Goal: Task Accomplishment & Management: Use online tool/utility

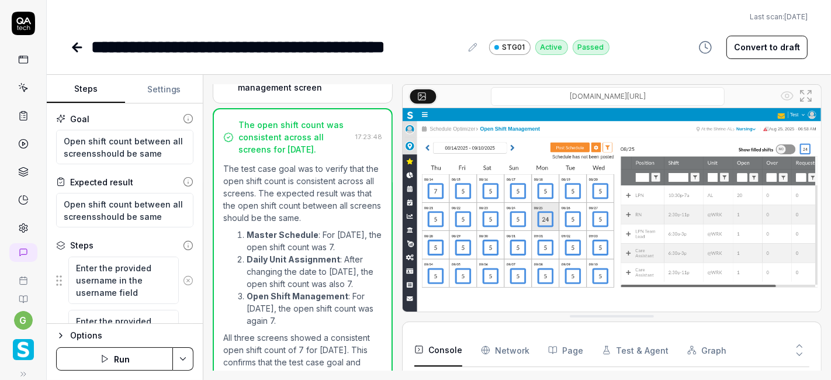
scroll to position [821, 0]
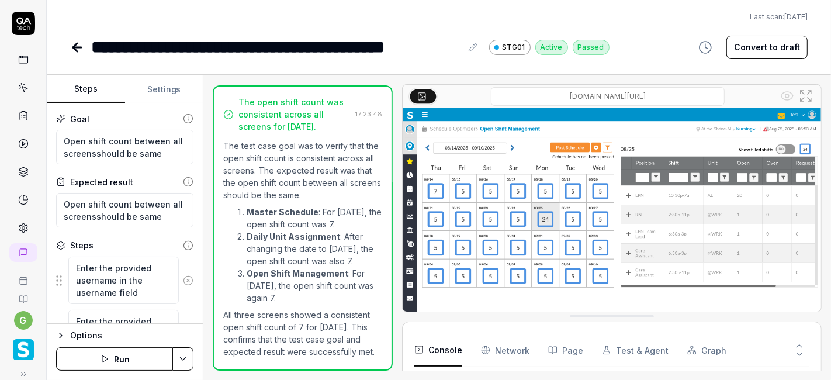
type textarea "*"
click at [13, 89] on link at bounding box center [23, 87] width 21 height 21
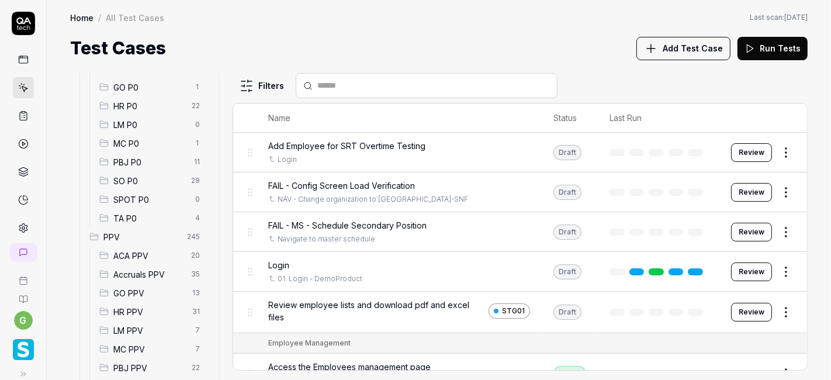
scroll to position [168, 0]
click at [147, 181] on span "SO P0" at bounding box center [148, 181] width 71 height 12
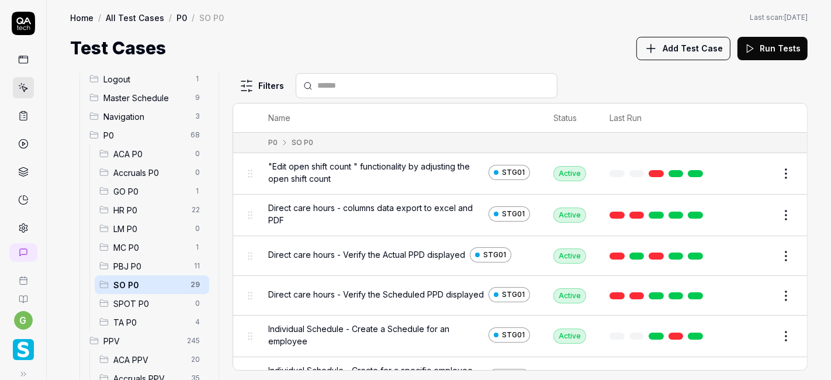
scroll to position [44, 0]
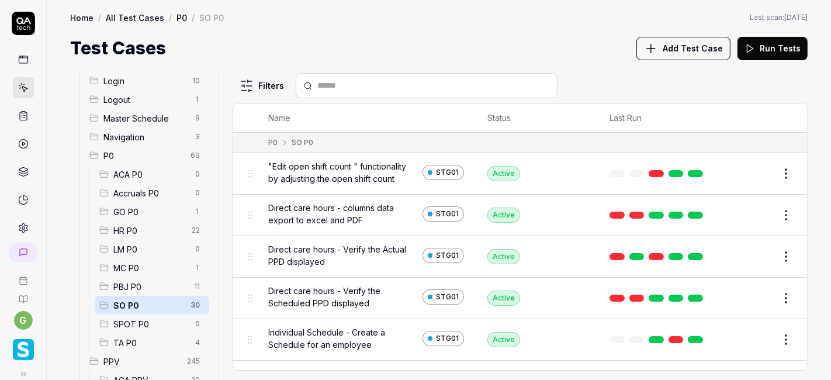
click at [704, 46] on span "Add Test Case" at bounding box center [693, 48] width 60 height 12
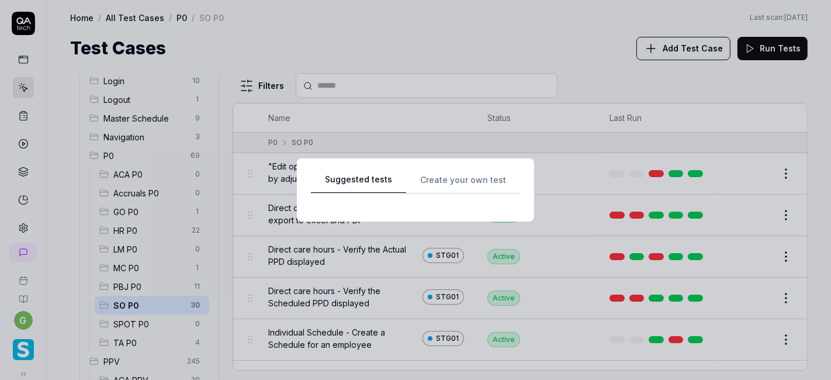
scroll to position [0, 0]
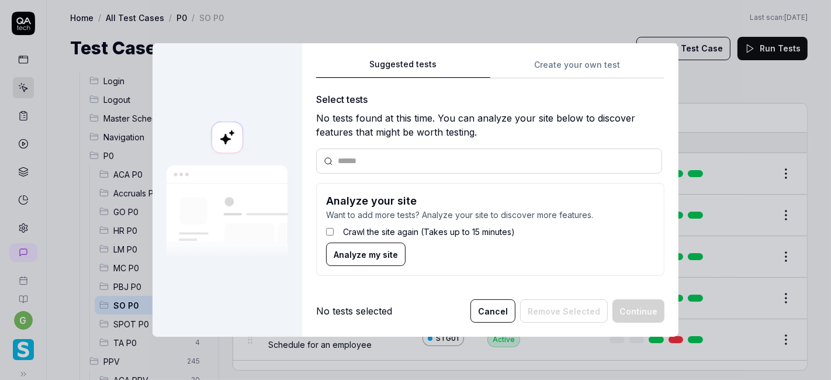
click at [559, 56] on div "Suggested tests Create your own test Select tests No tests found at this time. …" at bounding box center [490, 190] width 376 height 294
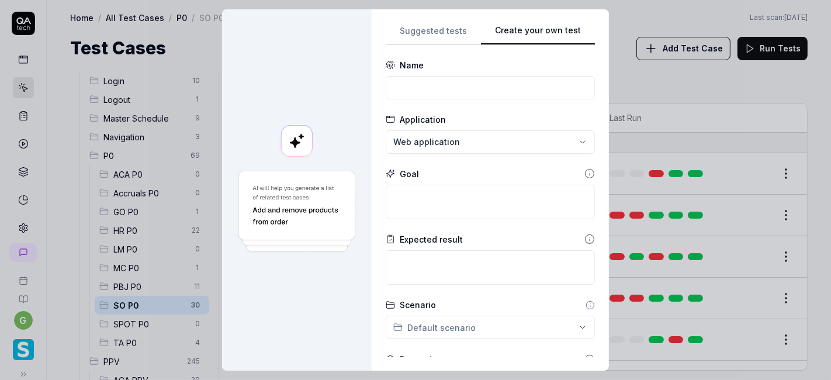
click at [555, 64] on div "Suggested tests Create your own test Name Application Web application Goal Expe…" at bounding box center [490, 189] width 209 height 333
paste input "Open Shift Management - Deny Shift"
click at [432, 91] on input "Open Shift Management - Deny Shift" at bounding box center [490, 87] width 209 height 23
type input "Open Shift Management - Deny Shift"
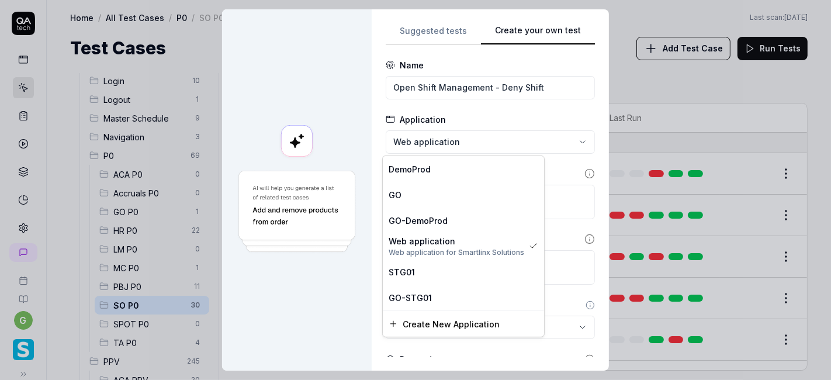
click at [433, 137] on div "**********" at bounding box center [415, 190] width 831 height 380
click at [414, 266] on div "STG01" at bounding box center [464, 271] width 150 height 12
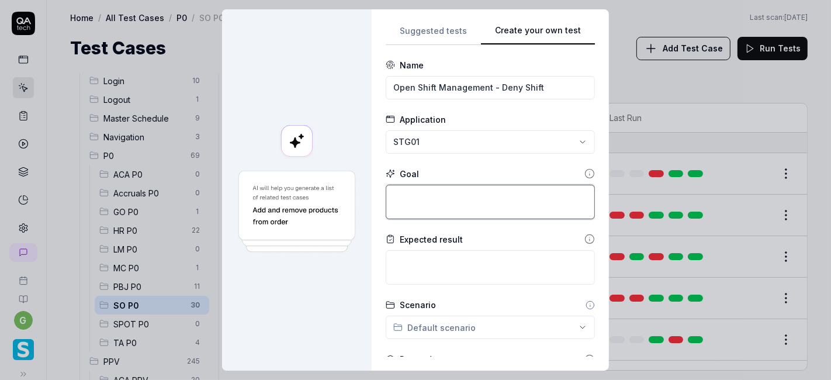
click at [427, 197] on textarea at bounding box center [490, 202] width 209 height 34
paste textarea "Open Shift Management - Deny Shift"
type textarea "*"
type textarea "Open Shift Management - Deny Shift"
click at [491, 196] on textarea "Open Shift Management - Deny Shift" at bounding box center [490, 202] width 209 height 34
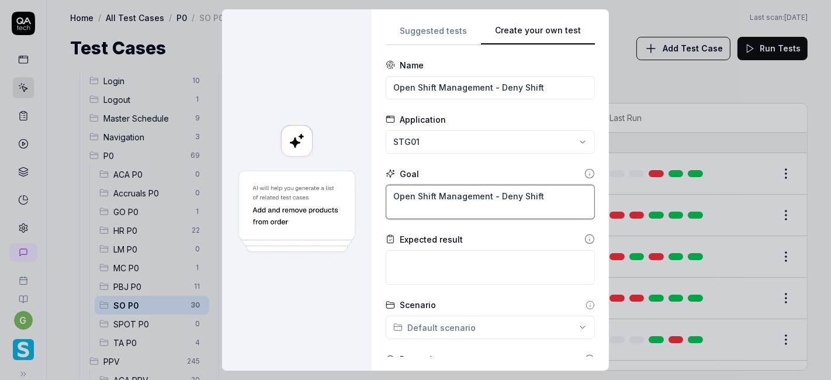
type textarea "*"
type textarea "Open Shift Management - RDeny Shift"
type textarea "*"
type textarea "Open Shift Management - ReDeny Shift"
type textarea "*"
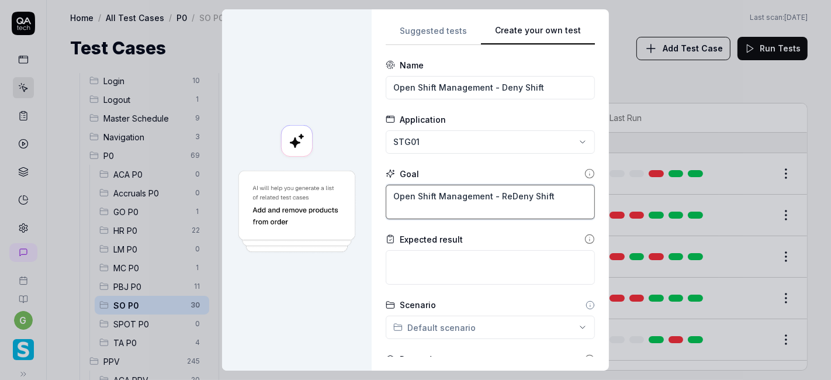
type textarea "Open Shift Management - ReqDeny Shift"
type textarea "*"
type textarea "Open Shift Management - RequDeny Shift"
type textarea "*"
type textarea "Open Shift Management - RequeDeny Shift"
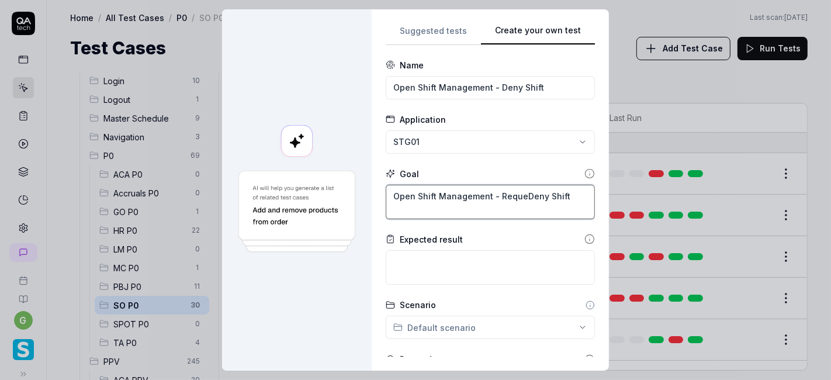
type textarea "*"
type textarea "Open Shift Management - RequesDeny Shift"
type textarea "*"
type textarea "Open Shift Management - RequestDeny Shift"
type textarea "*"
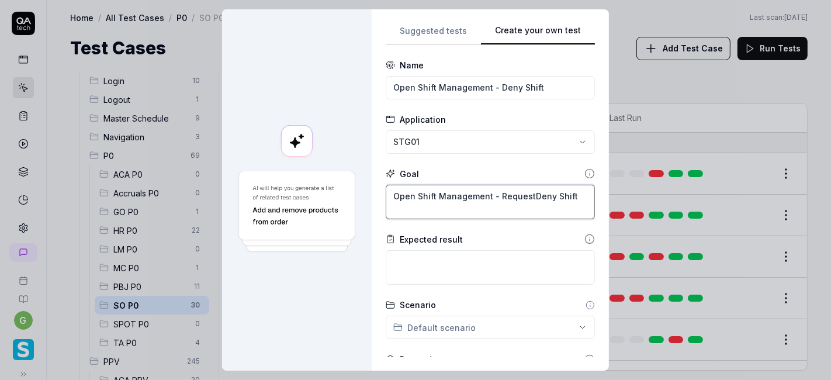
type textarea "Open Shift Management - RequesteDeny Shift"
type textarea "*"
type textarea "Open Shift Management - RequestedDeny Shift"
type textarea "*"
type textarea "Open Shift Management - Requested Deny Shift"
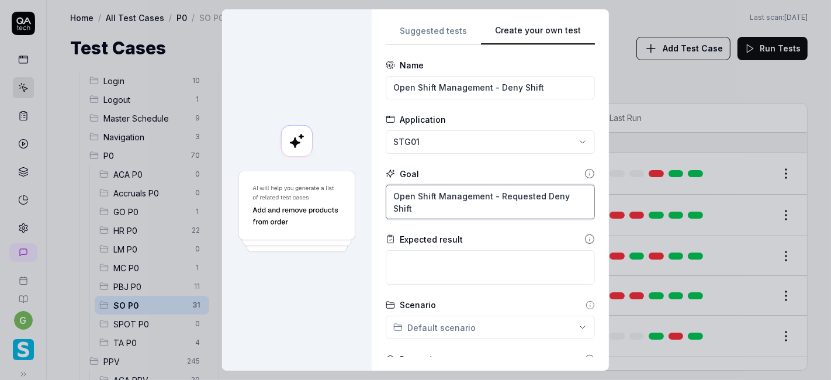
type textarea "*"
type textarea "Open Shift Management - Requested oDeny Shift"
type textarea "*"
type textarea "Open Shift Management - Requested opDeny Shift"
type textarea "*"
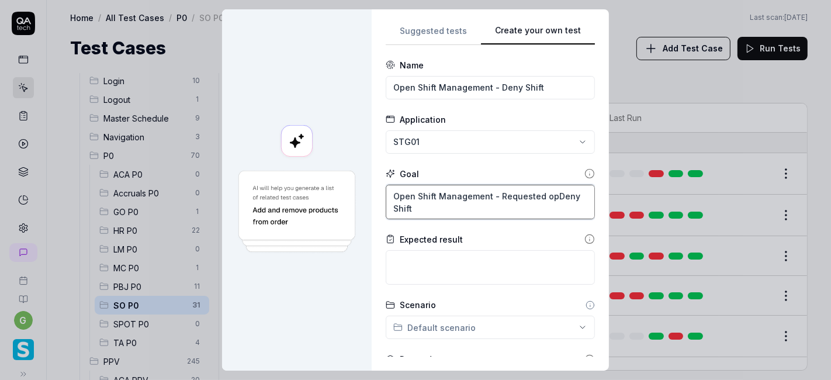
type textarea "Open Shift Management - Requested opeDeny Shift"
type textarea "*"
type textarea "Open Shift Management - Requested openDeny Shift"
type textarea "*"
type textarea "Open Shift Management - Requested open Deny Shift"
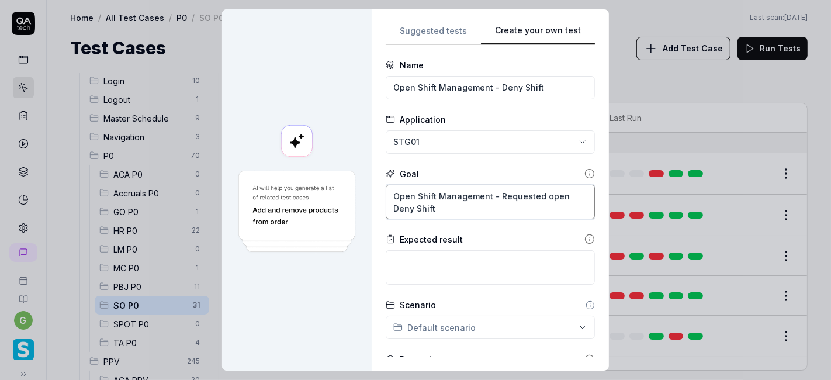
type textarea "*"
type textarea "Open Shift Management - Requested open sDeny Shift"
type textarea "*"
type textarea "Open Shift Management - Requested open shDeny Shift"
type textarea "*"
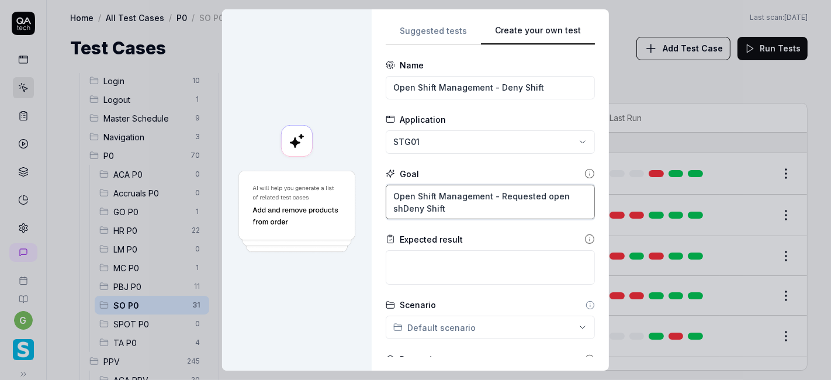
type textarea "Open Shift Management - Requested open shiDeny Shift"
type textarea "*"
type textarea "Open Shift Management - Requested open shifDeny Shift"
type textarea "*"
type textarea "Open Shift Management - Requested open shiftDeny Shift"
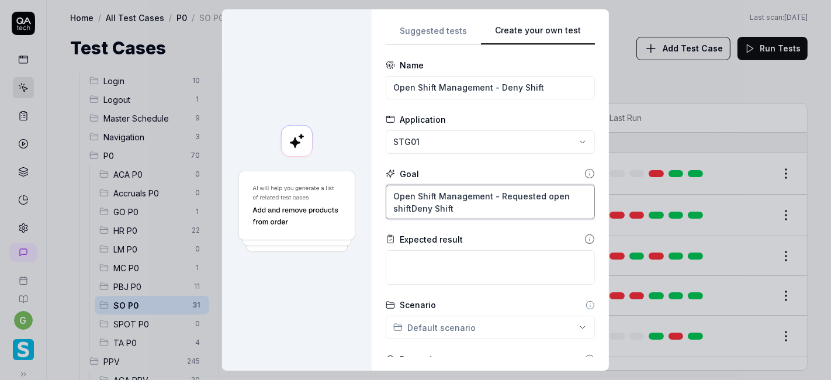
type textarea "*"
type textarea "Open Shift Management - Requested open shift Deny Shift"
type textarea "*"
type textarea "Open Shift Management - Requested open shift sDeny Shift"
type textarea "*"
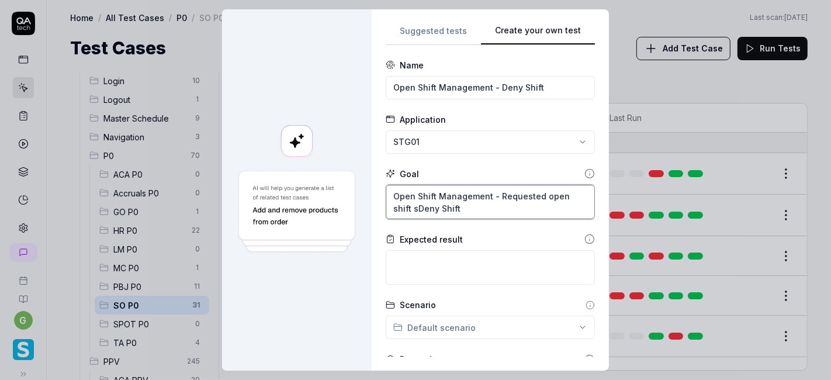
type textarea "Open Shift Management - Requested open shift shDeny Shift"
type textarea "*"
type textarea "Open Shift Management - Requested open shift shoDeny Shift"
type textarea "*"
type textarea "Open Shift Management - Requested open shift shouDeny Shift"
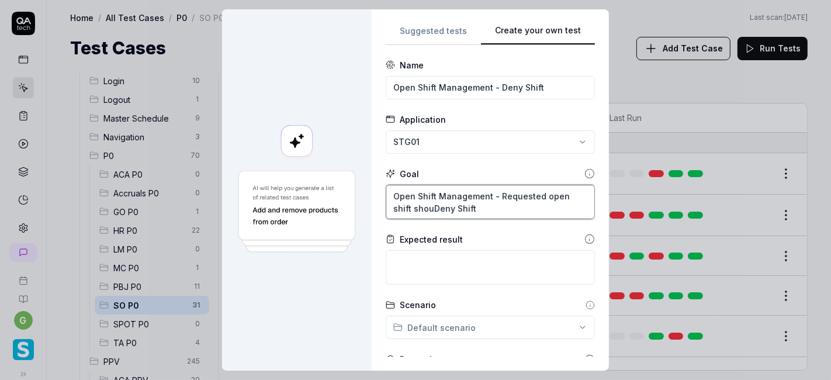
type textarea "*"
type textarea "Open Shift Management - Requested open shift shoulDeny Shift"
type textarea "*"
type textarea "Open Shift Management - Requested open shift shouldDeny Shift"
type textarea "*"
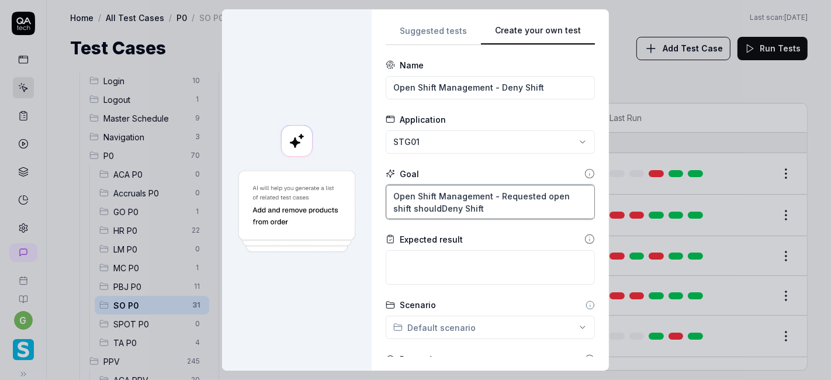
type textarea "Open Shift Management - Requested open shift should Deny Shift"
type textarea "*"
type textarea "Open Shift Management - Requested open shift should bDeny Shift"
type textarea "*"
type textarea "Open Shift Management - Requested open shift should beDeny Shift"
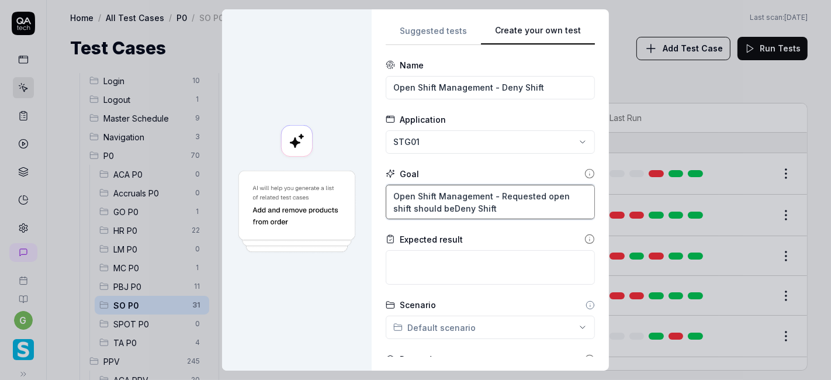
type textarea "*"
type textarea "Open Shift Management - Requested open shift should be Deny Shift"
drag, startPoint x: 451, startPoint y: 209, endPoint x: 480, endPoint y: 203, distance: 30.5
click at [480, 203] on textarea "Open Shift Management - Requested open shift should be Deny Shift" at bounding box center [490, 202] width 209 height 34
type textarea "*"
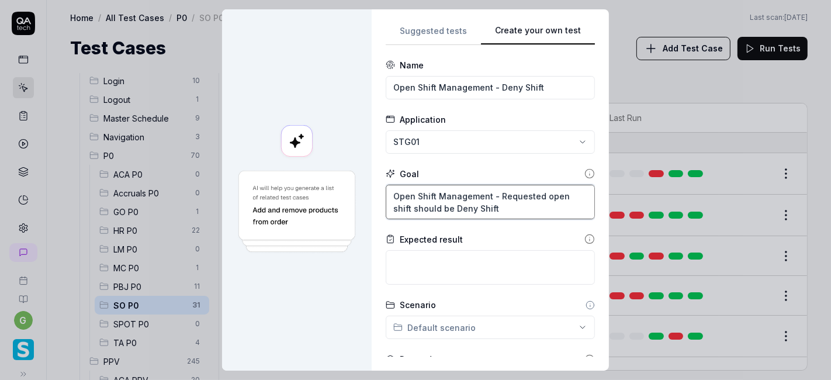
type textarea "Open Shift Management - Requested open shift should be Deny"
type textarea "*"
type textarea "Open Shift Management - Requested open shift should be Deny"
type textarea "*"
type textarea "Open Shift Management - Requested open shift should be Deny f"
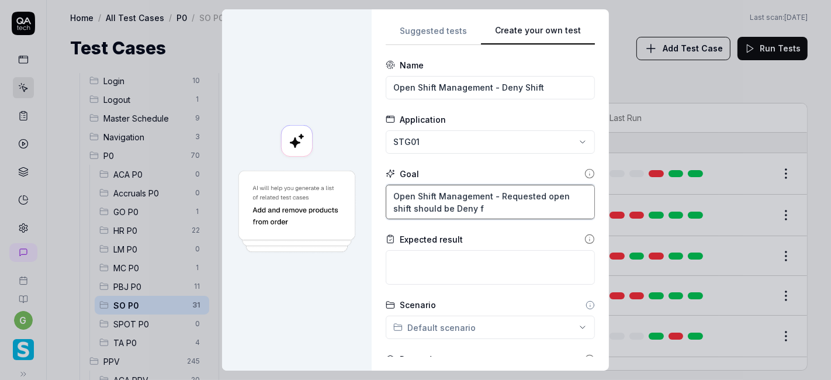
type textarea "*"
type textarea "Open Shift Management - Requested open shift should be Deny fr"
type textarea "*"
type textarea "Open Shift Management - Requested open shift should be Deny fro"
type textarea "*"
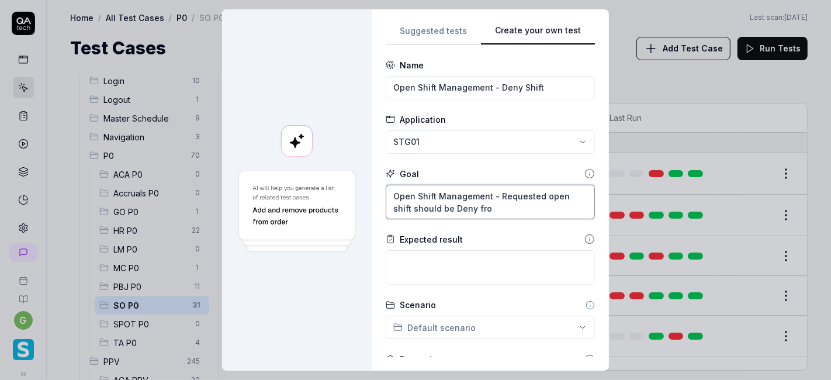
type textarea "Open Shift Management - Requested open shift should be Deny from"
type textarea "*"
type textarea "Open Shift Management - Requested open shift should be Deny from"
type textarea "*"
type textarea "Open Shift Management - Requested open shift should be Deny from O"
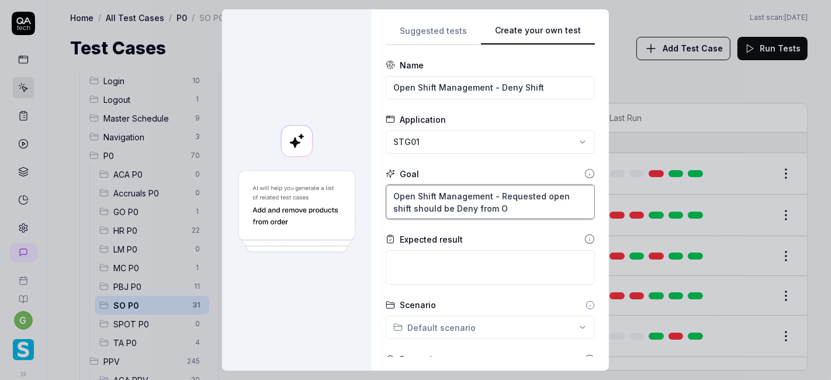
type textarea "*"
type textarea "Open Shift Management - Requested open shift should be Deny from Op"
type textarea "*"
type textarea "Open Shift Management - Requested open shift should be Deny from Ope"
type textarea "*"
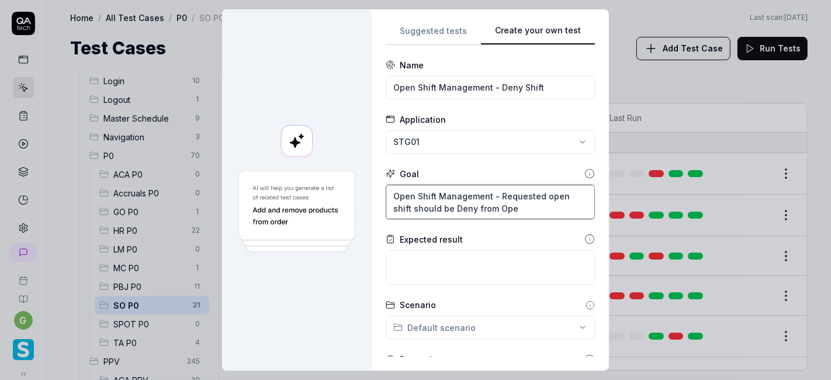
type textarea "Open Shift Management - Requested open shift should be Deny from Open"
type textarea "*"
type textarea "Open Shift Management - Requested open shift should be Deny from Open"
type textarea "*"
type textarea "Open Shift Management - Requested open shift should be Deny from Open s"
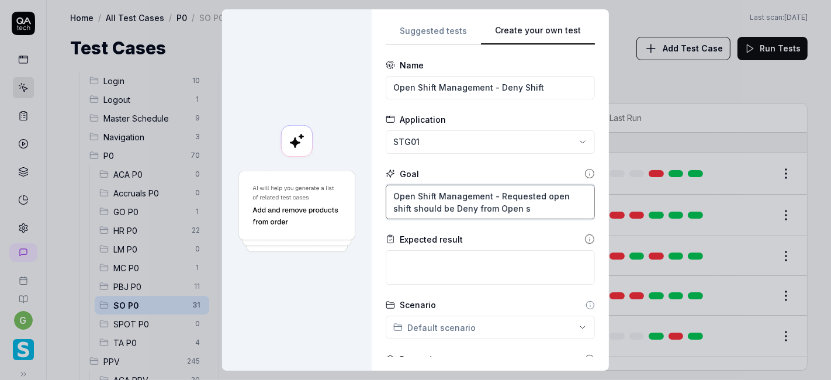
type textarea "*"
type textarea "Open Shift Management - Requested open shift should be Deny from Open sh"
type textarea "*"
type textarea "Open Shift Management - Requested open shift should be Deny from Open shi"
type textarea "*"
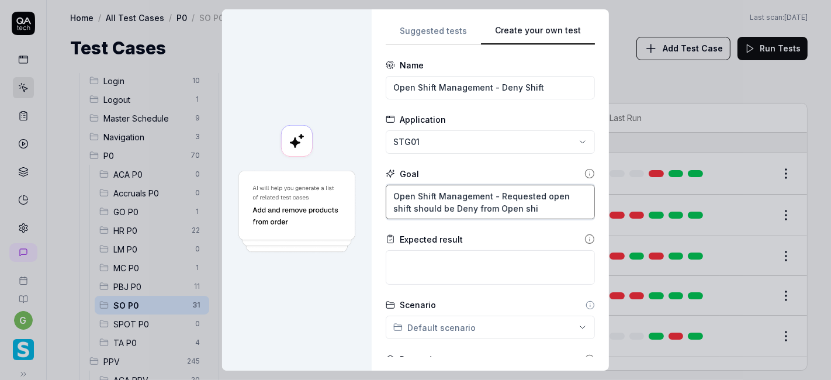
type textarea "Open Shift Management - Requested open shift should be Deny from Open shif"
type textarea "*"
type textarea "Open Shift Management - Requested open shift should be Deny from Open shift"
type textarea "*"
type textarea "Open Shift Management - Requested open shift should be Deny from Open shift"
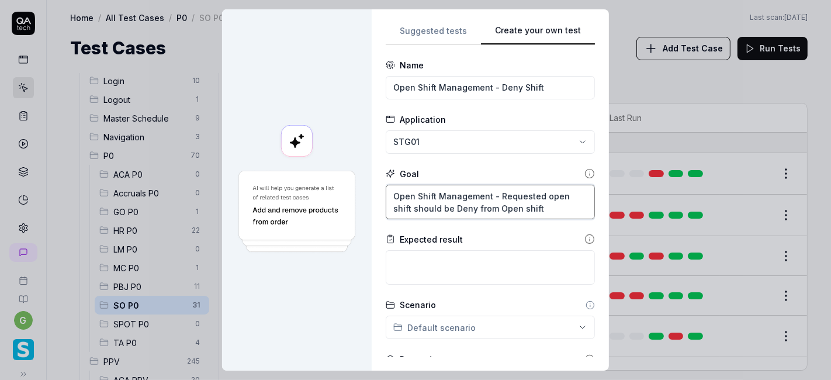
type textarea "*"
type textarea "Open Shift Management - Requested open shift should be Deny from Open shift m"
type textarea "*"
type textarea "Open Shift Management - Requested open shift should be Deny from Open shift man"
type textarea "*"
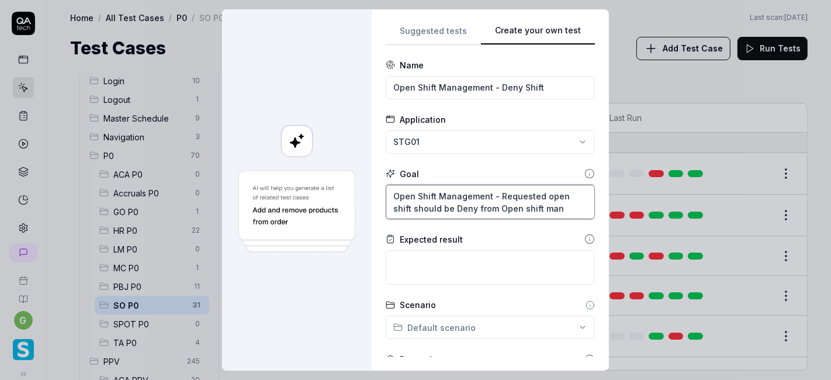
type textarea "Open Shift Management - Requested open shift should be Deny from Open shift mana"
type textarea "*"
type textarea "Open Shift Management - Requested open shift should be Deny from Open shift man…"
type textarea "*"
type textarea "Open Shift Management - Requested open shift should be Deny from Open shift man…"
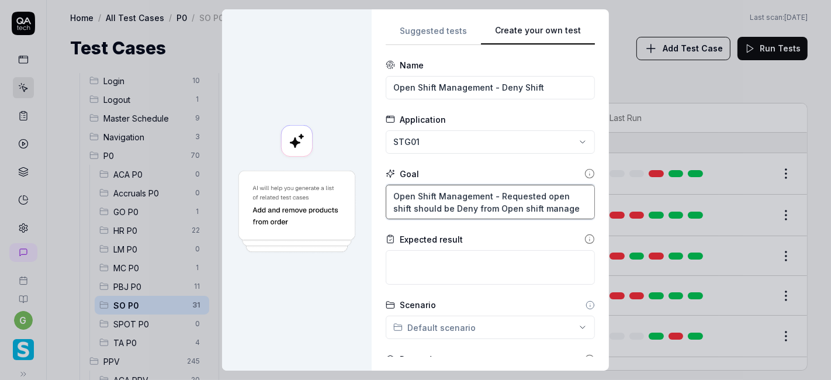
type textarea "*"
type textarea "Open Shift Management - Requested open shift should be Deny from Open shift man…"
type textarea "*"
type textarea "Open Shift Management - Requested open shift should be Deny from Open shift man…"
type textarea "*"
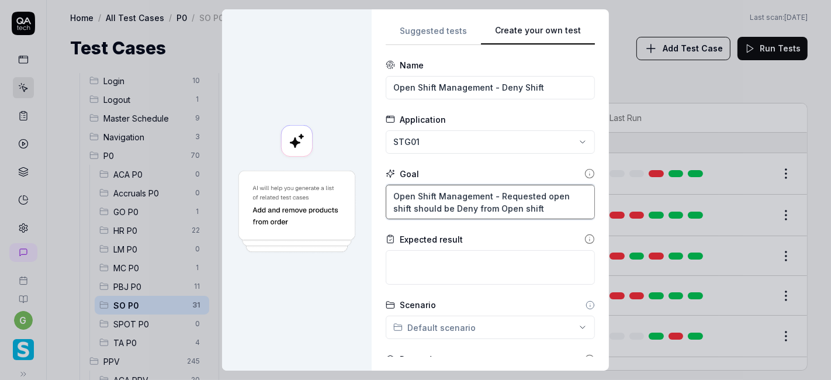
type textarea "Open Shift Management - Requested open shift should be Deny from Open shift man…"
type textarea "*"
type textarea "Open Shift Management - Requested open shift should be Deny from Open shift man…"
type textarea "*"
type textarea "Open Shift Management - Requested open shift should be Deny from Open shift man…"
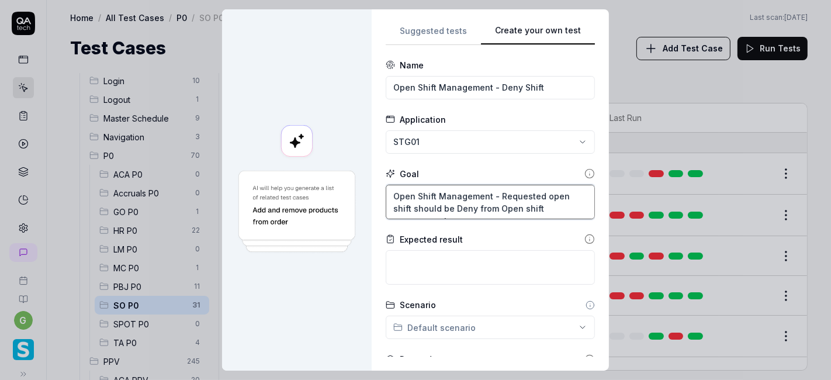
type textarea "*"
type textarea "Open Shift Management - Requested open shift should be Deny from Open shift man…"
type textarea "*"
type textarea "Open Shift Management - Requested open shift should be Deny from Open shift man…"
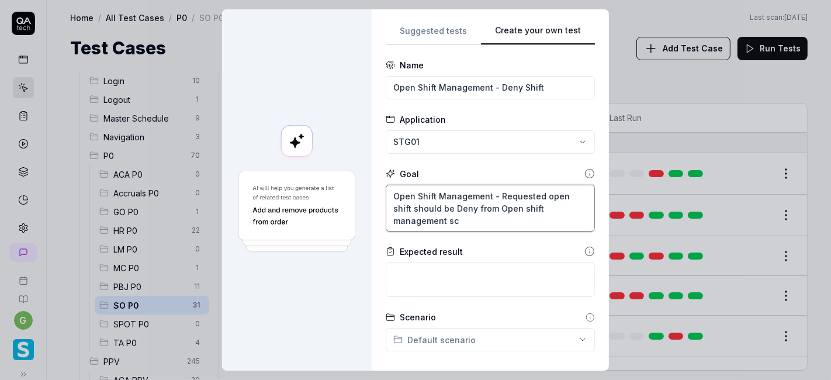
type textarea "*"
type textarea "Open Shift Management - Requested open shift should be Deny from Open shift man…"
type textarea "*"
type textarea "Open Shift Management - Requested open shift should be Deny from Open shift man…"
type textarea "*"
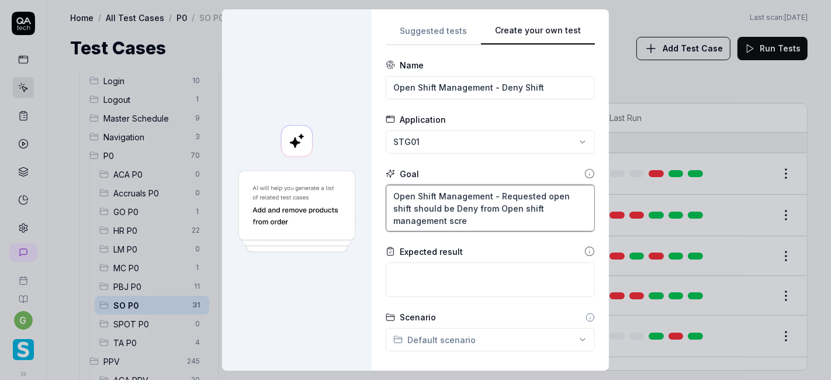
type textarea "Open Shift Management - Requested open shift should be Deny from Open shift man…"
type textarea "*"
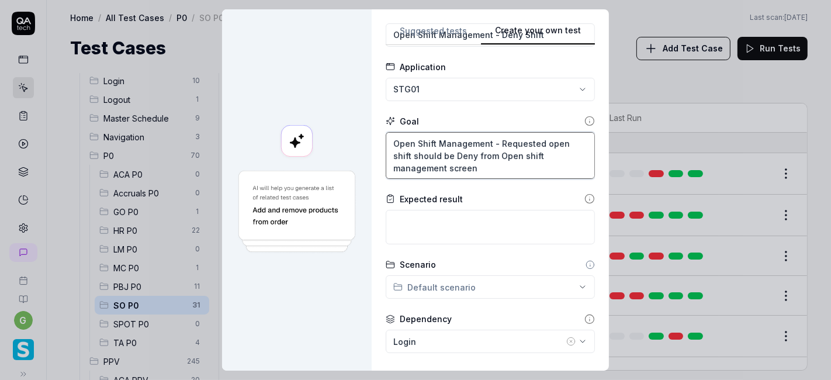
scroll to position [53, 0]
click at [469, 146] on textarea "Open Shift Management - Requested open shift should be Deny from Open shift man…" at bounding box center [490, 154] width 209 height 47
type textarea "Open Shift Management - Requested open shift should be Deny from Open shift man…"
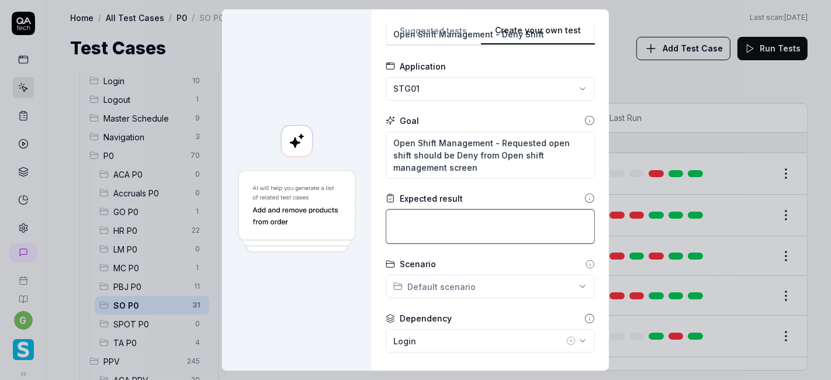
click at [436, 221] on textarea at bounding box center [490, 226] width 209 height 34
paste textarea "Open Shift Management - Requested open shift should be Deny from Open shift man…"
type textarea "*"
type textarea "Open Shift Management - Requested open shift should be Deny from Open shift man…"
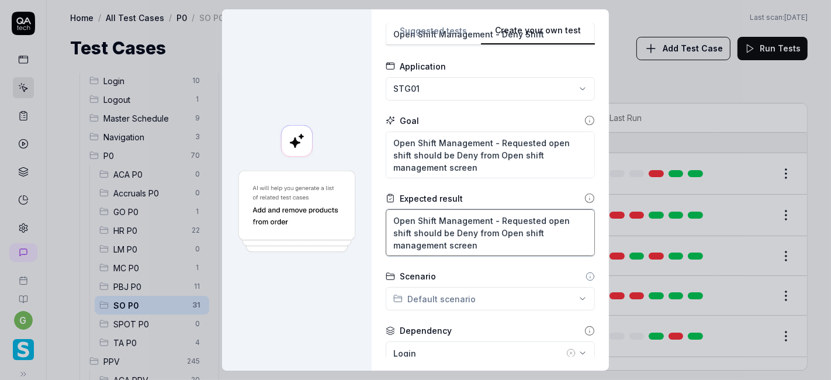
type textarea "*"
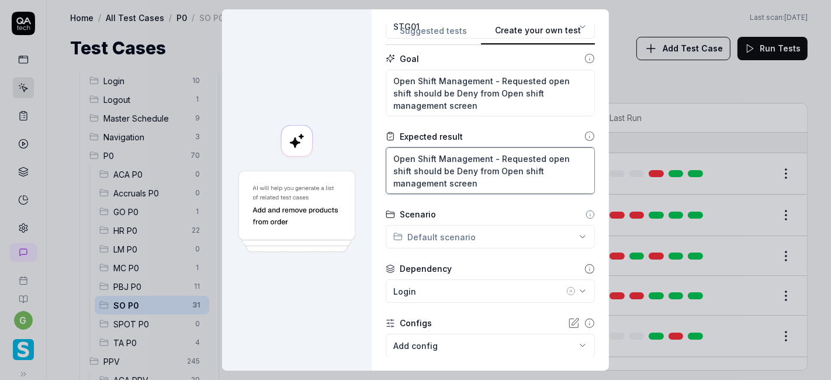
scroll to position [132, 0]
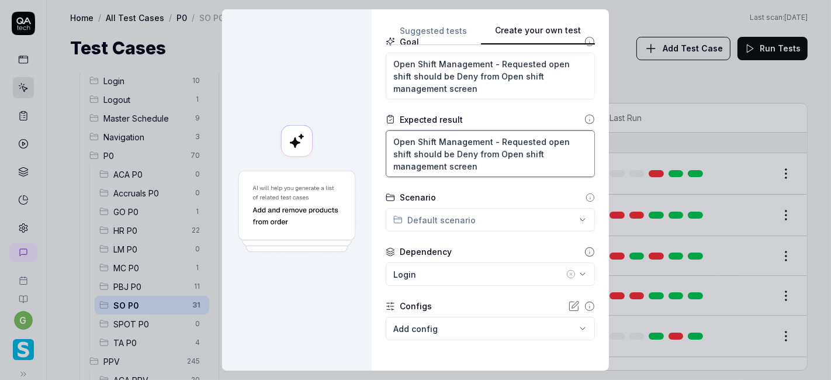
type textarea "Open Shift Management - Requested open shift should be Deny from Open shift man…"
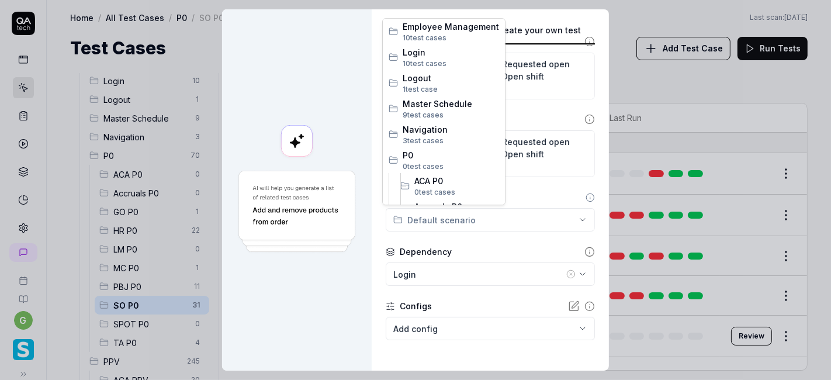
click at [474, 213] on div "**********" at bounding box center [415, 190] width 831 height 380
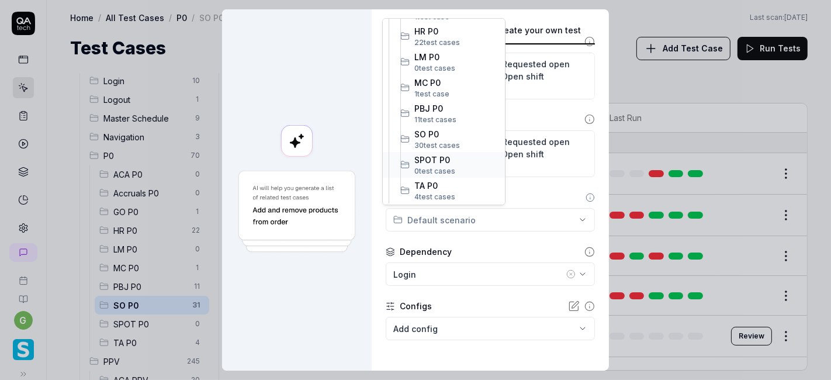
scroll to position [227, 0]
click at [453, 137] on span "SO P0" at bounding box center [456, 134] width 85 height 12
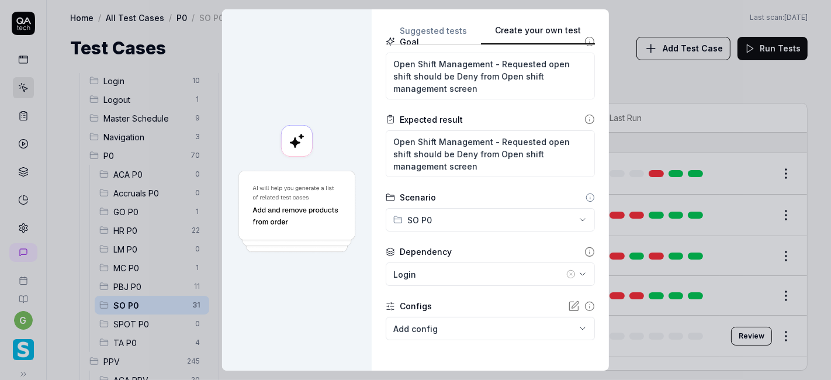
click at [570, 273] on icon "button" at bounding box center [571, 274] width 2 height 2
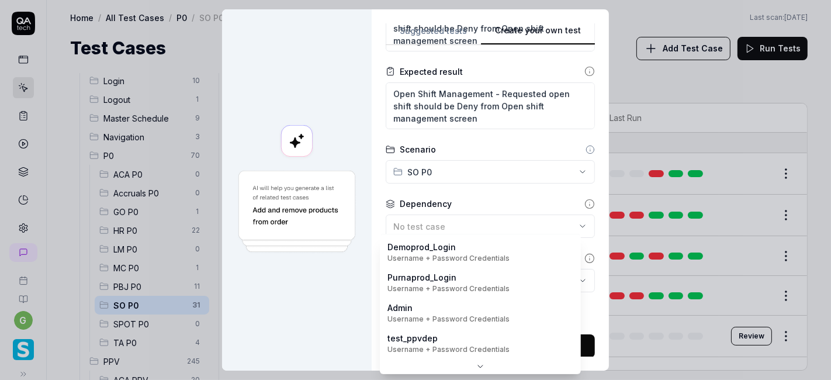
click at [494, 276] on body "g Home / All Test Cases / P0 / SO P0 Home / All Test Cases / P0 / SO P0 Last sc…" at bounding box center [415, 190] width 831 height 380
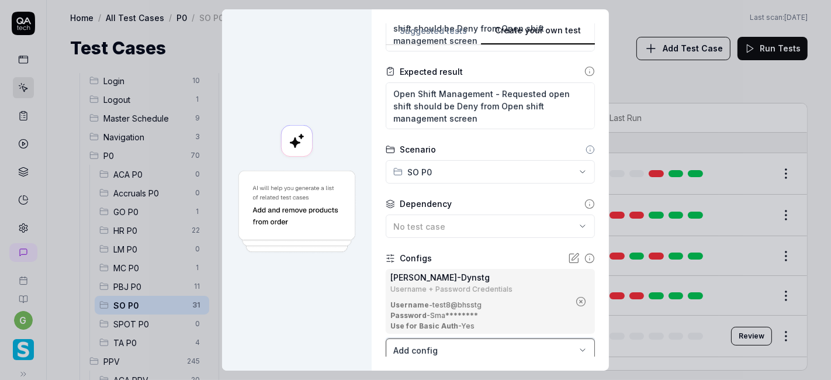
scroll to position [250, 0]
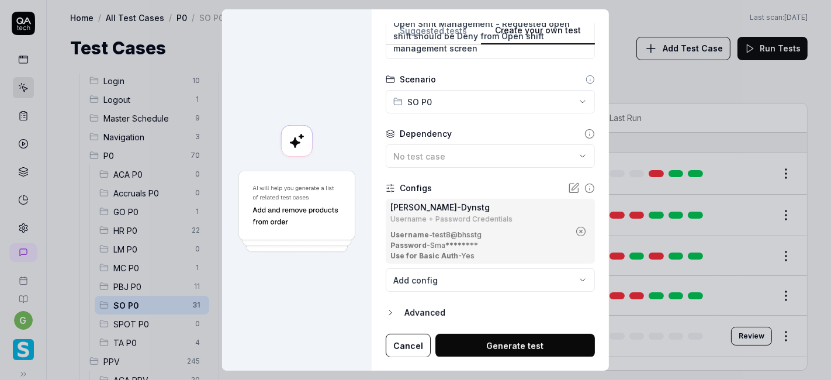
click at [486, 340] on button "Generate test" at bounding box center [515, 345] width 160 height 23
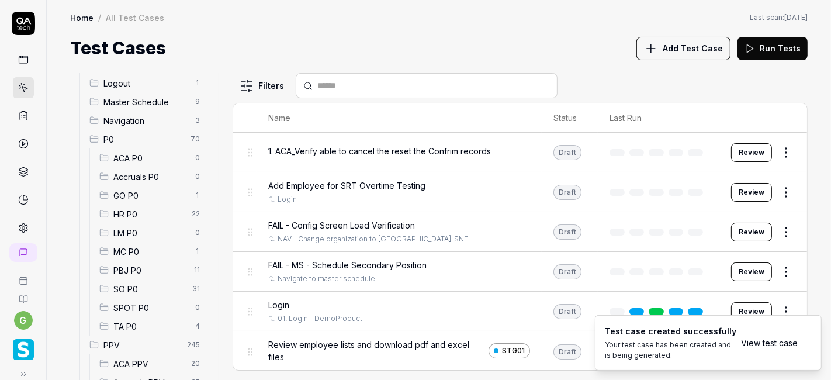
scroll to position [61, 0]
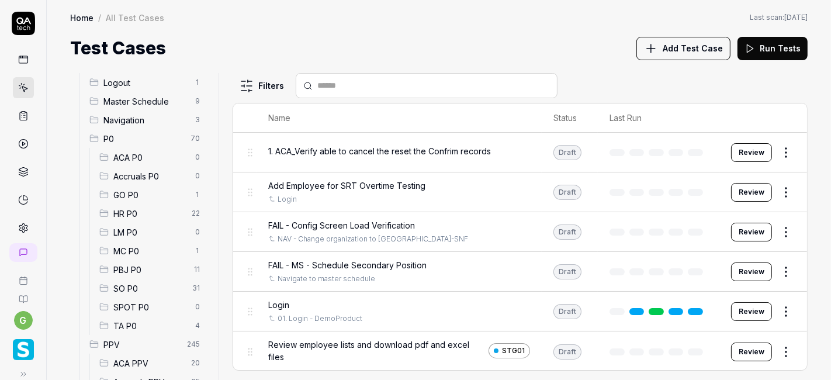
click at [140, 287] on span "SO P0" at bounding box center [149, 288] width 72 height 12
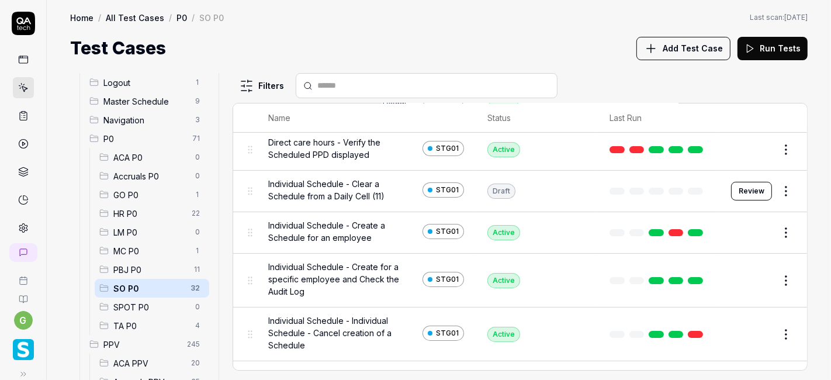
scroll to position [150, 0]
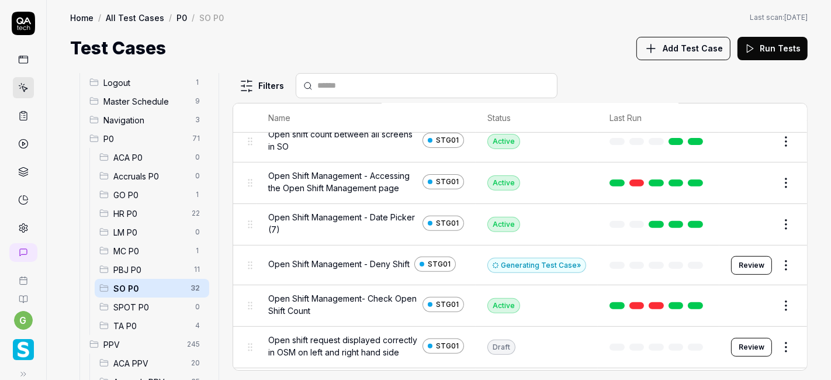
scroll to position [389, 0]
click at [532, 261] on div "Generating Test Case »" at bounding box center [536, 264] width 99 height 15
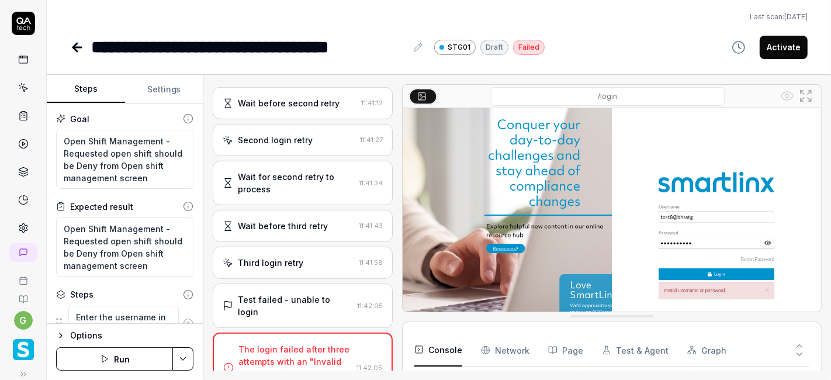
scroll to position [323, 0]
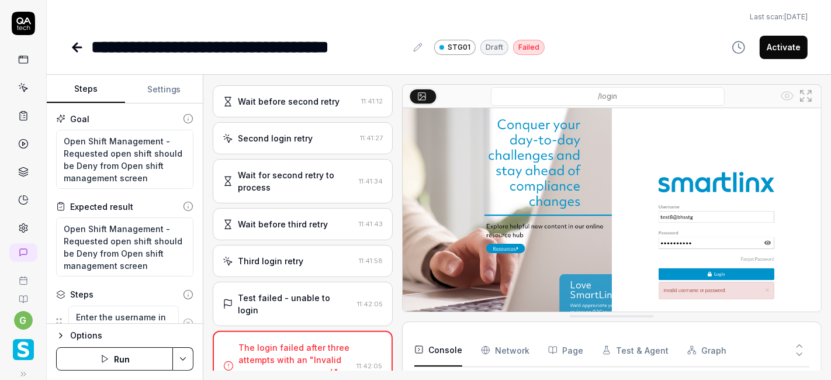
click at [112, 358] on button "Run" at bounding box center [114, 358] width 117 height 23
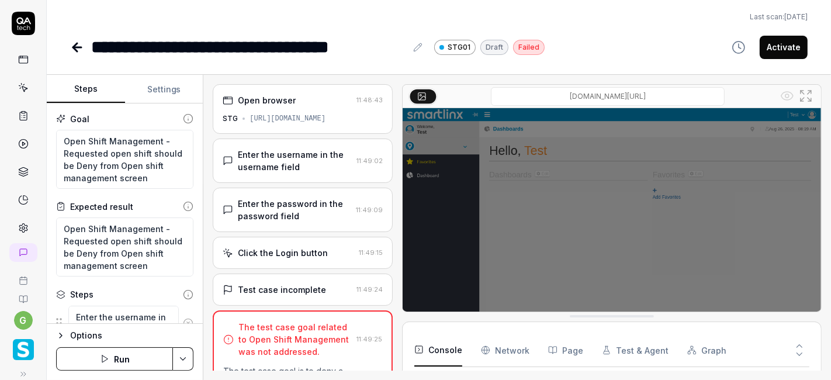
click at [116, 345] on div "Options Run" at bounding box center [125, 351] width 156 height 57
click at [116, 352] on button "Run" at bounding box center [114, 358] width 117 height 23
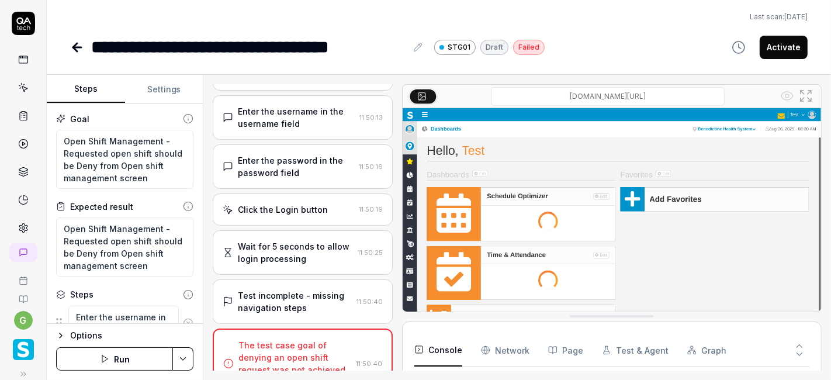
scroll to position [147, 0]
click at [113, 368] on button "Run" at bounding box center [114, 358] width 117 height 23
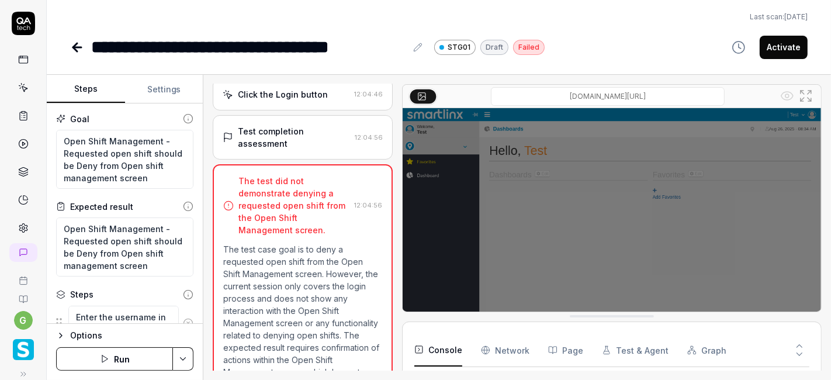
scroll to position [157, 0]
click at [126, 362] on button "Run" at bounding box center [114, 358] width 117 height 23
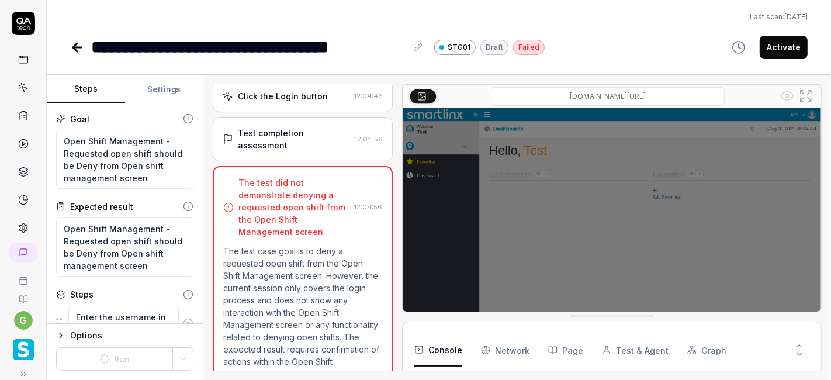
click at [300, 152] on div "Test completion assessment 12:04:56" at bounding box center [303, 139] width 180 height 44
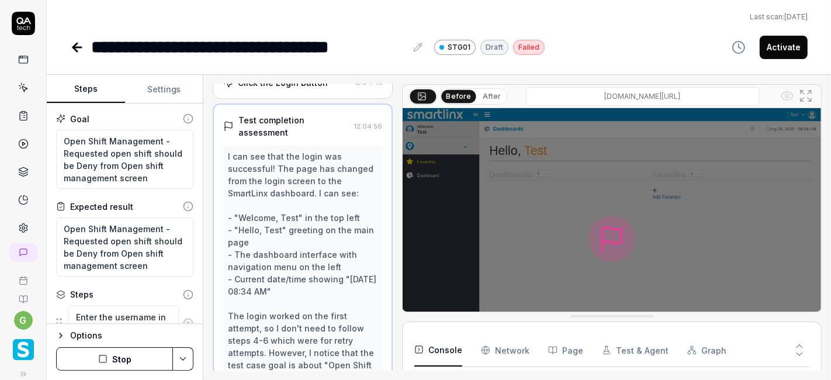
scroll to position [0, 0]
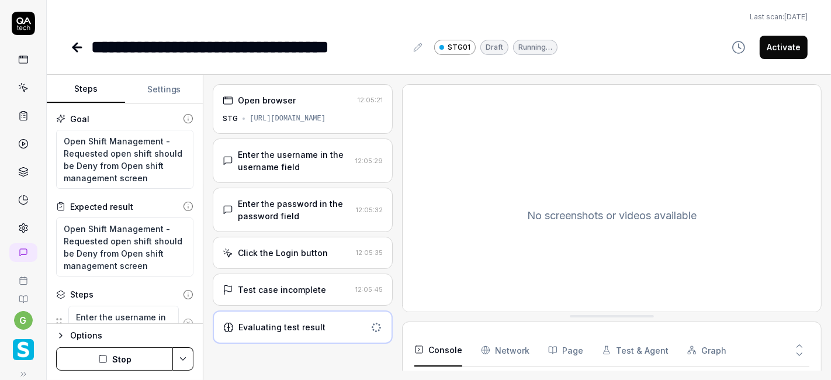
click at [299, 248] on div "Click the Login button" at bounding box center [283, 253] width 90 height 12
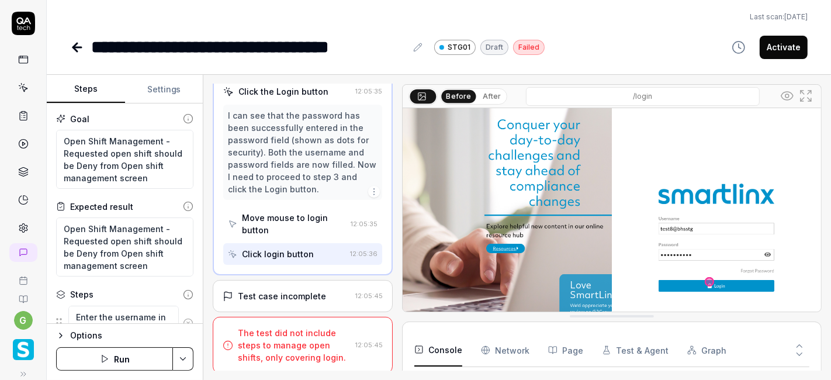
scroll to position [162, 0]
click at [295, 290] on div "Test case incomplete" at bounding box center [282, 296] width 88 height 12
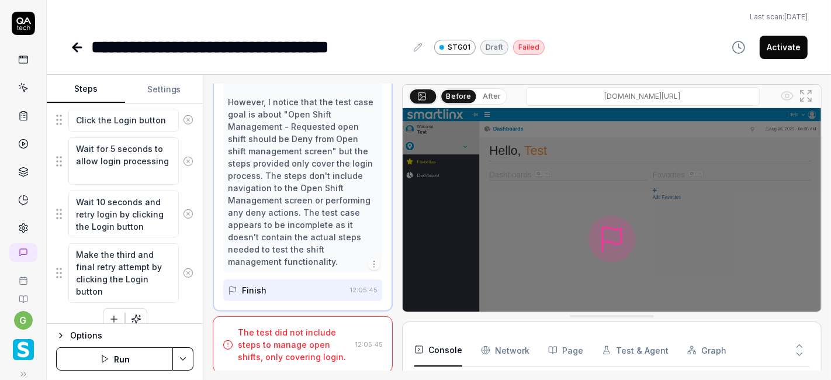
scroll to position [292, 0]
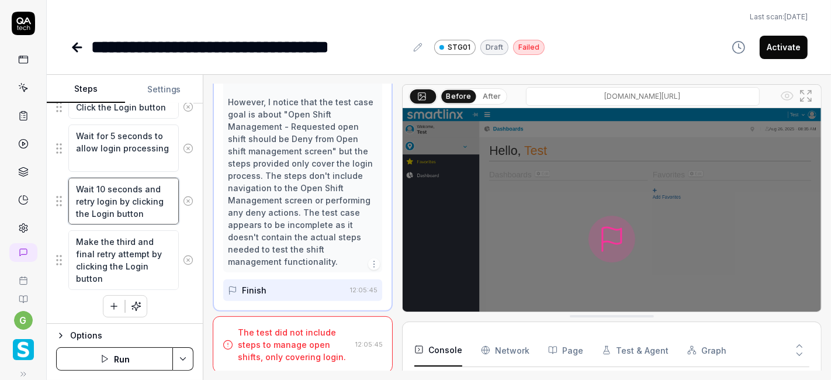
click at [121, 195] on textarea "Wait 10 seconds and retry login by clicking the Login button" at bounding box center [123, 201] width 110 height 47
paste textarea "Click on map icon and expand the dropdown and select the Nursing department und…"
type textarea "*"
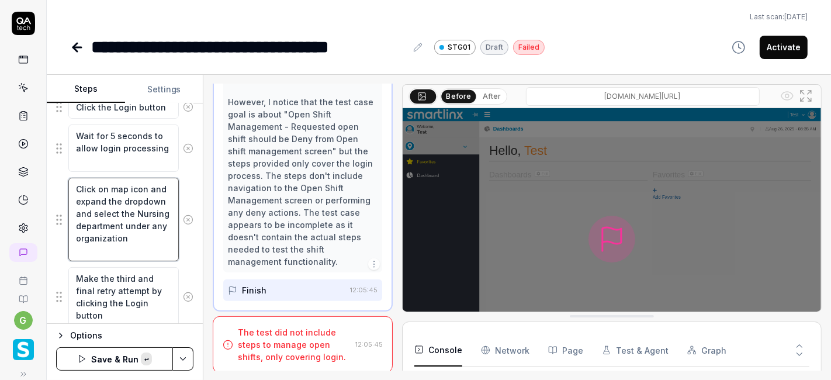
type textarea "Click on map icon and expand the dropdown and select the Nursing department und…"
type textarea "*"
click at [110, 283] on textarea "Make the third and final retry attempt by clicking the Login button" at bounding box center [123, 296] width 110 height 59
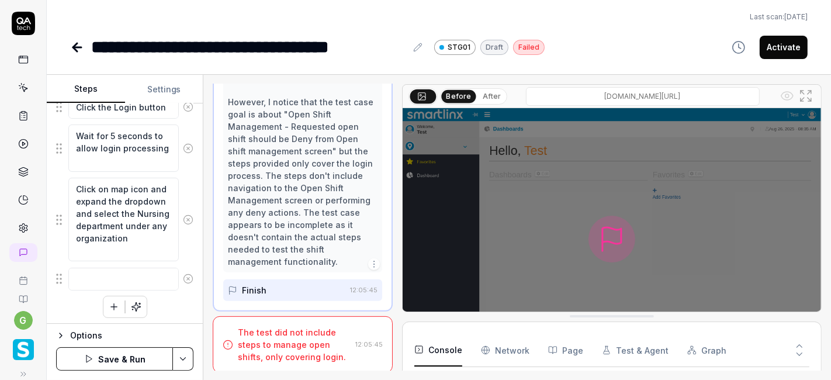
click at [175, 303] on div "Enter the username in the username field Enter the password in the password fie…" at bounding box center [124, 165] width 137 height 304
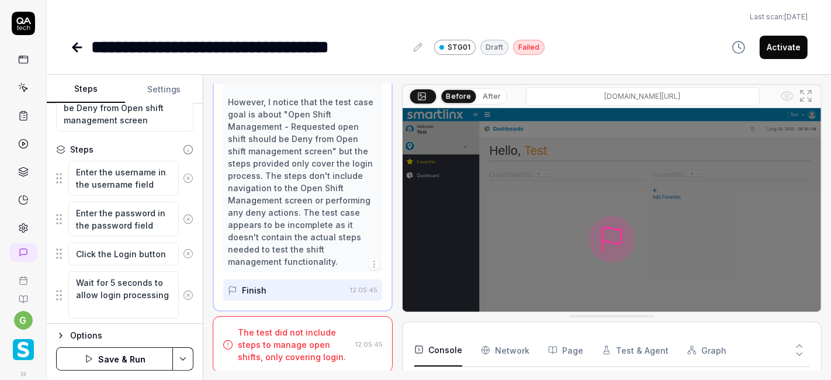
scroll to position [134, 0]
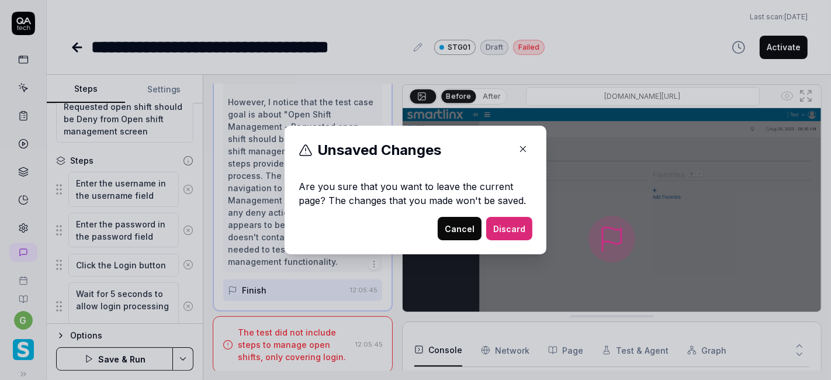
click at [522, 146] on icon "button" at bounding box center [523, 149] width 11 height 11
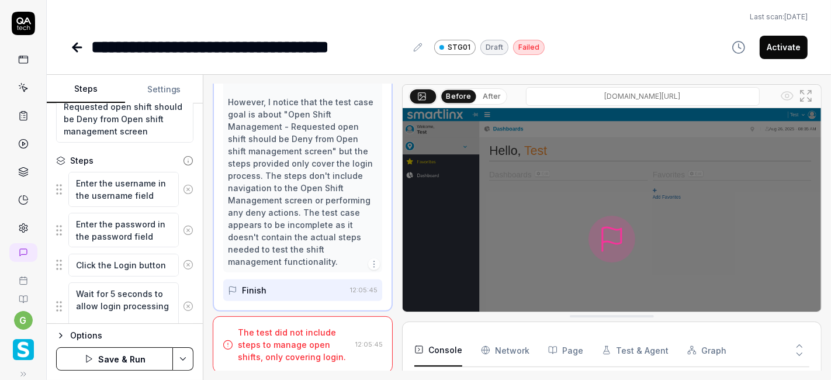
click at [135, 364] on button "Save & Run" at bounding box center [114, 358] width 117 height 23
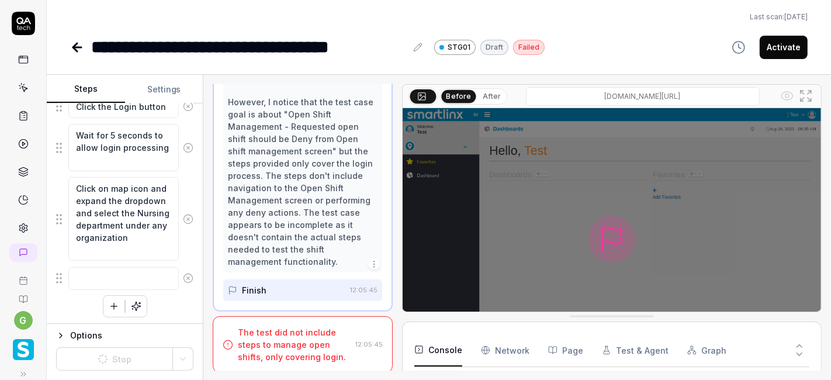
type textarea "*"
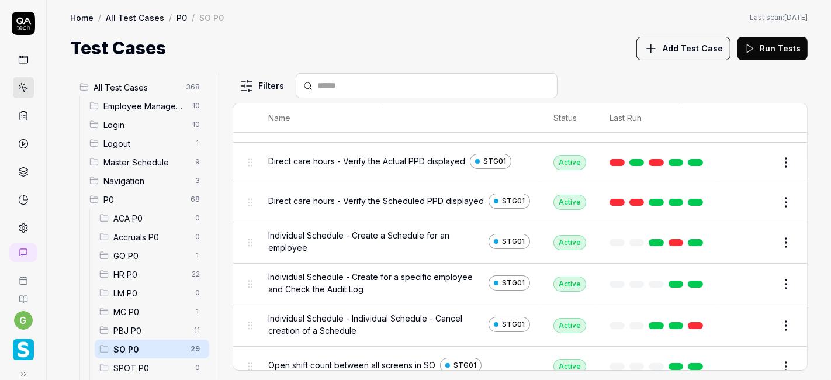
scroll to position [88, 0]
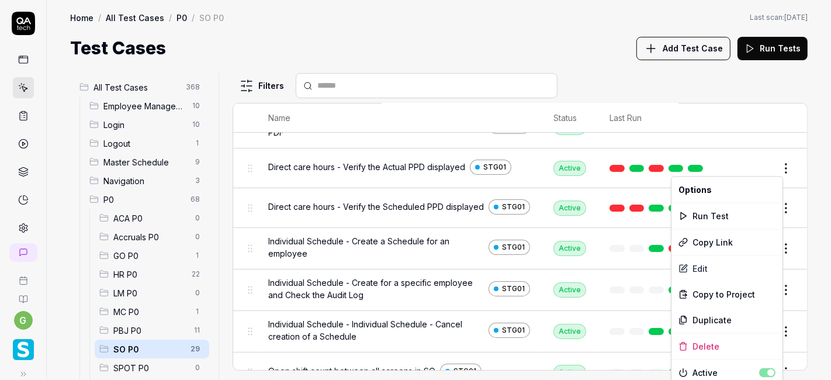
click at [771, 165] on html "g Home / All Test Cases / P0 / SO P0 Home / All Test Cases / P0 / SO P0 Last sc…" at bounding box center [415, 190] width 831 height 380
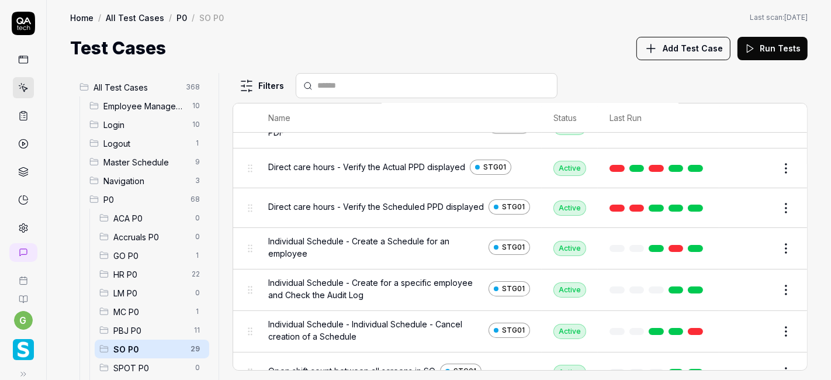
click at [584, 41] on html "g Home / All Test Cases / P0 / SO P0 Home / All Test Cases / P0 / SO P0 Last sc…" at bounding box center [415, 190] width 831 height 380
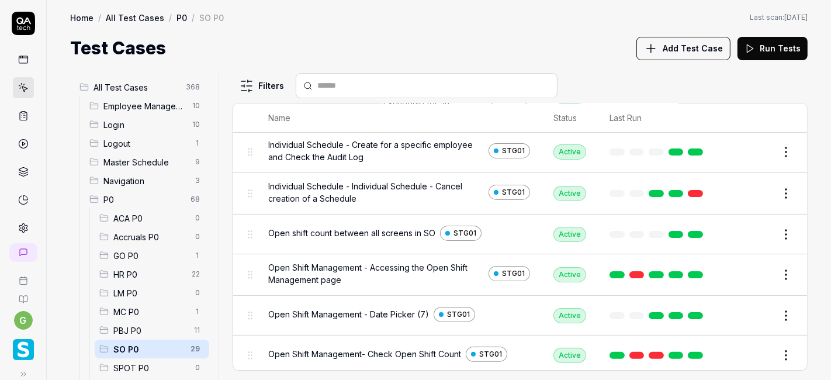
scroll to position [217, 0]
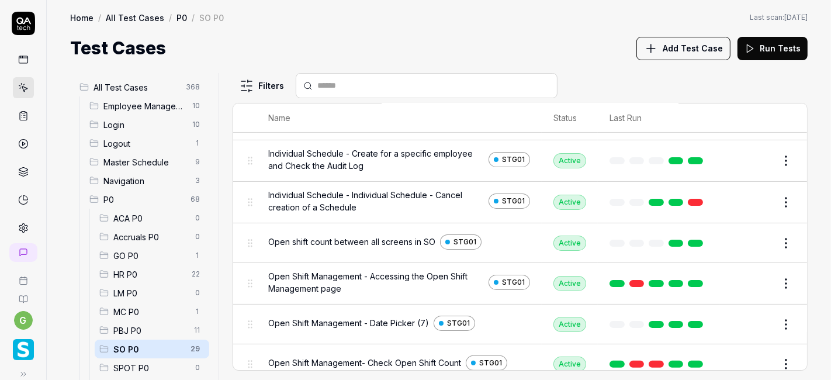
click at [394, 85] on input "text" at bounding box center [433, 85] width 233 height 12
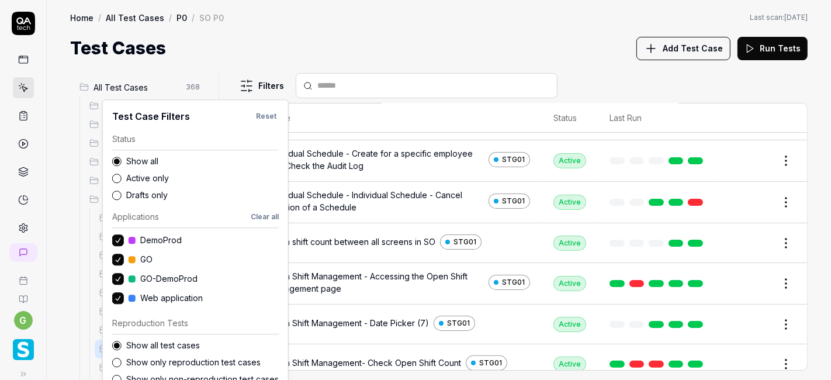
click at [268, 82] on html "g Home / All Test Cases / P0 / SO P0 Home / All Test Cases / P0 / SO P0 Last sc…" at bounding box center [415, 190] width 831 height 380
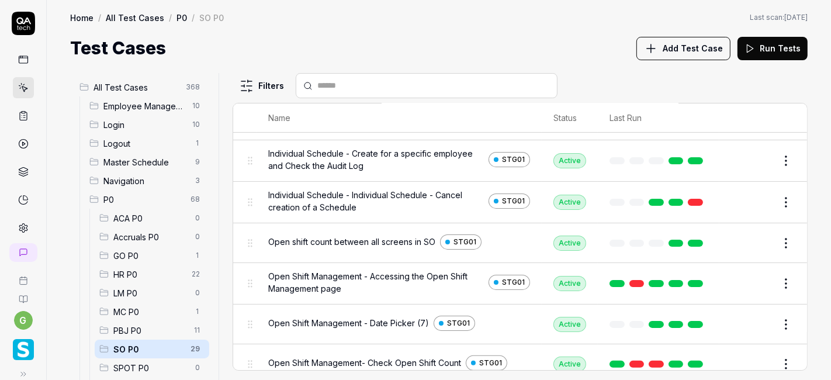
click at [303, 28] on html "g Home / All Test Cases / P0 / SO P0 Home / All Test Cases / P0 / SO P0 Last sc…" at bounding box center [415, 190] width 831 height 380
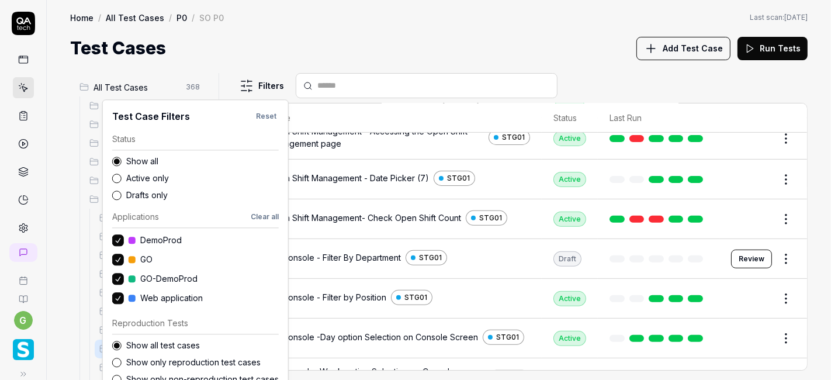
click at [255, 77] on html "g Home / All Test Cases / P0 / SO P0 Home / All Test Cases / P0 / SO P0 Last sc…" at bounding box center [415, 190] width 831 height 380
click at [383, 36] on html "g Home / All Test Cases / P0 / SO P0 Home / All Test Cases / P0 / SO P0 Last sc…" at bounding box center [415, 190] width 831 height 380
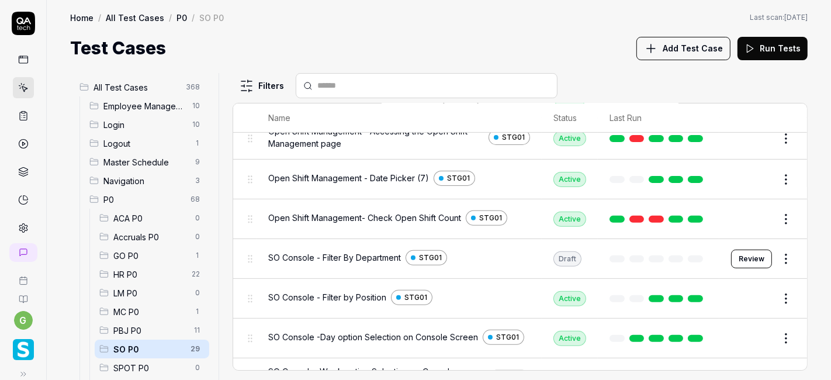
click at [681, 44] on span "Add Test Case" at bounding box center [693, 48] width 60 height 12
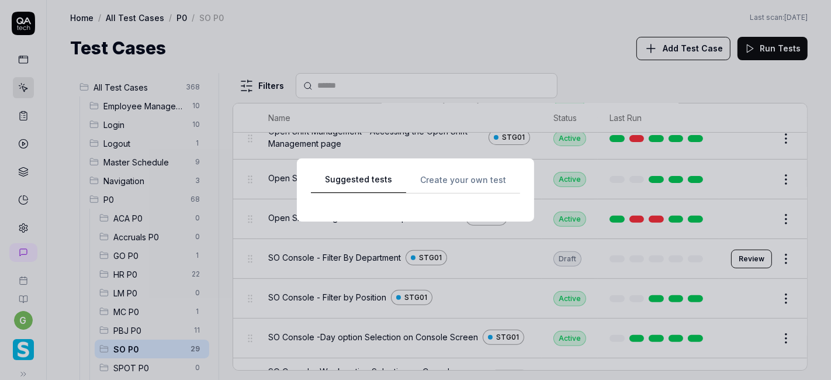
scroll to position [0, 0]
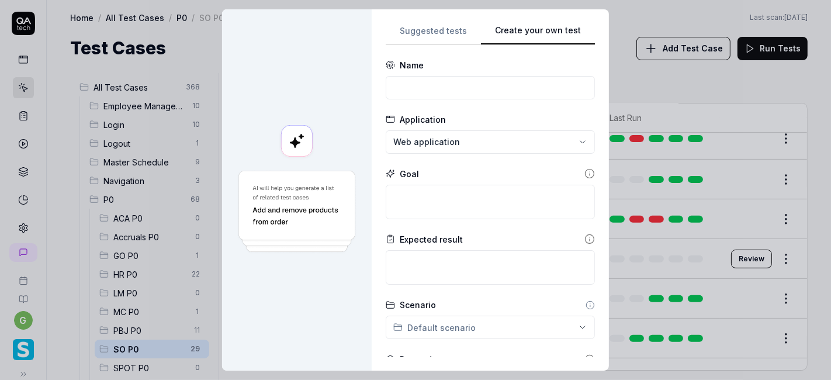
click at [567, 63] on div "Suggested tests Create your own test Name Application Web application Goal Expe…" at bounding box center [490, 189] width 209 height 333
click at [470, 84] on input at bounding box center [490, 87] width 209 height 23
paste input "Validate Go employee open shift request count should be displayed correctly in …"
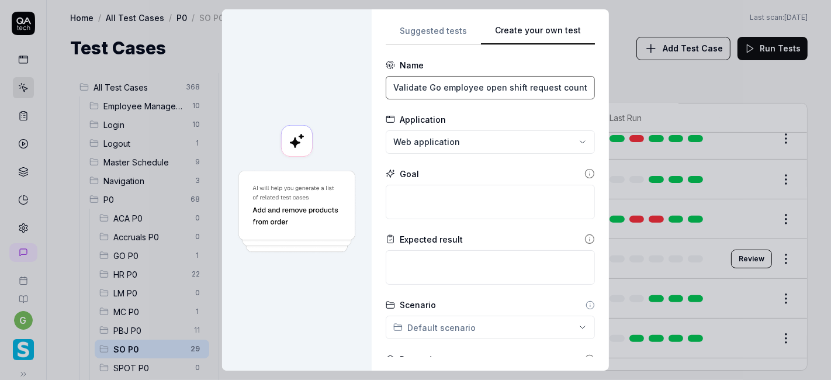
scroll to position [0, 285]
click at [429, 82] on input "Validate Go employee open shift request count should be displayed correctly in …" at bounding box center [490, 87] width 209 height 23
click at [424, 84] on input "Validate Go employee open shift request count should be displayed correctly in …" at bounding box center [490, 87] width 209 height 23
click at [475, 81] on input "Go employee open shift request count should be displayed correctly in OSM scree…" at bounding box center [490, 87] width 209 height 23
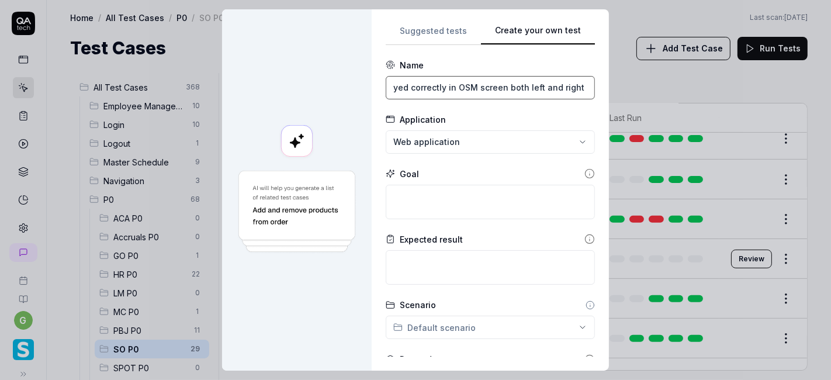
scroll to position [0, 251]
type input "Go employee open shift request count should be displayed correctly in OSM scree…"
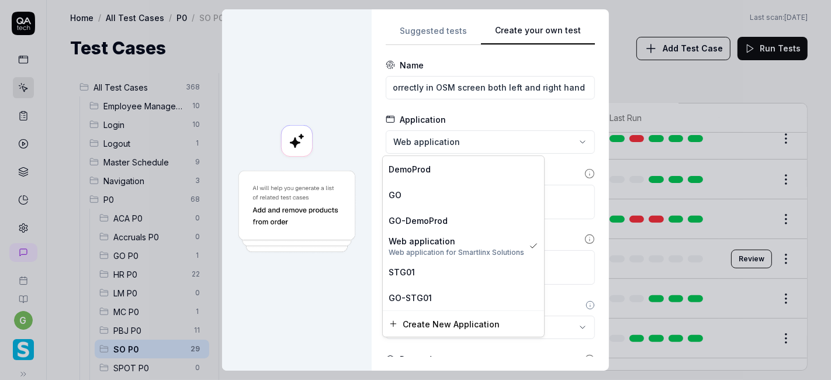
scroll to position [0, 0]
click at [439, 144] on div "**********" at bounding box center [415, 190] width 831 height 380
click at [423, 266] on div "STG01" at bounding box center [464, 271] width 150 height 12
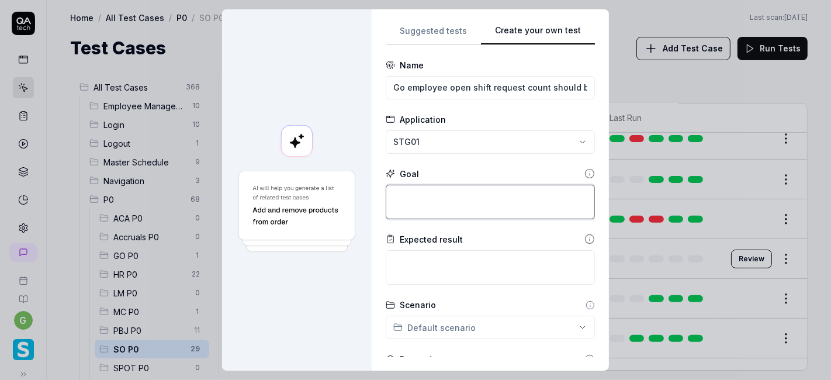
click at [427, 201] on textarea at bounding box center [490, 202] width 209 height 34
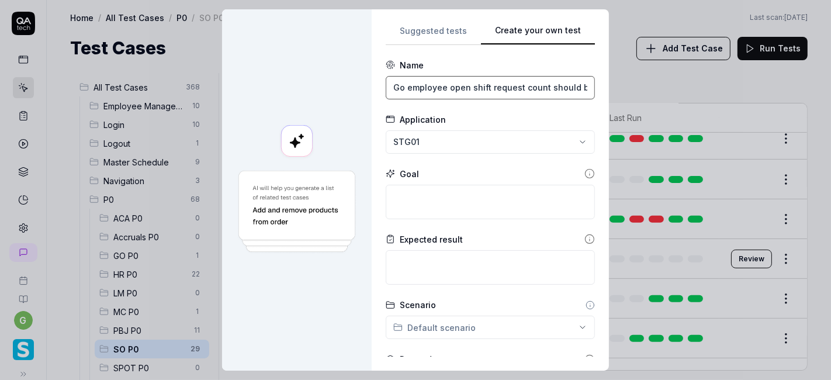
click at [421, 90] on input "Go employee open shift request count should be displayed correctly in OSM scree…" at bounding box center [490, 87] width 209 height 23
click at [442, 89] on input "Go employee open shift request count should be displayed correctly in OSM scree…" at bounding box center [490, 87] width 209 height 23
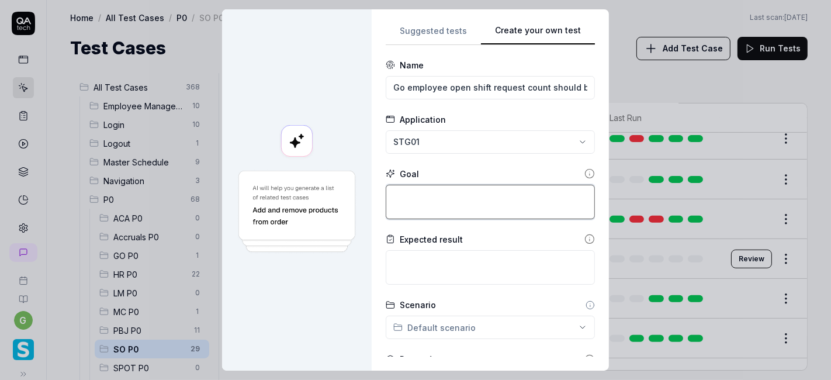
click at [406, 194] on textarea at bounding box center [490, 202] width 209 height 34
paste textarea "open shift request count should be displayed correctly in OSM screen both left …"
type textarea "*"
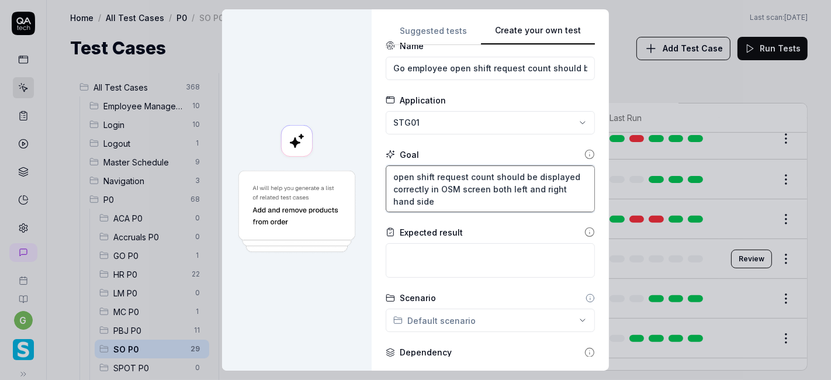
scroll to position [26, 0]
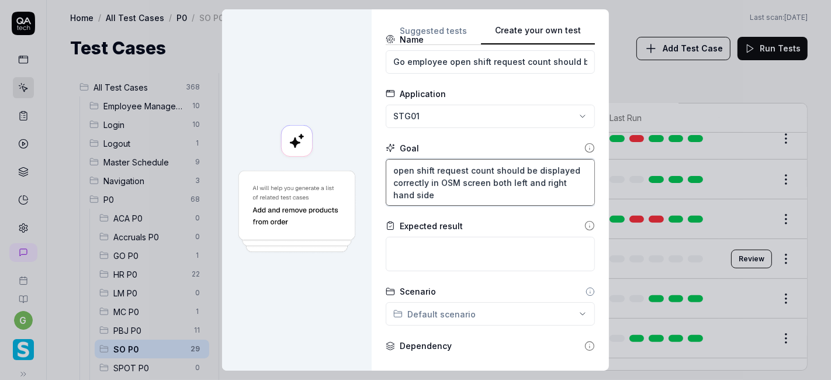
type textarea "open shift request count should be displayed correctly in OSM screen both left …"
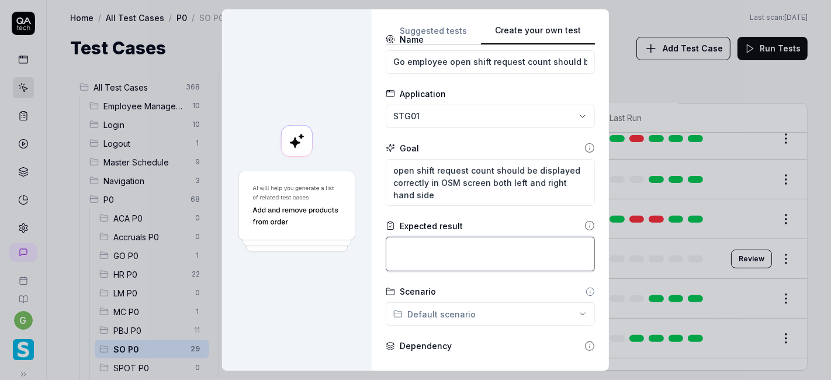
click at [427, 251] on textarea at bounding box center [490, 254] width 209 height 34
paste textarea "open shift request count should be displayed correctly in OSM screen both left …"
type textarea "*"
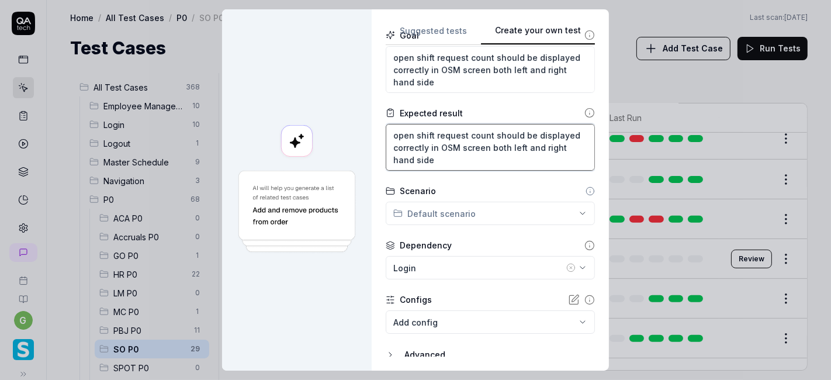
scroll to position [138, 0]
type textarea "open shift request count should be displayed correctly in OSM screen both left …"
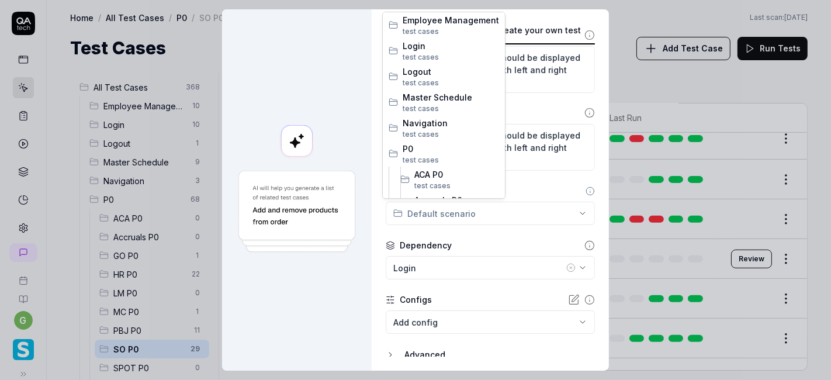
click at [481, 217] on div "**********" at bounding box center [415, 190] width 831 height 380
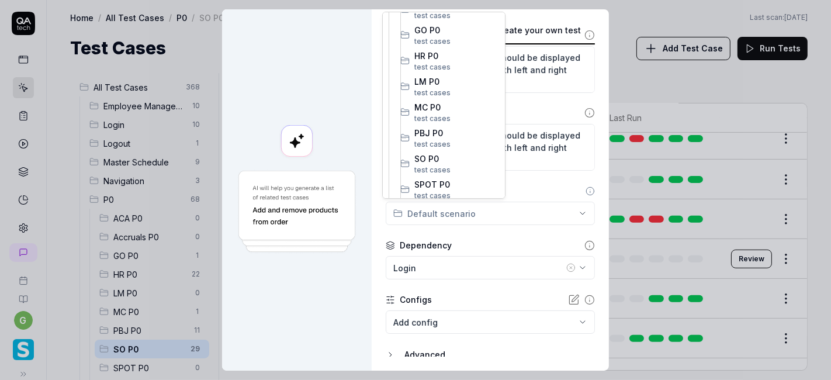
scroll to position [202, 0]
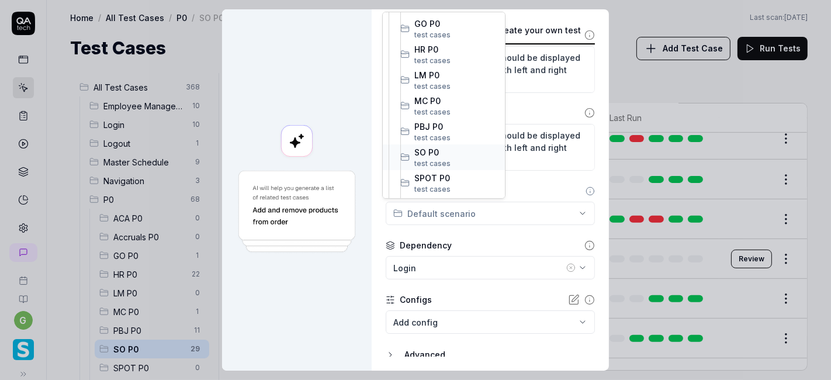
click at [452, 154] on span "SO P0" at bounding box center [456, 152] width 85 height 12
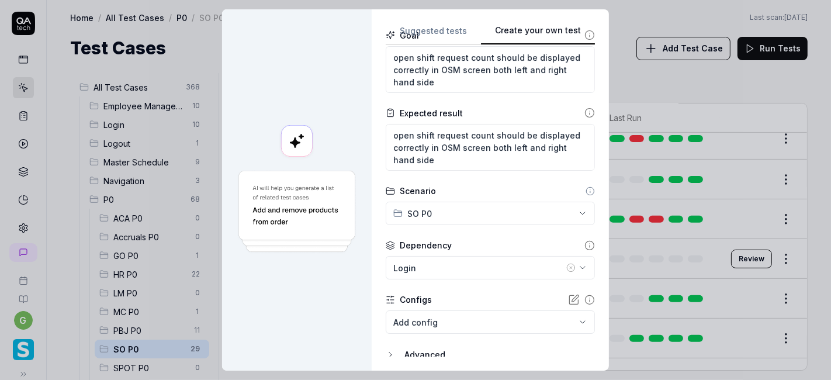
click at [566, 266] on icon "button" at bounding box center [570, 267] width 9 height 9
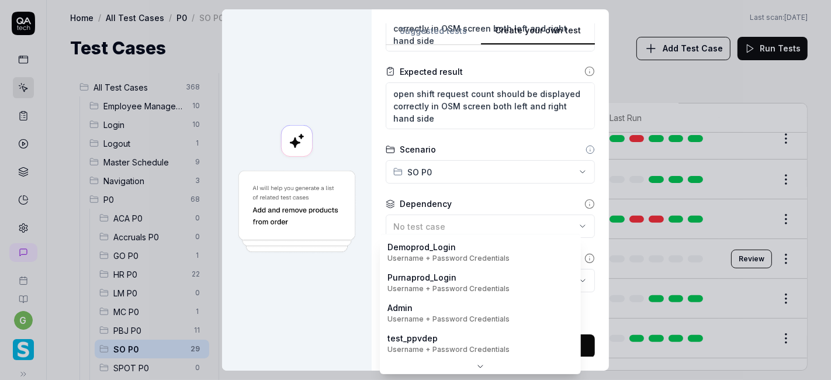
click at [496, 285] on body "g Home / All Test Cases / P0 / SO P0 Home / All Test Cases / P0 / SO P0 Last sc…" at bounding box center [415, 190] width 831 height 380
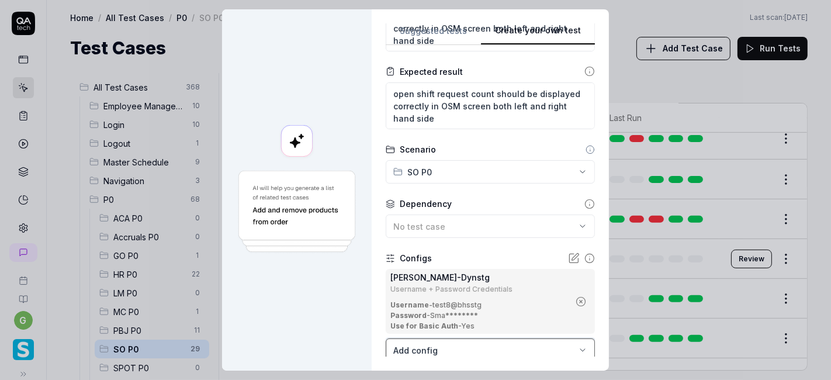
scroll to position [250, 0]
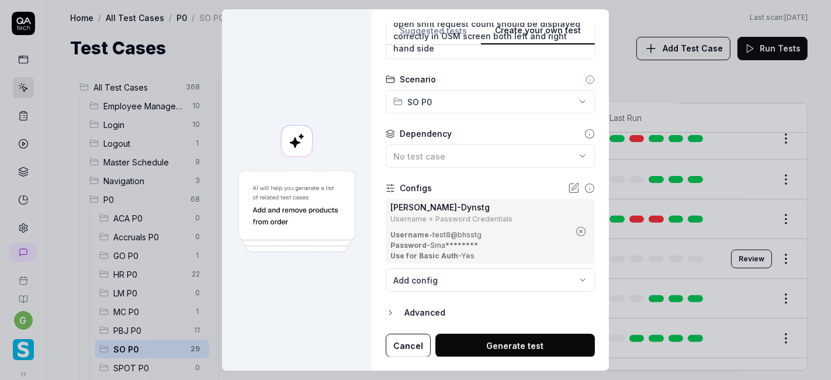
click at [476, 338] on button "Generate test" at bounding box center [515, 345] width 160 height 23
type textarea "*"
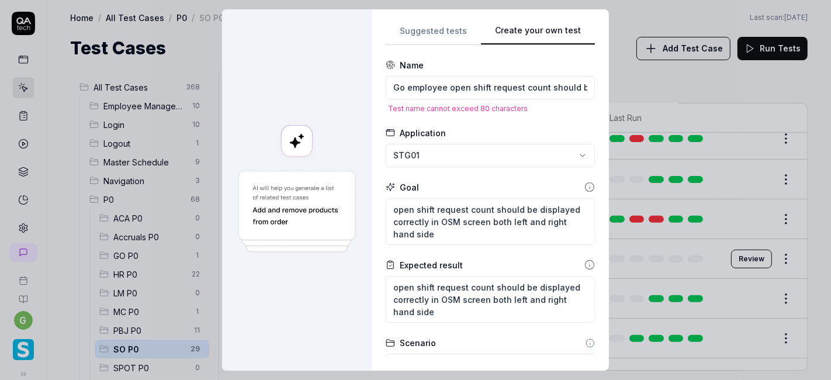
scroll to position [0, 0]
click at [484, 99] on div "Go employee open shift request count should be displayed correctly in OSM scree…" at bounding box center [490, 94] width 209 height 37
click at [422, 91] on input "Go employee open shift request count should be displayed correctly in OSM scree…" at bounding box center [490, 87] width 209 height 23
click at [442, 87] on input "Go employee open shift request count should be displayed correctly in OSM scree…" at bounding box center [490, 87] width 209 height 23
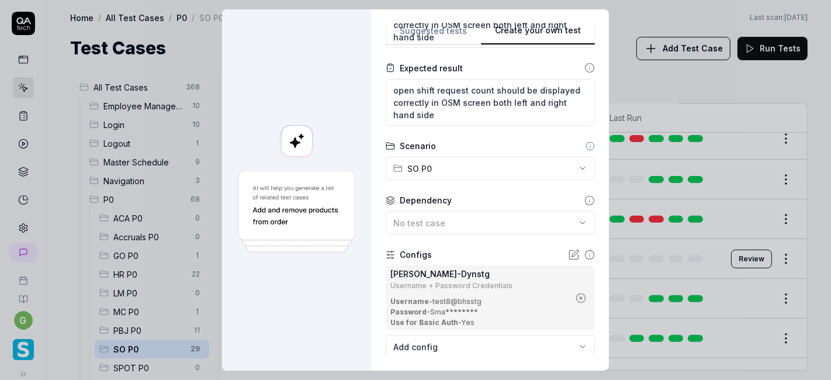
scroll to position [254, 0]
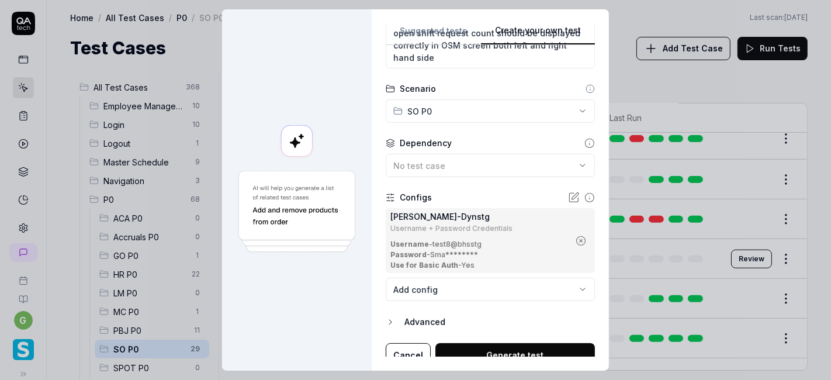
type input "Open shift request count should be displayed correctly in OSM screen both left …"
click at [503, 348] on button "Generate test" at bounding box center [515, 354] width 160 height 23
type textarea "*"
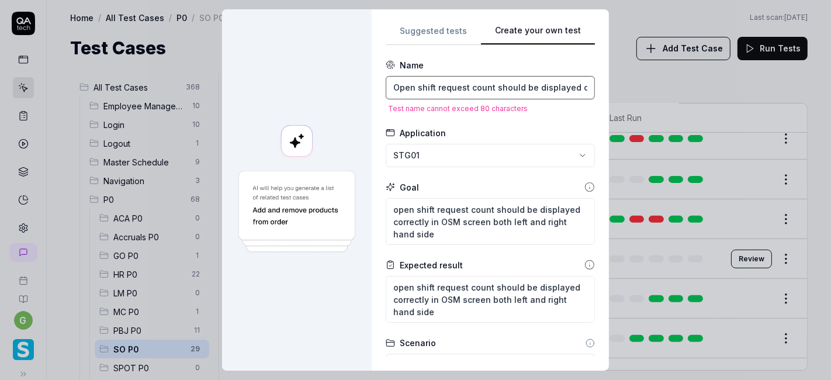
click at [474, 84] on input "Open shift request count should be displayed correctly in OSM screen both left …" at bounding box center [490, 87] width 209 height 23
click at [460, 86] on input "Open shift request count should be displayed correctly in OSM screen both left …" at bounding box center [490, 87] width 209 height 23
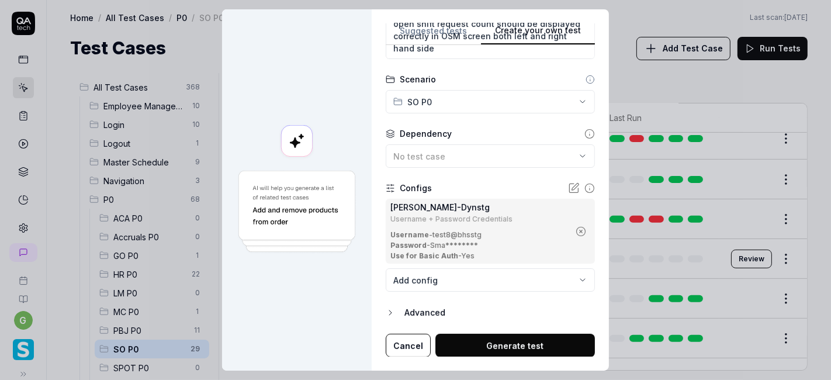
type input "Open shift request count should be displayed correctly in OSM both left and rig…"
click at [484, 335] on button "Generate test" at bounding box center [515, 345] width 160 height 23
type textarea "*"
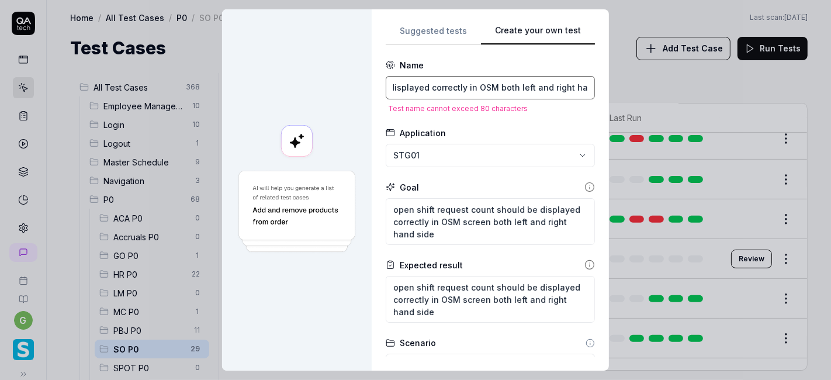
click at [489, 88] on input "Open shift request count should be displayed correctly in OSM both left and rig…" at bounding box center [490, 87] width 209 height 23
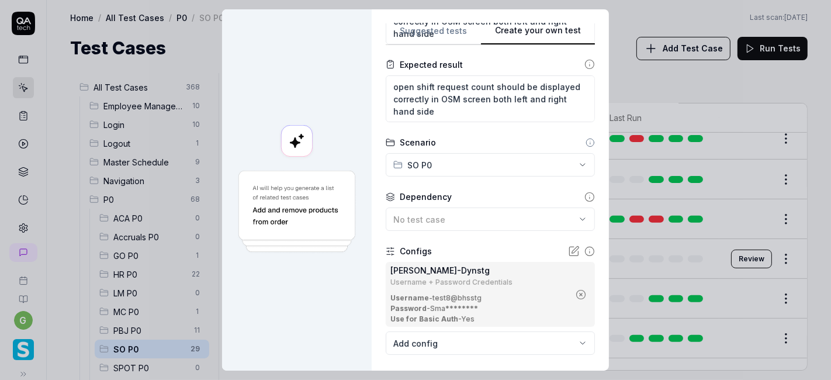
scroll to position [264, 0]
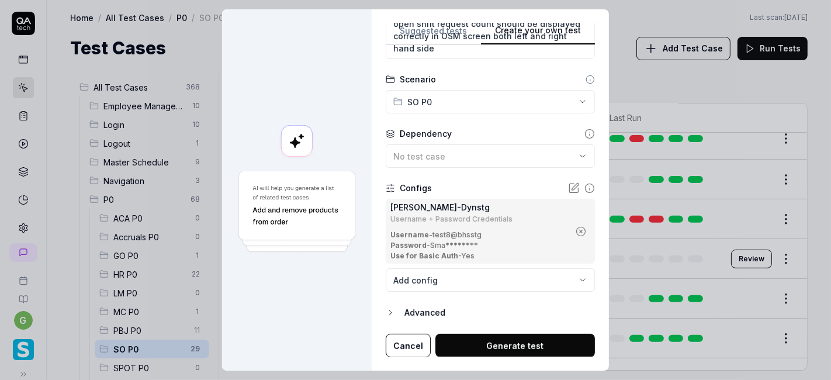
type input "Open shift request count should be displayed correctly in OSM on left and right…"
click at [509, 345] on button "Generate test" at bounding box center [515, 345] width 160 height 23
type textarea "*"
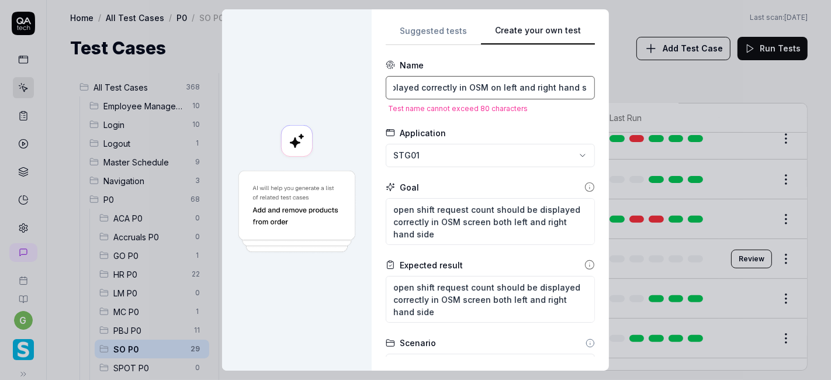
click at [468, 81] on input "Open shift request count should be displayed correctly in OSM on left and right…" at bounding box center [490, 87] width 209 height 23
click at [473, 88] on input "Open shift request count should be displayed correctly in OSM on left and right…" at bounding box center [490, 87] width 209 height 23
click at [500, 86] on input "Open shift request count should be displayed correctly in OSM on left and right…" at bounding box center [490, 87] width 209 height 23
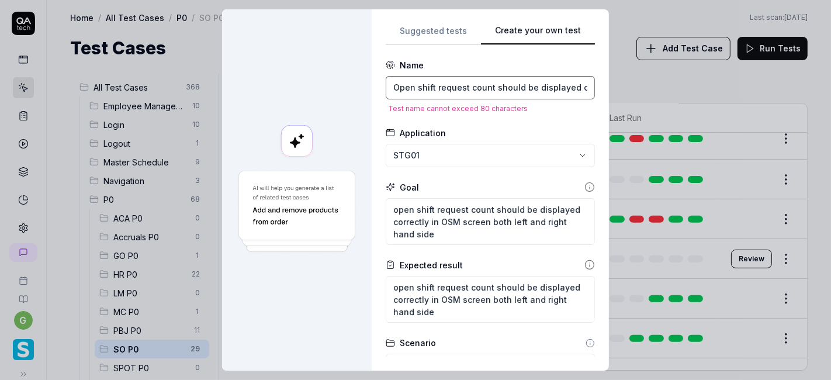
click at [469, 88] on input "Open shift request count should be displayed correctly in OSM on left and right…" at bounding box center [490, 87] width 209 height 23
type input "Open shift request should be displayed correctly in OSM on left and right hand …"
type textarea "*"
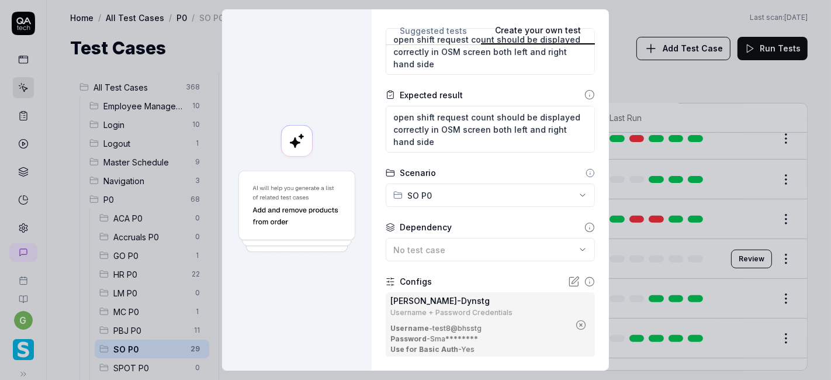
scroll to position [264, 0]
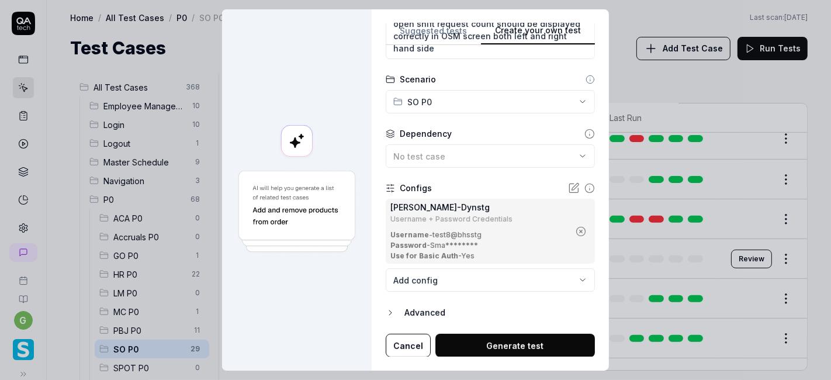
type input "Open shift request should be displayed correctly in OSM on left and right hand …"
click at [505, 340] on button "Generate test" at bounding box center [515, 345] width 160 height 23
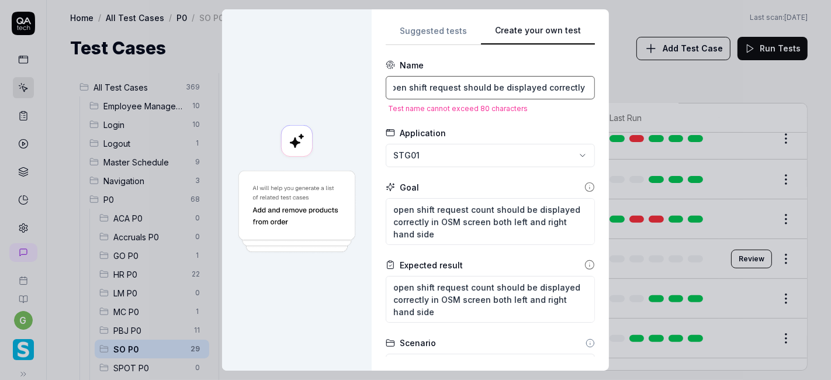
scroll to position [0, 0]
drag, startPoint x: 500, startPoint y: 87, endPoint x: 463, endPoint y: 86, distance: 36.8
click at [463, 86] on input "Open shift request should be displayed correctly in OSM on left and right hand …" at bounding box center [490, 87] width 209 height 23
type textarea "*"
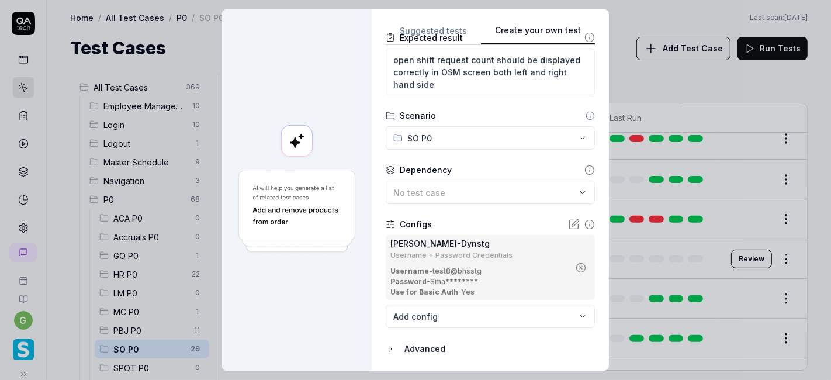
scroll to position [250, 0]
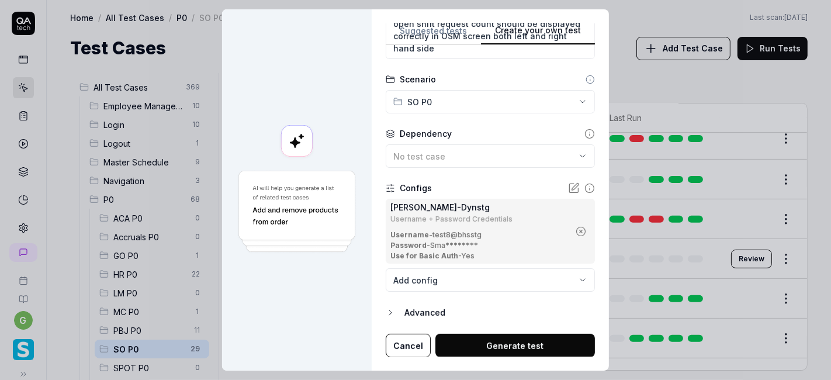
type input "Open shift request displayed correctly in OSM on left and right hand side"
click at [507, 344] on button "Generate test" at bounding box center [515, 345] width 160 height 23
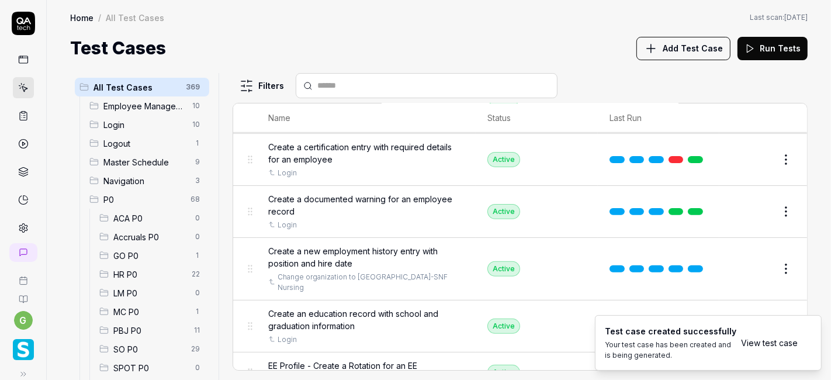
scroll to position [3748, 0]
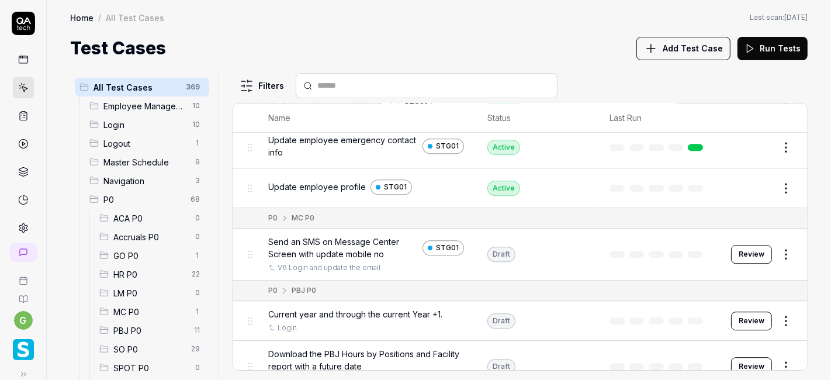
scroll to position [2713, 0]
click at [127, 348] on span "SO P0" at bounding box center [148, 349] width 71 height 12
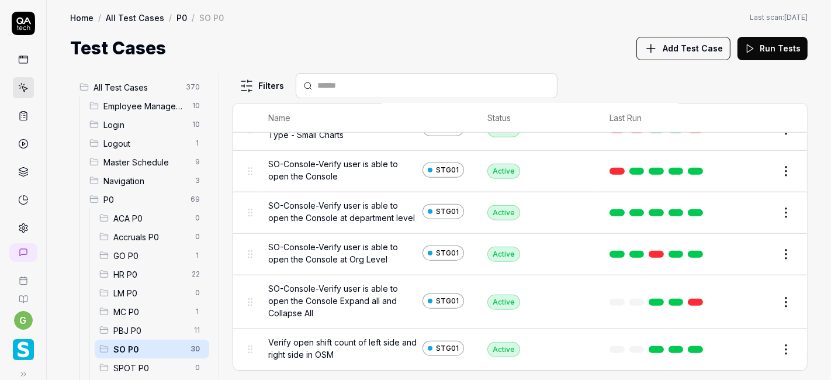
scroll to position [1110, 0]
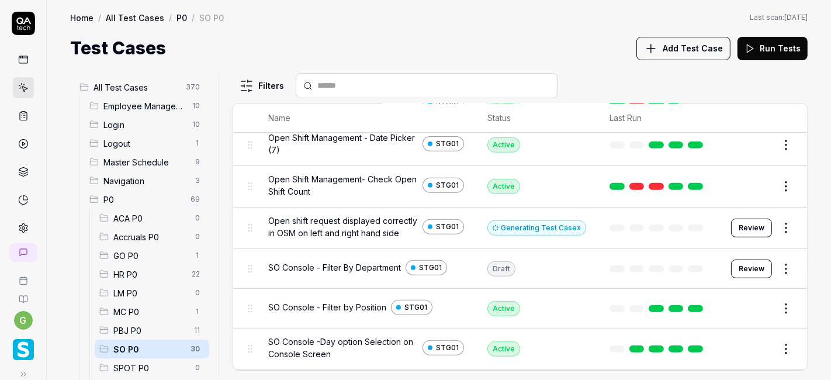
scroll to position [428, 0]
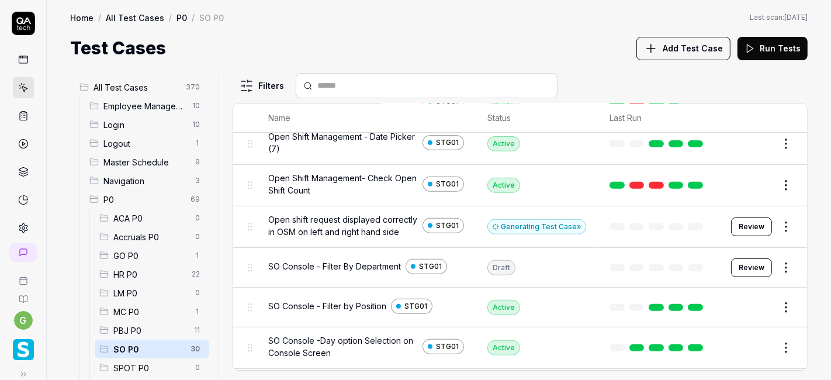
click at [534, 230] on div "Generating Test Case »" at bounding box center [536, 226] width 99 height 15
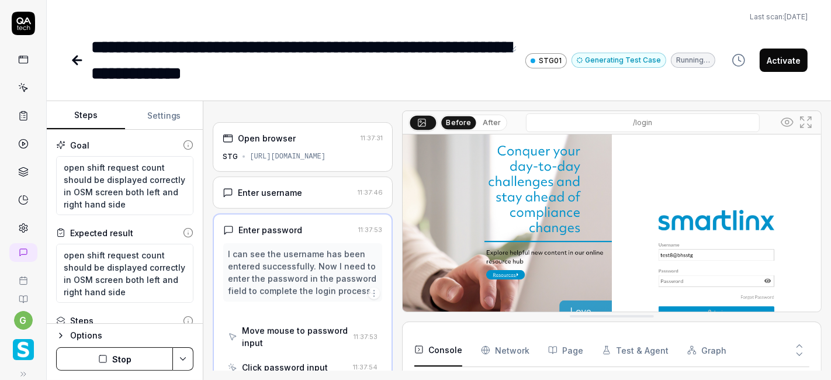
scroll to position [27, 0]
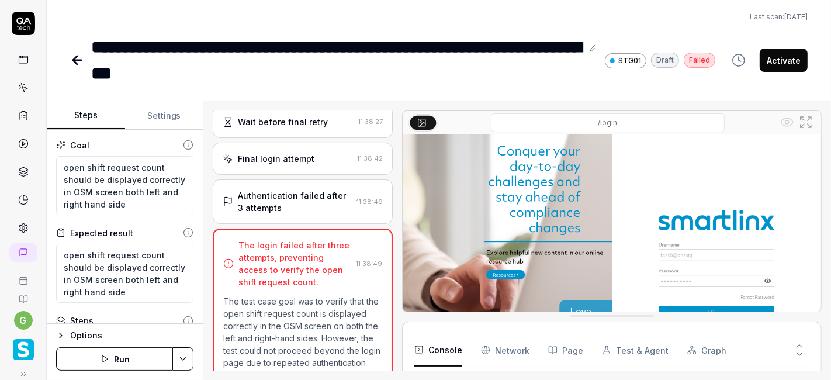
scroll to position [244, 0]
click at [114, 359] on button "Run" at bounding box center [114, 358] width 117 height 23
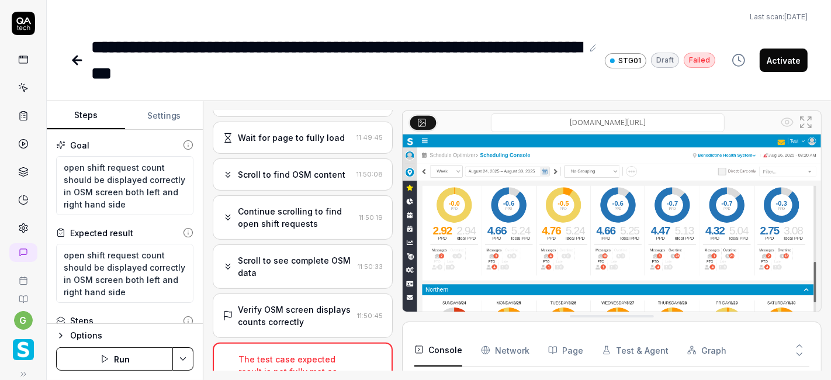
scroll to position [354, 0]
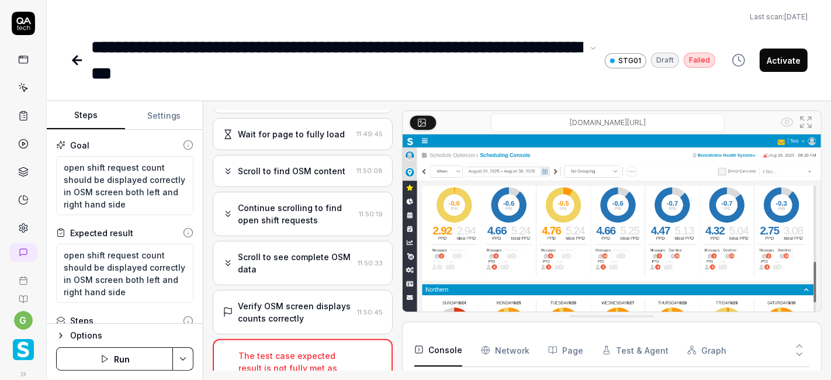
click at [432, 46] on div "**********" at bounding box center [336, 60] width 491 height 53
click at [440, 26] on div "**********" at bounding box center [439, 43] width 784 height 86
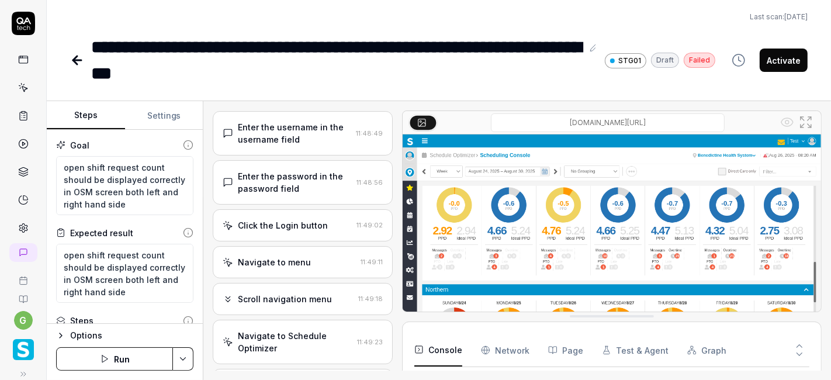
scroll to position [0, 0]
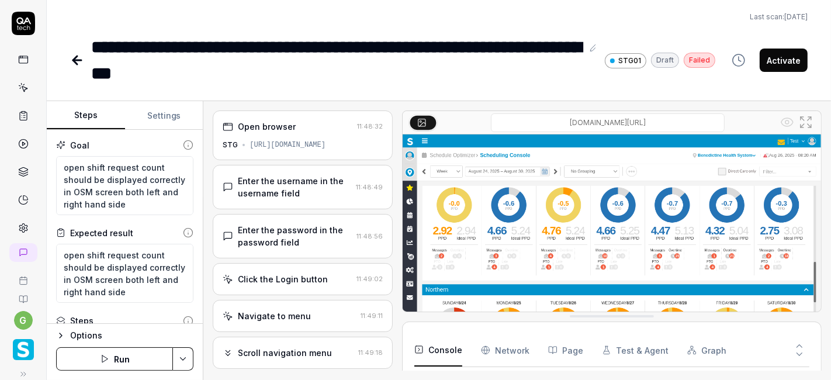
click at [303, 146] on div "[URL][DOMAIN_NAME]" at bounding box center [288, 145] width 76 height 11
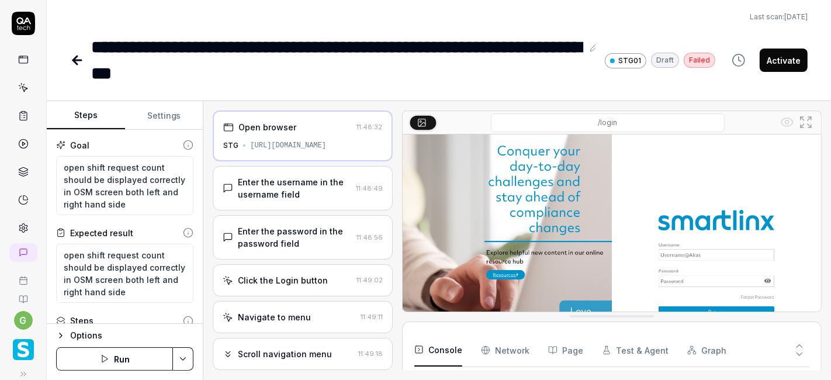
click at [247, 186] on div "Enter the username in the username field" at bounding box center [294, 188] width 113 height 25
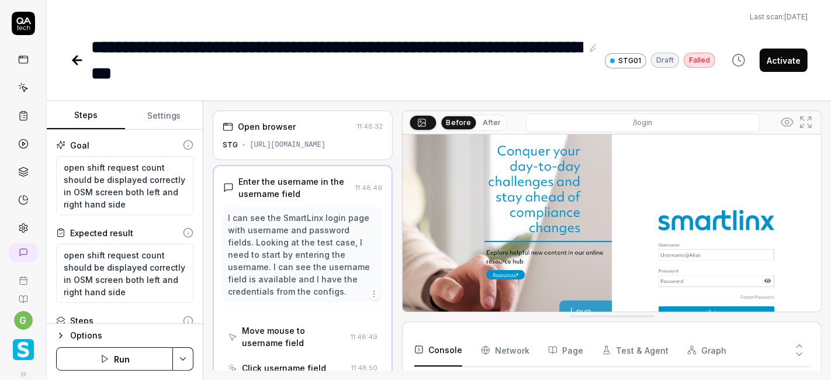
scroll to position [30, 0]
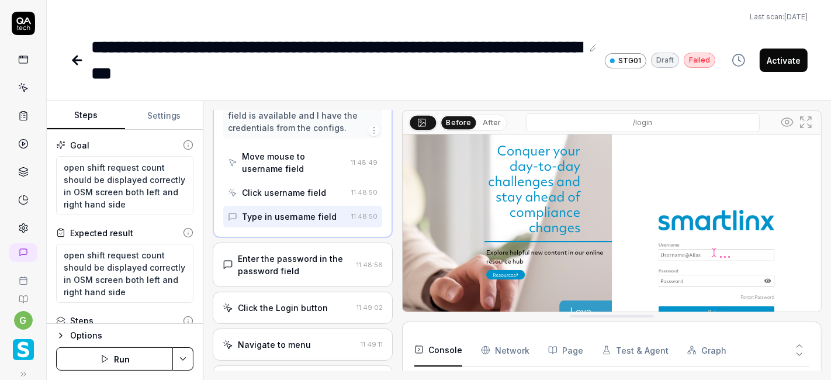
click at [276, 257] on div "Enter the password in the password field" at bounding box center [295, 264] width 114 height 25
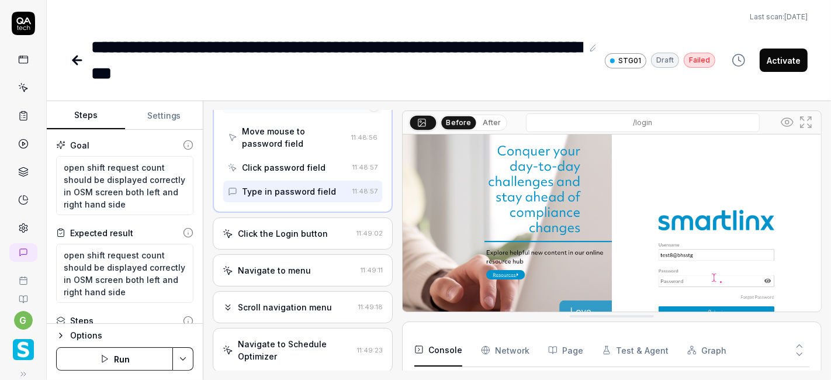
scroll to position [214, 0]
click at [287, 230] on div "Click the Login button" at bounding box center [283, 232] width 90 height 12
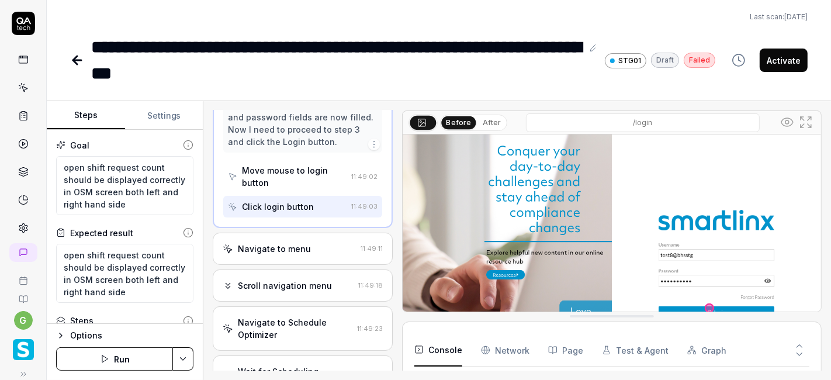
scroll to position [226, 0]
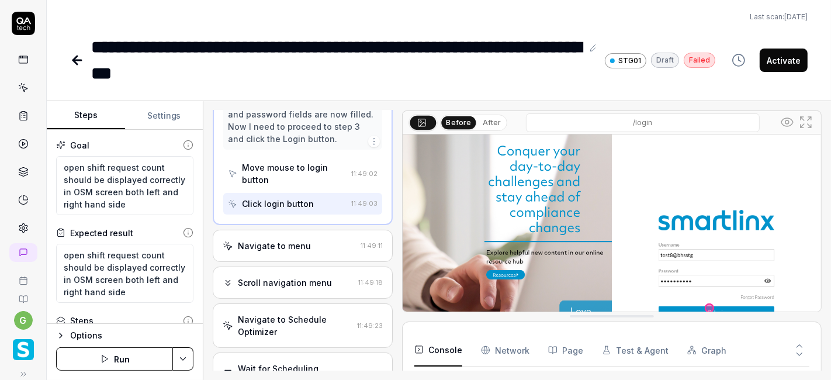
click at [289, 240] on div "Navigate to menu" at bounding box center [274, 246] width 73 height 12
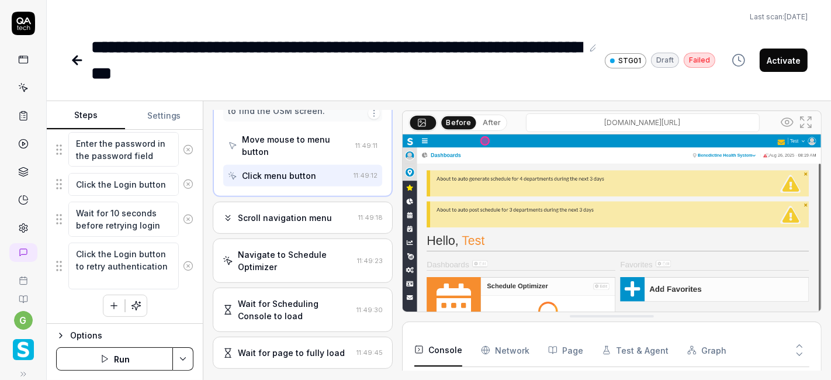
scroll to position [0, 0]
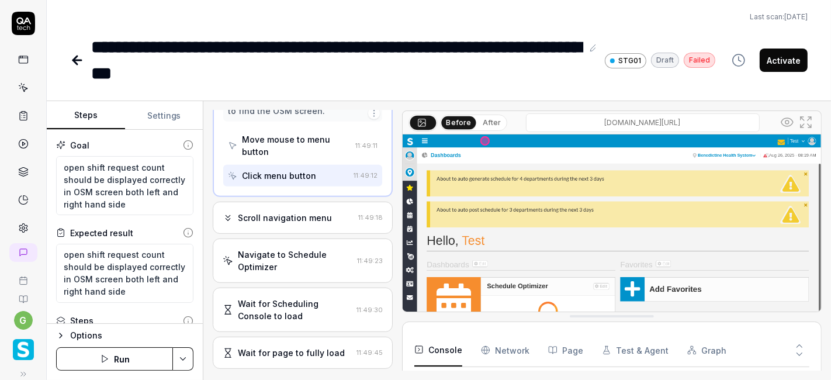
click at [132, 363] on button "Run" at bounding box center [114, 358] width 117 height 23
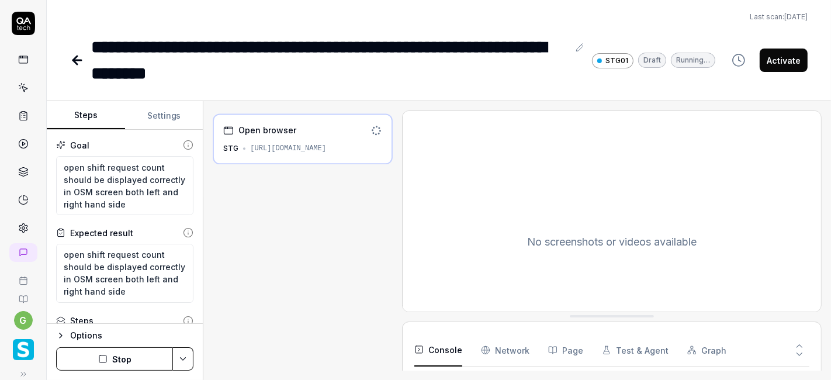
type textarea "*"
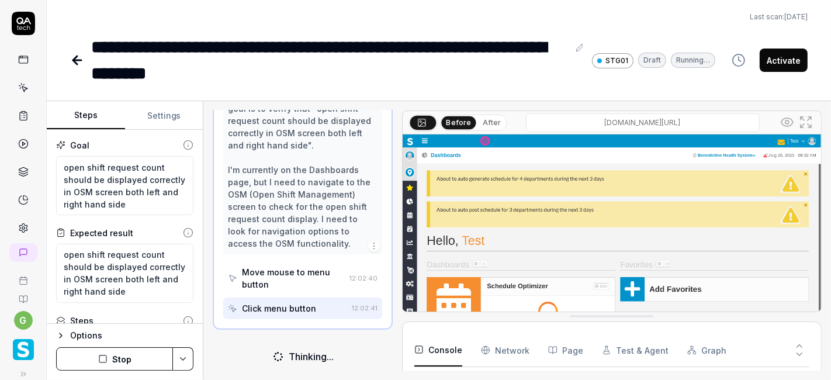
scroll to position [287, 0]
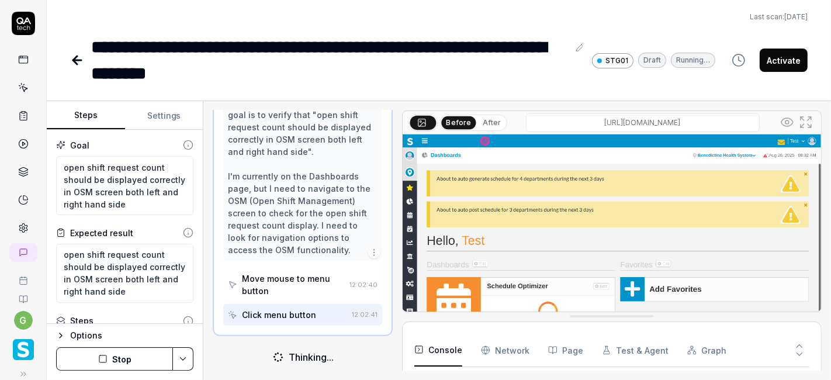
click at [735, 123] on input "v6-stg01.smartlinxsolutions.com/#/apps?orgLevelId=1" at bounding box center [643, 122] width 234 height 19
click at [750, 120] on input "v6-stg01.smartlinxsolutions.com/#/apps?orgLevelId=1" at bounding box center [643, 122] width 234 height 19
click at [737, 121] on input "v6-stg01.smartlinxsolutions.com/#/apps?orgLevelId=1" at bounding box center [643, 122] width 234 height 19
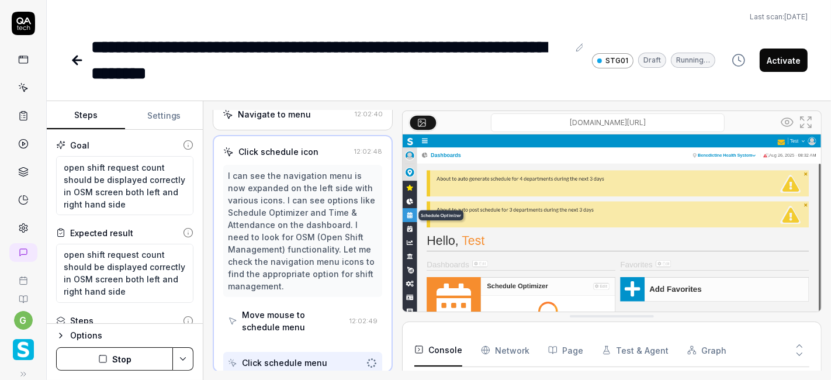
scroll to position [200, 0]
click at [700, 122] on input "v6-stg01.smartlinxsolutions.com/#/apps?orgLevelId=1" at bounding box center [608, 122] width 234 height 19
type input "https://v6-stg01.smartlinxsolutions.com/#/apps?orgLevelId=1"
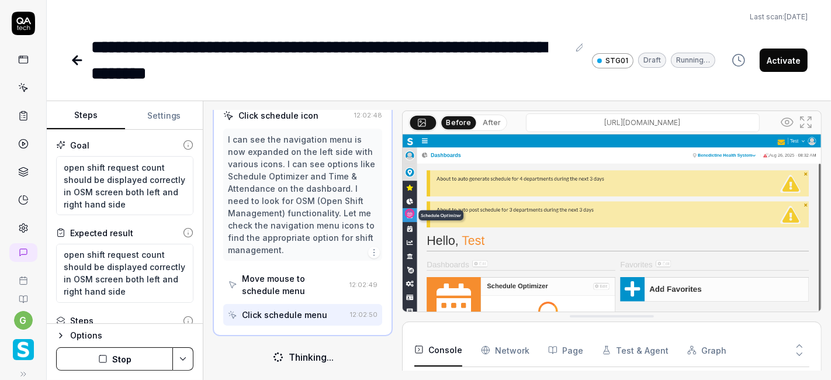
scroll to position [238, 0]
click at [743, 122] on input "https://v6-stg01.smartlinxsolutions.com/#/apps?orgLevelId=1" at bounding box center [643, 122] width 234 height 19
click at [737, 122] on input "https://v6-stg01.smartlinxsolutions.com/#/apps?orgLevelId=1" at bounding box center [643, 122] width 234 height 19
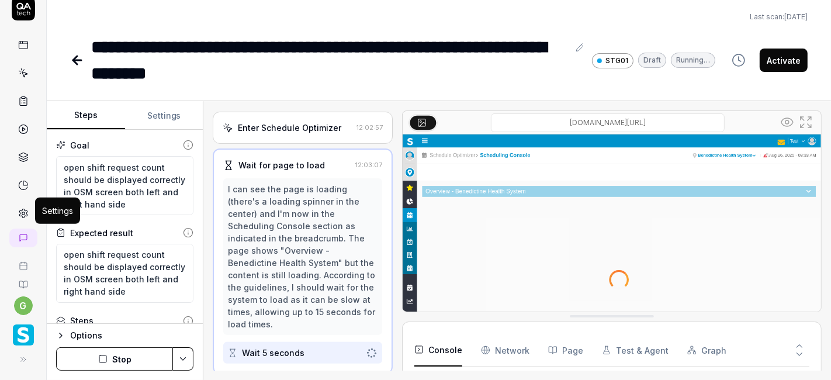
scroll to position [262, 0]
click at [18, 211] on icon at bounding box center [23, 213] width 11 height 11
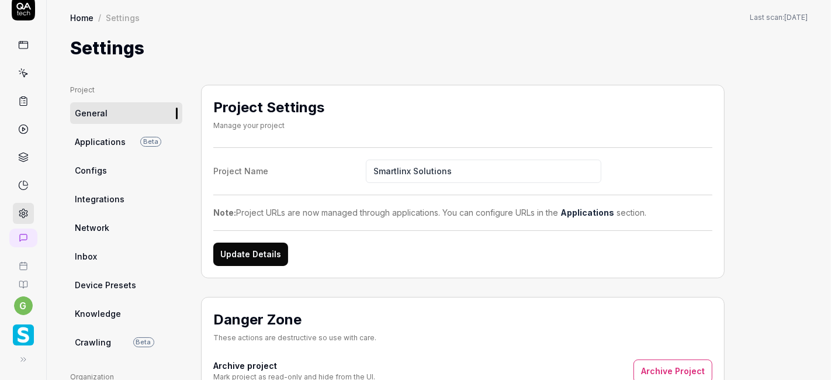
click at [131, 145] on link "Applications Beta" at bounding box center [126, 142] width 112 height 22
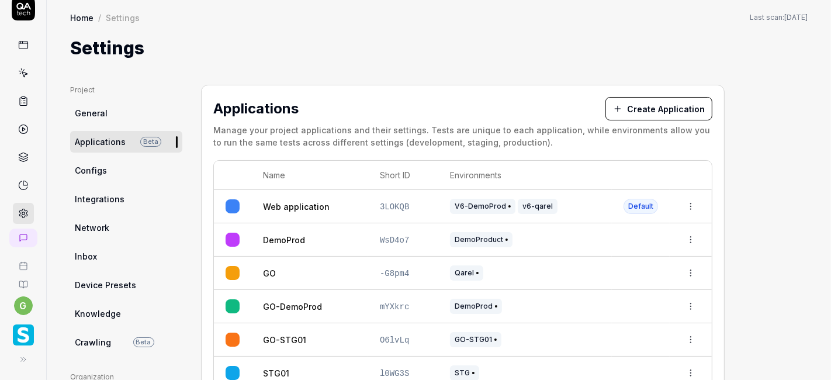
click at [126, 168] on link "Configs" at bounding box center [126, 171] width 112 height 22
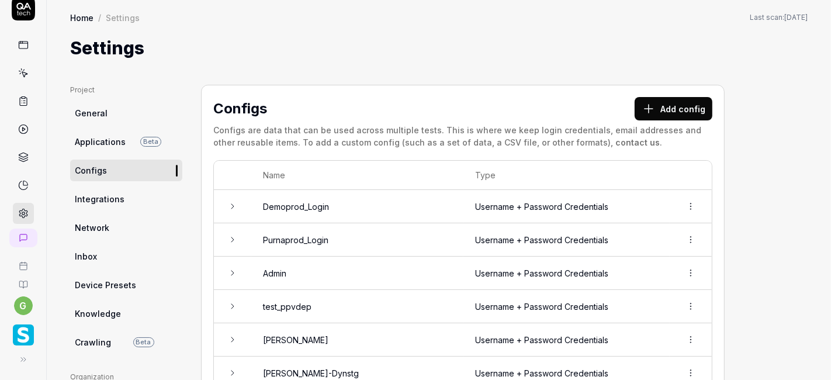
click at [103, 109] on span "General" at bounding box center [91, 113] width 33 height 12
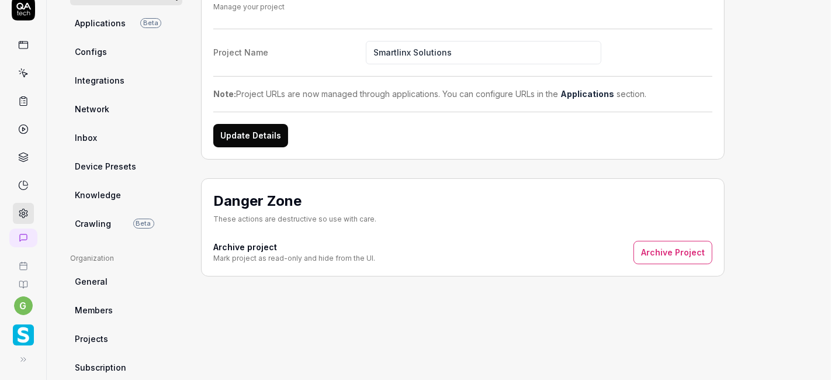
scroll to position [119, 0]
click at [244, 311] on div "Project Settings Manage your project Project Name Smartlinx Solutions Note: Pro…" at bounding box center [463, 258] width 524 height 584
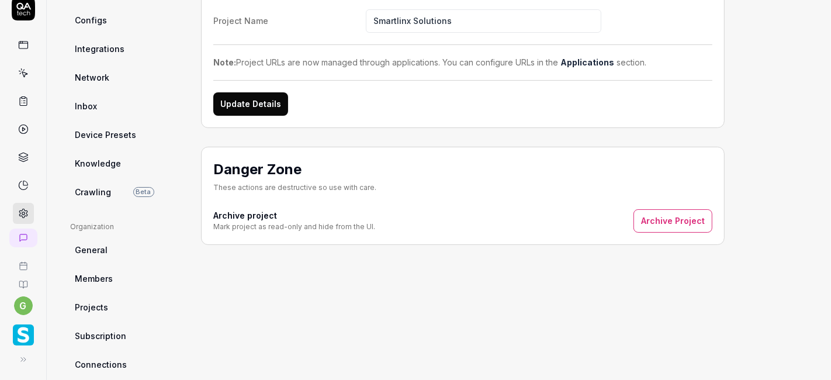
scroll to position [0, 0]
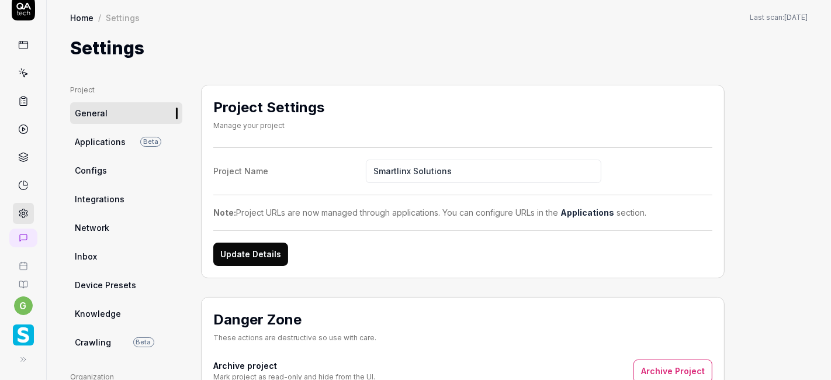
click at [126, 150] on link "Applications Beta" at bounding box center [126, 142] width 112 height 22
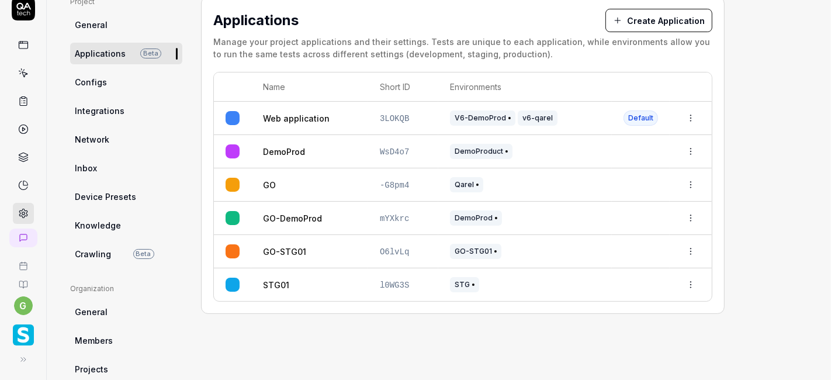
scroll to position [100, 0]
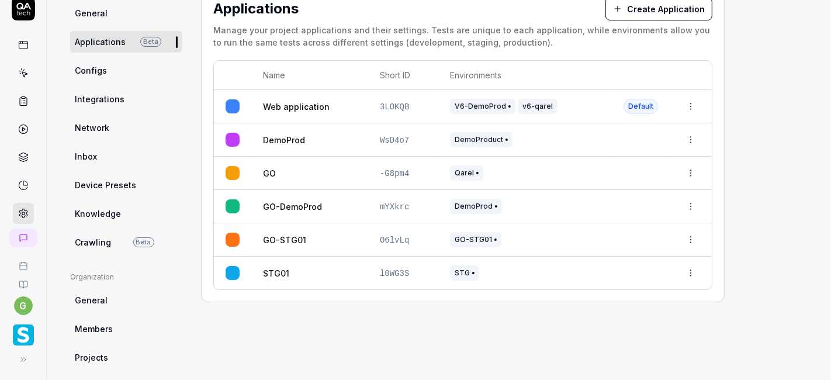
click at [113, 71] on link "Configs" at bounding box center [126, 71] width 112 height 22
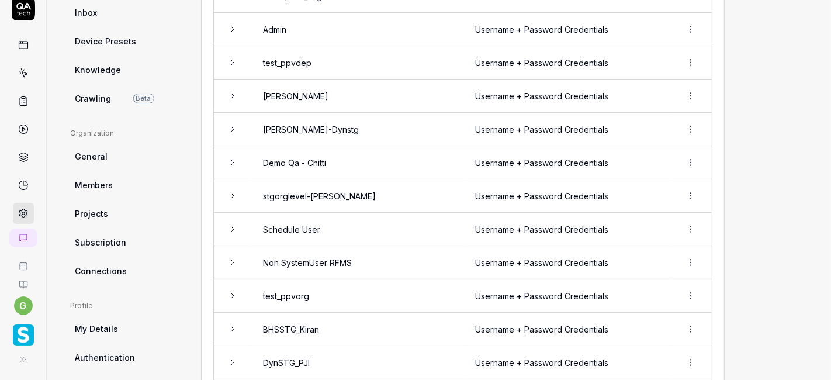
scroll to position [258, 0]
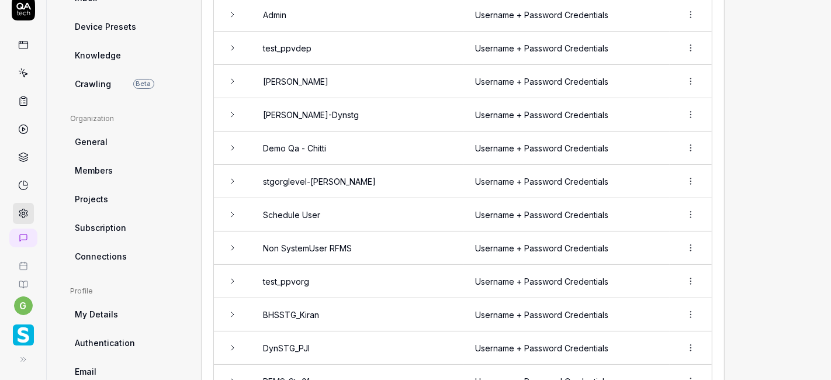
click at [236, 105] on td at bounding box center [232, 114] width 37 height 33
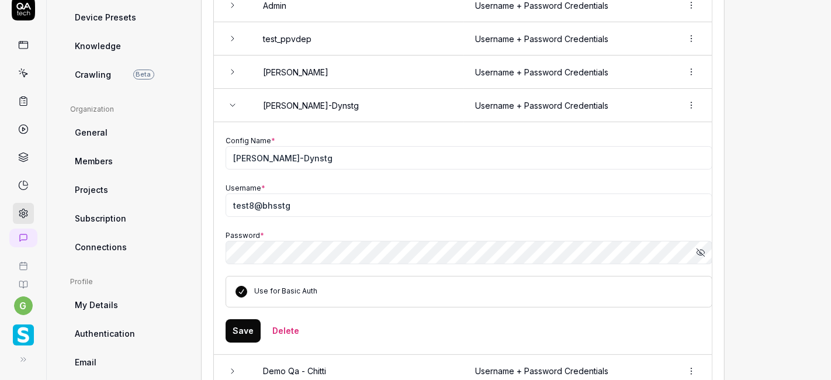
scroll to position [267, 0]
click at [237, 108] on td at bounding box center [232, 105] width 37 height 33
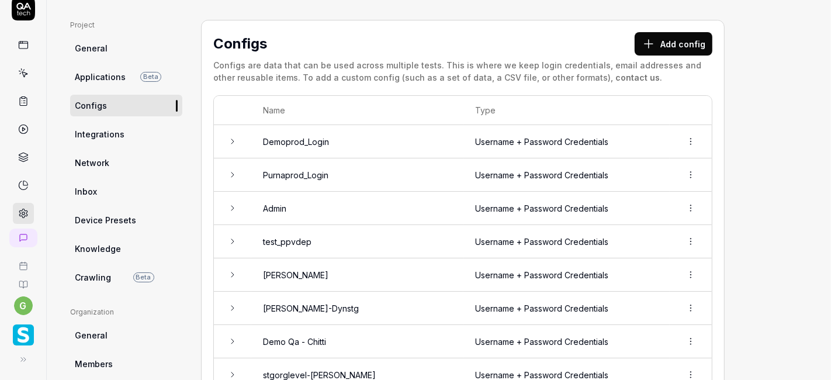
scroll to position [63, 0]
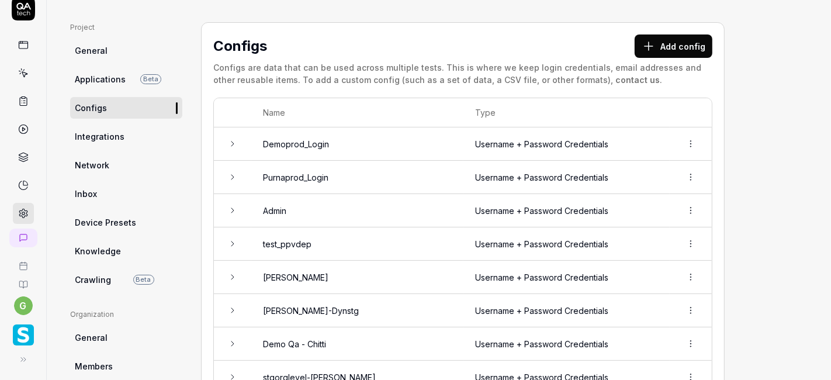
click at [112, 138] on span "Integrations" at bounding box center [100, 136] width 50 height 12
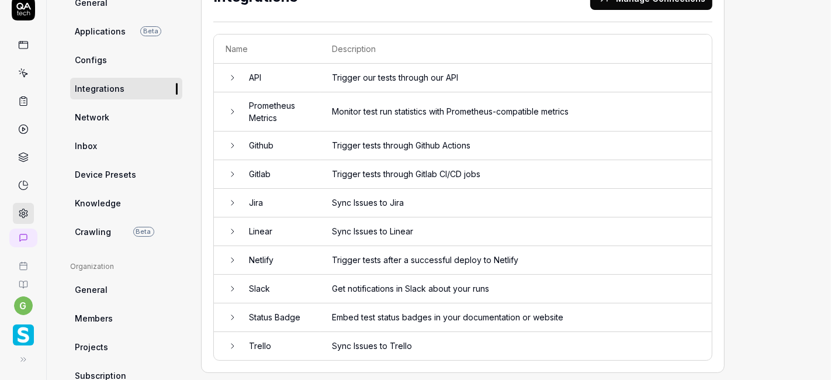
scroll to position [109, 0]
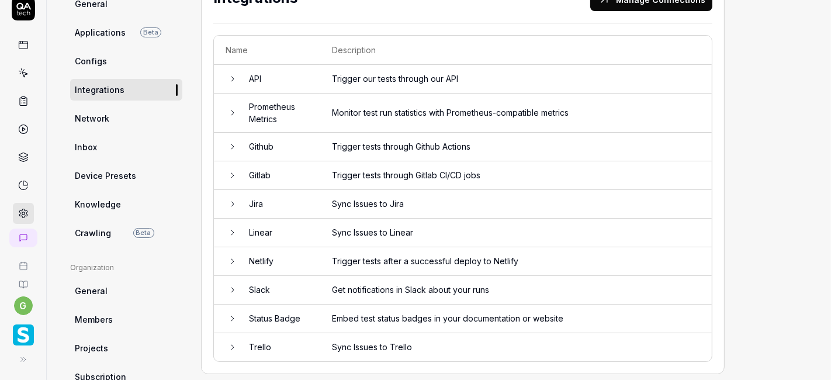
click at [103, 112] on span "Network" at bounding box center [92, 118] width 34 height 12
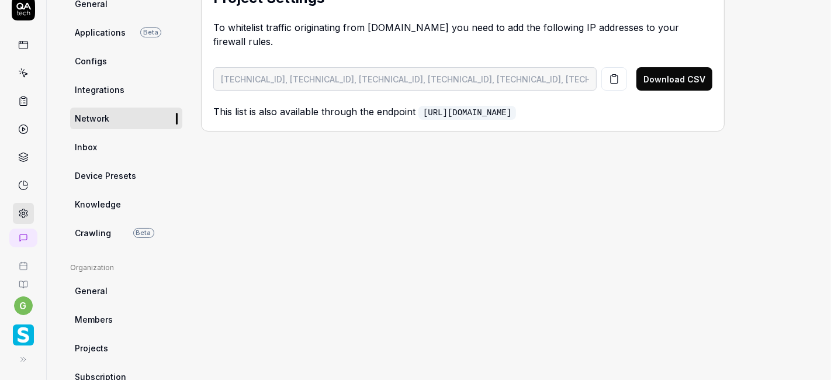
scroll to position [85, 0]
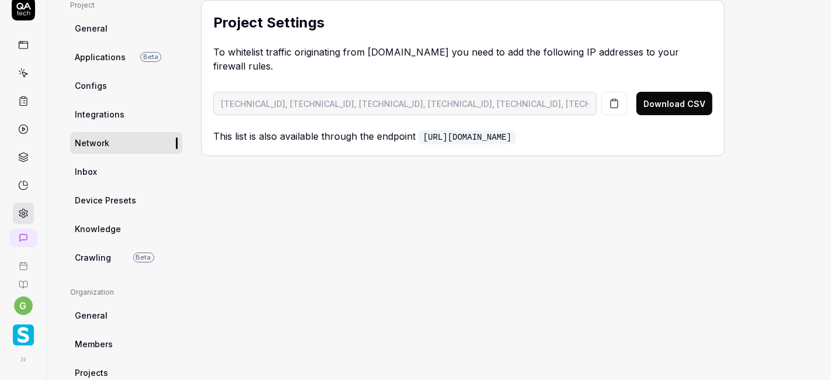
click at [121, 177] on link "Inbox" at bounding box center [126, 172] width 112 height 22
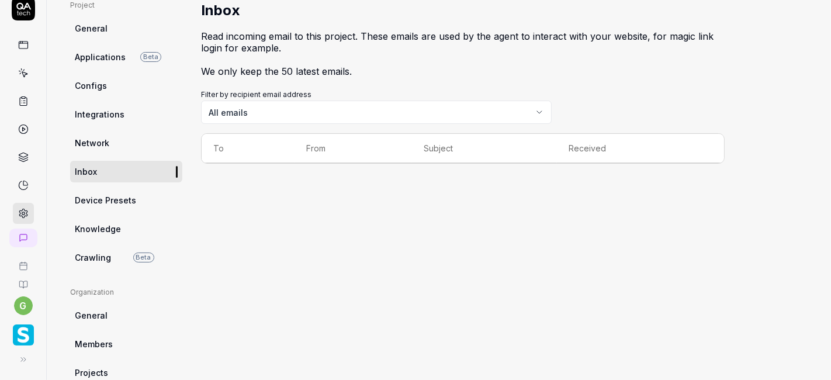
click at [99, 206] on link "Device Presets" at bounding box center [126, 200] width 112 height 22
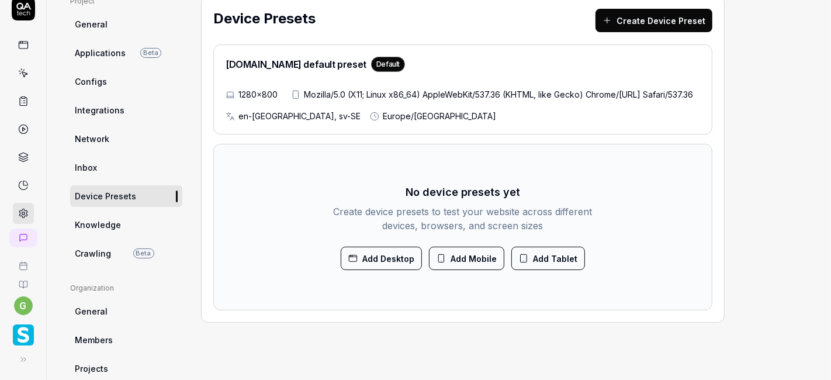
scroll to position [90, 0]
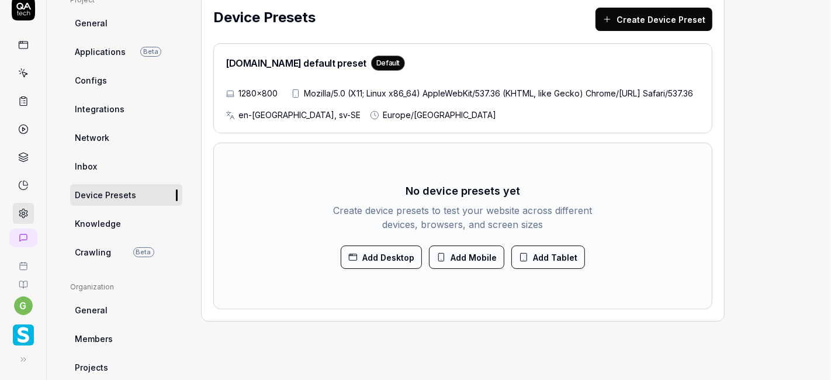
click at [106, 229] on span "Knowledge" at bounding box center [98, 223] width 46 height 12
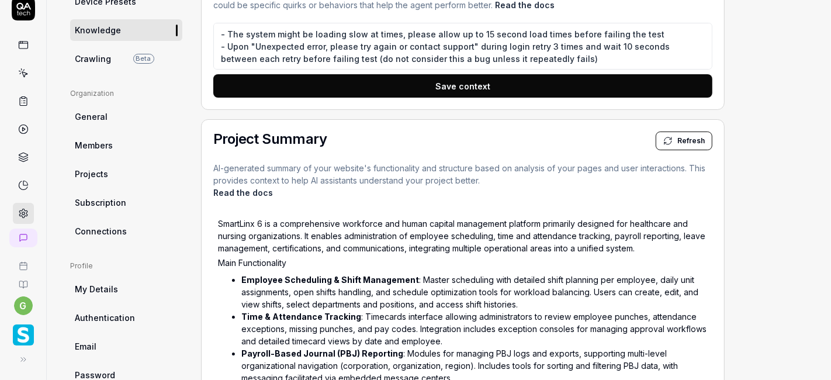
scroll to position [280, 0]
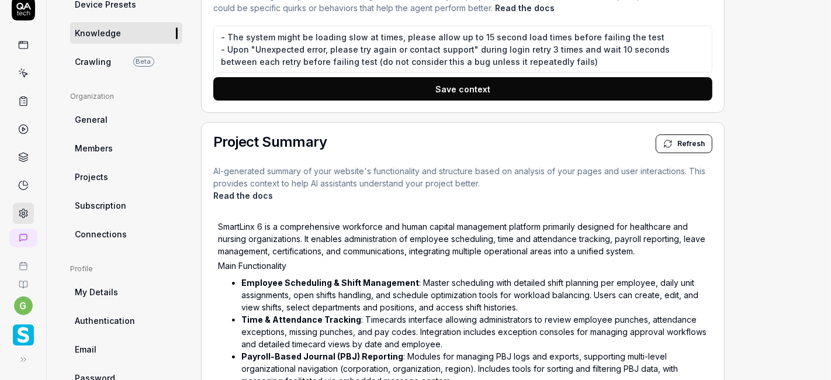
click at [102, 70] on link "Crawling Beta" at bounding box center [126, 62] width 112 height 22
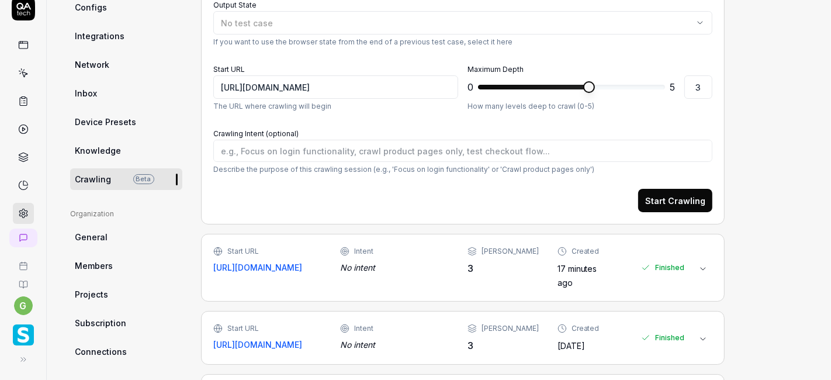
scroll to position [237, 0]
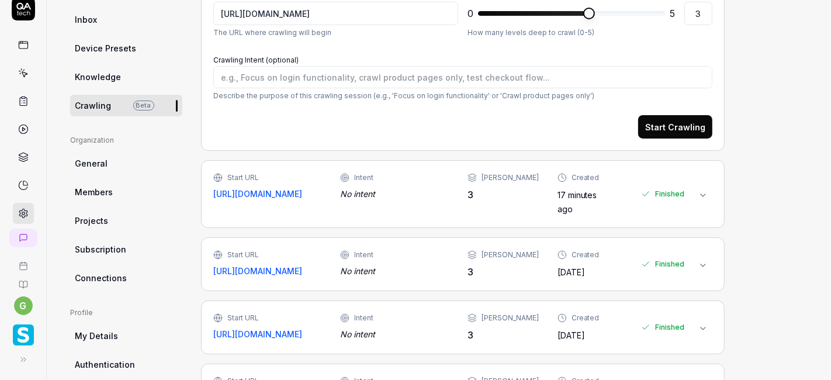
click at [109, 156] on link "General" at bounding box center [126, 164] width 112 height 22
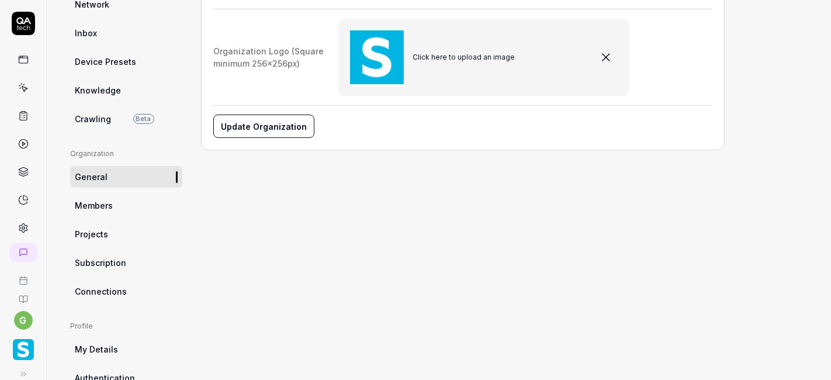
scroll to position [224, 0]
click at [104, 204] on span "Members" at bounding box center [94, 204] width 38 height 12
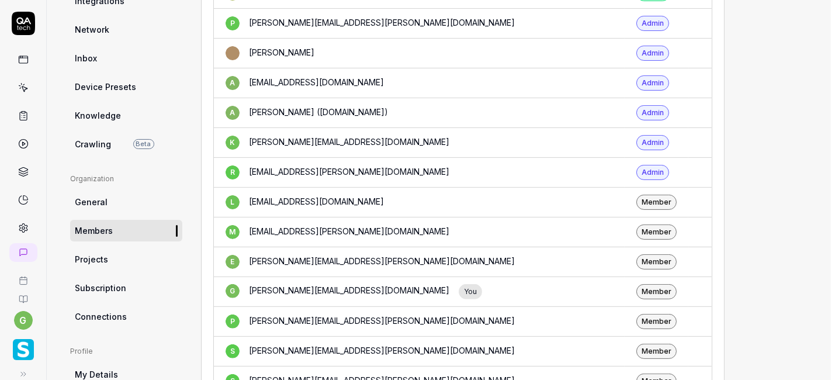
scroll to position [199, 0]
click at [113, 252] on link "Projects" at bounding box center [126, 259] width 112 height 22
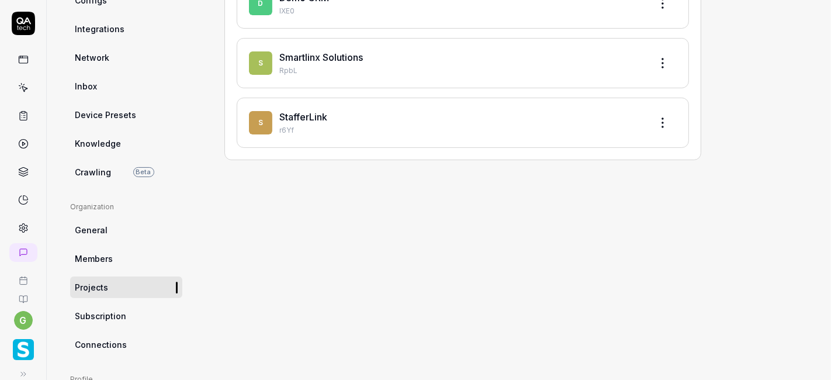
scroll to position [172, 0]
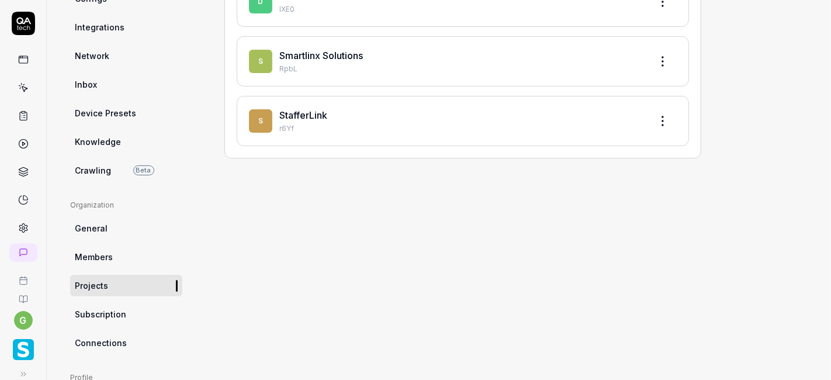
click at [94, 311] on span "Subscription" at bounding box center [100, 314] width 51 height 12
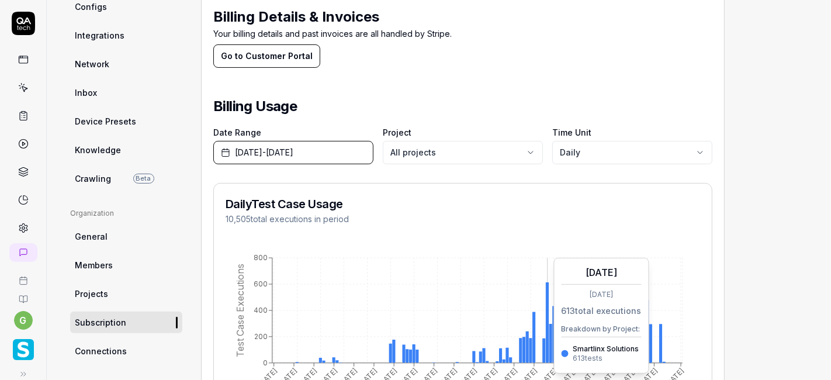
scroll to position [160, 0]
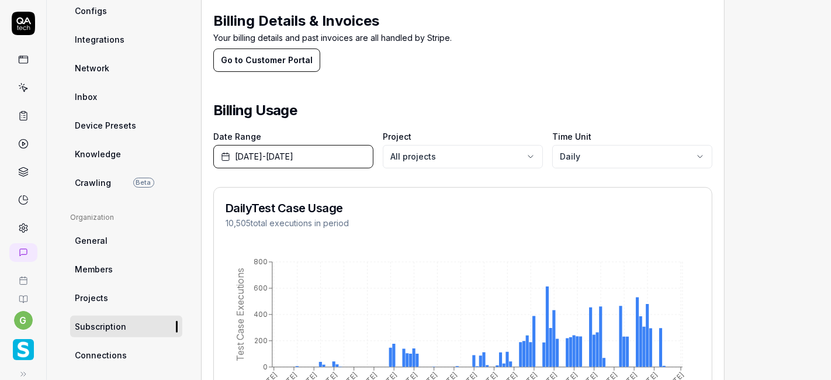
click at [289, 64] on button "Go to Customer Portal" at bounding box center [266, 60] width 107 height 23
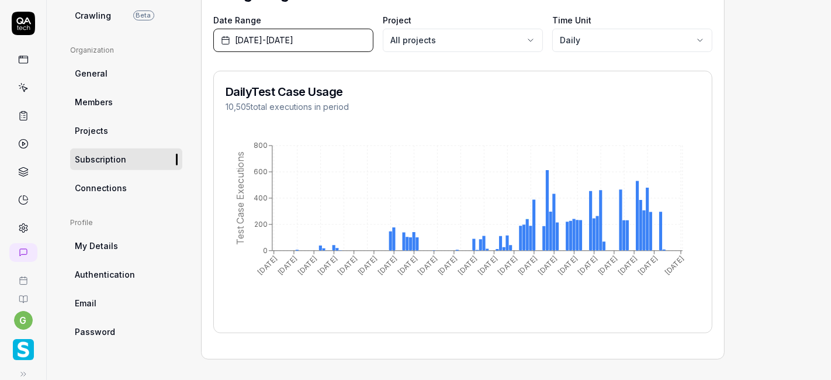
scroll to position [328, 0]
click at [113, 188] on span "Connections" at bounding box center [101, 187] width 52 height 12
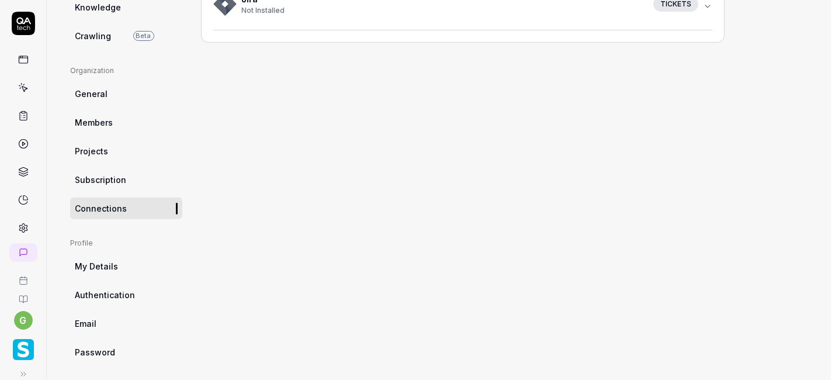
scroll to position [310, 0]
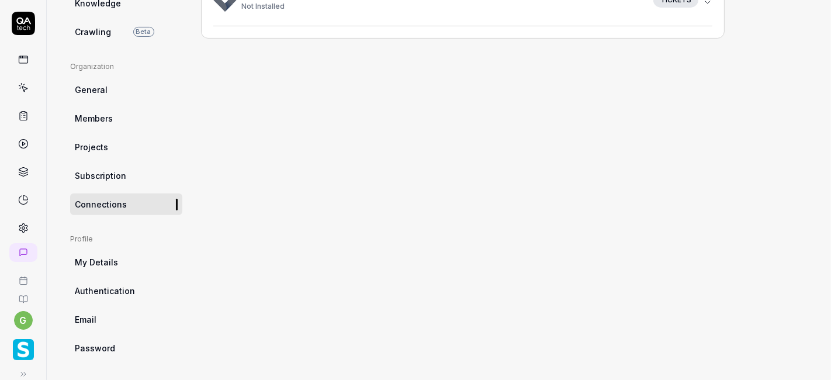
click at [99, 261] on span "My Details" at bounding box center [96, 262] width 43 height 12
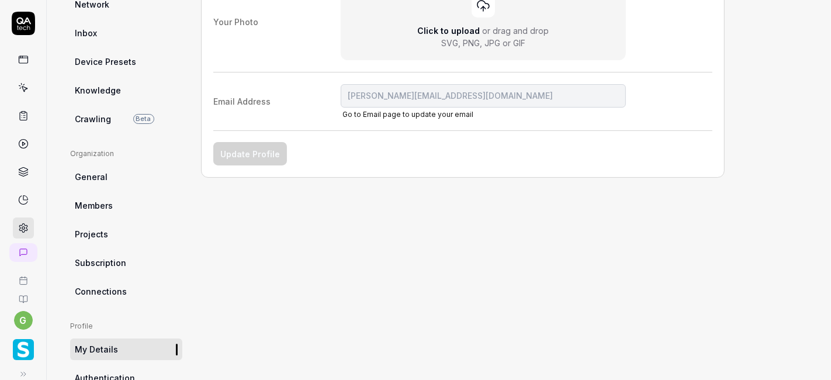
scroll to position [312, 0]
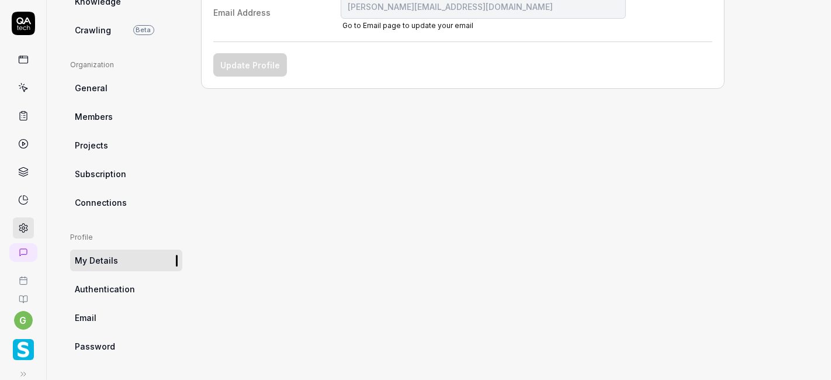
click at [107, 283] on span "Authentication" at bounding box center [105, 289] width 60 height 12
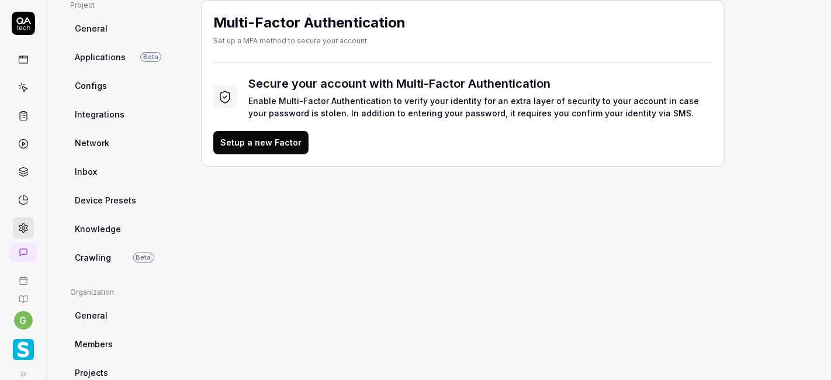
scroll to position [312, 0]
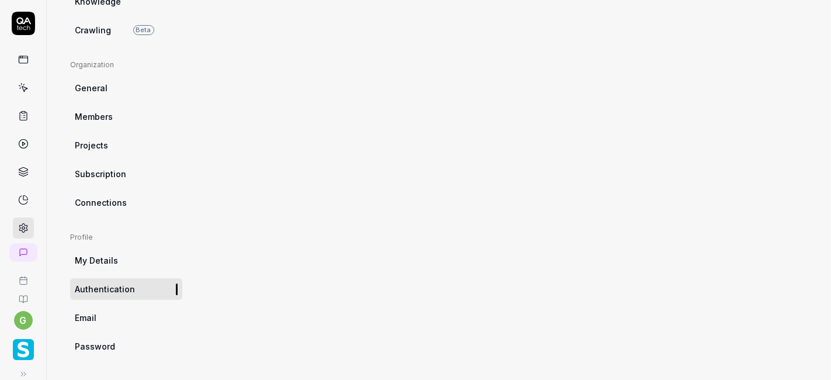
click at [101, 320] on link "Email" at bounding box center [126, 318] width 112 height 22
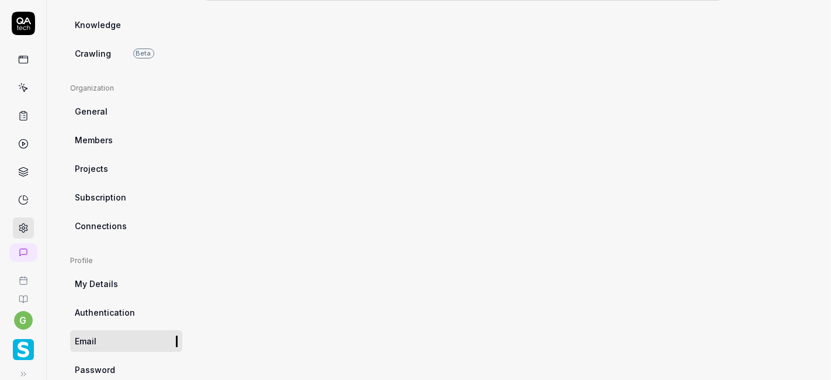
scroll to position [312, 0]
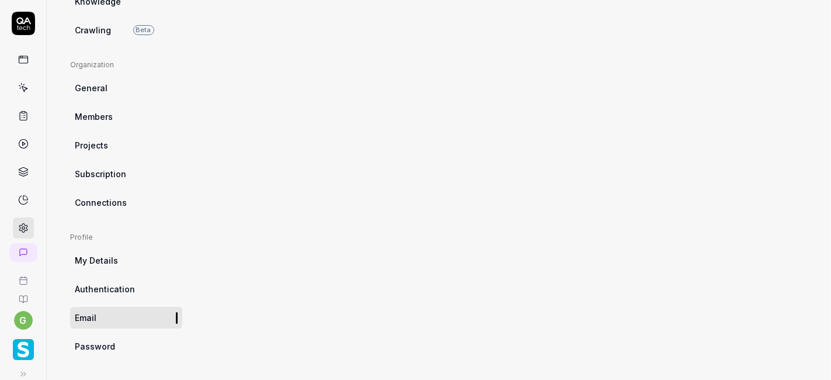
click at [102, 347] on span "Password" at bounding box center [95, 346] width 40 height 12
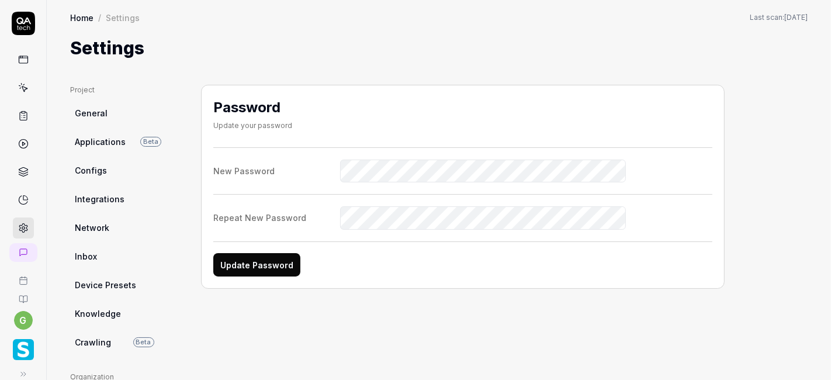
scroll to position [5, 0]
click at [18, 81] on icon at bounding box center [23, 83] width 11 height 11
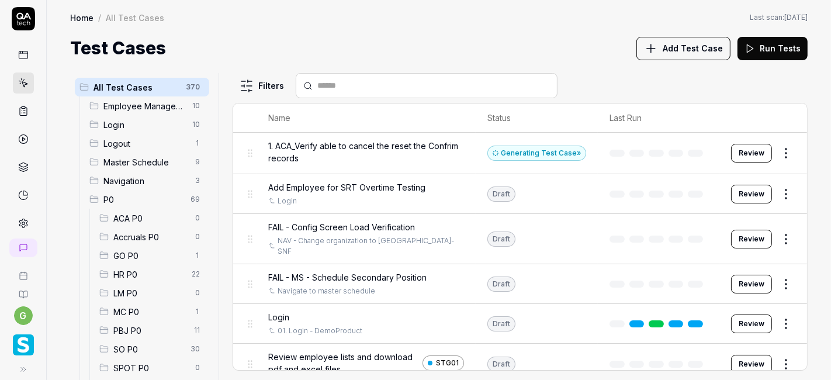
scroll to position [71, 0]
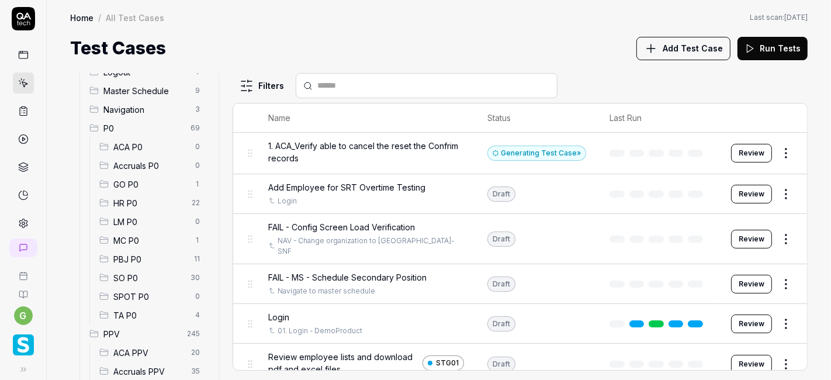
click at [140, 280] on span "SO P0" at bounding box center [148, 278] width 70 height 12
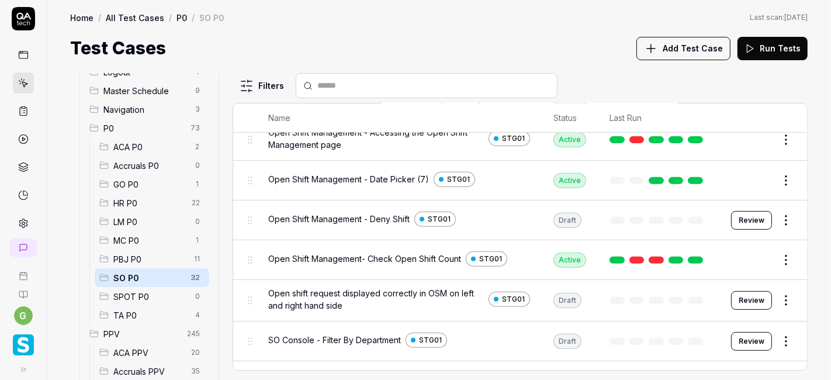
scroll to position [404, 0]
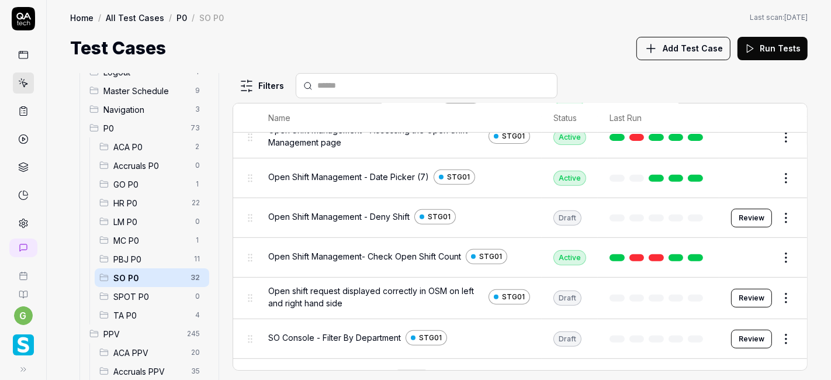
click at [385, 289] on span "Open shift request displayed correctly in OSM on left and right hand side" at bounding box center [376, 297] width 216 height 25
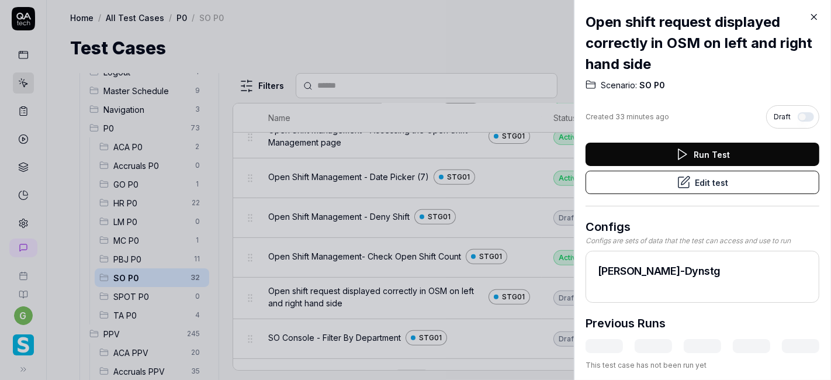
click at [717, 152] on button "Run Test" at bounding box center [703, 154] width 234 height 23
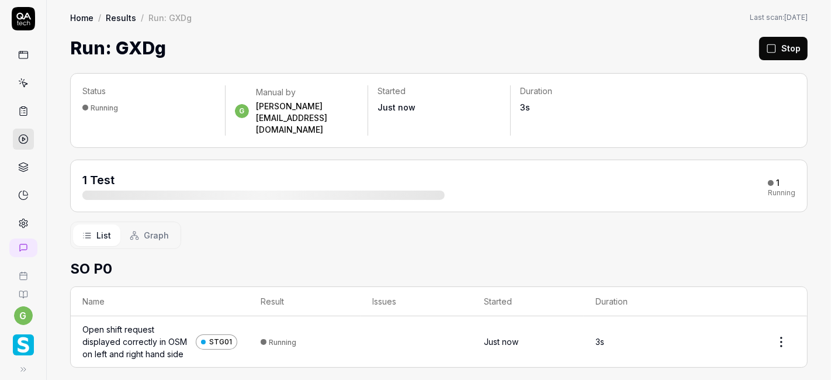
click at [137, 323] on div "Open shift request displayed correctly in OSM on left and right hand side" at bounding box center [136, 341] width 109 height 37
click at [777, 46] on icon at bounding box center [771, 48] width 11 height 11
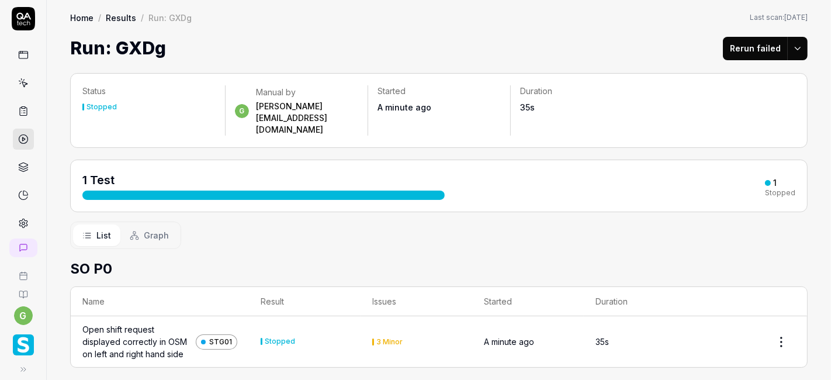
click at [19, 89] on link at bounding box center [23, 82] width 21 height 21
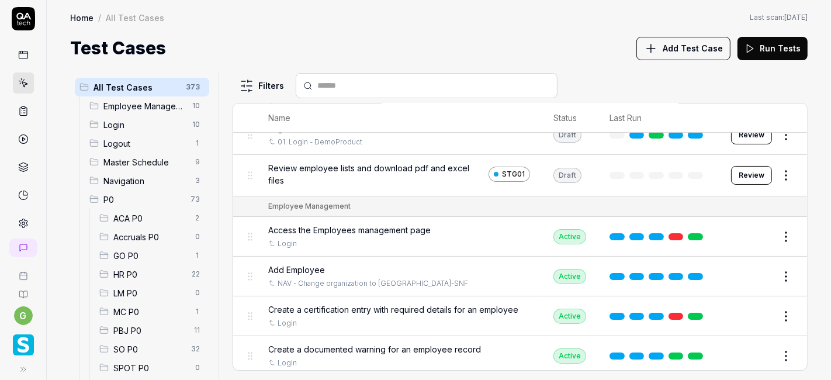
scroll to position [138, 0]
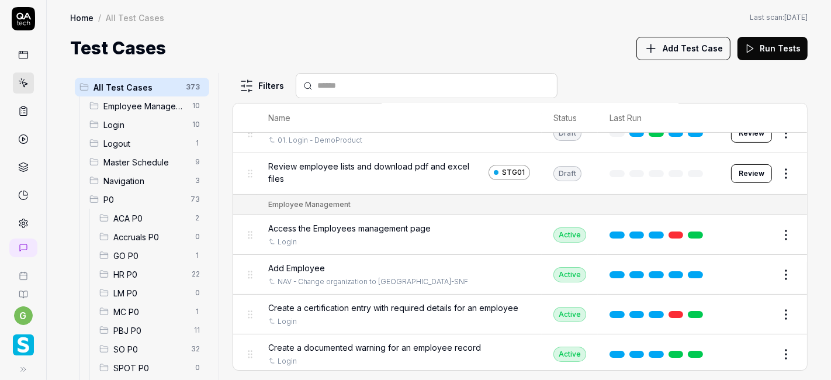
click at [137, 345] on span "SO P0" at bounding box center [148, 349] width 71 height 12
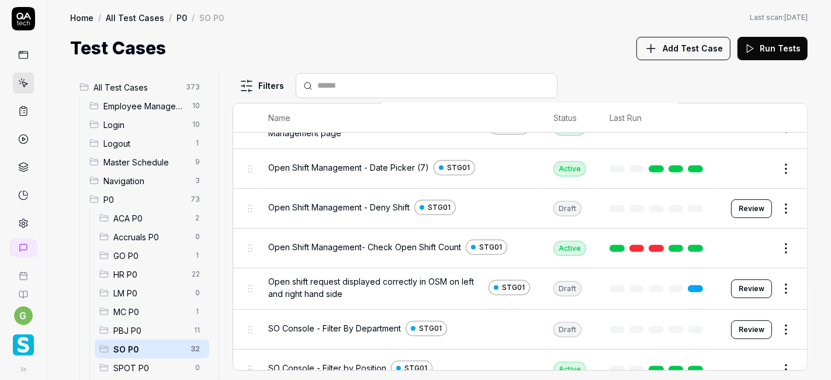
scroll to position [415, 0]
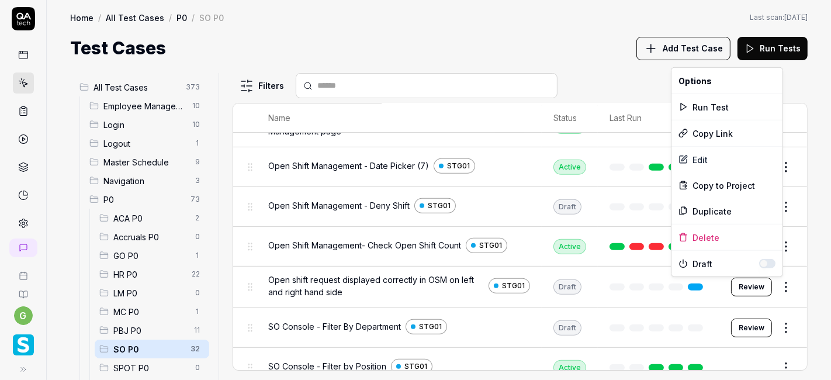
click at [775, 283] on html "g Home / All Test Cases / P0 / SO P0 Home / All Test Cases / P0 / SO P0 Last sc…" at bounding box center [415, 190] width 831 height 380
click at [706, 157] on div "Edit" at bounding box center [726, 160] width 111 height 26
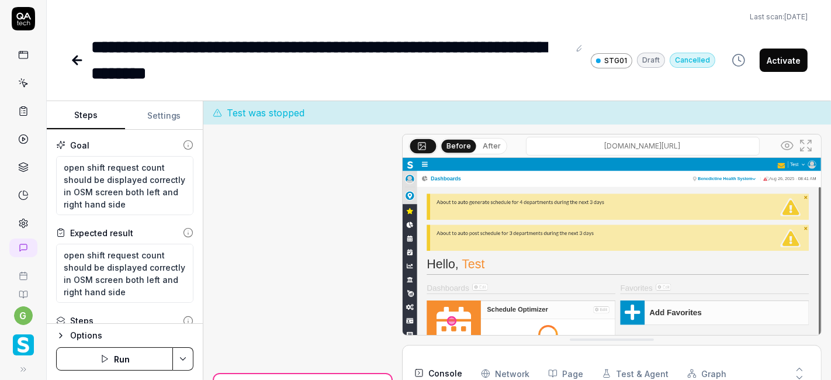
scroll to position [237, 0]
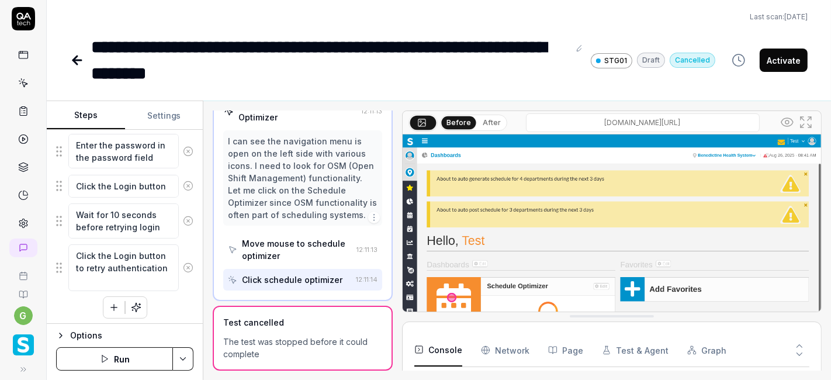
scroll to position [240, 0]
click at [131, 219] on textarea "Wait for 10 seconds before retrying login" at bounding box center [123, 220] width 110 height 34
click at [183, 220] on icon at bounding box center [188, 220] width 11 height 11
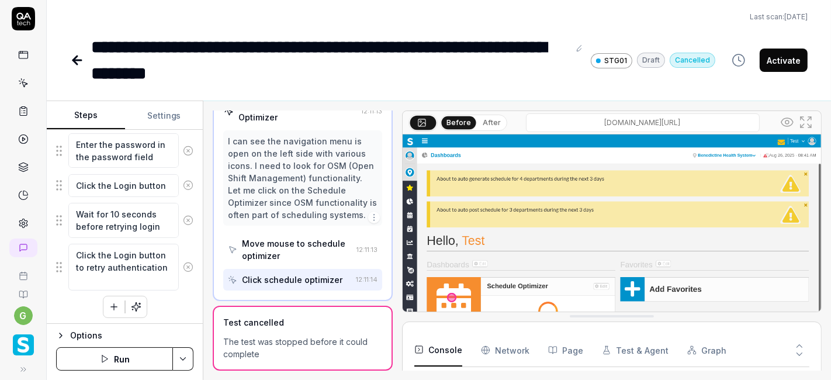
scroll to position [200, 0]
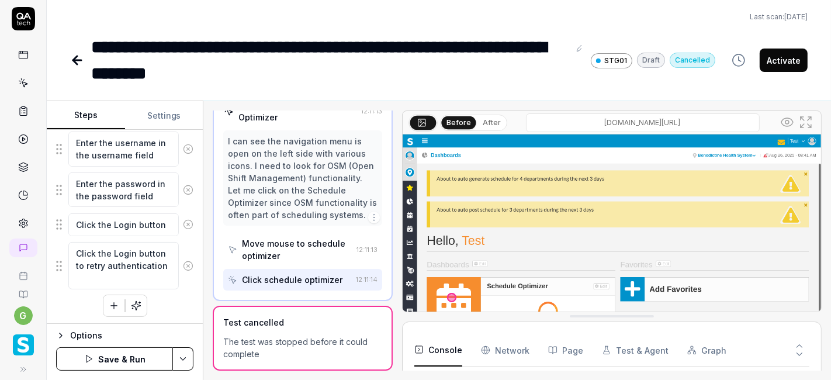
click at [187, 264] on icon at bounding box center [188, 265] width 3 height 3
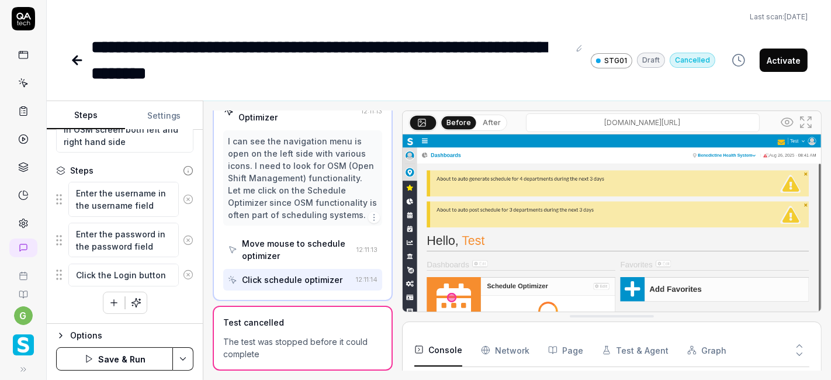
scroll to position [148, 0]
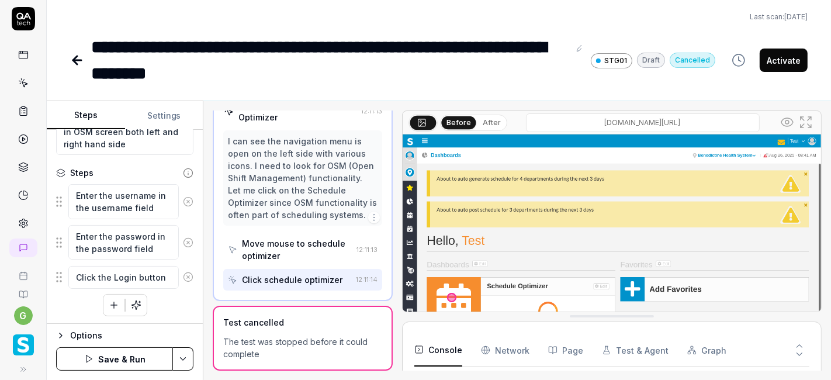
click at [110, 309] on button "button" at bounding box center [113, 305] width 21 height 21
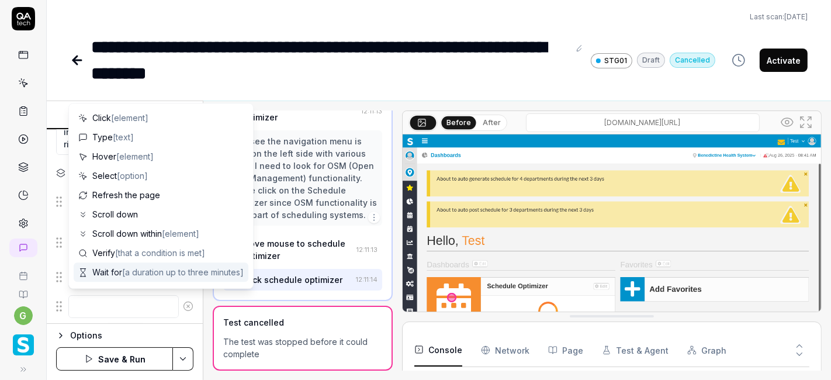
click at [118, 269] on span "Wait for [a duration up to three minutes]" at bounding box center [167, 272] width 151 height 12
type textarea "*"
type textarea "Wait for"
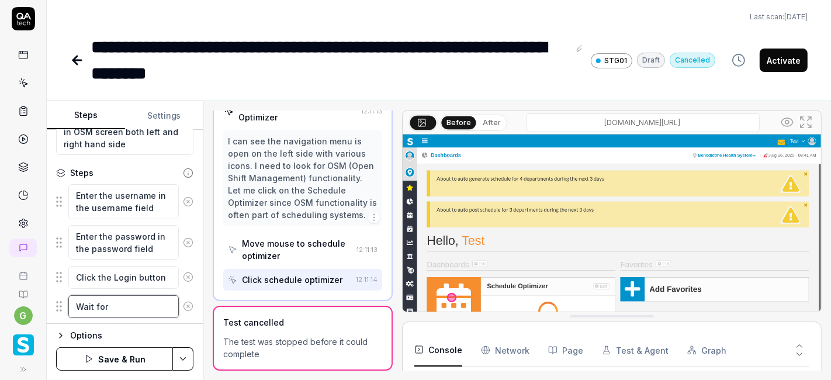
type textarea "*"
type textarea "Wait for p"
type textarea "*"
type textarea "Wait for pa"
type textarea "*"
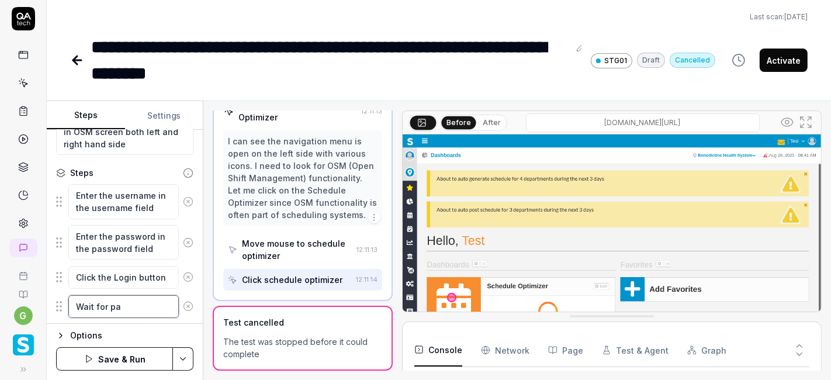
type textarea "Wait for pag"
type textarea "*"
type textarea "Wait for page"
type textarea "*"
type textarea "Wait for page"
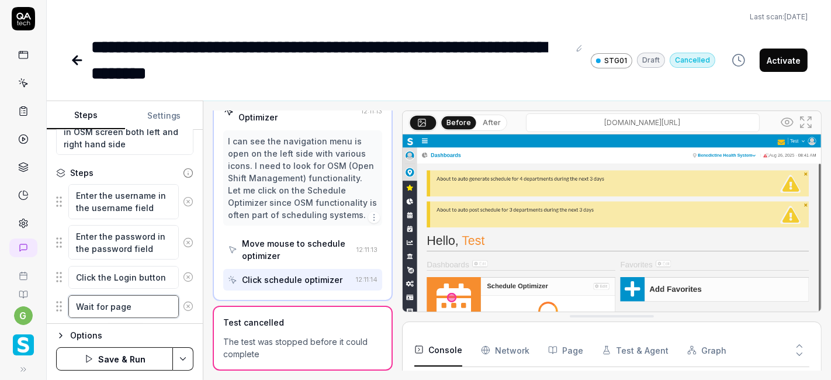
type textarea "*"
type textarea "Wait for page l"
type textarea "*"
type textarea "Wait for page lo"
type textarea "*"
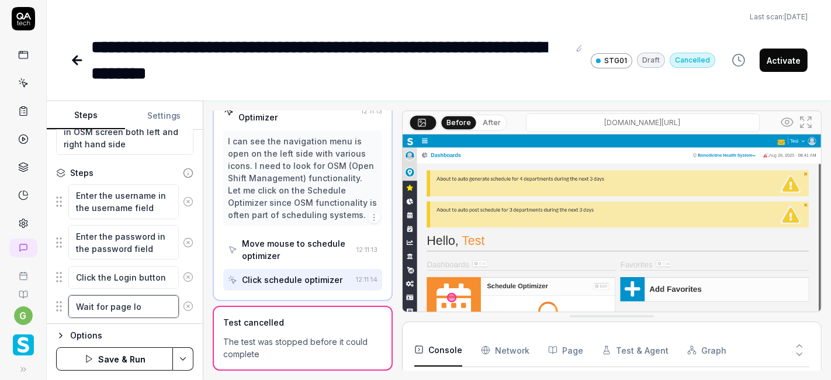
type textarea "Wait for page loa"
type textarea "*"
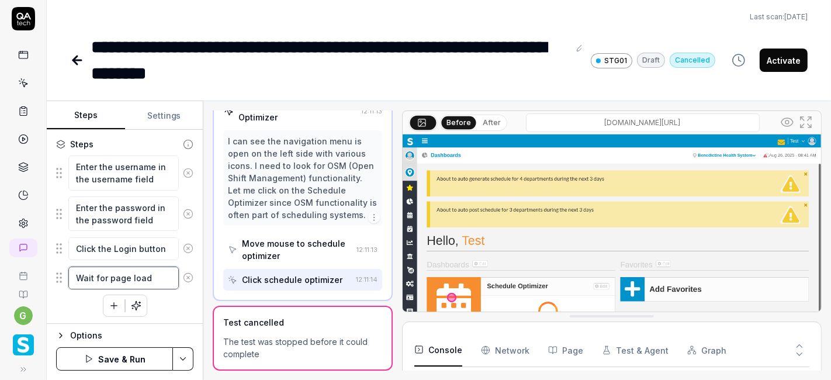
type textarea "Wait for page load"
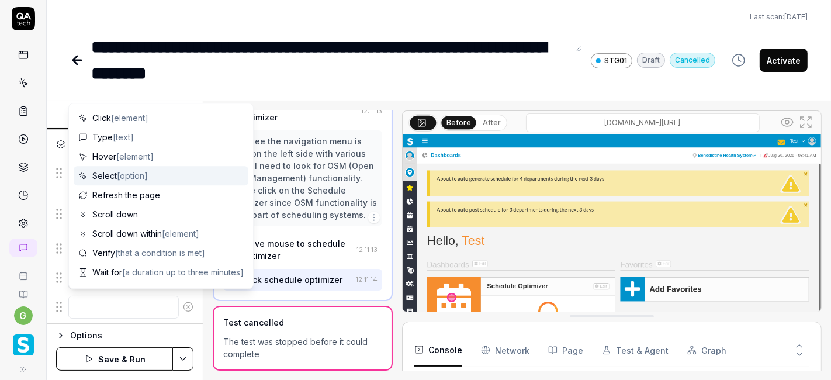
click at [117, 179] on span "Select [option]" at bounding box center [120, 175] width 56 height 12
type textarea "*"
type textarea "Select"
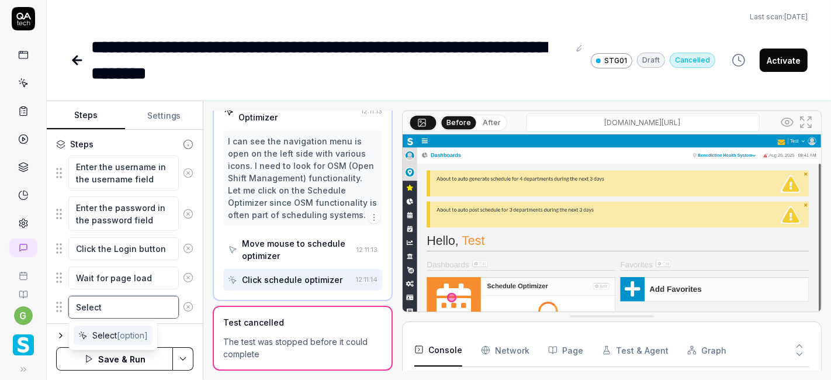
type textarea "*"
type textarea "Select a"
type textarea "*"
type textarea "Select an"
type textarea "*"
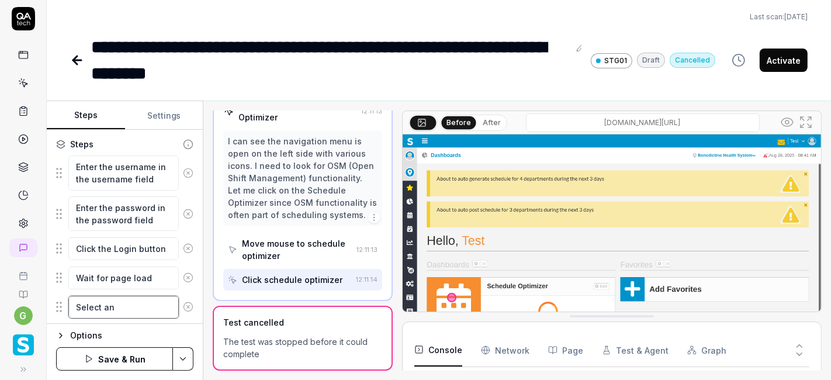
type textarea "Select a"
type textarea "*"
type textarea "Select"
type textarea "*"
type textarea "Select"
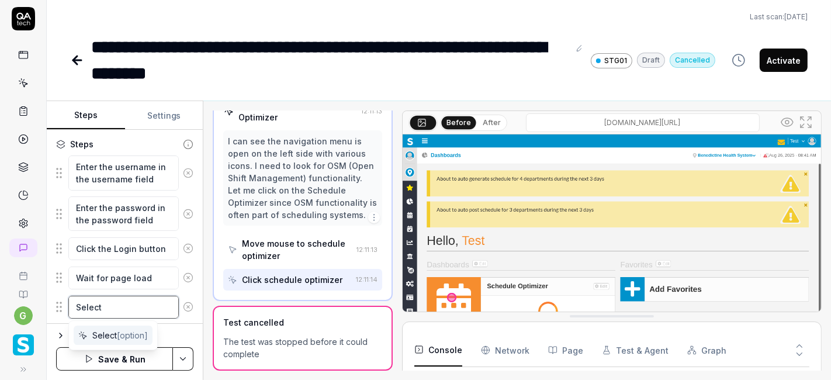
type textarea "*"
type textarea "Select"
click at [118, 302] on textarea "Select" at bounding box center [123, 307] width 110 height 22
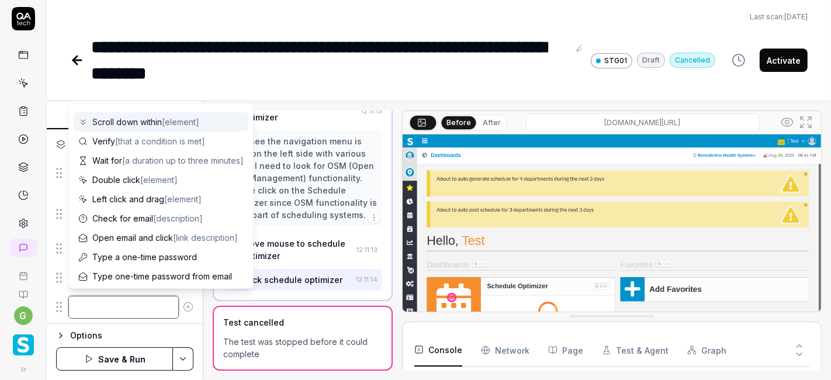
scroll to position [113, 0]
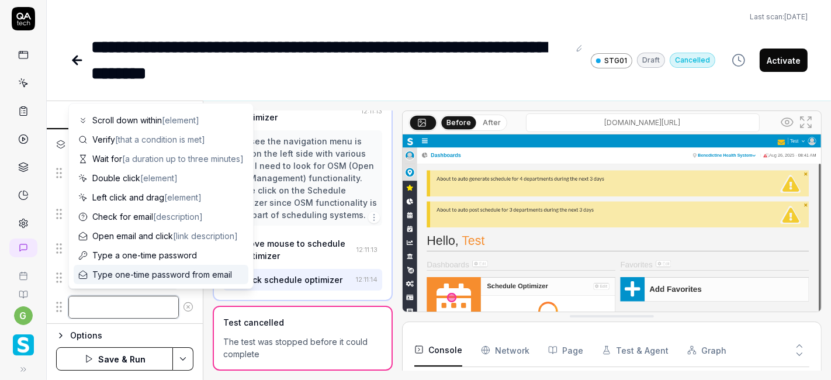
click at [105, 304] on textarea at bounding box center [123, 307] width 110 height 22
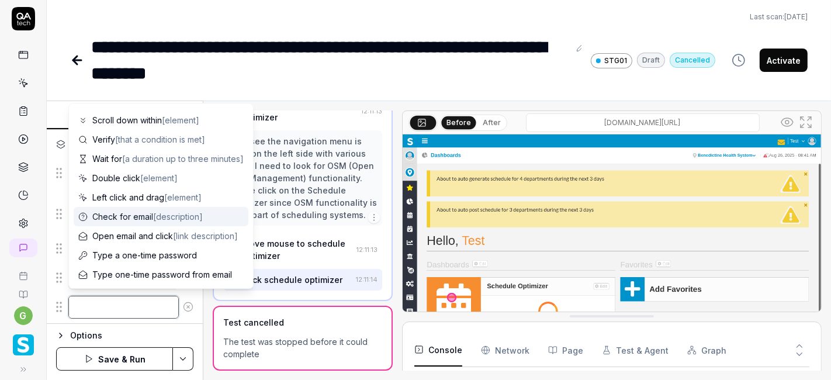
scroll to position [0, 0]
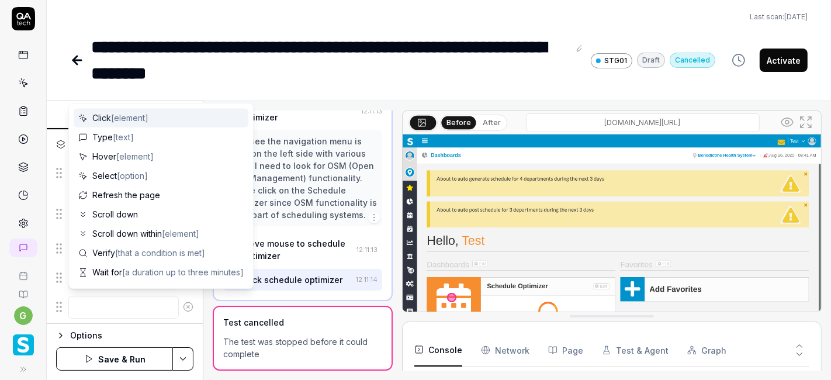
click at [131, 116] on span "[element]" at bounding box center [129, 118] width 37 height 10
type textarea "*"
type textarea "Click"
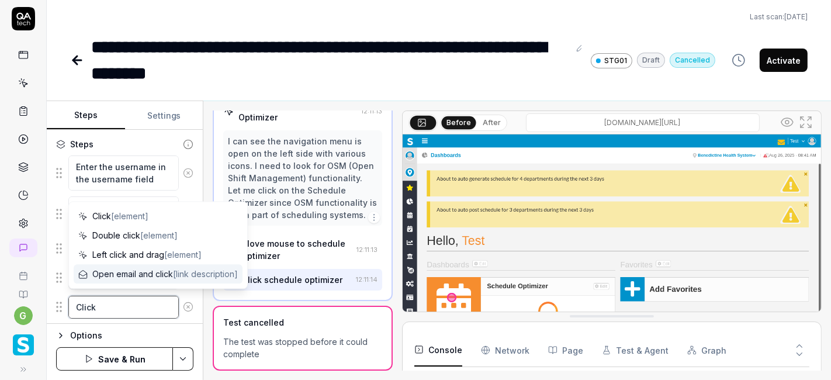
type textarea "*"
type textarea "Click o"
type textarea "*"
type textarea "Click on"
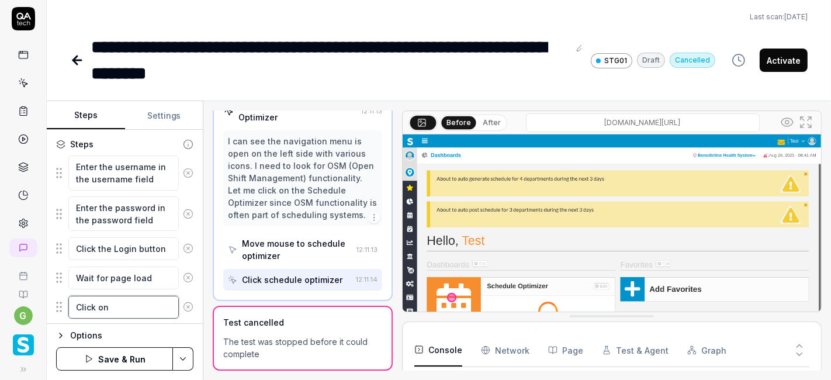
type textarea "*"
type textarea "Click on"
type textarea "*"
type textarea "Click on m"
type textarea "*"
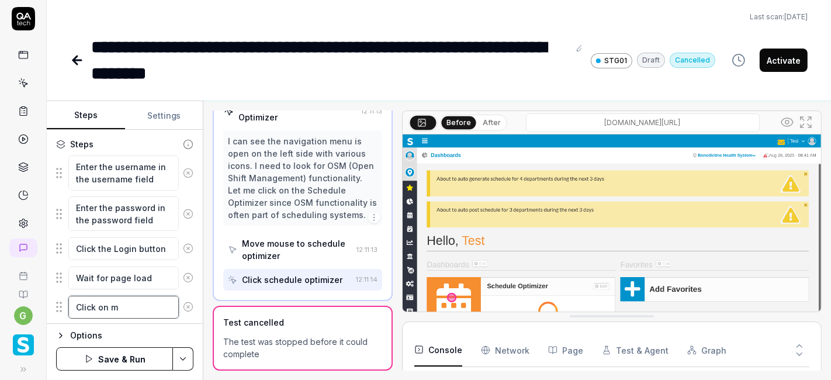
type textarea "Click on ma"
type textarea "*"
type textarea "Click on map"
type textarea "*"
type textarea "Click on map"
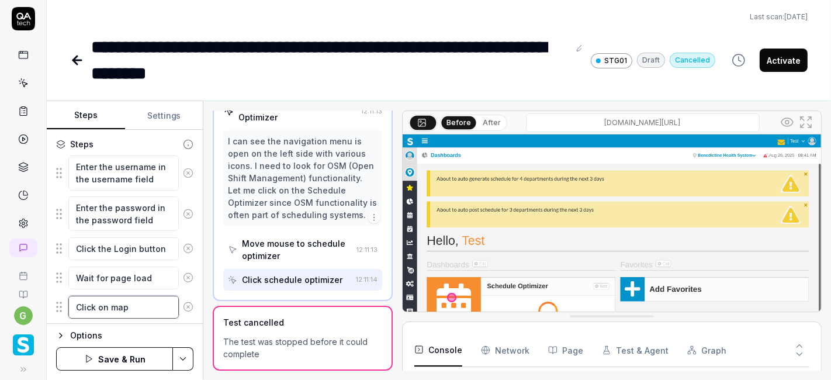
type textarea "*"
type textarea "Click on map i"
type textarea "*"
type textarea "Click on map ico"
type textarea "*"
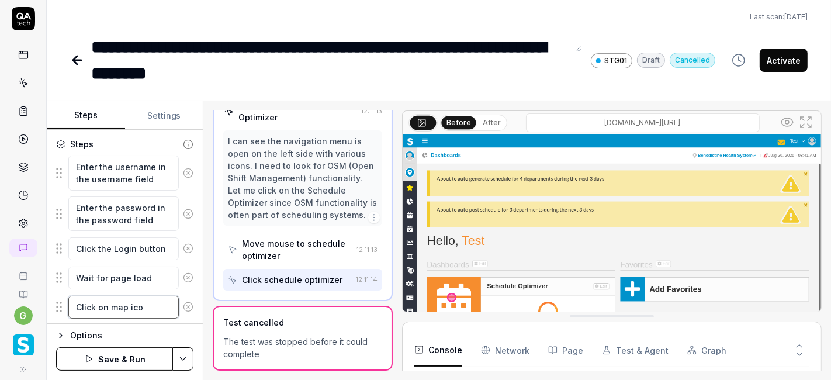
type textarea "Click on map icon"
type textarea "*"
type textarea "Click on map icon"
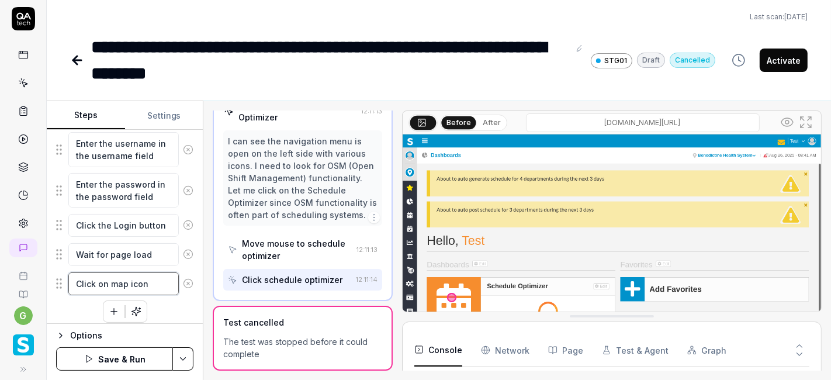
scroll to position [206, 0]
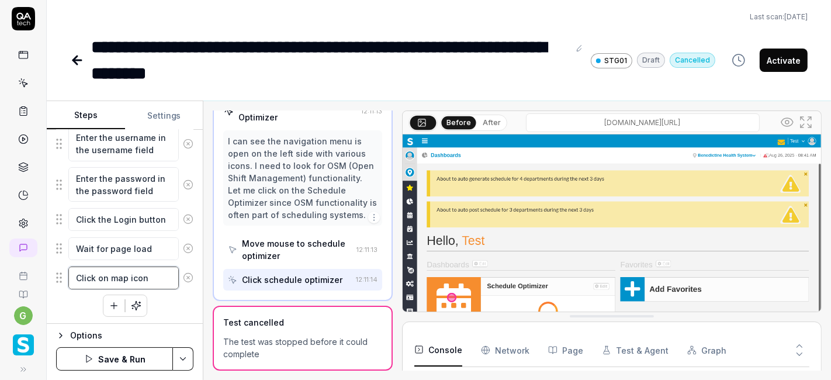
type textarea "*"
type textarea "Click on map icon a"
type textarea "*"
type textarea "Click on map icon an"
type textarea "*"
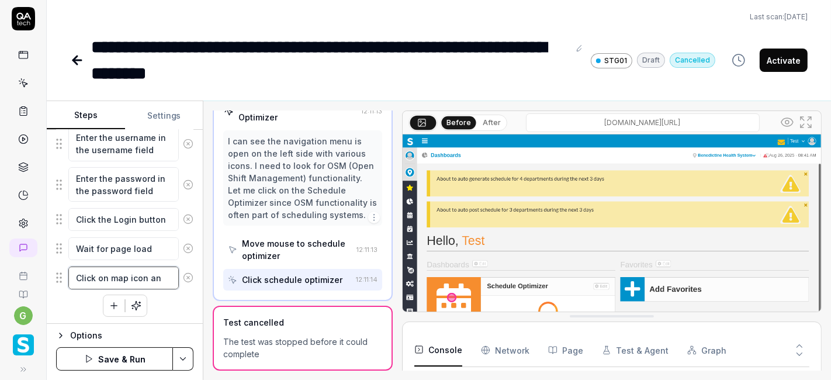
type textarea "Click on map icon and"
type textarea "*"
type textarea "Click on map icon and"
type textarea "*"
type textarea "Click on map icon and"
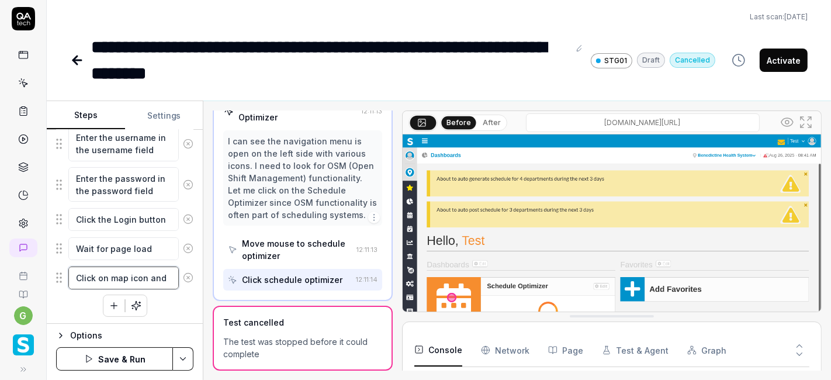
type textarea "*"
type textarea "Click on map icon and e"
type textarea "*"
type textarea "Click on map icon and ex"
type textarea "*"
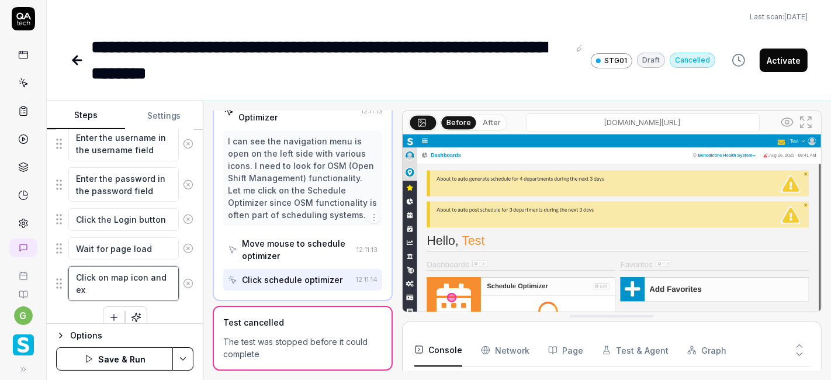
type textarea "Click on map icon and exp"
type textarea "*"
type textarea "Click on map icon and expan"
type textarea "*"
type textarea "Click on map icon and expand"
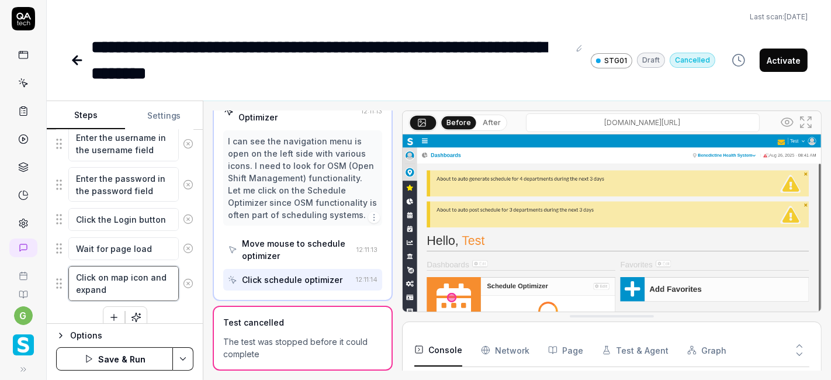
type textarea "*"
type textarea "Click on map icon and expand"
type textarea "*"
type textarea "Click on map icon and expand th"
type textarea "*"
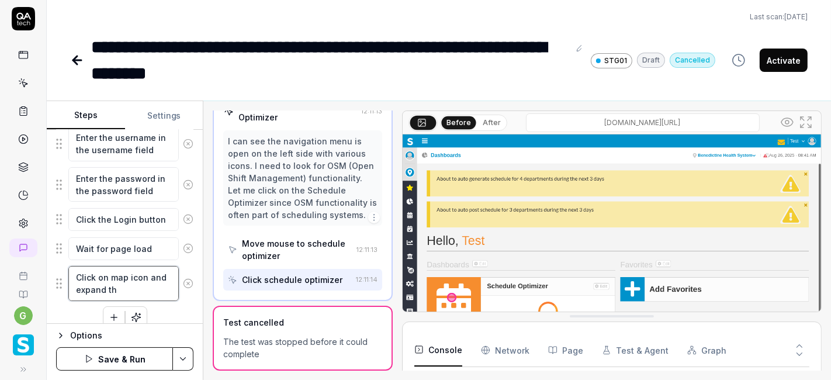
type textarea "Click on map icon and expand the"
type textarea "*"
type textarea "Click on map icon and expand the"
type textarea "*"
type textarea "Click on map icon and expand the d"
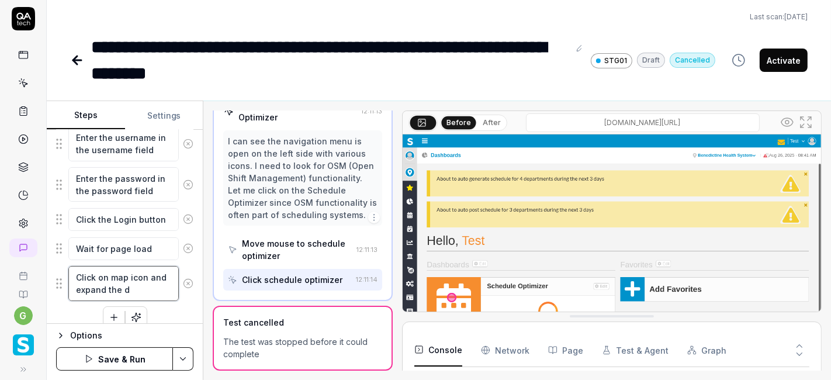
type textarea "*"
type textarea "Click on map icon and expand the dr"
type textarea "*"
type textarea "Click on map icon and expand the dro"
type textarea "*"
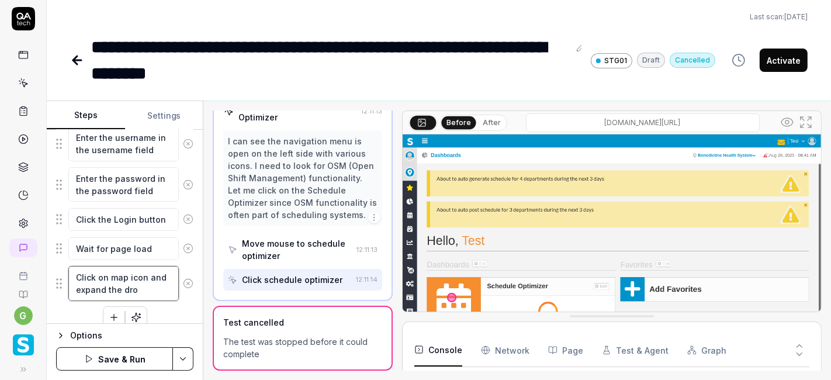
type textarea "Click on map icon and expand the drop"
type textarea "*"
type textarea "Click on map icon and expand the dropd"
type textarea "*"
type textarea "Click on map icon and expand the dropdo"
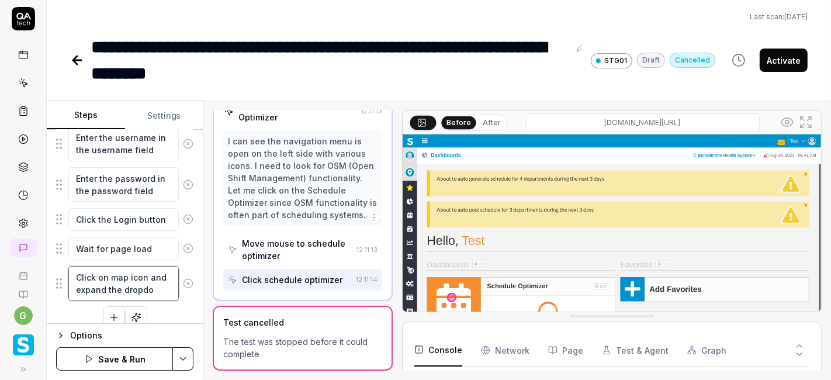
type textarea "*"
type textarea "Click on map icon and expand the dropdow"
type textarea "*"
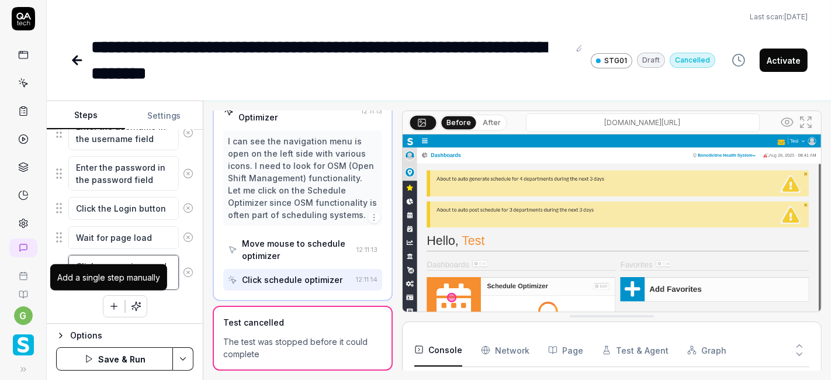
type textarea "Click on map icon and expand the dropdown"
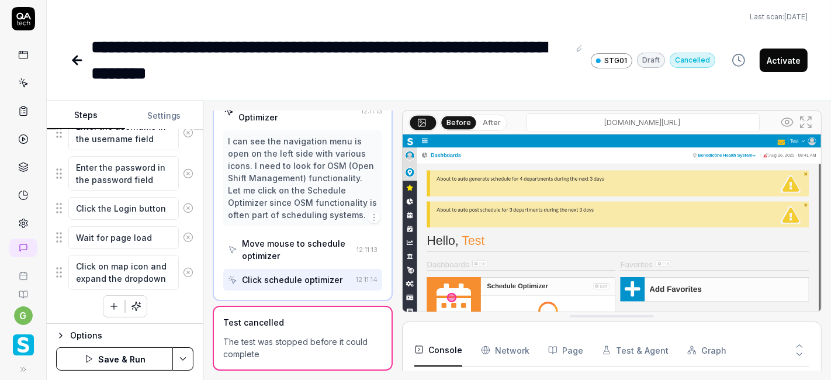
click at [113, 301] on icon "button" at bounding box center [114, 306] width 11 height 11
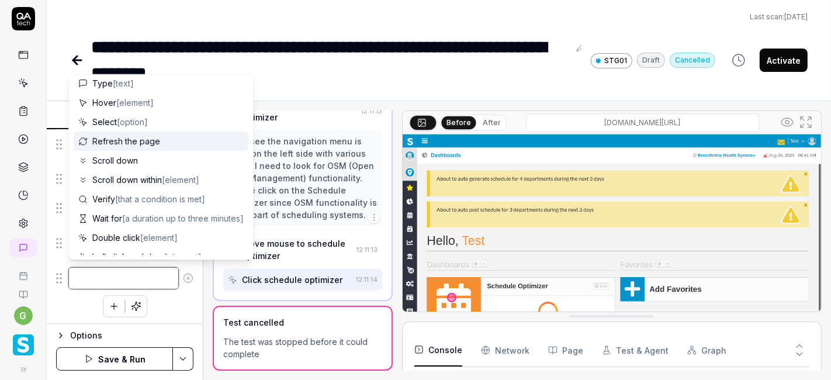
scroll to position [26, 0]
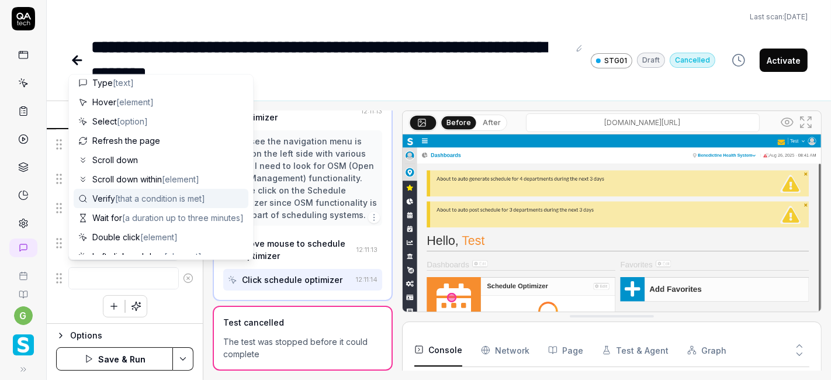
click at [117, 196] on span "[that a condition is met]" at bounding box center [160, 198] width 90 height 10
type textarea "*"
type textarea "Verify"
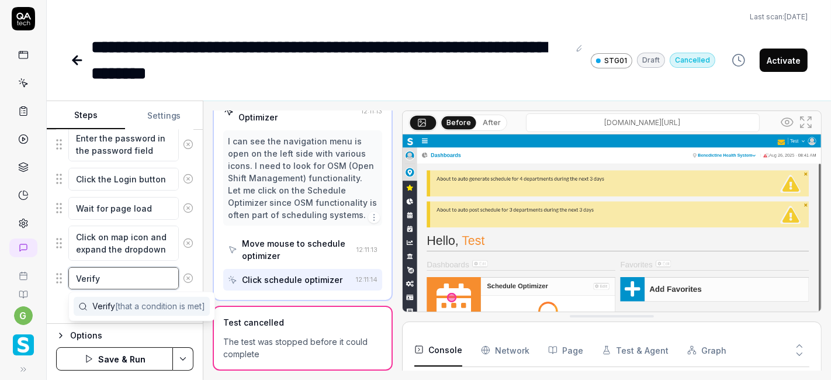
scroll to position [0, 0]
type textarea "*"
type textarea "Verify N"
type textarea "*"
type textarea "Verify Nu"
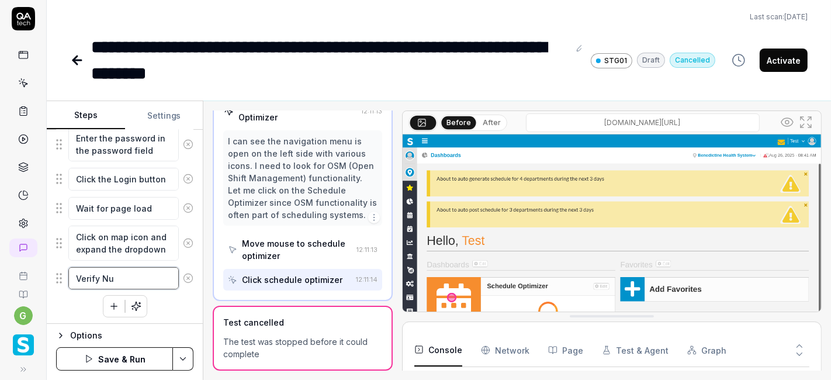
type textarea "*"
type textarea "Verify Nur"
type textarea "*"
type textarea "Verify Nurs"
type textarea "*"
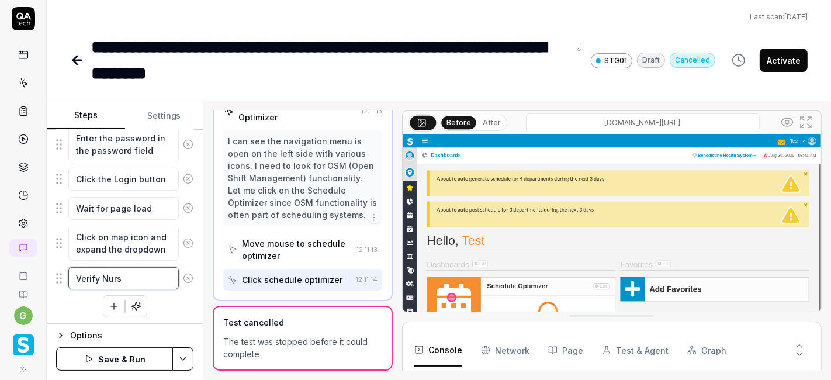
type textarea "Verify Nursi"
type textarea "*"
type textarea "Verify Nursin"
type textarea "*"
type textarea "Verify Nursing"
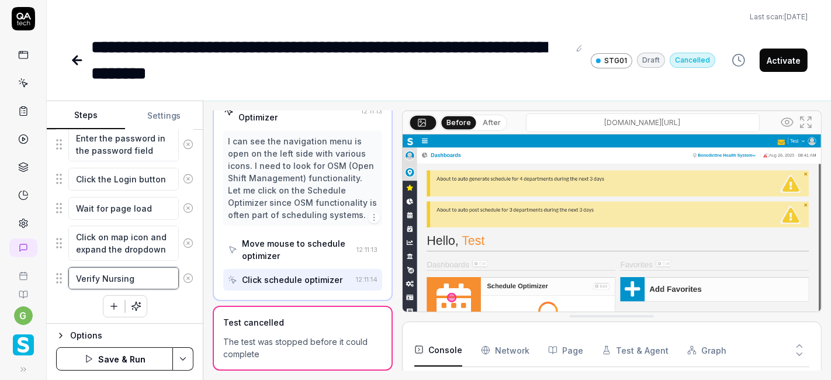
type textarea "*"
type textarea "Verify Nursing"
click at [165, 302] on div "Enter the username in the username field Enter the password in the password fie…" at bounding box center [124, 200] width 137 height 231
click at [152, 244] on textarea "Click on map icon and expand the dropdown" at bounding box center [123, 243] width 110 height 34
click at [160, 244] on textarea "Click on map icon and expand the dropdown" at bounding box center [123, 243] width 110 height 34
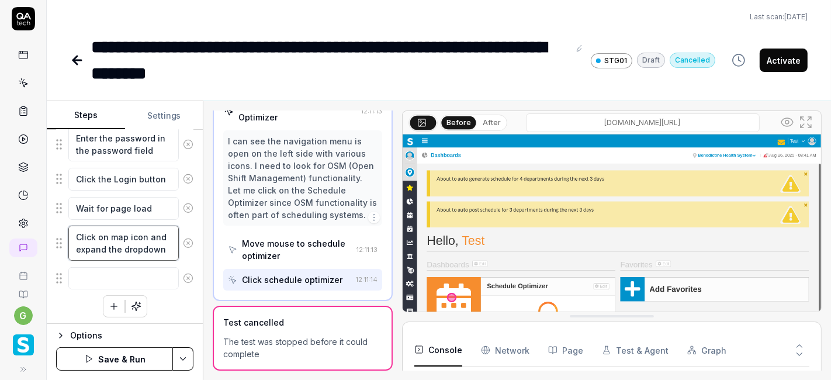
type textarea "*"
type textarea "Click on map icon and expand the dropdown"
type textarea "*"
type textarea "Click on map icon and expand the dropdown a"
type textarea "*"
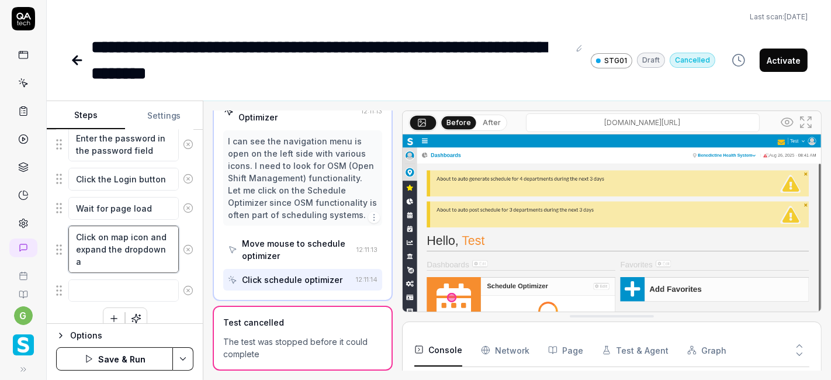
type textarea "Click on map icon and expand the dropdown an"
type textarea "*"
type textarea "Click on map icon and expand the dropdown and"
type textarea "*"
type textarea "Click on map icon and expand the dropdown and"
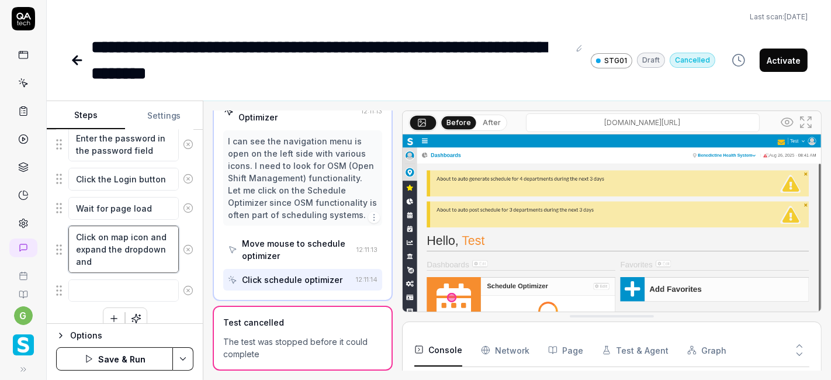
type textarea "*"
type textarea "Click on map icon and expand the dropdown and s"
type textarea "*"
type textarea "Click on map icon and expand the dropdown and se"
type textarea "*"
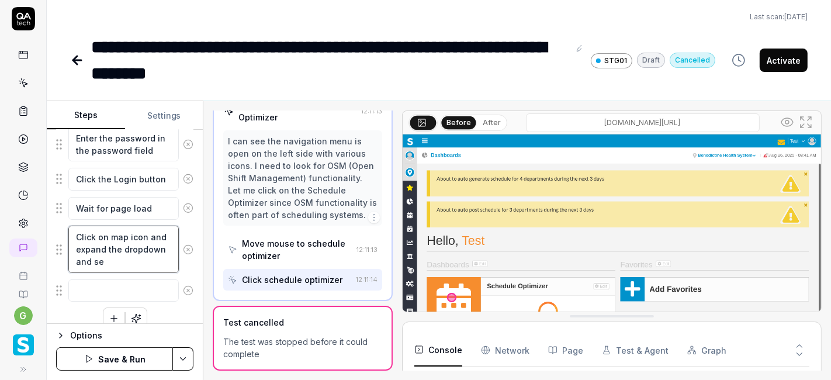
type textarea "Click on map icon and expand the dropdown and sel"
type textarea "*"
type textarea "Click on map icon and expand the dropdown and sele"
type textarea "*"
type textarea "Click on map icon and expand the dropdown and selec"
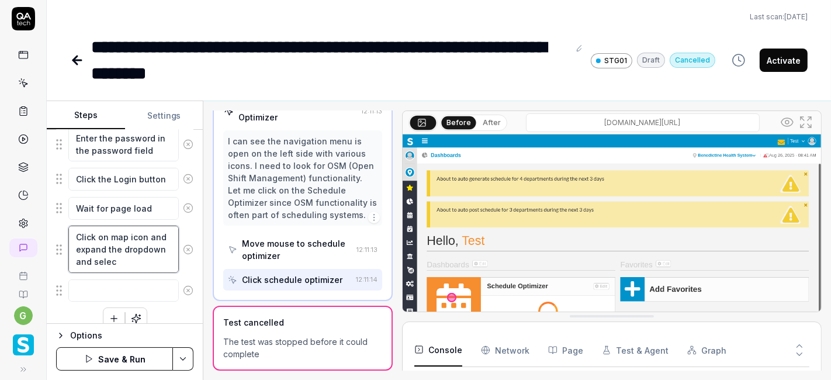
type textarea "*"
type textarea "Click on map icon and expand the dropdown and select"
type textarea "*"
type textarea "Click on map icon and expand the dropdown and select"
type textarea "*"
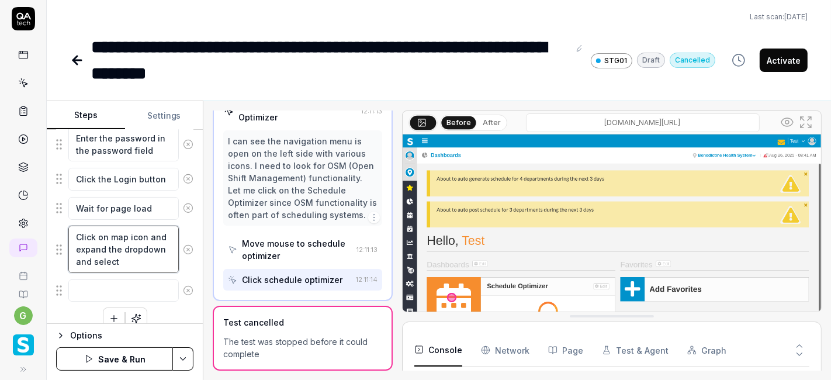
type textarea "Click on map icon and expand the dropdown and select t"
type textarea "*"
type textarea "Click on map icon and expand the dropdown and select th"
type textarea "*"
type textarea "Click on map icon and expand the dropdown and select the"
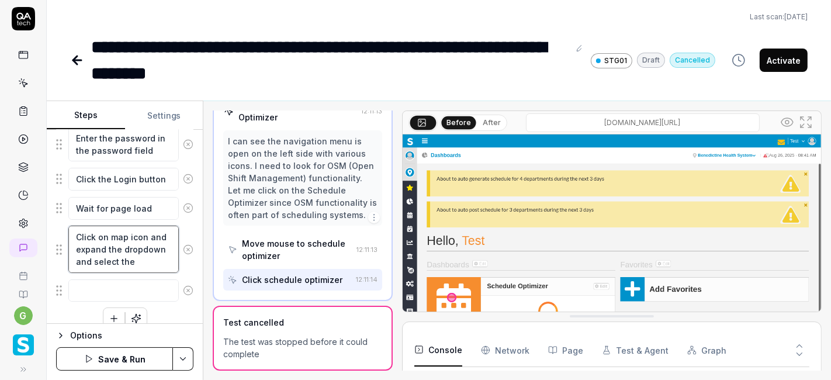
type textarea "*"
type textarea "Click on map icon and expand the dropdown and select the"
type textarea "*"
type textarea "Click on map icon and expand the dropdown and select the N"
type textarea "*"
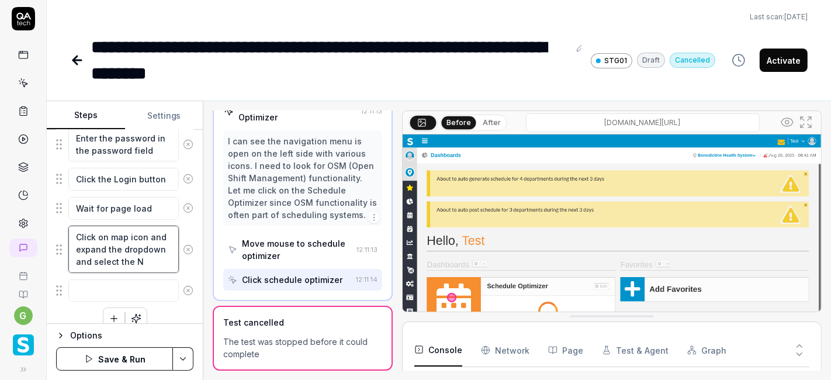
type textarea "Click on map icon and expand the dropdown and select the Nu"
type textarea "*"
type textarea "Click on map icon and expand the dropdown and select the Nur"
type textarea "*"
type textarea "Click on map icon and expand the dropdown and select the Nurs"
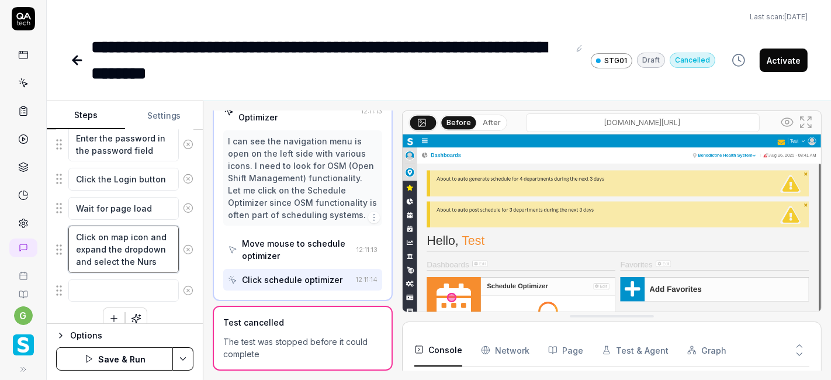
type textarea "*"
type textarea "Click on map icon and expand the dropdown and select the Nursi"
type textarea "*"
type textarea "Click on map icon and expand the dropdown and select the Nursin"
type textarea "*"
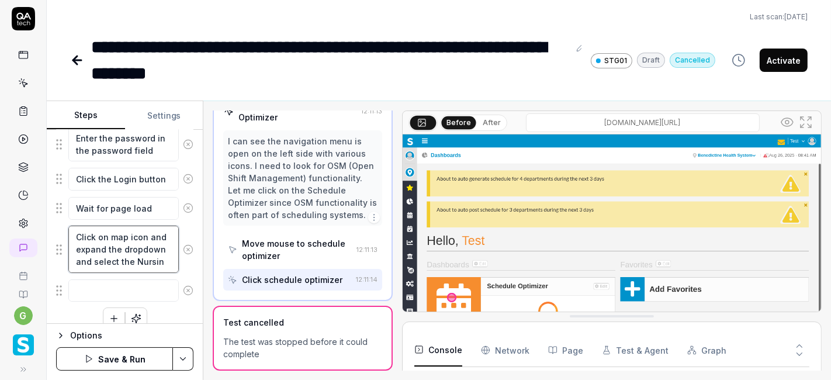
type textarea "Click on map icon and expand the dropdown and select the Nursing"
type textarea "*"
type textarea "Click on map icon and expand the dropdown and select the Nursing"
type textarea "*"
type textarea "Click on map icon and expand the dropdown and select the Nursing d"
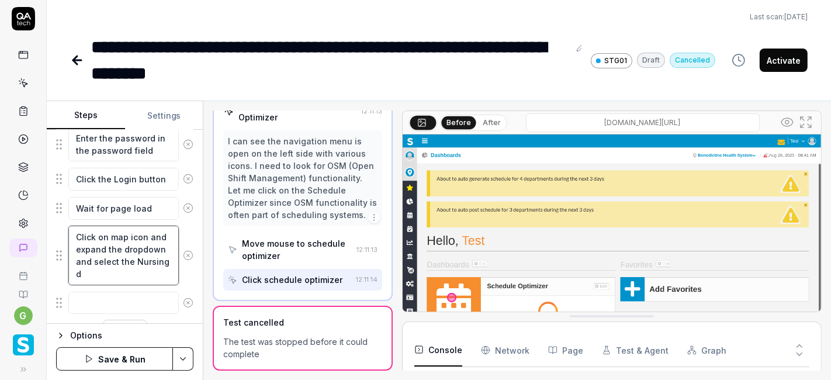
type textarea "*"
type textarea "Click on map icon and expand the dropdown and select the Nursing de"
type textarea "*"
type textarea "Click on map icon and expand the dropdown and select the Nursing depa"
type textarea "*"
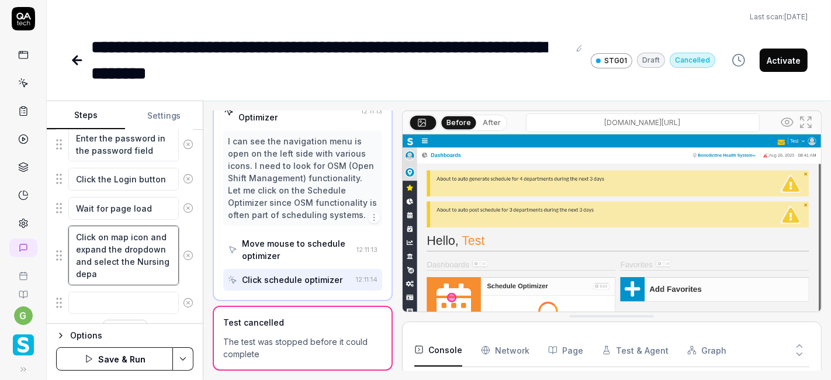
type textarea "Click on map icon and expand the dropdown and select the Nursing depar"
type textarea "*"
type textarea "Click on map icon and expand the dropdown and select the Nursing depart"
type textarea "*"
click at [102, 296] on textarea "Click on map icon and expand the dropdown and select the Nursing department und…" at bounding box center [123, 268] width 110 height 84
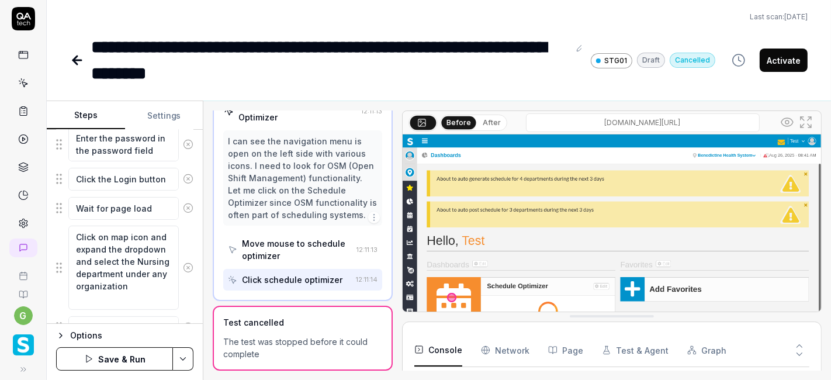
click at [186, 295] on div "Goal open shift request count should be displayed correctly in OSM screen both …" at bounding box center [125, 227] width 156 height 194
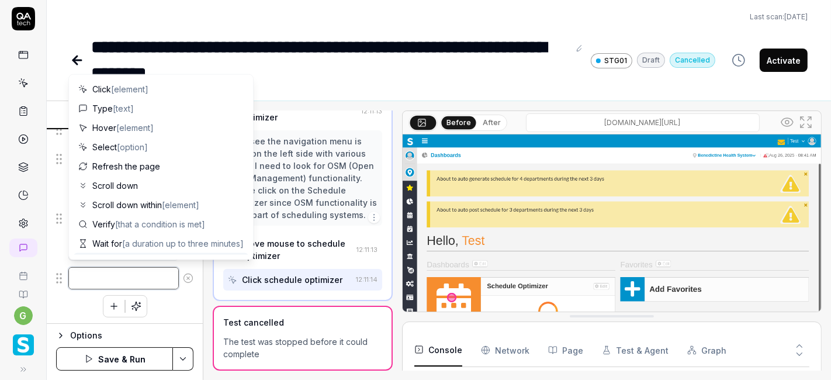
click at [134, 278] on textarea at bounding box center [123, 278] width 110 height 22
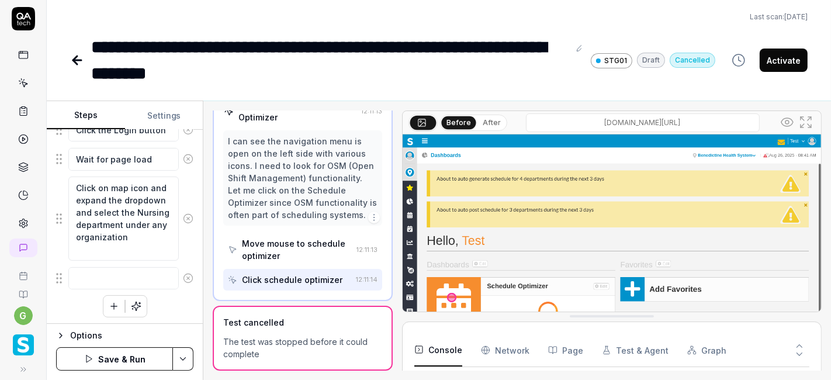
click at [174, 303] on div "Enter the username in the username field Enter the password in the password fie…" at bounding box center [124, 176] width 137 height 280
click at [187, 356] on html "**********" at bounding box center [415, 190] width 831 height 380
click at [137, 356] on html "**********" at bounding box center [415, 190] width 831 height 380
click at [137, 356] on button "Save & Run" at bounding box center [114, 358] width 117 height 23
click at [131, 361] on button "Run" at bounding box center [114, 358] width 117 height 23
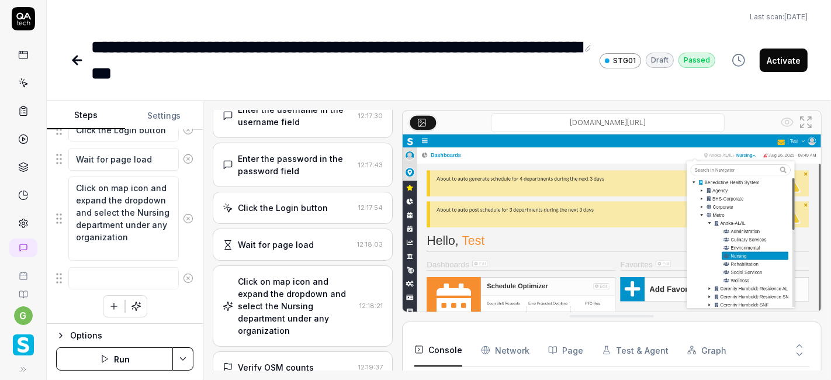
scroll to position [49, 0]
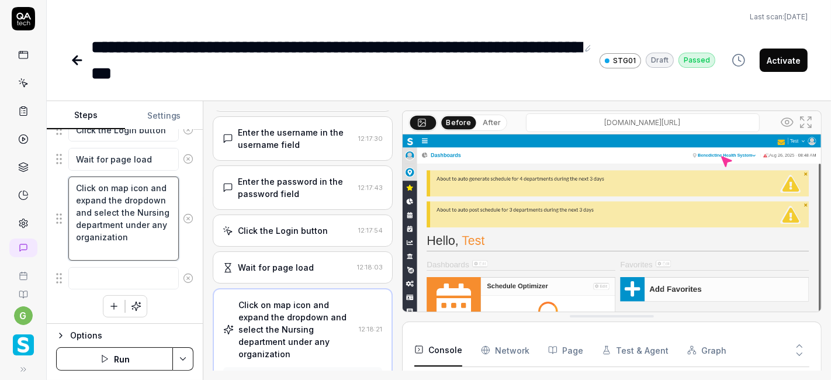
click at [129, 219] on textarea "Click on map icon and expand the dropdown and select the Nursing department und…" at bounding box center [123, 218] width 110 height 84
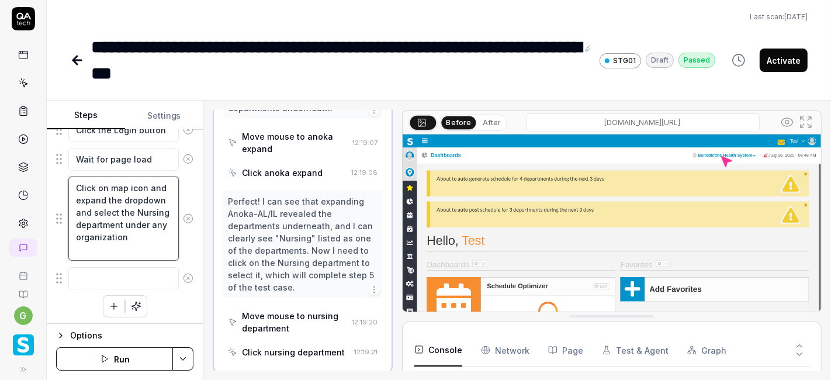
scroll to position [170, 0]
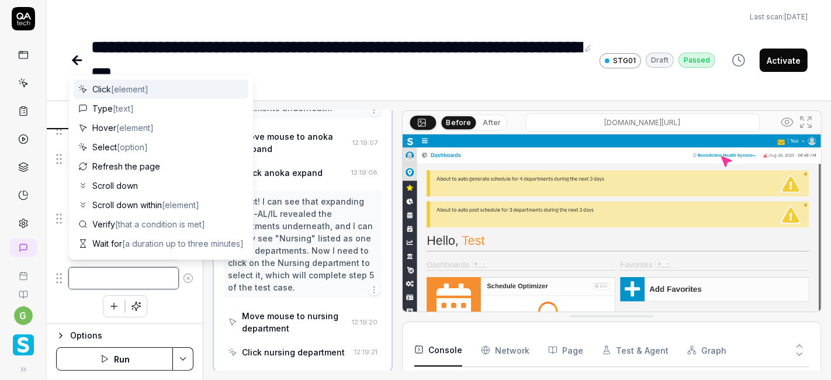
click at [122, 269] on textarea at bounding box center [123, 278] width 110 height 22
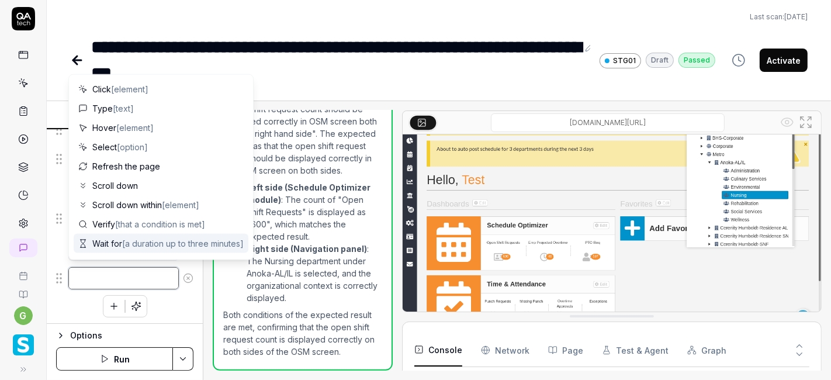
scroll to position [61, 0]
click at [141, 272] on textarea at bounding box center [123, 278] width 110 height 22
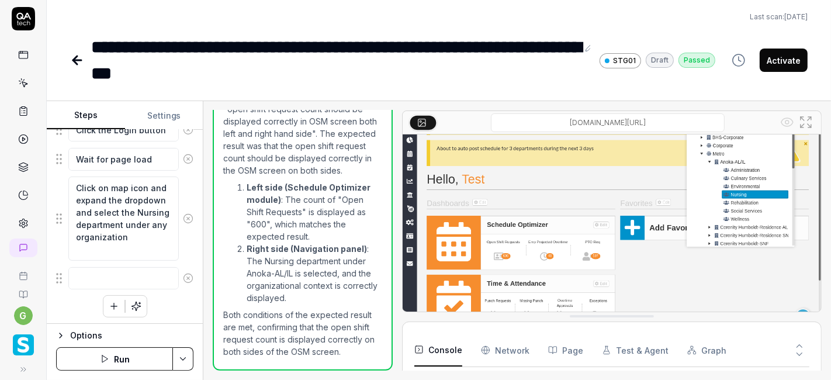
click at [176, 309] on div "Enter the username in the username field Enter the password in the password fie…" at bounding box center [124, 176] width 137 height 280
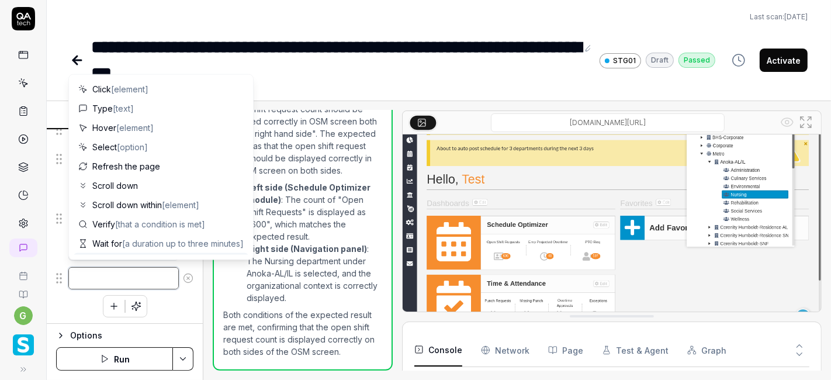
click at [130, 276] on textarea at bounding box center [123, 278] width 110 height 22
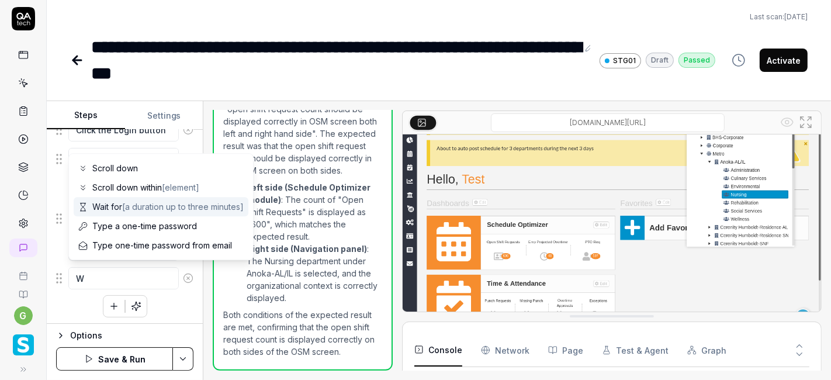
click at [137, 209] on span "[a duration up to three minutes]" at bounding box center [183, 207] width 122 height 10
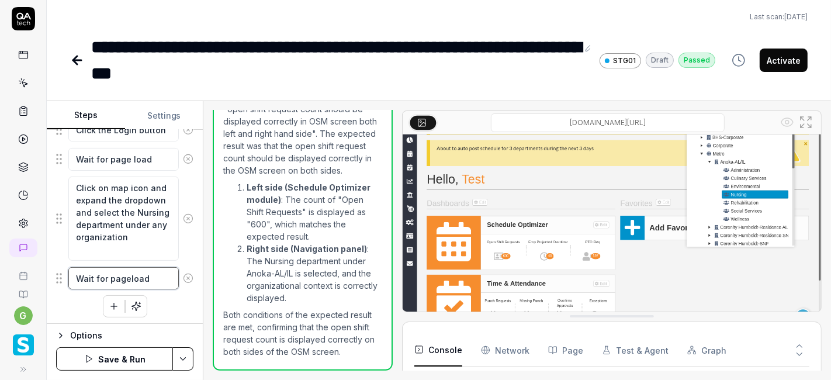
click at [130, 277] on textarea "Wait for pageload" at bounding box center [123, 278] width 110 height 22
click at [162, 302] on div "Enter the username in the username field Enter the password in the password fie…" at bounding box center [124, 176] width 137 height 280
click at [117, 306] on button "button" at bounding box center [113, 306] width 21 height 21
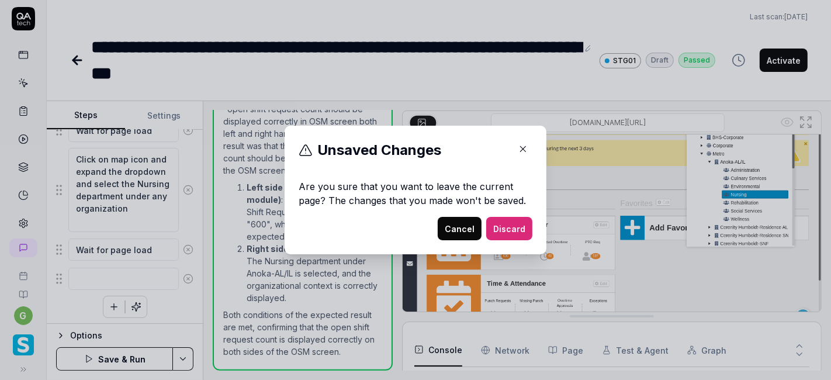
click at [518, 149] on icon "button" at bounding box center [523, 149] width 11 height 11
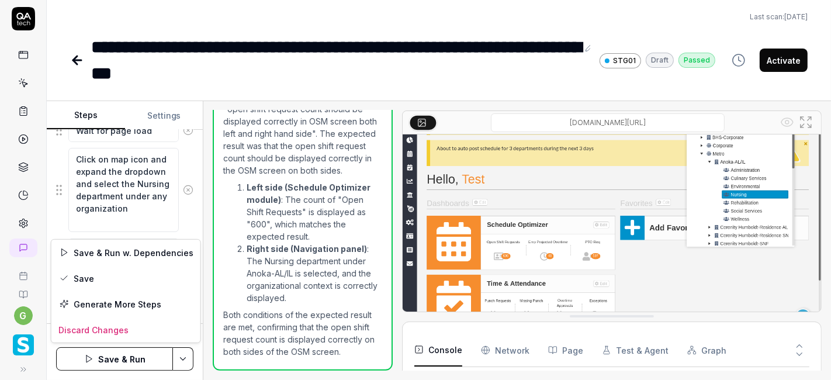
click at [181, 359] on html "**********" at bounding box center [415, 190] width 831 height 380
click at [127, 283] on div "Save" at bounding box center [125, 278] width 149 height 26
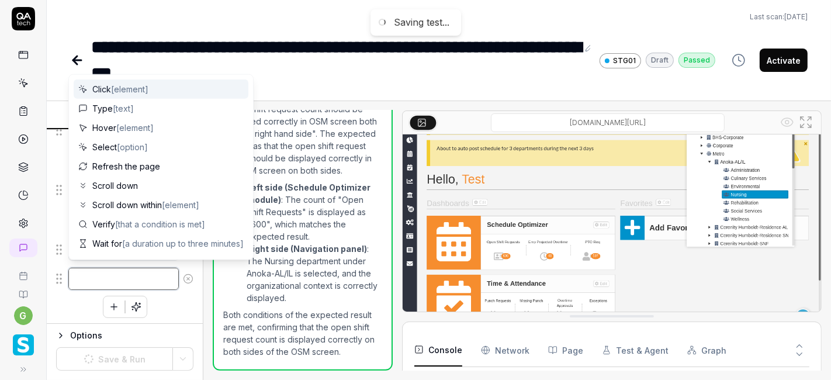
click at [110, 277] on textarea at bounding box center [123, 279] width 110 height 22
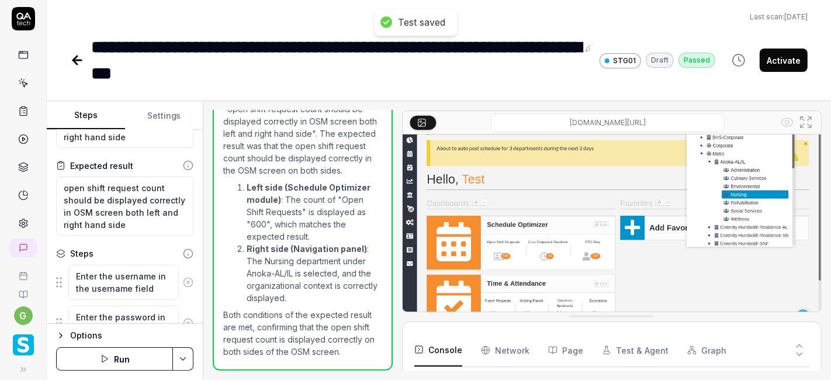
scroll to position [324, 0]
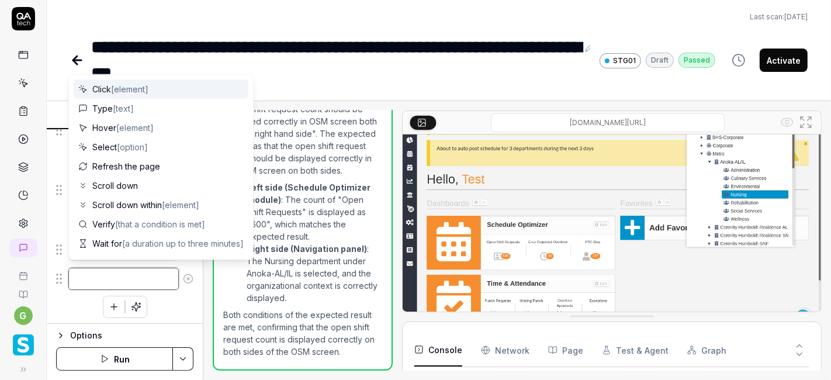
click at [112, 273] on textarea at bounding box center [123, 279] width 110 height 22
click at [183, 89] on div "Click [element]" at bounding box center [161, 88] width 175 height 19
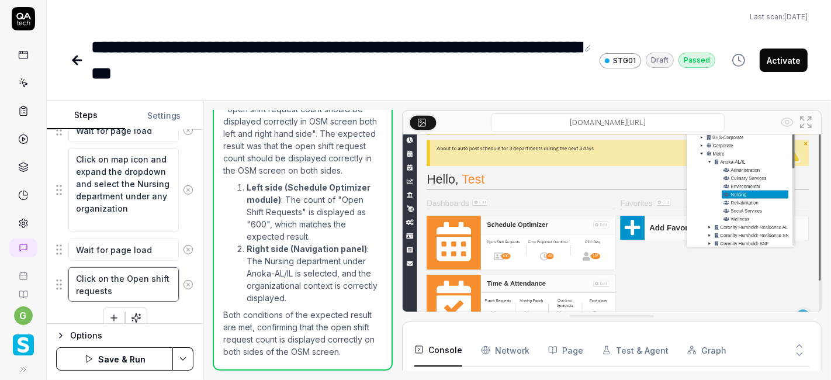
scroll to position [335, 0]
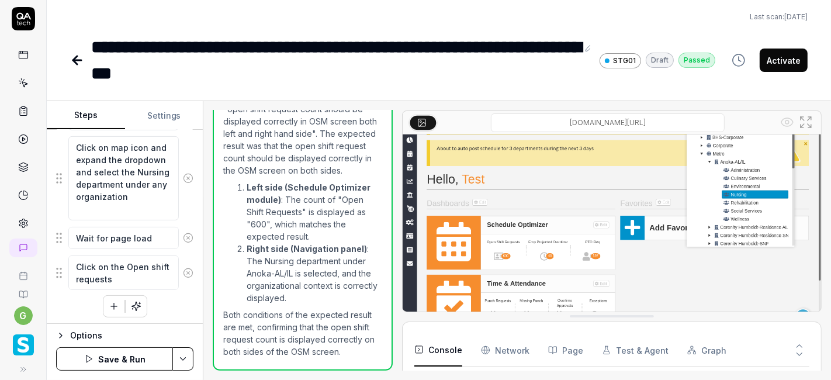
click at [109, 303] on icon "button" at bounding box center [114, 306] width 11 height 11
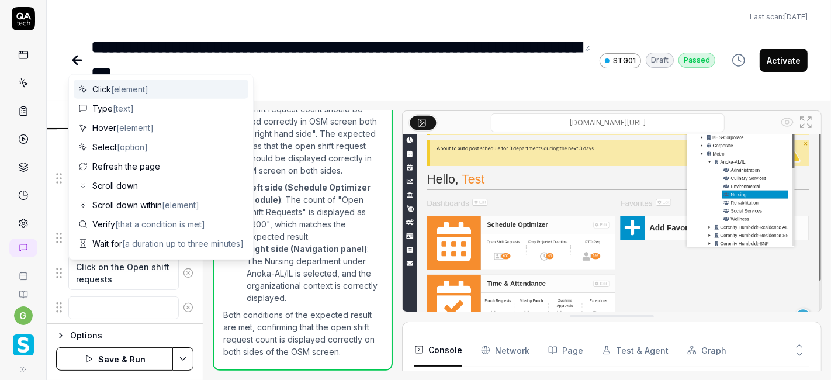
scroll to position [364, 0]
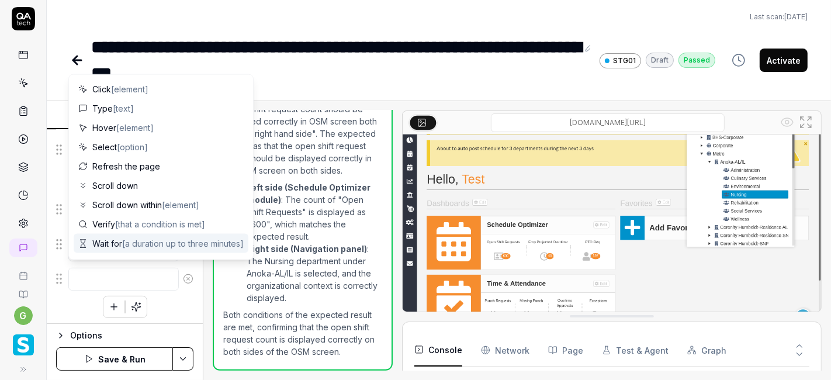
click at [116, 240] on span "Wait for [a duration up to three minutes]" at bounding box center [167, 243] width 151 height 12
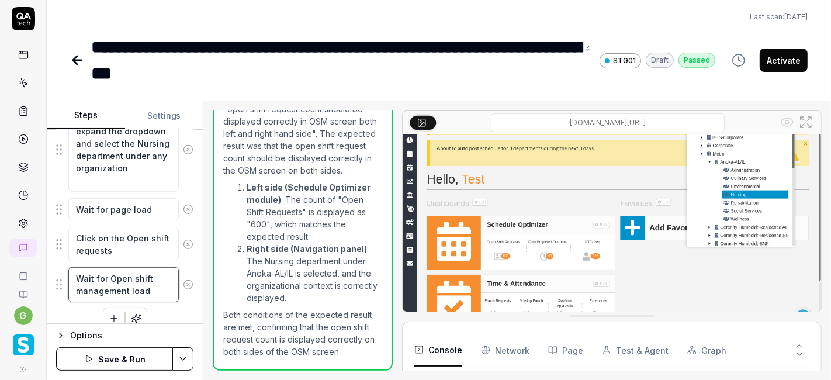
scroll to position [375, 0]
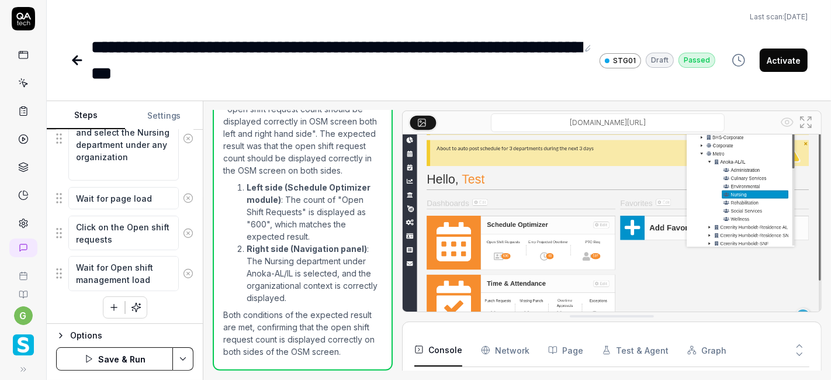
click at [109, 304] on icon "button" at bounding box center [114, 307] width 11 height 11
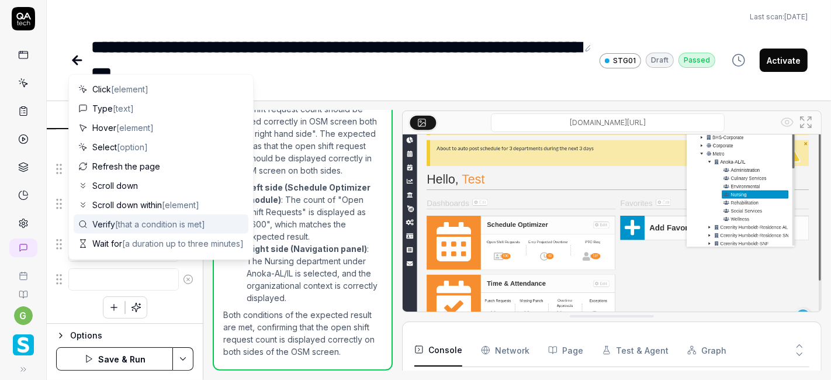
click at [128, 224] on span "[that a condition is met]" at bounding box center [160, 224] width 90 height 10
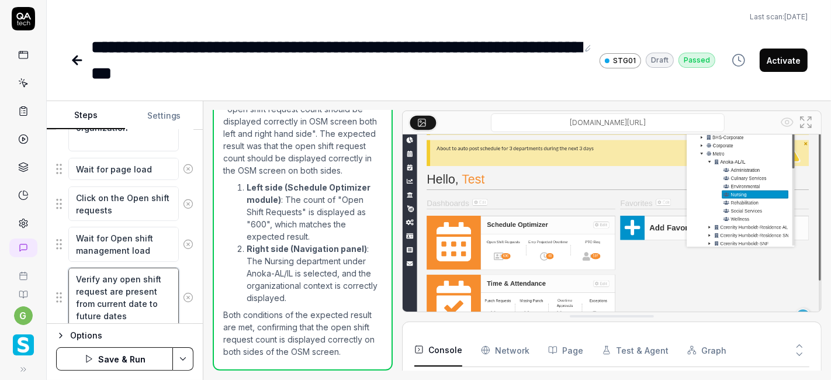
click at [106, 289] on textarea "Verify any open shift request are present from current date to future dates" at bounding box center [123, 297] width 110 height 59
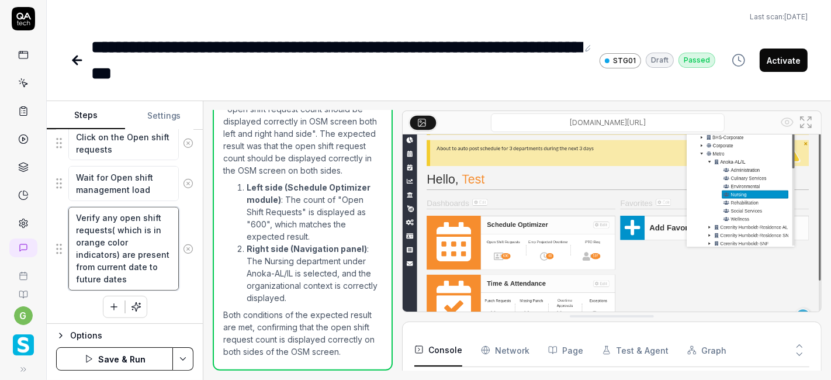
scroll to position [0, 0]
click at [85, 210] on textarea "Verify any open shift requests( which is in orange color indicators) are presen…" at bounding box center [123, 249] width 110 height 84
click at [109, 307] on icon "button" at bounding box center [114, 307] width 11 height 11
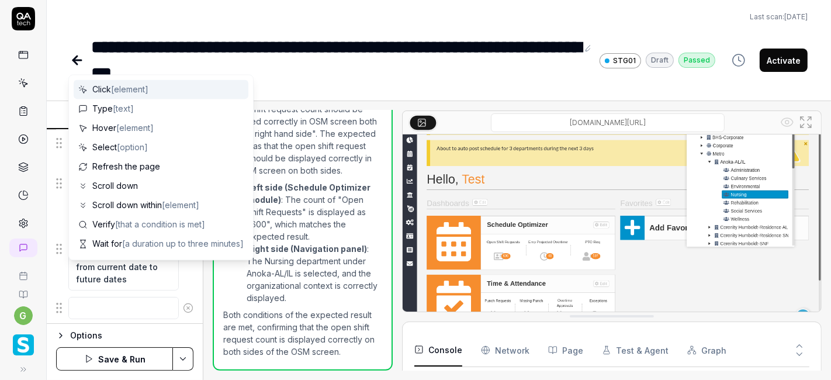
scroll to position [494, 0]
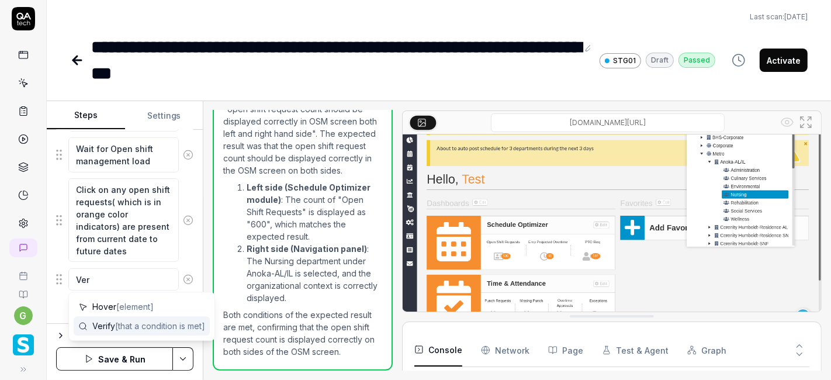
click at [109, 323] on span "Verify [that a condition is met]" at bounding box center [148, 326] width 113 height 12
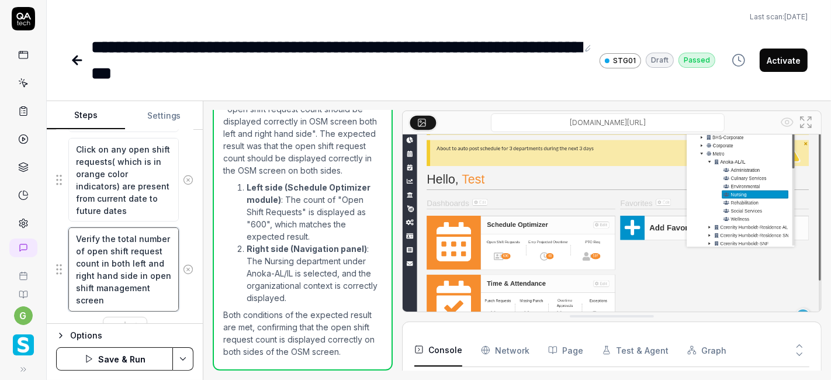
scroll to position [538, 0]
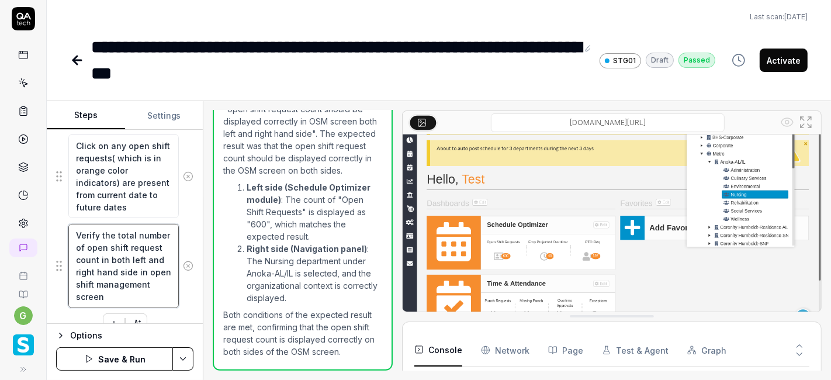
click at [130, 256] on textarea "Verify the total number of open shift request count in both left and right hand…" at bounding box center [123, 266] width 110 height 84
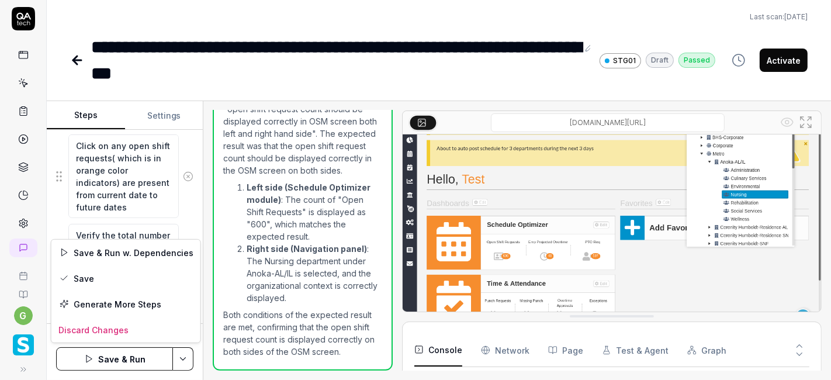
click at [183, 352] on html "**********" at bounding box center [415, 190] width 831 height 380
click at [118, 276] on div "Save" at bounding box center [125, 278] width 149 height 26
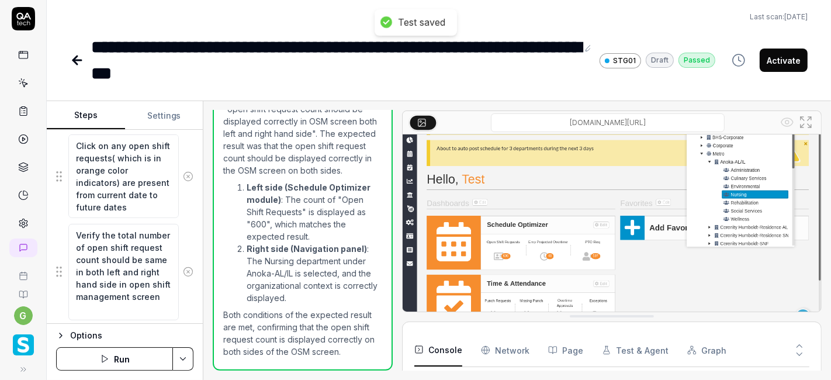
click at [115, 360] on button "Run" at bounding box center [114, 358] width 117 height 23
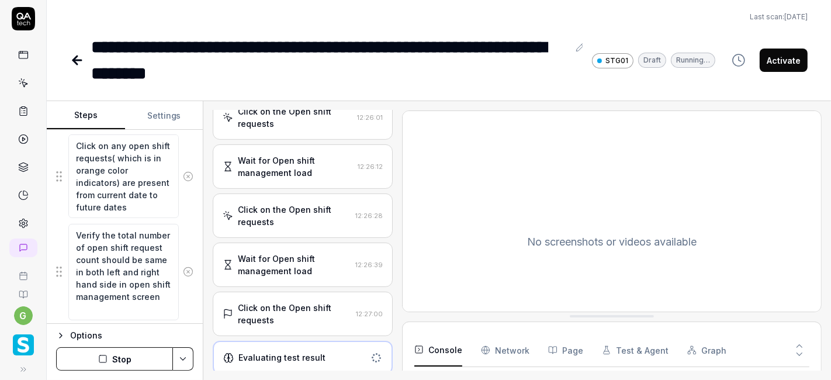
scroll to position [362, 0]
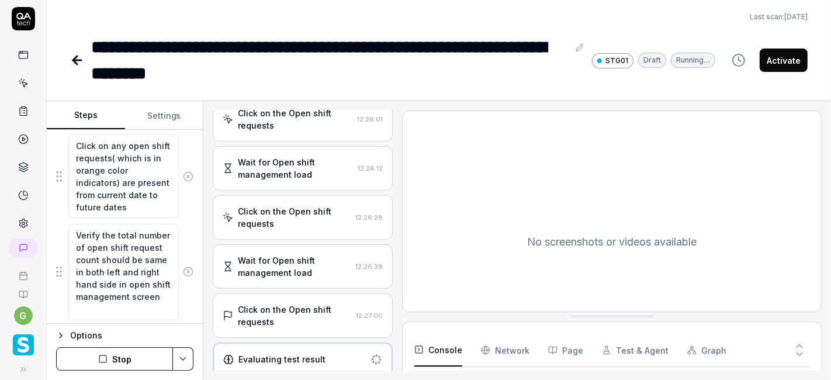
click at [300, 218] on div "Click on the Open shift requests" at bounding box center [294, 217] width 113 height 25
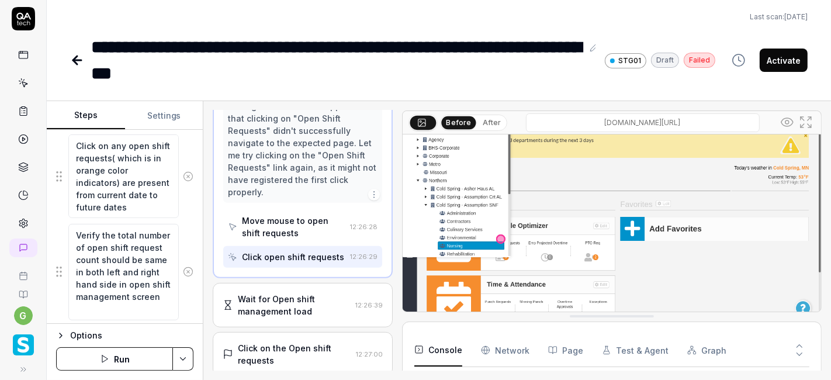
scroll to position [556, 0]
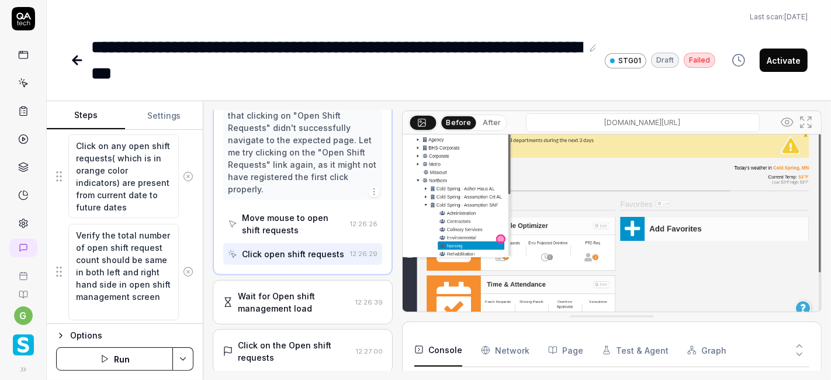
click at [302, 299] on div "Wait for Open shift management load" at bounding box center [294, 302] width 113 height 25
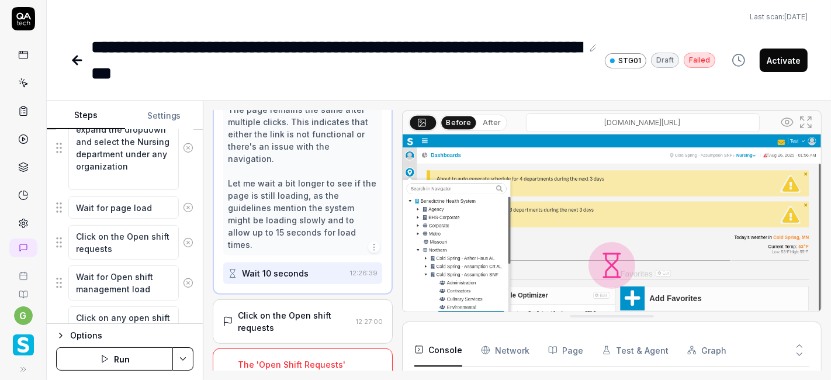
scroll to position [353, 0]
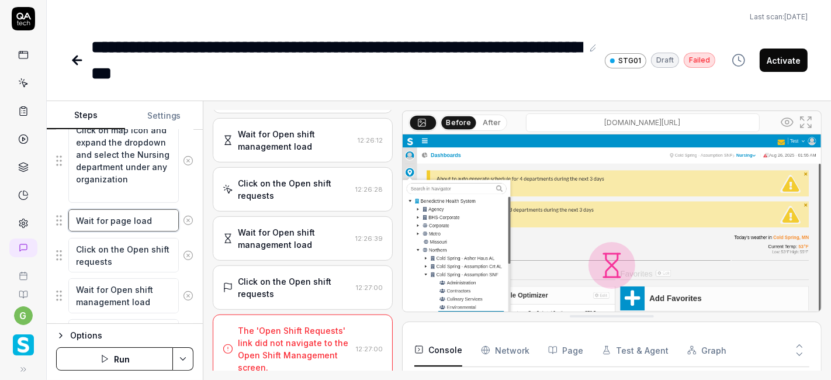
click at [150, 221] on textarea "Wait for page load" at bounding box center [123, 220] width 110 height 22
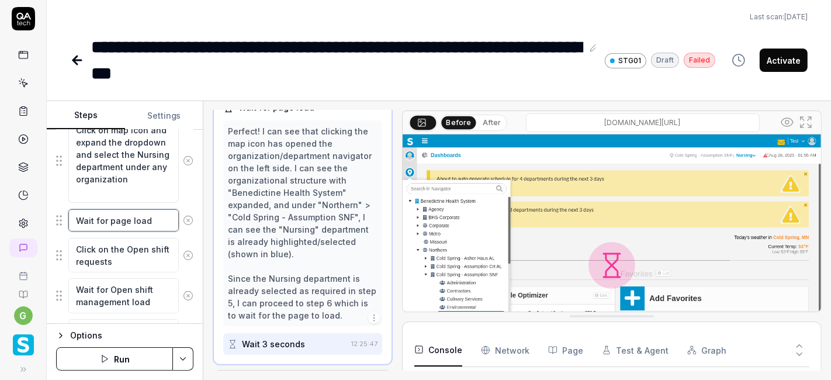
scroll to position [324, 0]
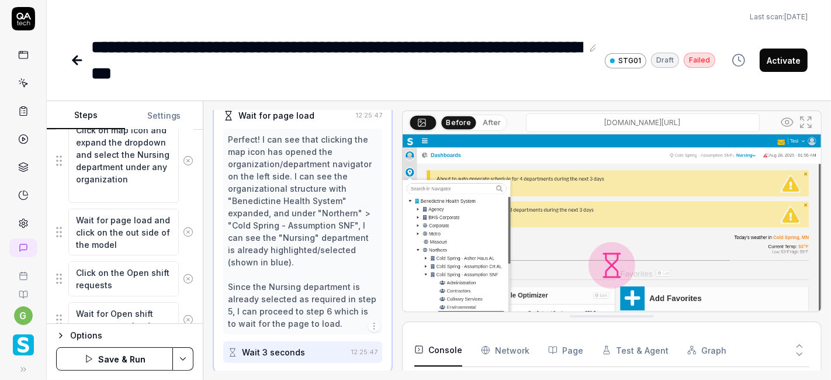
click at [185, 253] on div "Goal open shift request count should be displayed correctly in OSM screen both …" at bounding box center [125, 227] width 156 height 194
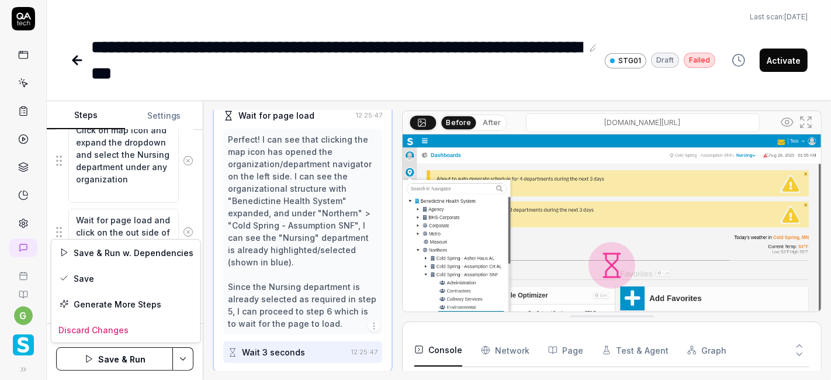
click at [185, 359] on html "**********" at bounding box center [415, 190] width 831 height 380
click at [131, 279] on div "Save" at bounding box center [125, 278] width 149 height 26
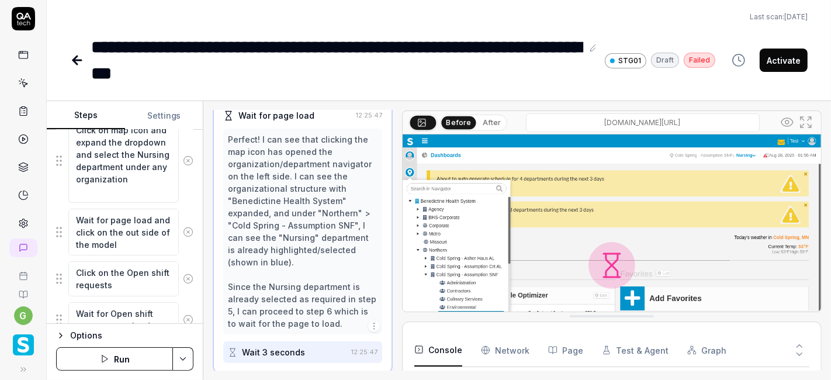
click at [140, 358] on button "Run" at bounding box center [114, 358] width 117 height 23
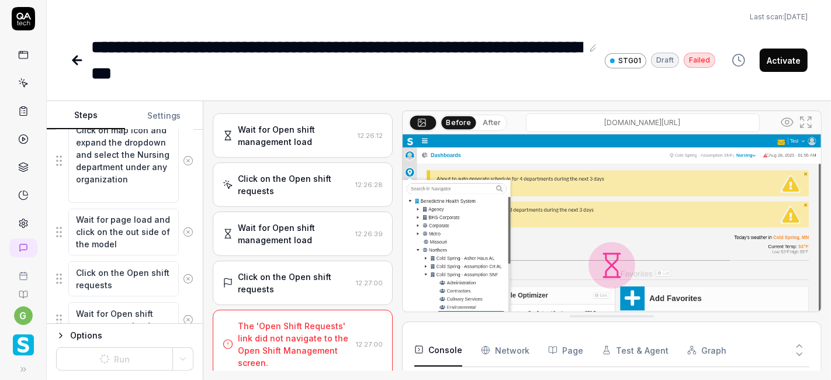
scroll to position [641, 0]
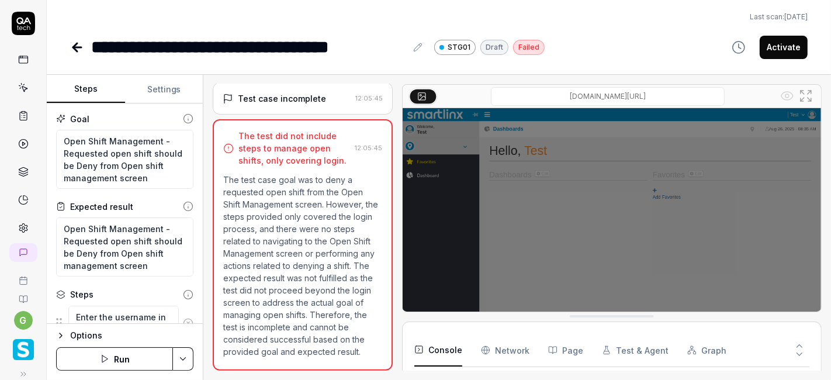
scroll to position [147, 0]
click at [123, 352] on button "Run" at bounding box center [114, 358] width 117 height 23
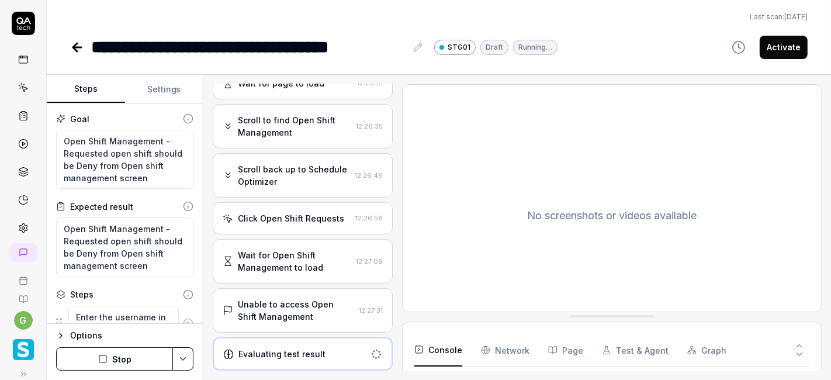
scroll to position [386, 0]
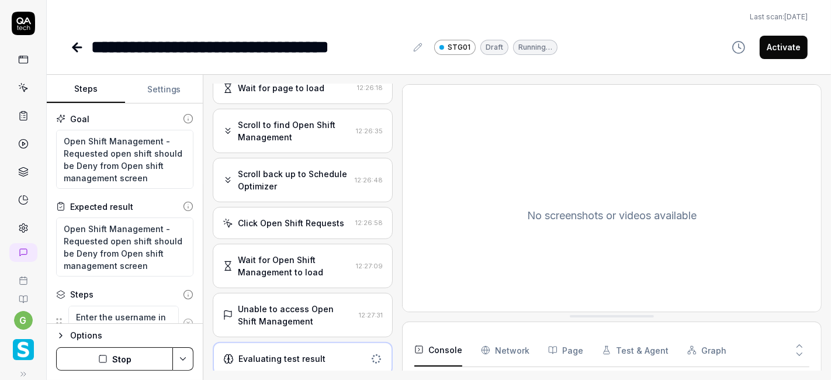
click at [286, 271] on div "Wait for Open Shift Management to load" at bounding box center [294, 266] width 113 height 25
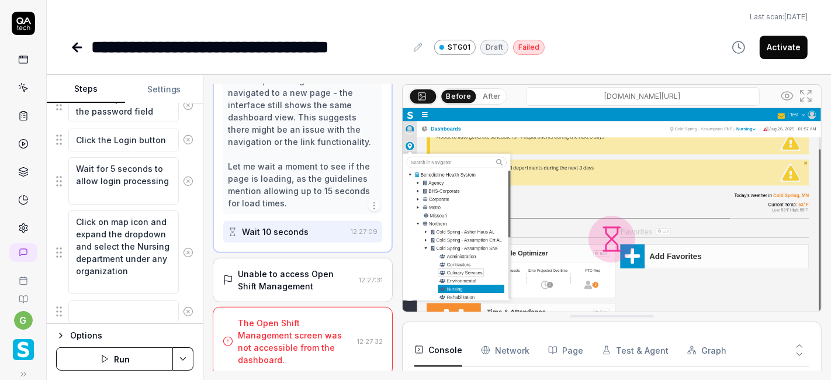
scroll to position [292, 0]
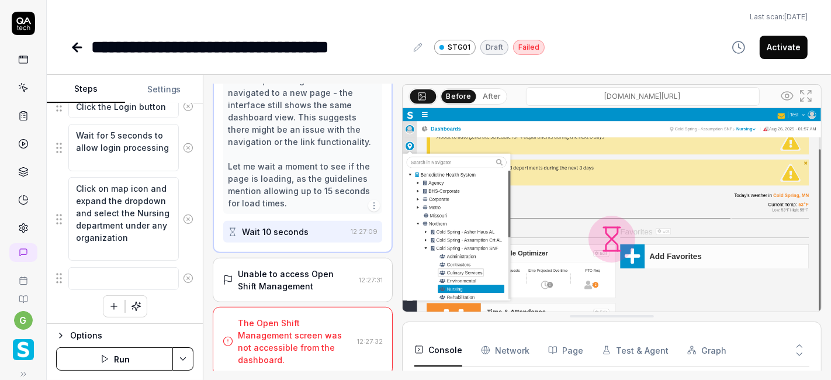
click at [109, 301] on icon "button" at bounding box center [114, 306] width 11 height 11
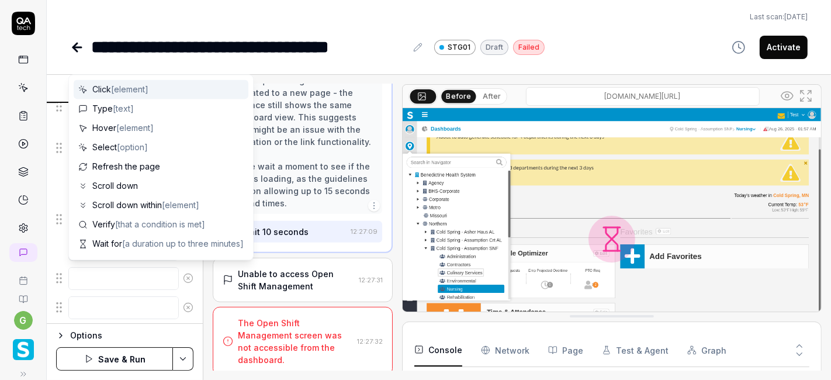
scroll to position [321, 0]
type textarea "*"
type textarea "C"
type textarea "*"
type textarea "Cl"
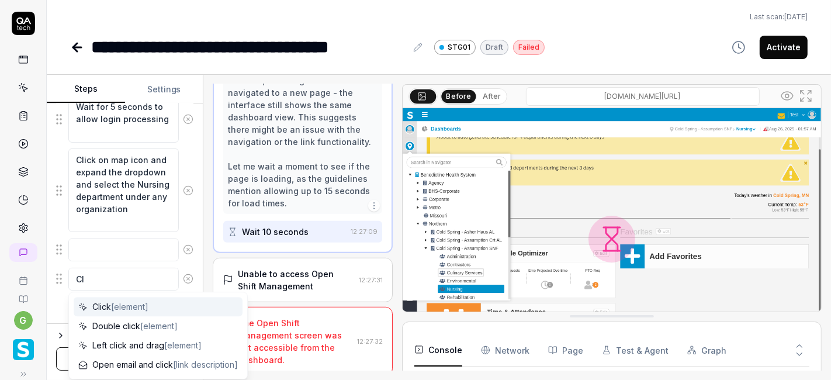
type textarea "*"
type textarea "Cli"
click at [109, 302] on span "Click [element]" at bounding box center [120, 306] width 56 height 12
type textarea "*"
type textarea "Click"
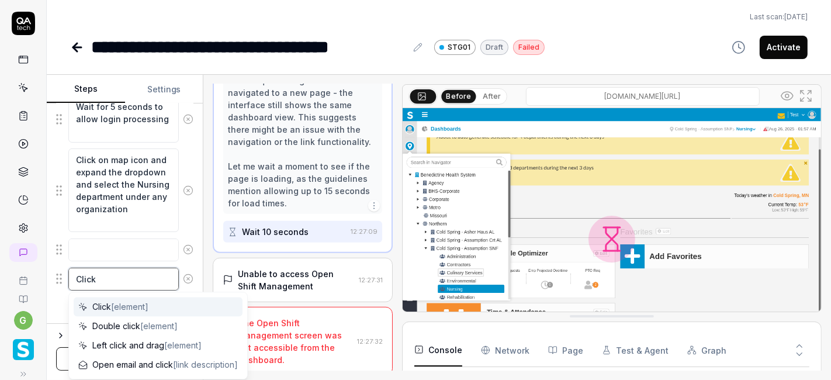
type textarea "*"
type textarea "Click o"
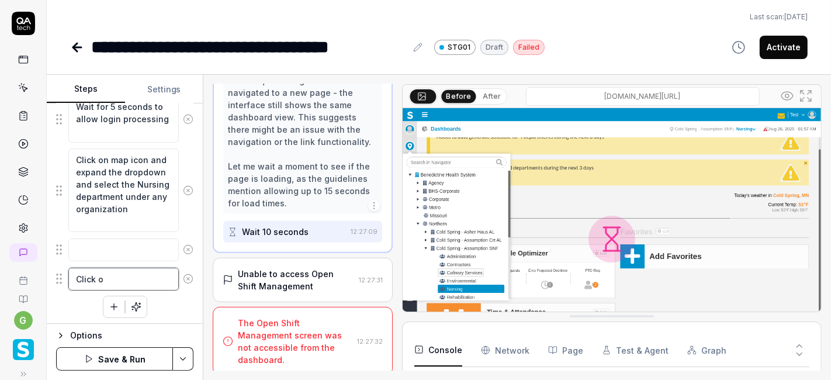
type textarea "*"
type textarea "Click on"
type textarea "*"
type textarea "Click on"
type textarea "*"
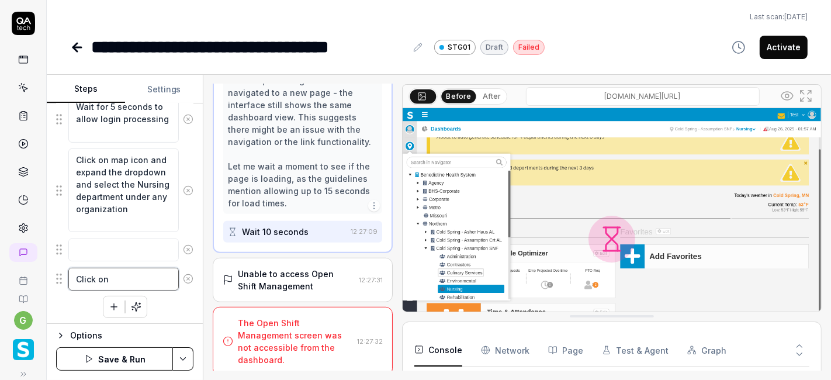
type textarea "Click on o"
type textarea "*"
type textarea "Click on ou"
type textarea "*"
type textarea "Click on out"
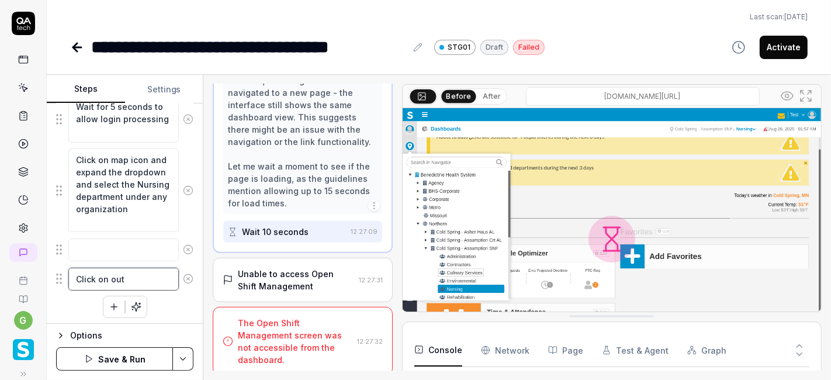
type textarea "*"
type textarea "Click on out"
type textarea "*"
type textarea "Click on out s"
type textarea "*"
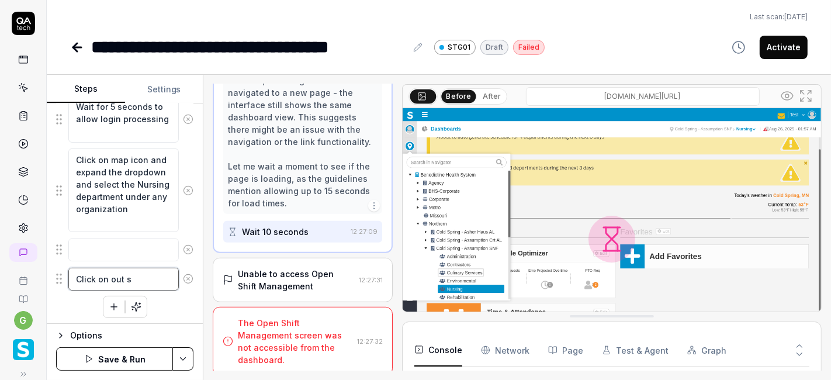
type textarea "Click on out si"
type textarea "*"
type textarea "Click on out sid"
type textarea "*"
type textarea "Click on out side"
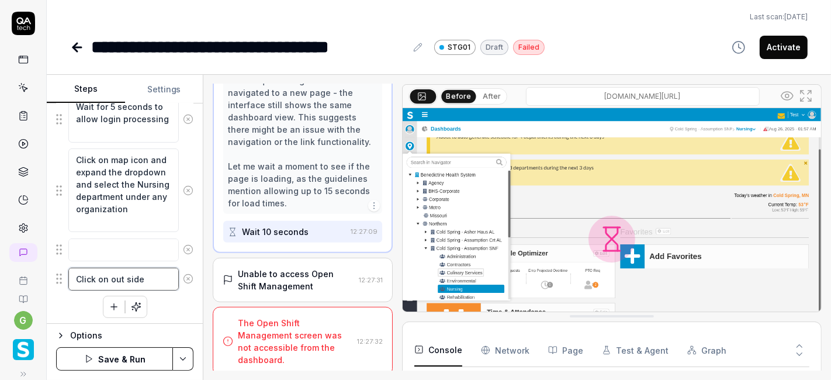
type textarea "*"
type textarea "Click on out side"
type textarea "*"
type textarea "Click on out side o"
type textarea "*"
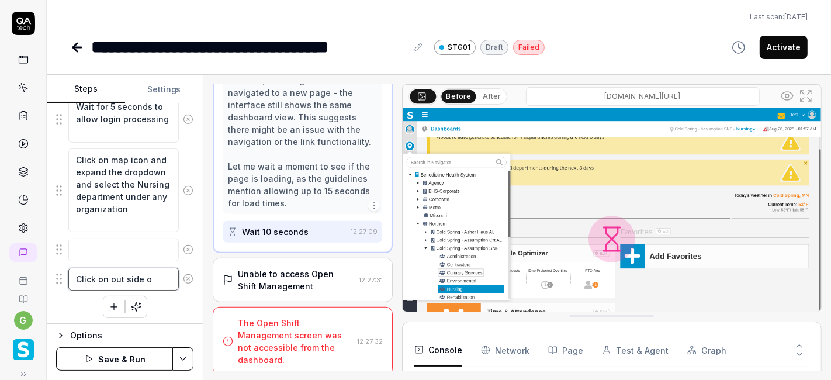
type textarea "Click on out side of"
type textarea "*"
type textarea "Click on out side of"
type textarea "*"
type textarea "Click on out side of t"
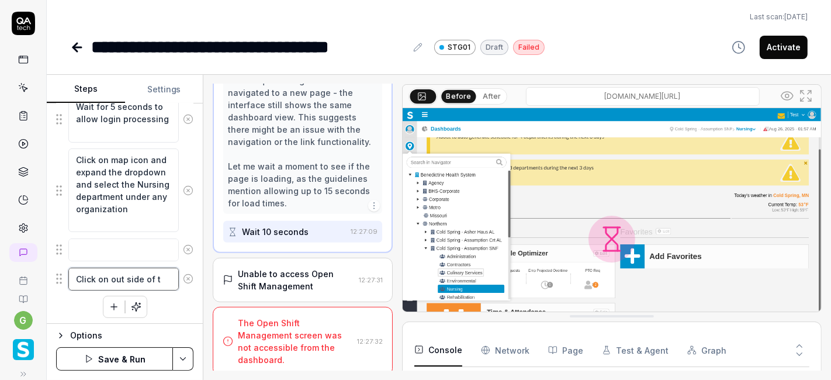
type textarea "*"
type textarea "Click on out side of th"
type textarea "*"
type textarea "Click on out side of the"
type textarea "*"
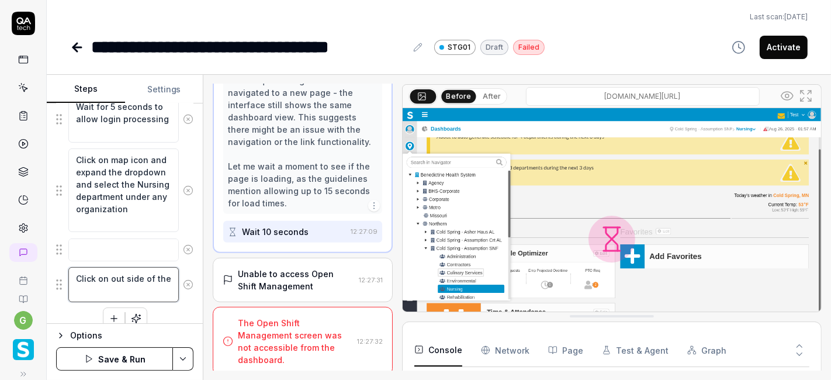
type textarea "Click on out side of the"
type textarea "*"
type textarea "Click on out side of the m"
type textarea "*"
type textarea "Click on out side of the mo"
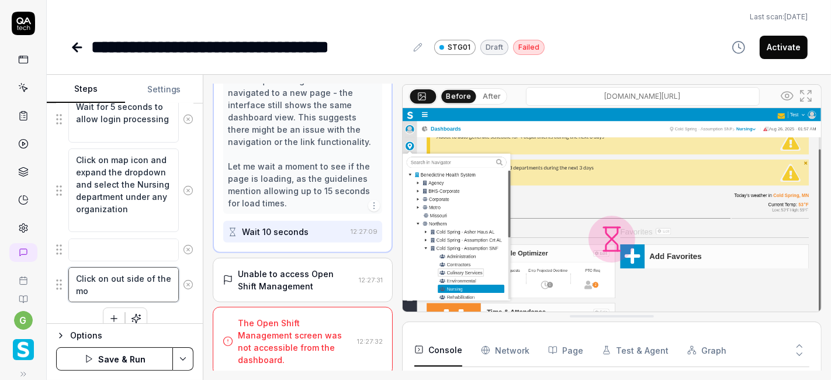
type textarea "*"
type textarea "Click on out side of the mod"
type textarea "*"
type textarea "Click on out side of the mode"
type textarea "*"
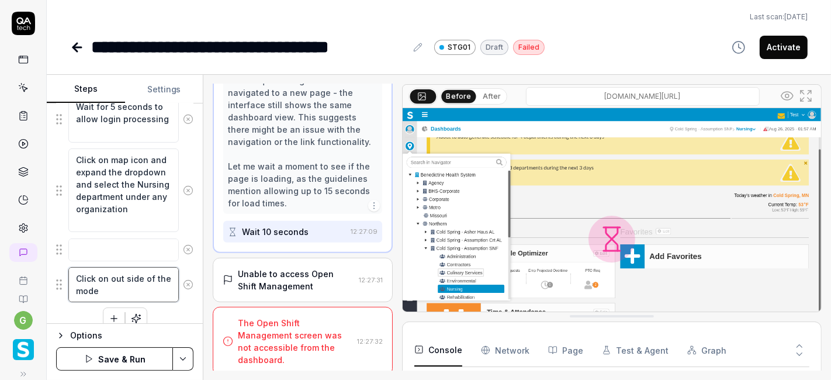
type textarea "Click on out side of the model"
type textarea "*"
type textarea "Click on out side of the model"
drag, startPoint x: 60, startPoint y: 281, endPoint x: 60, endPoint y: 234, distance: 46.7
click at [60, 234] on fieldset "Enter the username in the username field Enter the password in the password fie…" at bounding box center [124, 143] width 137 height 318
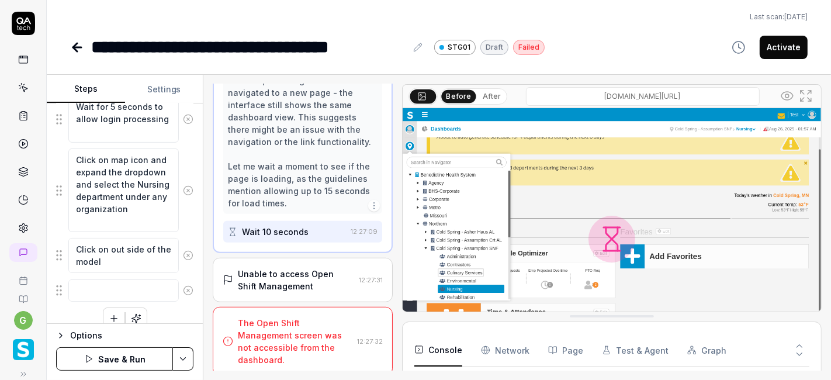
scroll to position [332, 0]
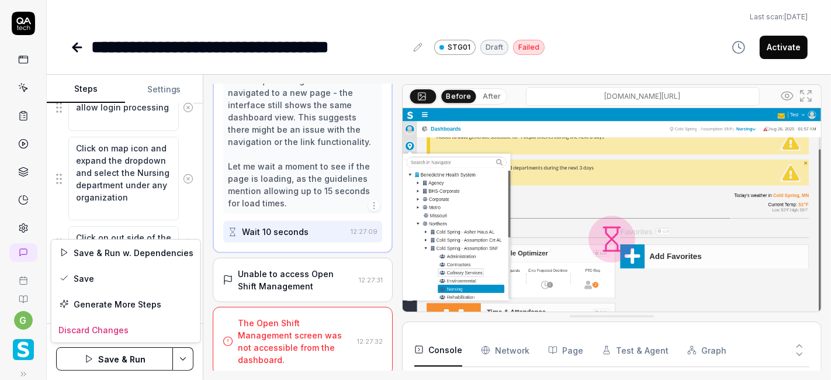
click at [179, 358] on html "**********" at bounding box center [415, 190] width 831 height 380
click at [133, 273] on div "Save" at bounding box center [125, 278] width 149 height 26
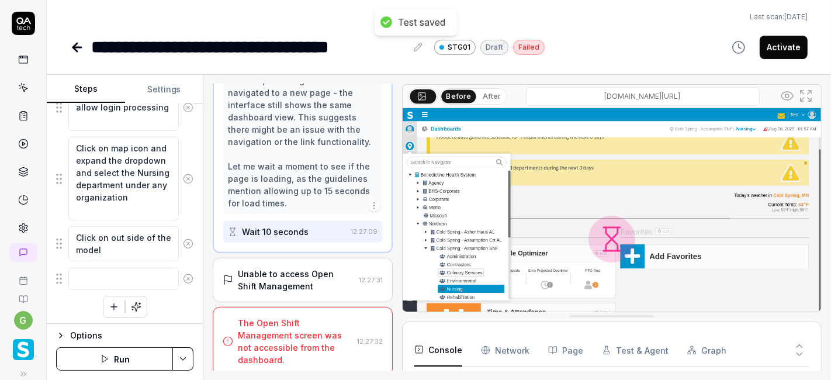
click at [127, 361] on button "Run" at bounding box center [114, 358] width 117 height 23
type textarea "*"
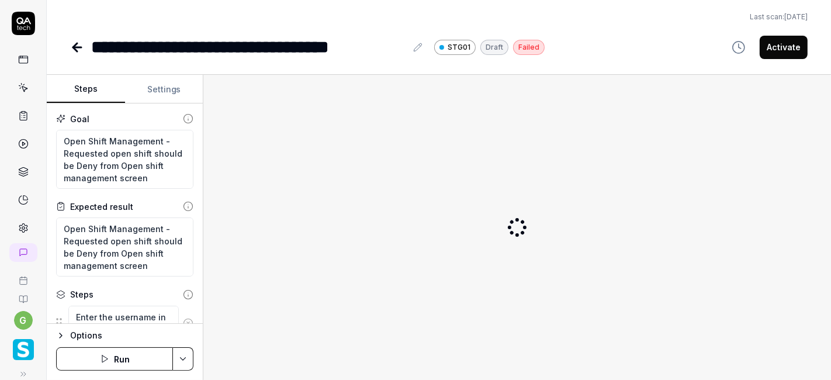
click at [138, 361] on button "Run" at bounding box center [114, 358] width 117 height 23
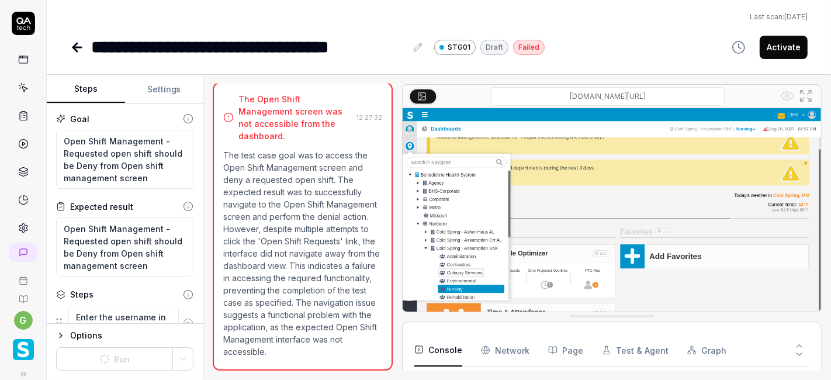
scroll to position [147, 0]
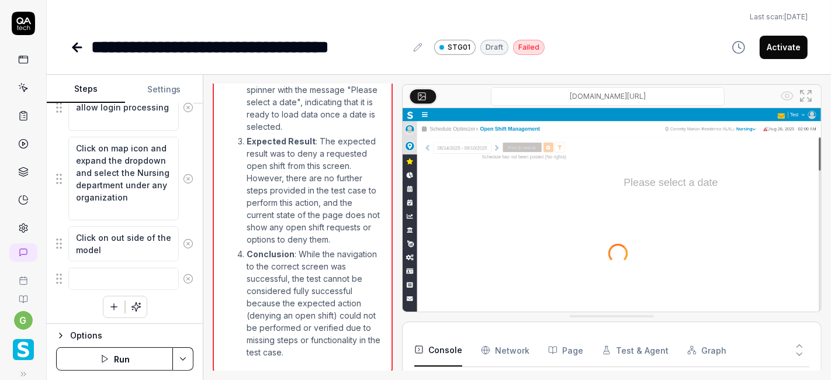
scroll to position [819, 0]
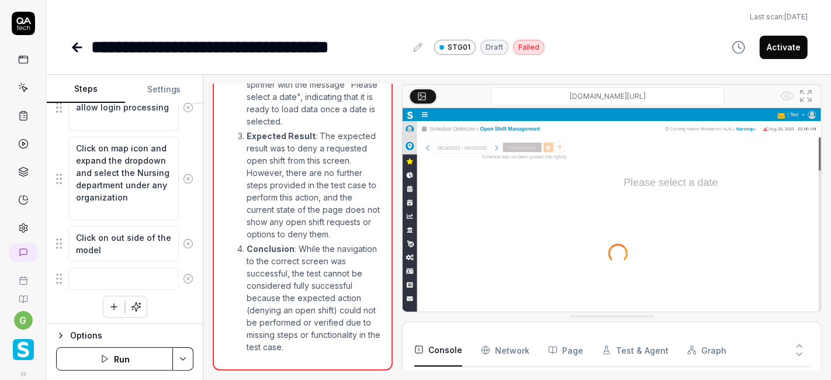
click at [76, 44] on icon at bounding box center [75, 47] width 4 height 8
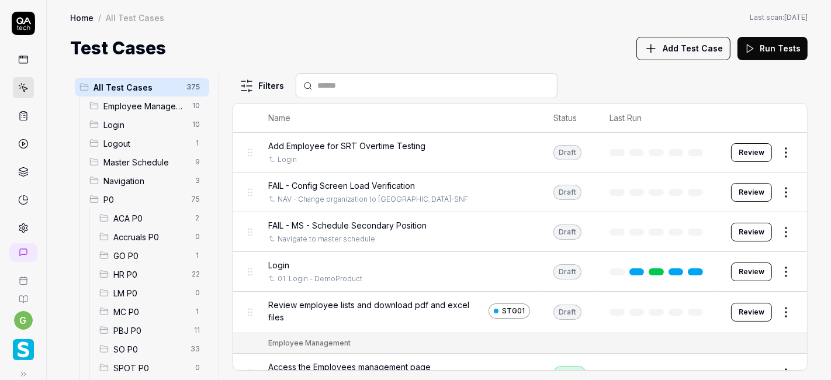
click at [136, 350] on span "SO P0" at bounding box center [148, 349] width 70 height 12
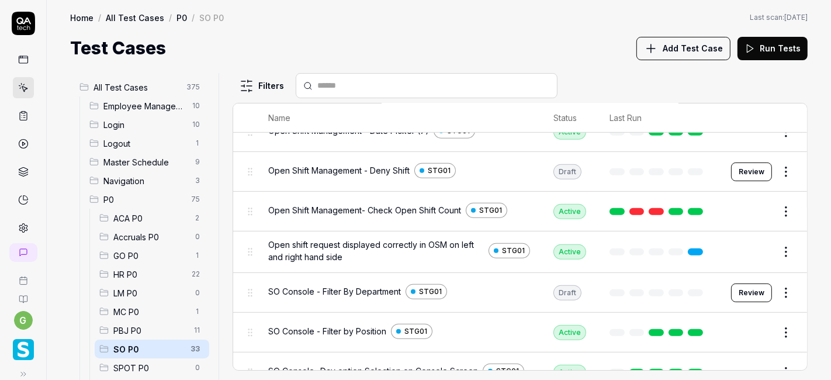
scroll to position [491, 0]
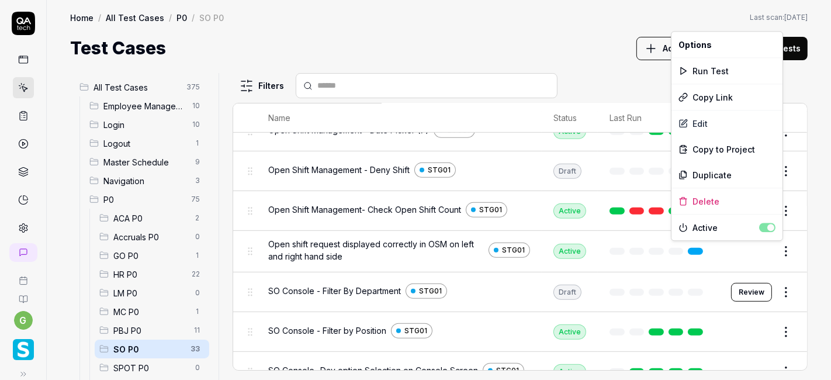
click at [777, 248] on html "g Home / All Test Cases / P0 / SO P0 Home / All Test Cases / P0 / SO P0 Last sc…" at bounding box center [415, 190] width 831 height 380
click at [730, 68] on div "Run Test" at bounding box center [726, 71] width 111 height 26
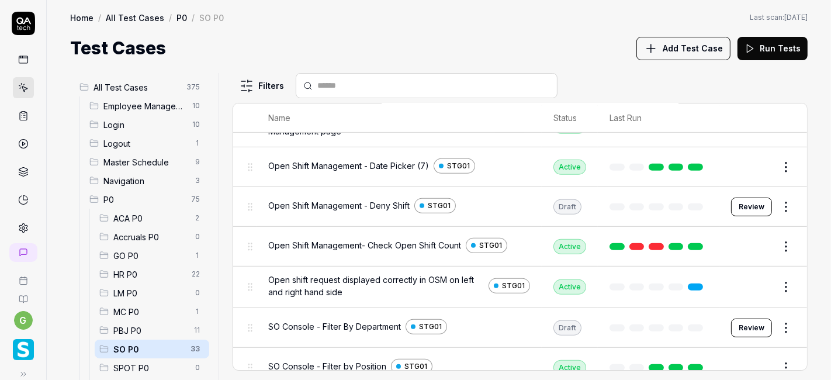
scroll to position [441, 0]
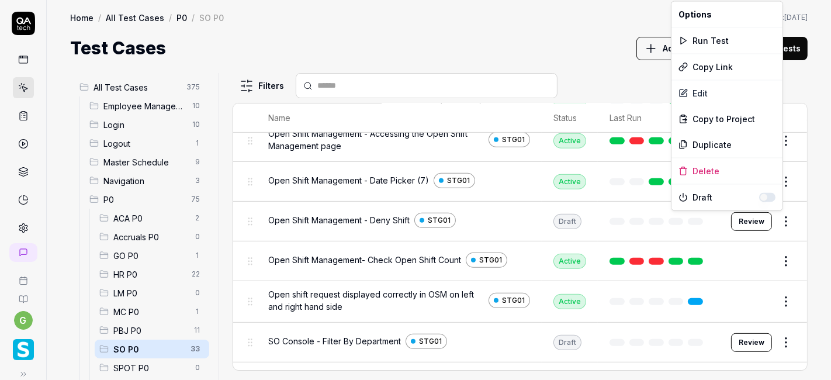
click at [771, 217] on html "g Home / All Test Cases / P0 / SO P0 Home / All Test Cases / P0 / SO P0 Last sc…" at bounding box center [415, 190] width 831 height 380
click at [701, 91] on div "Edit" at bounding box center [726, 93] width 111 height 26
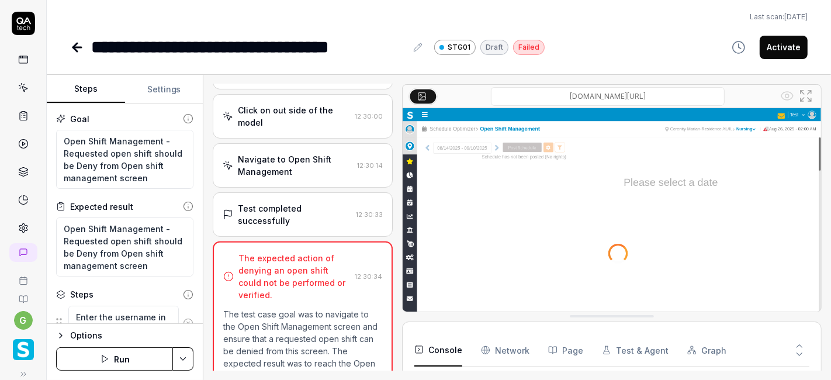
scroll to position [819, 0]
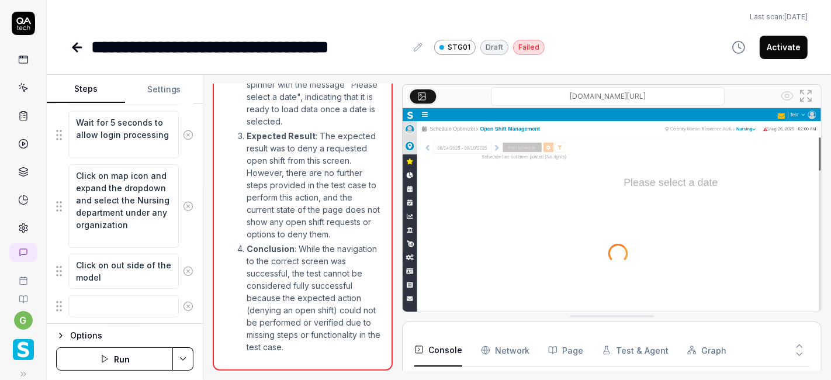
scroll to position [332, 0]
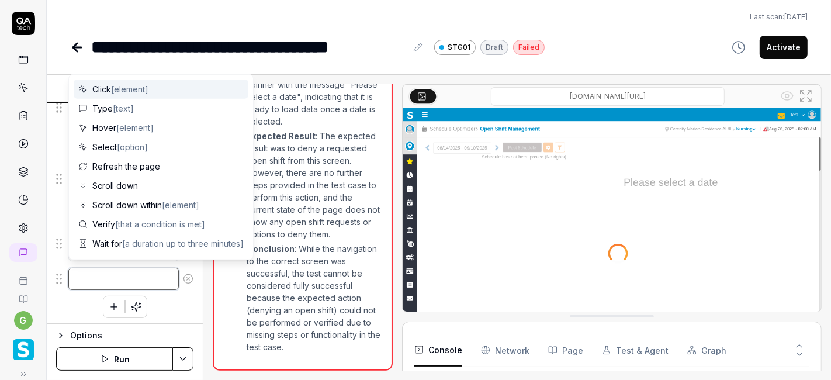
click at [112, 271] on textarea at bounding box center [123, 279] width 110 height 22
paste textarea "Click on the Open shift requests"
type textarea "*"
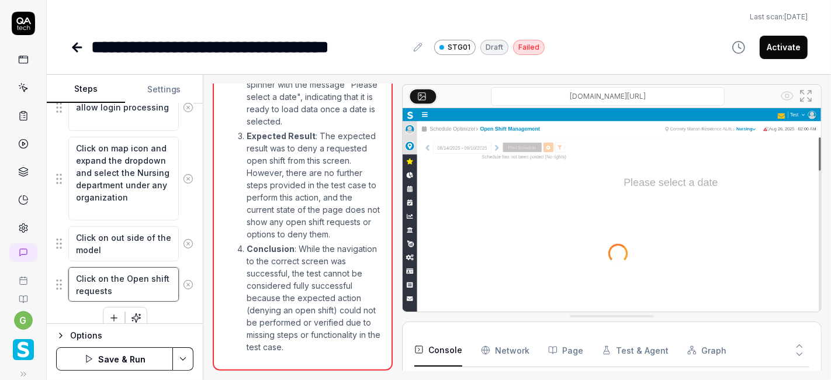
type textarea "Click on the Open shift requests"
click at [109, 316] on icon "button" at bounding box center [114, 318] width 11 height 11
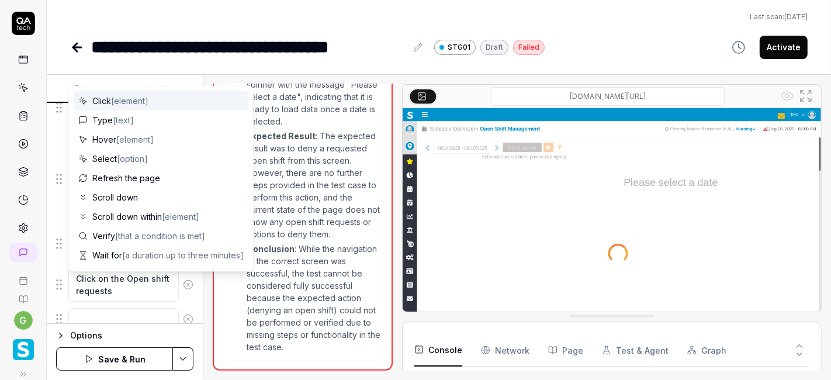
scroll to position [362, 0]
type textarea "*"
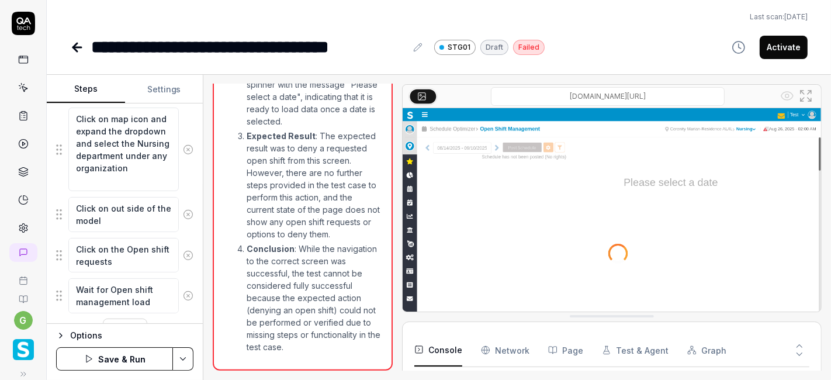
type textarea "Wait for Open shift management load"
click at [187, 269] on div "Goal Open Shift Management - Requested open shift should be Deny from Open shif…" at bounding box center [125, 213] width 156 height 220
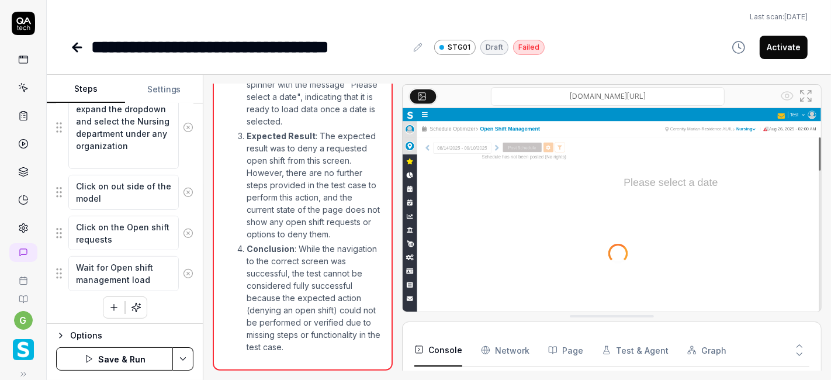
click at [109, 305] on icon "button" at bounding box center [114, 307] width 11 height 11
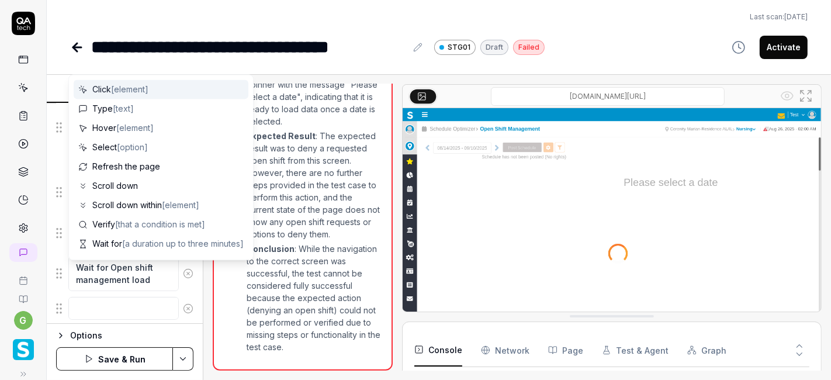
scroll to position [413, 0]
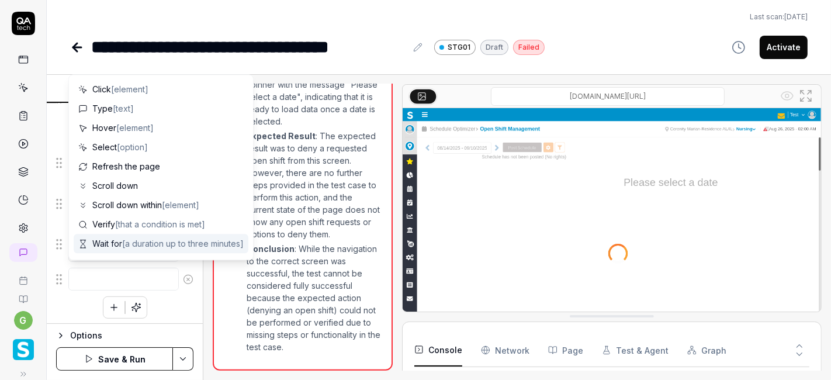
type textarea "*"
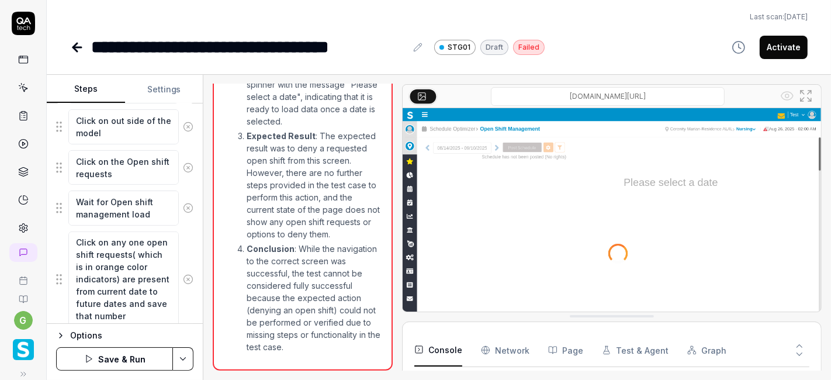
scroll to position [25, 0]
type textarea "Click on any one open shift requests( which is in orange color indicators) are …"
click at [189, 289] on div "Goal Open Shift Management - Requested open shift should be Deny from Open shif…" at bounding box center [125, 213] width 156 height 220
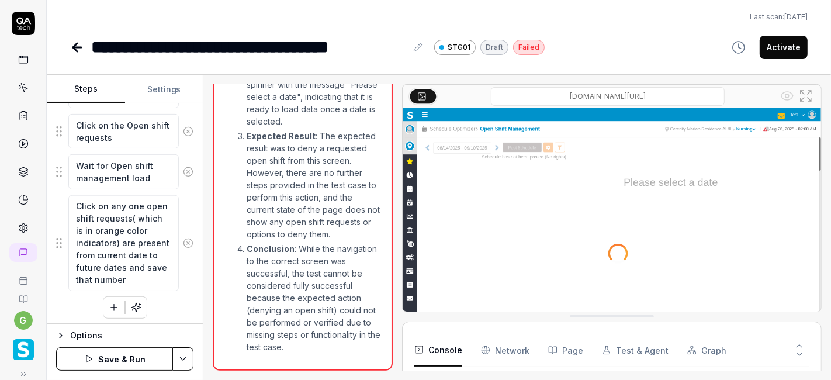
click at [65, 298] on div "Enter the username in the username field Enter the password in the password fie…" at bounding box center [124, 68] width 137 height 499
click at [109, 302] on icon "button" at bounding box center [114, 307] width 11 height 11
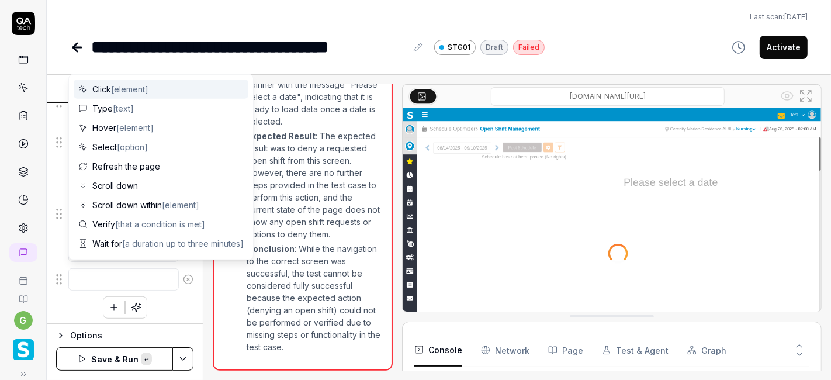
type textarea "*"
type textarea "Verify show filled shift is disable then enable it , If show filled shift toggo…"
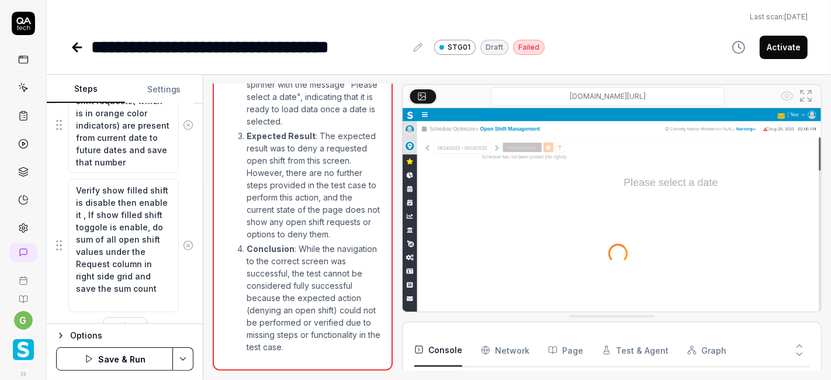
scroll to position [604, 0]
drag, startPoint x: 105, startPoint y: 234, endPoint x: 124, endPoint y: 295, distance: 63.2
click at [124, 295] on textarea "Verify show filled shift is disable then enable it , If show filled shift toggo…" at bounding box center [123, 244] width 110 height 133
type textarea "*"
type textarea "Verify show filled shift is disable then enable it , If show filled shift toggo…"
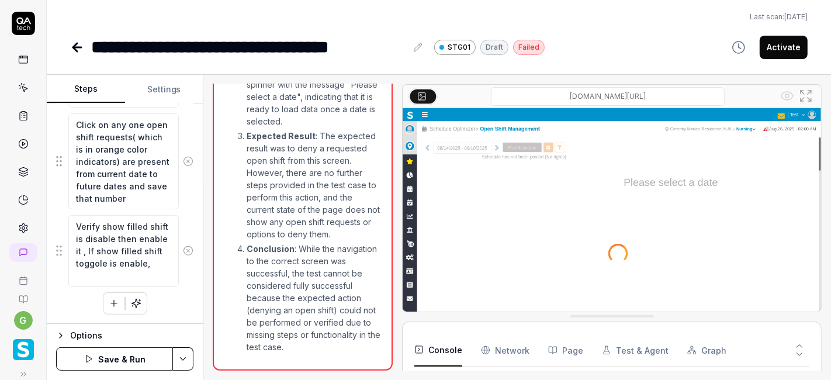
scroll to position [563, 0]
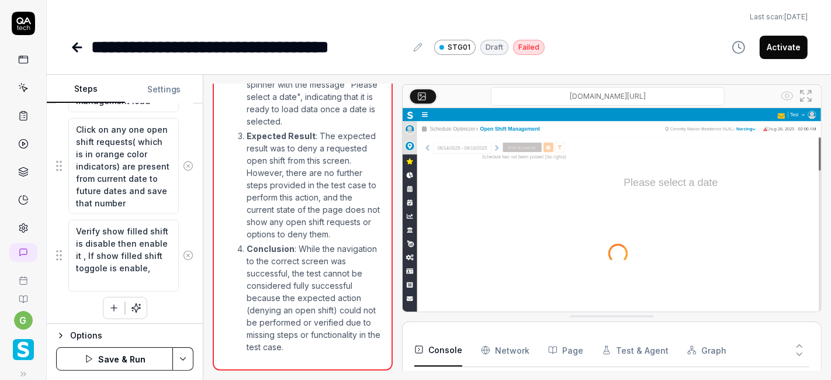
type textarea "*"
type textarea "Verify show filled shift is disable then enable it , If show filled shift toggo…"
type textarea "*"
type textarea "Verify show filled shift is disable then enable it , If show filled shift toggo…"
type textarea "*"
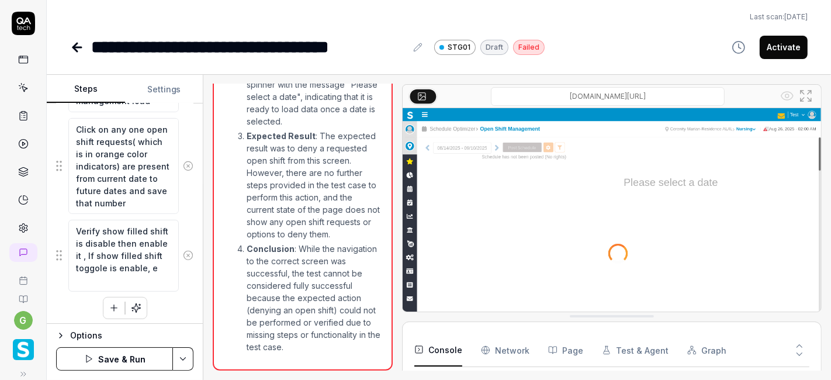
type textarea "Verify show filled shift is disable then enable it , If show filled shift toggo…"
type textarea "*"
type textarea "Verify show filled shift is disable then enable it , If show filled shift toggo…"
type textarea "*"
type textarea "Verify show filled shift is disable then enable it , If show filled shift toggo…"
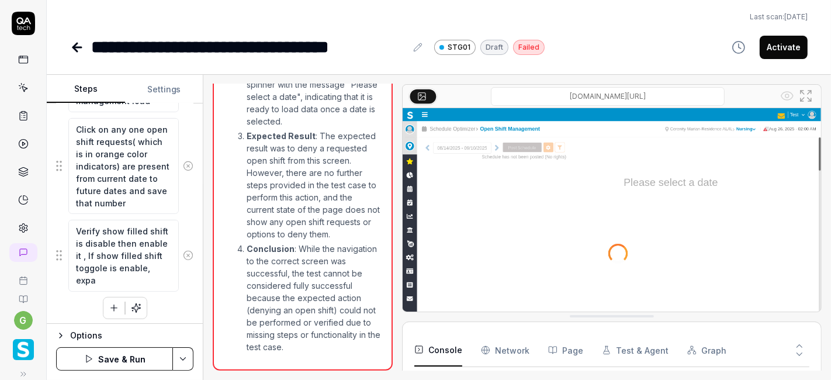
type textarea "*"
type textarea "Verify show filled shift is disable then enable it , If show filled shift toggo…"
type textarea "*"
type textarea "Verify show filled shift is disable then enable it , If show filled shift toggo…"
type textarea "*"
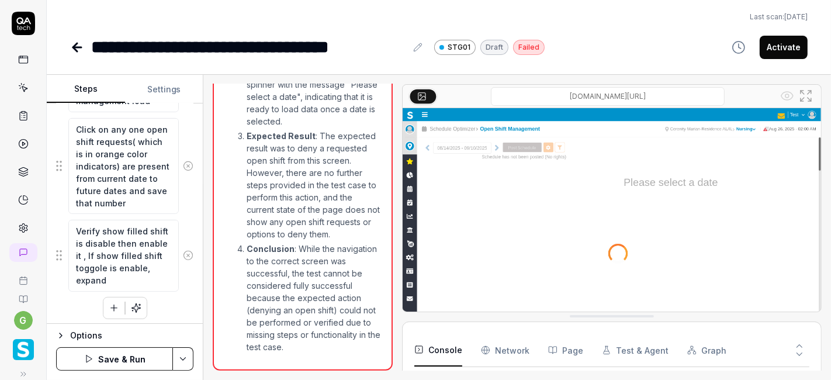
type textarea "Verify show filled shift is disable then enable it , If show filled shift toggo…"
type textarea "*"
type textarea "Verify show filled shift is disable then enable it , If show filled shift toggo…"
type textarea "*"
type textarea "Verify show filled shift is disable then enable it , If show filled shift toggo…"
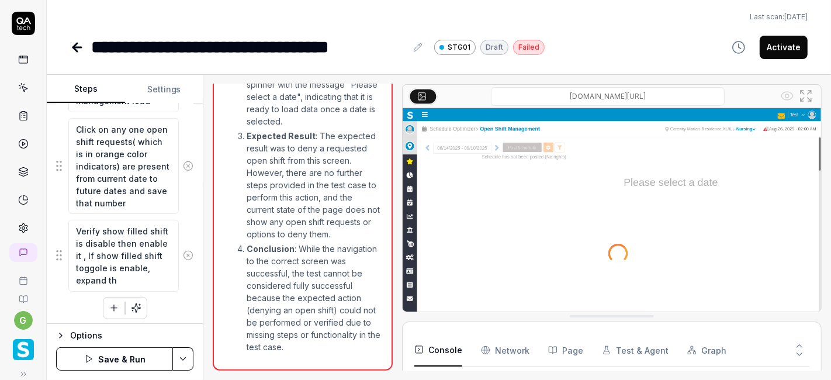
type textarea "*"
type textarea "Verify show filled shift is disable then enable it , If show filled shift toggo…"
type textarea "*"
type textarea "Verify show filled shift is disable then enable it , If show filled shift toggo…"
type textarea "*"
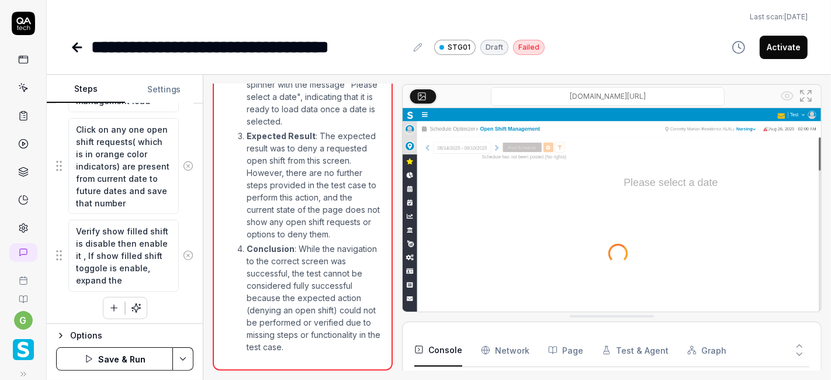
type textarea "Verify show filled shift is disable then enable it , If show filled shift toggo…"
type textarea "*"
type textarea "Verify show filled shift is disable then enable it , If show filled shift toggo…"
type textarea "*"
type textarea "Verify show filled shift is disable then enable it , If show filled shift toggo…"
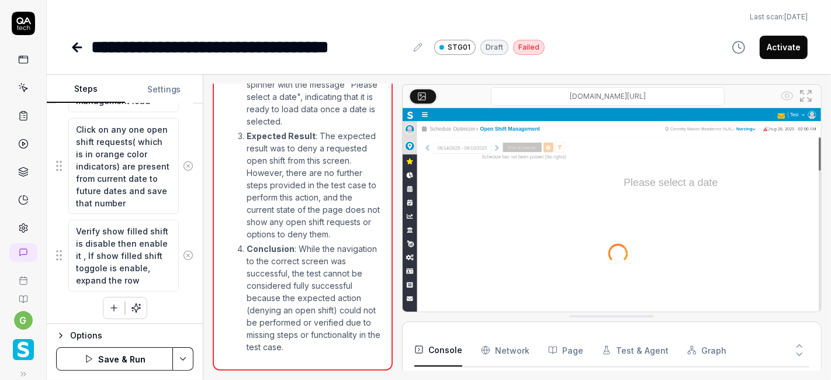
scroll to position [576, 0]
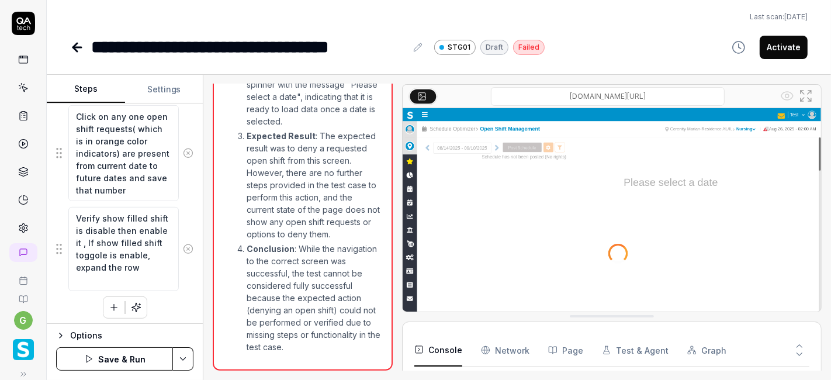
type textarea "*"
type textarea "Verify show filled shift is disable then enable it , If show filled shift toggo…"
type textarea "*"
type textarea "Verify show filled shift is disable then enable it , If show filled shift toggo…"
type textarea "*"
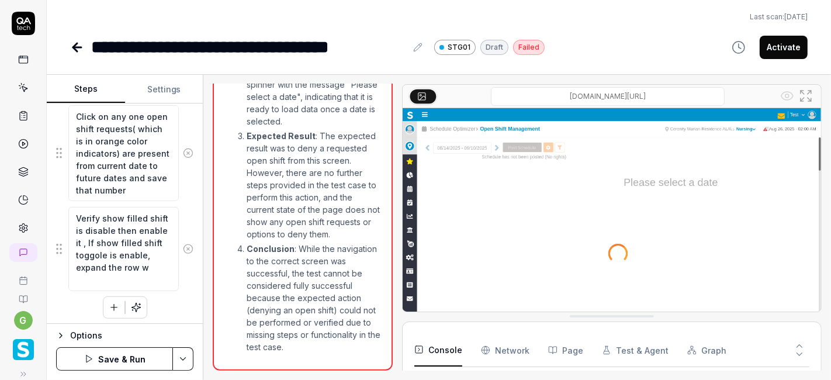
type textarea "Verify show filled shift is disable then enable it , If show filled shift toggo…"
type textarea "*"
type textarea "Verify show filled shift is disable then enable it , If show filled shift toggo…"
type textarea "*"
type textarea "Verify show filled shift is disable then enable it , If show filled shift toggo…"
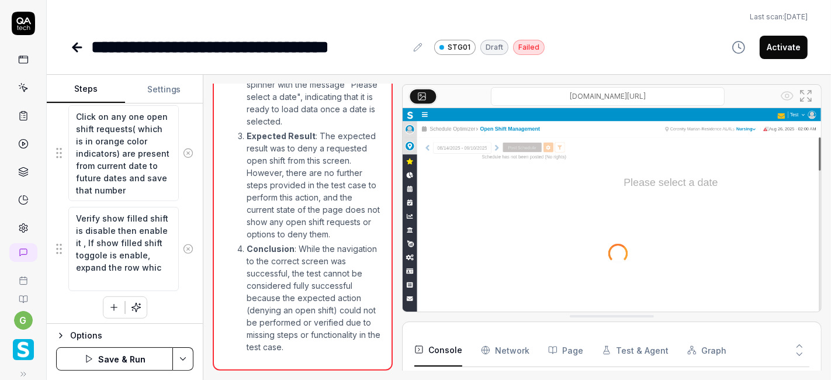
type textarea "*"
type textarea "Verify show filled shift is disable then enable it , If show filled shift toggo…"
type textarea "*"
type textarea "Verify show filled shift is disable then enable it , If show filled shift toggo…"
type textarea "*"
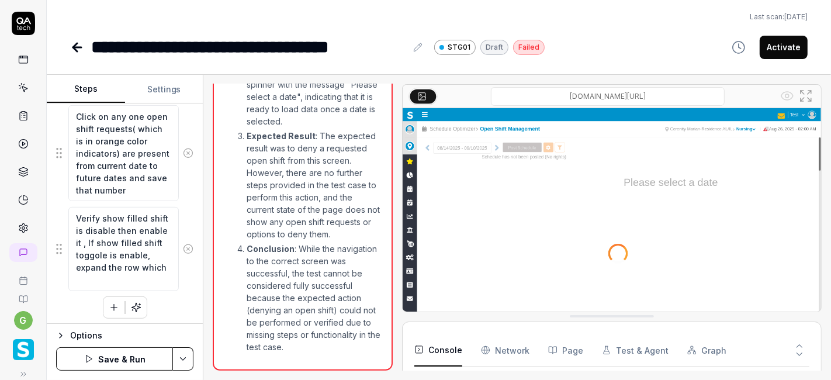
type textarea "Verify show filled shift is disable then enable it , If show filled shift toggo…"
type textarea "*"
type textarea "Verify show filled shift is disable then enable it , If show filled shift toggo…"
type textarea "*"
type textarea "Verify show filled shift is disable then enable it , If show filled shift toggo…"
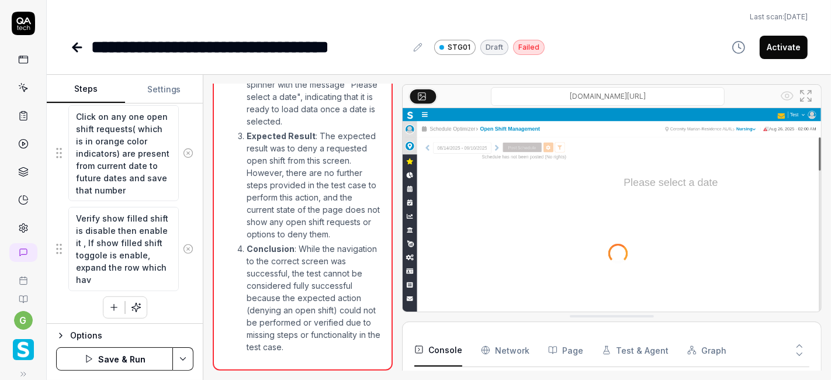
type textarea "*"
type textarea "Verify show filled shift is disable then enable it , If show filled shift toggo…"
type textarea "*"
type textarea "Verify show filled shift is disable then enable it , If show filled shift toggo…"
type textarea "*"
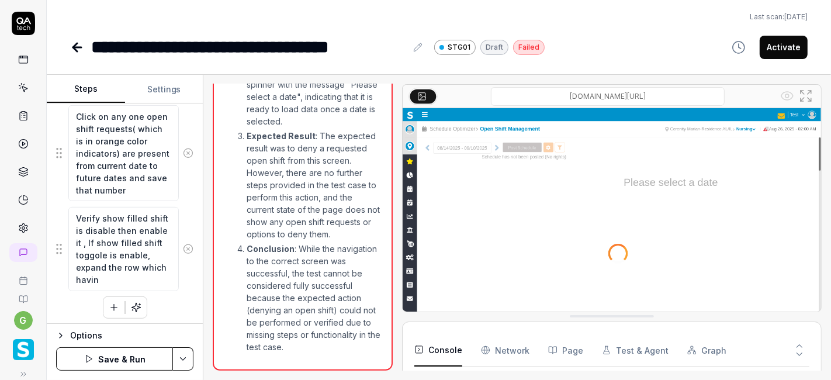
type textarea "Verify show filled shift is disable then enable it , If show filled shift toggo…"
type textarea "*"
type textarea "Verify show filled shift is disable then enable it , If show filled shift toggo…"
type textarea "*"
type textarea "Verify show filled shift is disable then enable it , If show filled shift toggo…"
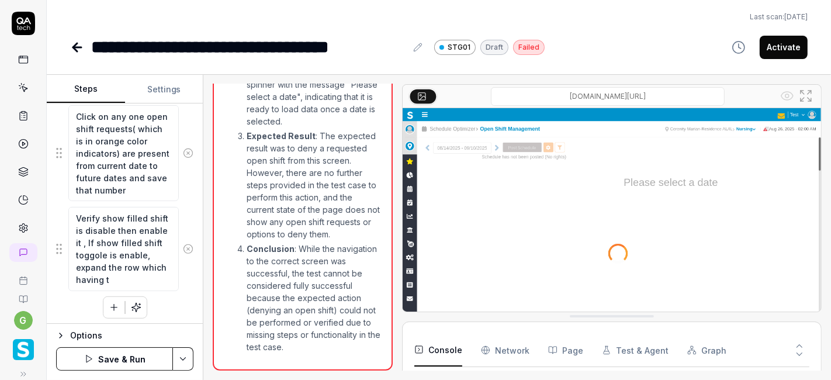
type textarea "*"
type textarea "Verify show filled shift is disable then enable it , If show filled shift toggo…"
type textarea "*"
type textarea "Verify show filled shift is disable then enable it , If show filled shift toggo…"
type textarea "*"
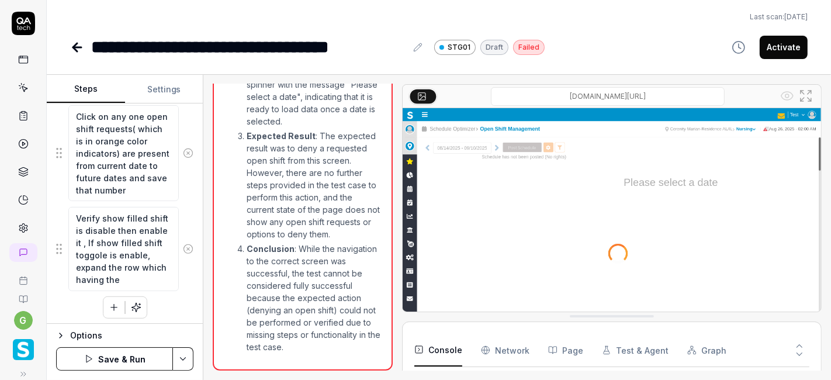
type textarea "Verify show filled shift is disable then enable it , If show filled shift toggo…"
type textarea "*"
type textarea "Verify show filled shift is disable then enable it , If show filled shift toggo…"
type textarea "*"
type textarea "Verify show filled shift is disable then enable it , If show filled shift toggo…"
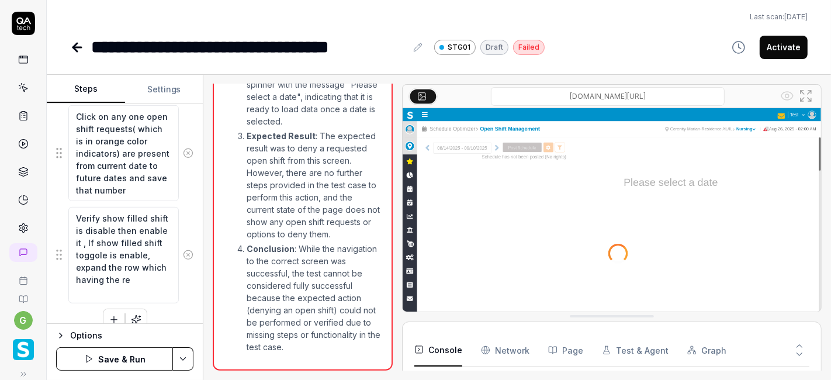
scroll to position [587, 0]
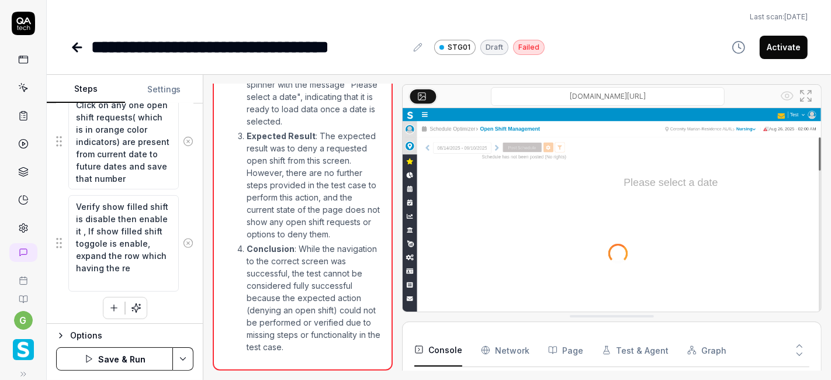
type textarea "*"
type textarea "Verify show filled shift is disable then enable it , If show filled shift toggo…"
type textarea "*"
type textarea "Verify show filled shift is disable then enable it , If show filled shift toggo…"
type textarea "*"
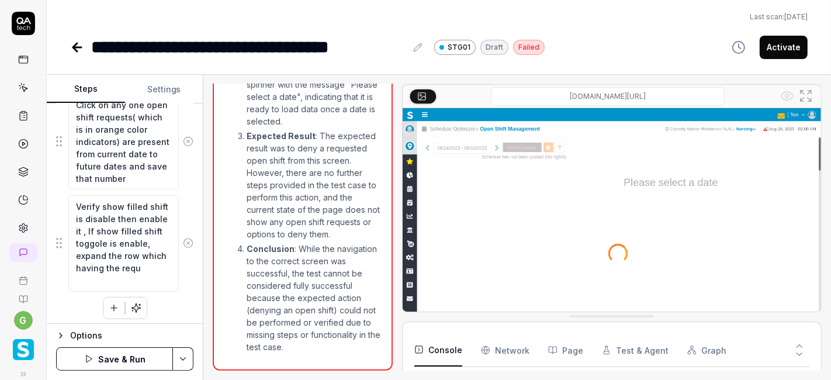
type textarea "Verify show filled shift is disable then enable it , If show filled shift toggo…"
type textarea "*"
type textarea "Verify show filled shift is disable then enable it , If show filled shift toggo…"
type textarea "*"
type textarea "Verify show filled shift is disable then enable it , If show filled shift toggo…"
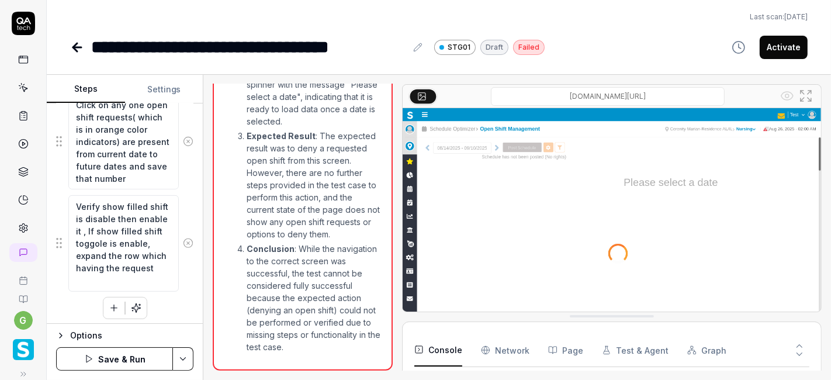
type textarea "*"
type textarea "Verify show filled shift is disable then enable it , If show filled shift toggo…"
type textarea "*"
type textarea "Verify show filled shift is disable then enable it , If show filled shift toggo…"
type textarea "*"
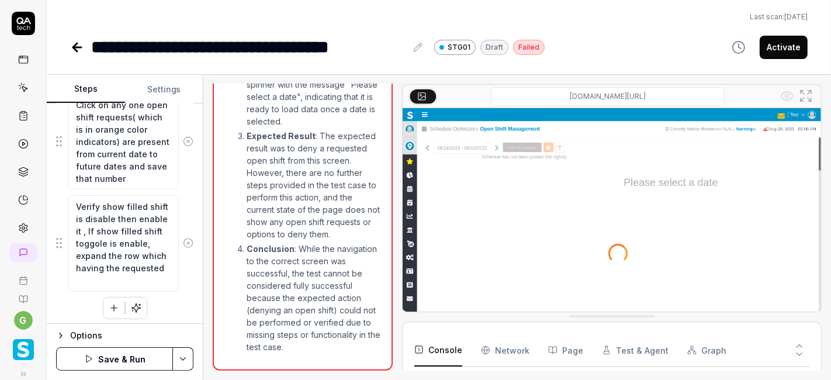
type textarea "Verify show filled shift is disable then enable it , If show filled shift toggo…"
type textarea "*"
type textarea "Verify show filled shift is disable then enable it , If show filled shift toggo…"
type textarea "*"
type textarea "Verify show filled shift is disable then enable it , If show filled shift toggo…"
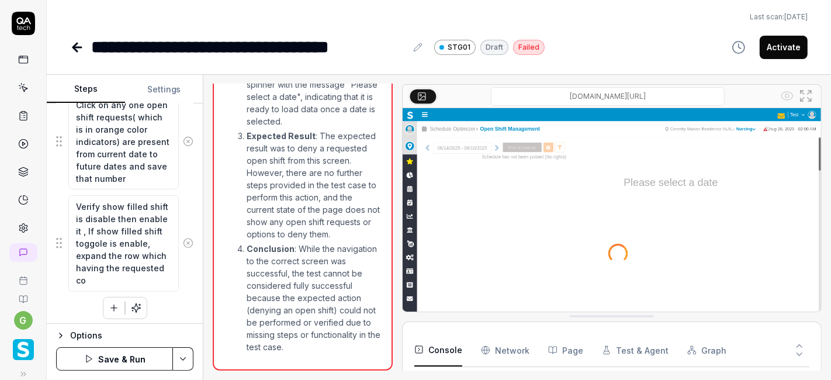
type textarea "*"
type textarea "Verify show filled shift is disable then enable it , If show filled shift toggo…"
type textarea "*"
type textarea "Verify show filled shift is disable then enable it , If show filled shift toggo…"
type textarea "*"
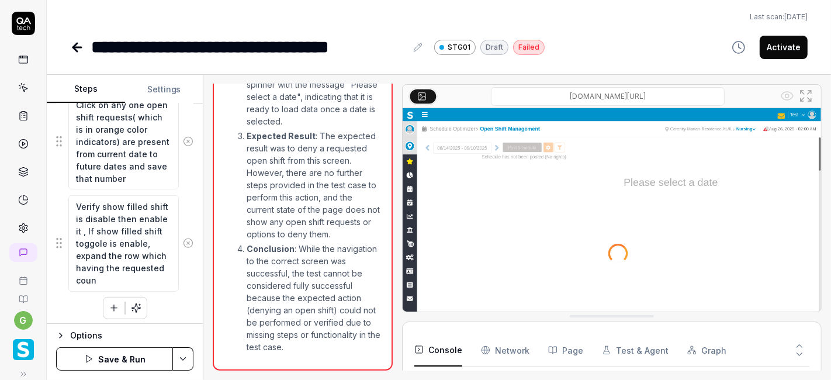
type textarea "Verify show filled shift is disable then enable it , If show filled shift toggo…"
type textarea "*"
type textarea "Verify show filled shift is disable then enable it , If show filled shift toggo…"
click at [109, 308] on icon "button" at bounding box center [114, 308] width 11 height 11
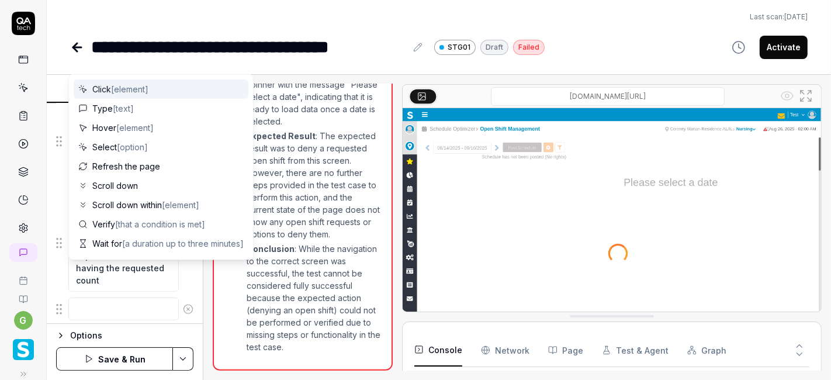
scroll to position [616, 0]
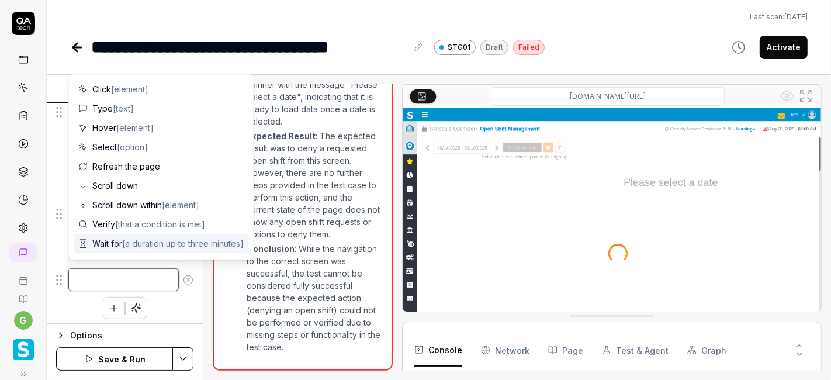
type textarea "*"
type textarea "C"
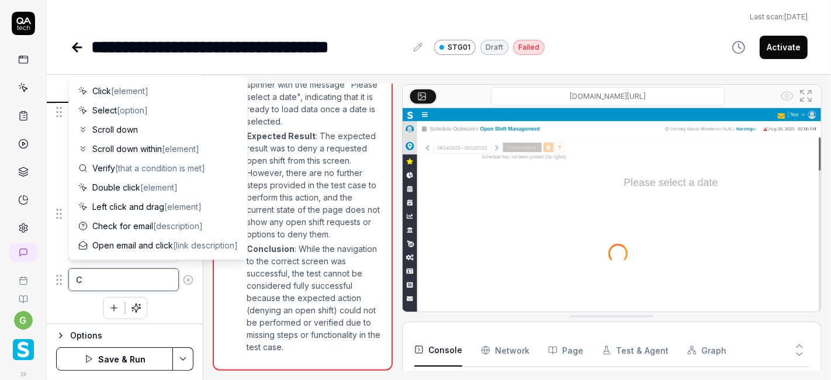
type textarea "*"
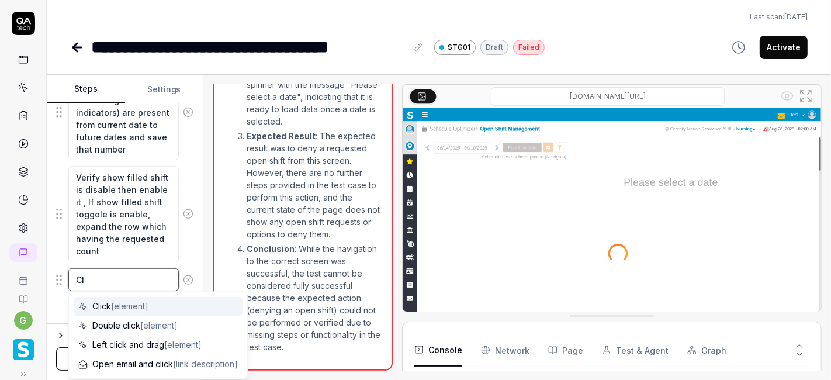
type textarea "Cl"
click at [108, 303] on span "Click [element]" at bounding box center [120, 306] width 56 height 12
type textarea "*"
type textarea "Click"
type textarea "*"
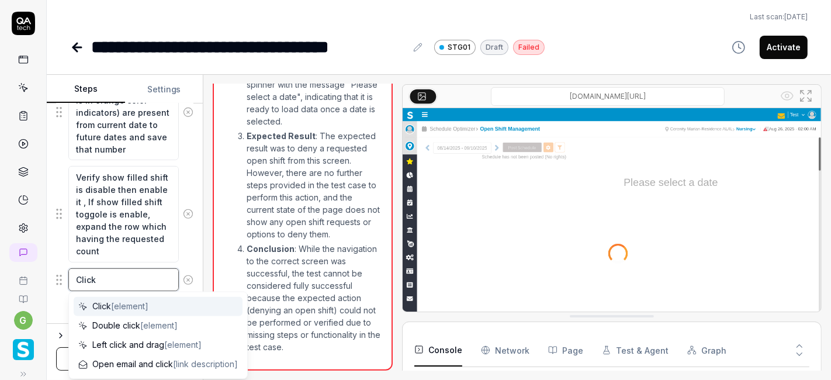
type textarea "Click o"
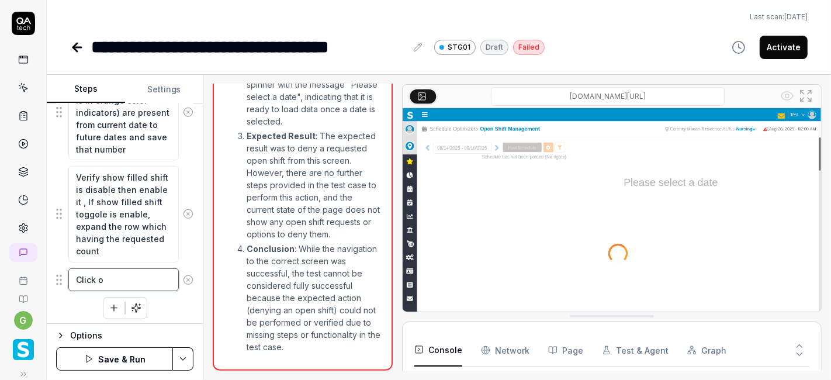
type textarea "*"
type textarea "Click on"
type textarea "*"
type textarea "Click on"
type textarea "*"
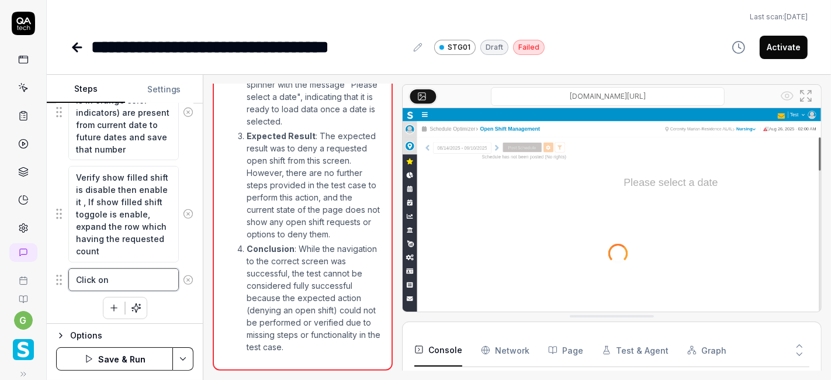
type textarea "Click on t"
type textarea "*"
type textarea "Click on th"
type textarea "*"
type textarea "Click on the"
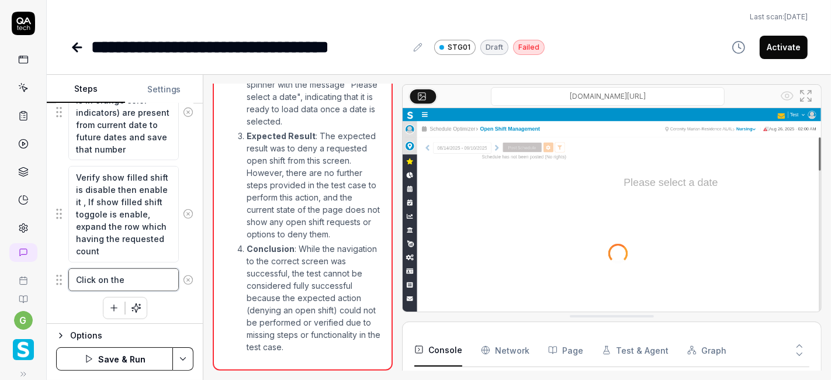
type textarea "*"
type textarea "Click on the"
type textarea "*"
type textarea "Click on the A"
type textarea "*"
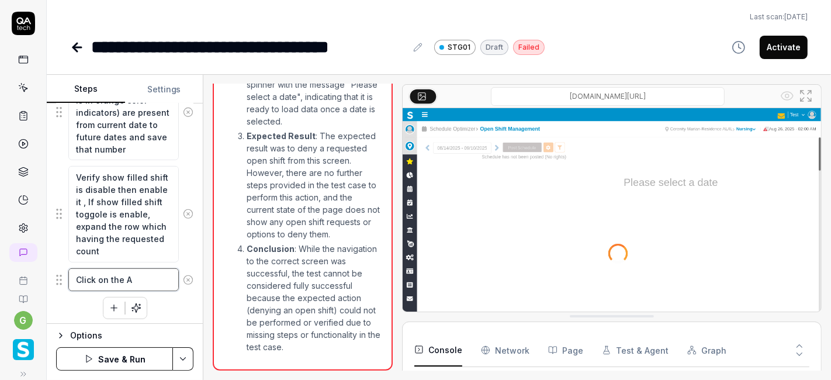
type textarea "Click on the Ac"
type textarea "*"
type textarea "Click on the Act"
type textarea "*"
type textarea "Click on the Acti"
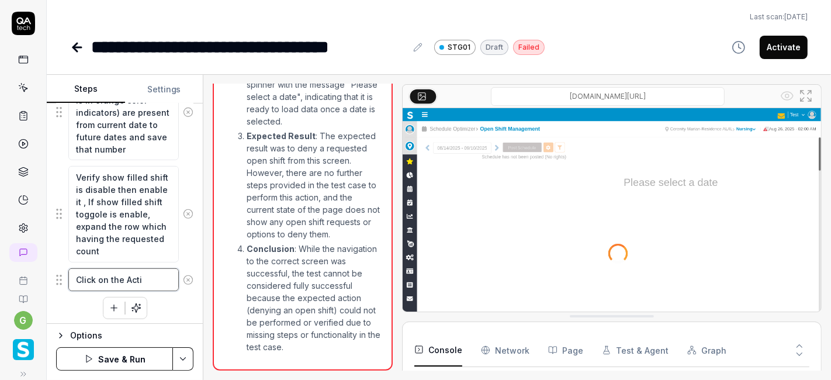
type textarea "*"
type textarea "Click on the Actio"
type textarea "*"
type textarea "Click on the Action"
type textarea "*"
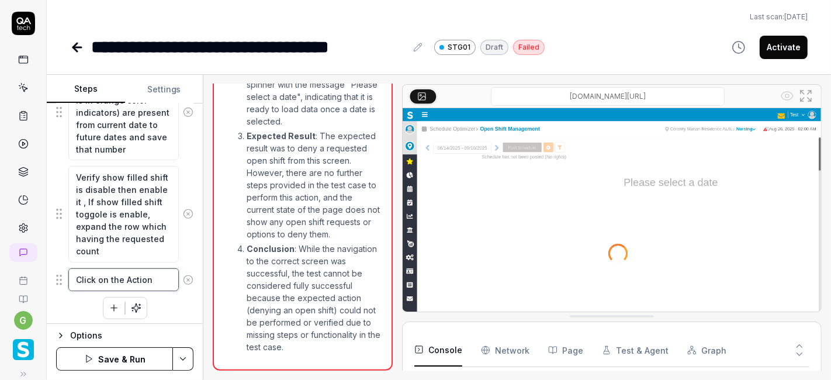
type textarea "Click on the Actions"
type textarea "*"
type textarea "Click on the Actions"
type textarea "*"
type textarea "Click on the Actions f"
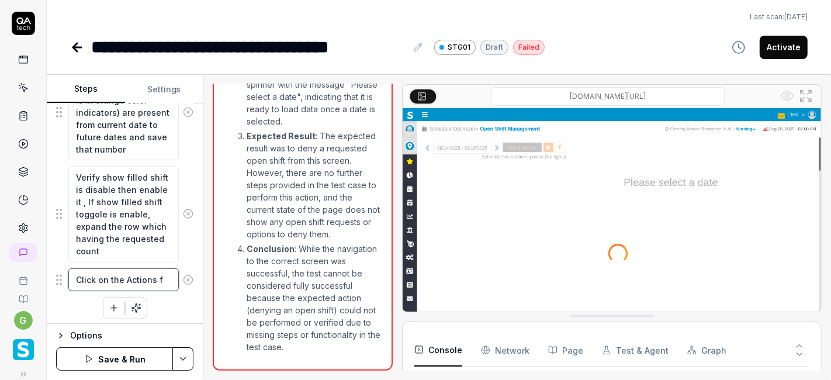
type textarea "*"
type textarea "Click on the Actions"
type textarea "*"
type textarea "Click on the Actions d"
type textarea "*"
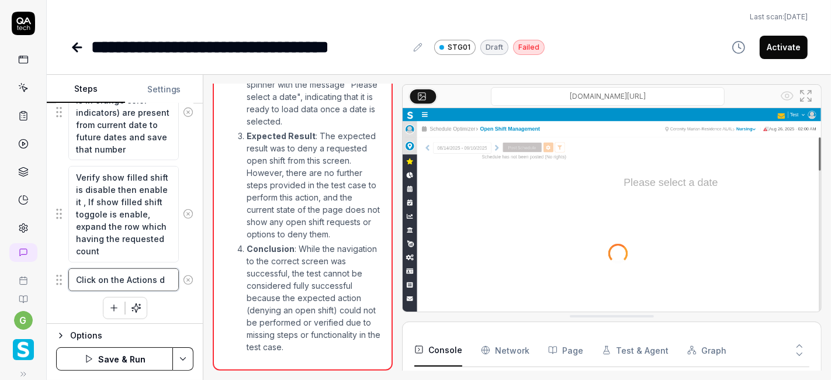
type textarea "Click on the Actions dr"
type textarea "*"
type textarea "Click on the Actions dro"
type textarea "*"
type textarea "Click on the Actions drop"
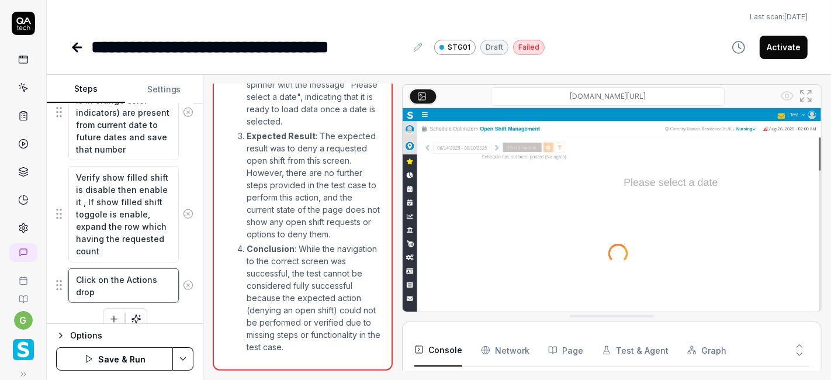
type textarea "*"
type textarea "Click on the Actions dropd"
type textarea "*"
type textarea "Click on the Actions dropdo"
type textarea "*"
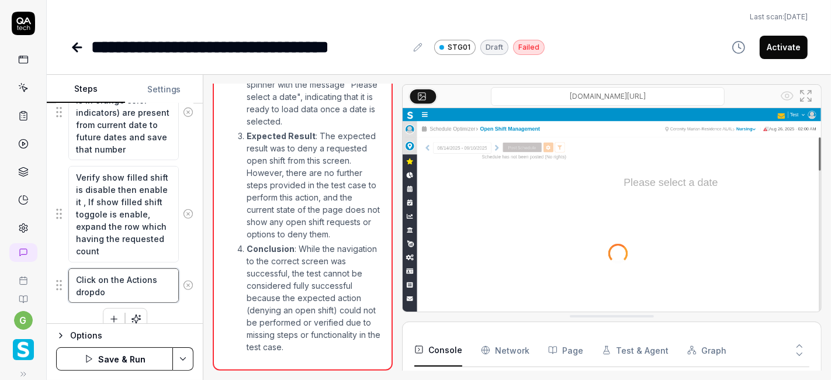
type textarea "Click on the Actions dropdow"
type textarea "*"
type textarea "Click on the Actions dropdown"
type textarea "*"
type textarea "Click on the Actions dropdown"
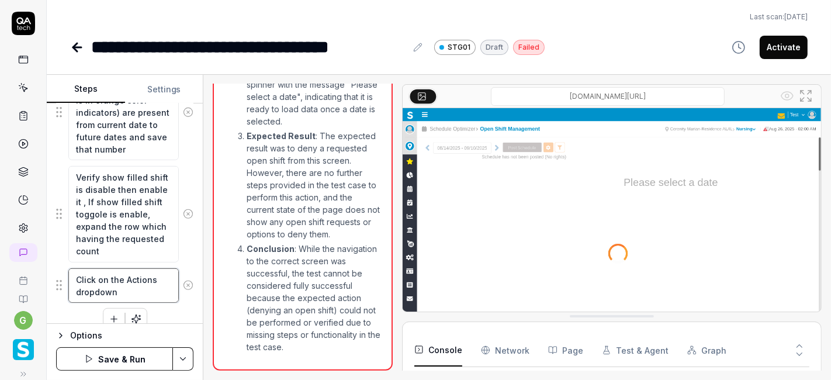
type textarea "*"
type textarea "Click on the Actions dropdown i"
type textarea "*"
type textarea "Click on the Actions dropdown in"
type textarea "*"
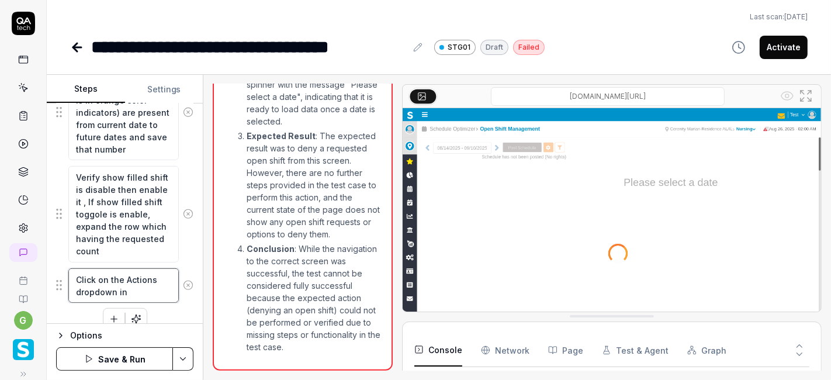
type textarea "Click on the Actions dropdown in"
type textarea "*"
type textarea "Click on the Actions dropdown in e"
type textarea "*"
type textarea "Click on the Actions dropdown in ex"
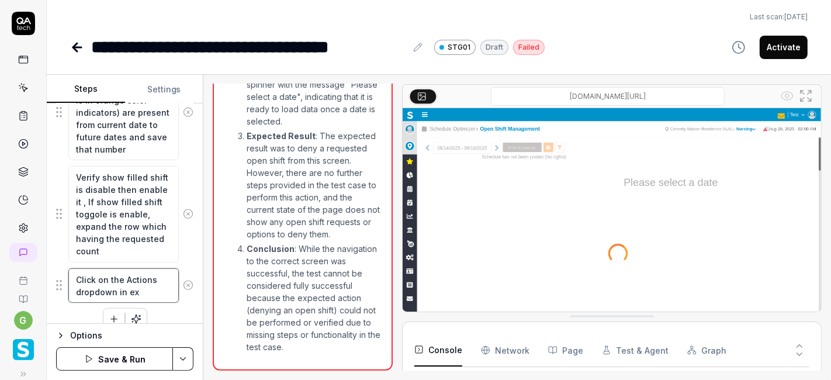
type textarea "*"
type textarea "Click on the Actions dropdown in exp"
type textarea "*"
type textarea "Click on the Actions dropdown in expa"
type textarea "*"
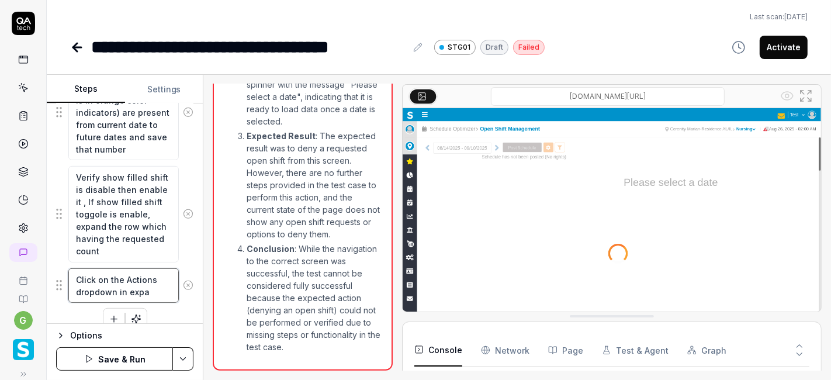
type textarea "Click on the Actions dropdown in expan"
type textarea "*"
type textarea "Click on the Actions dropdown in expand"
type textarea "*"
type textarea "Click on the Actions dropdown in expande"
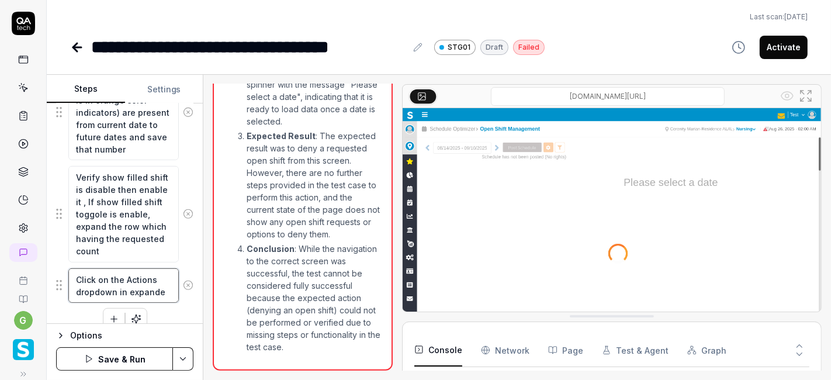
type textarea "*"
type textarea "Click on the Actions dropdown in expanded"
type textarea "*"
type textarea "Click on the Actions dropdown in expanded"
type textarea "*"
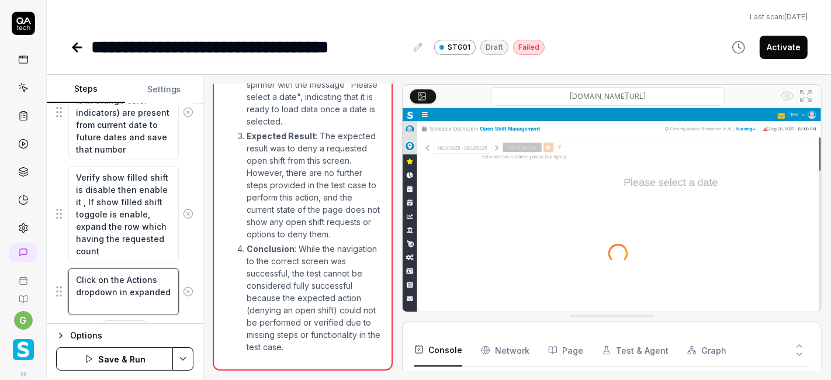
type textarea "Click on the Actions dropdown in expanded r"
type textarea "*"
type textarea "Click on the Actions dropdown in expanded re"
click at [120, 289] on textarea "Click on the Actions dropdown in expanded re" at bounding box center [123, 291] width 110 height 47
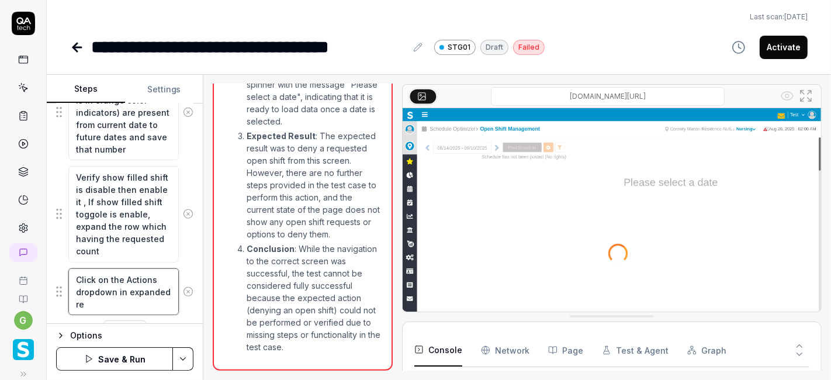
click at [129, 299] on textarea "Click on the Actions dropdown in expanded re" at bounding box center [123, 291] width 110 height 47
type textarea "*"
type textarea "Click on the Actions dropdown in expanded rec"
type textarea "*"
type textarea "Click on the Actions dropdown in expanded reco"
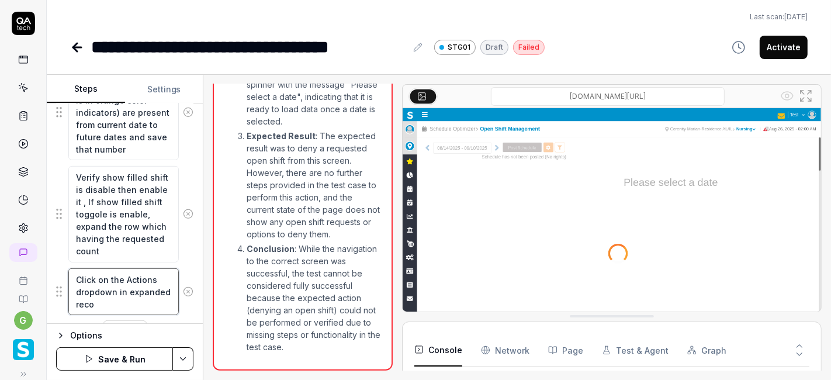
type textarea "*"
type textarea "Click on the Actions dropdown in expanded recor"
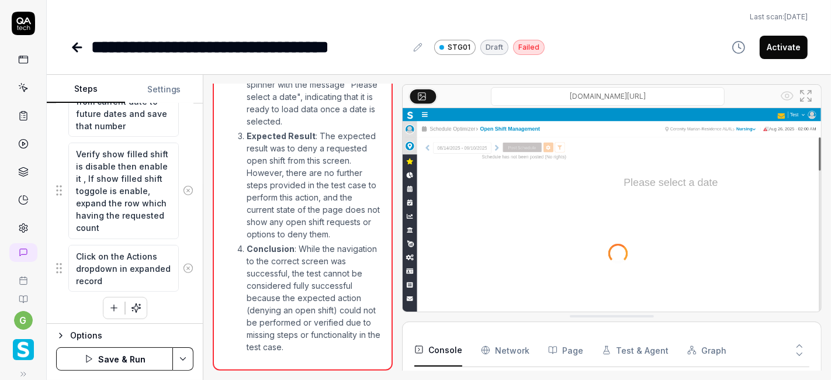
click at [114, 308] on icon "button" at bounding box center [114, 308] width 11 height 11
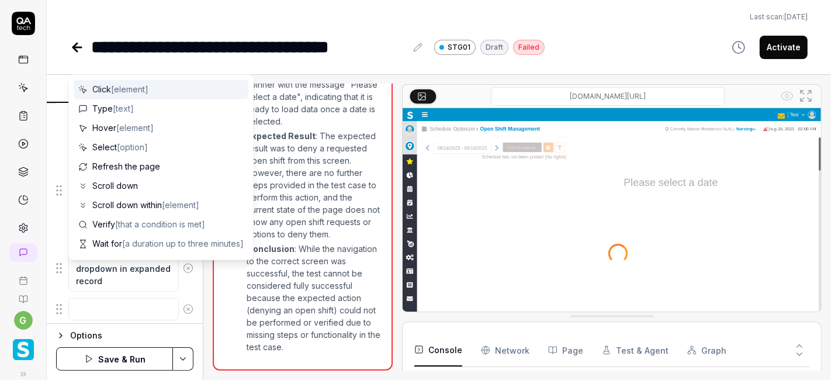
scroll to position [669, 0]
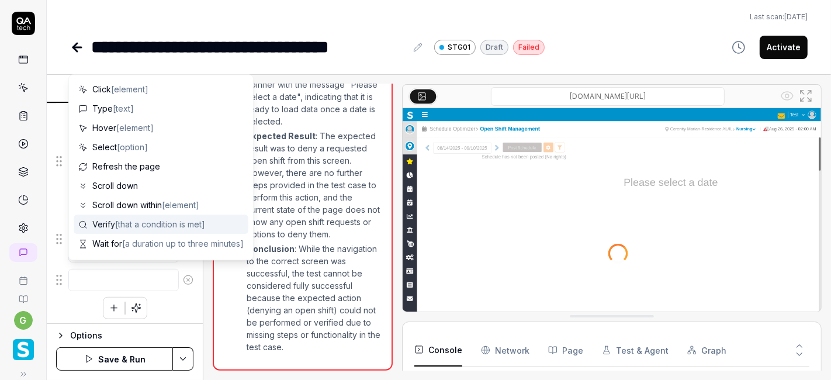
click at [124, 223] on span "[that a condition is met]" at bounding box center [160, 224] width 90 height 10
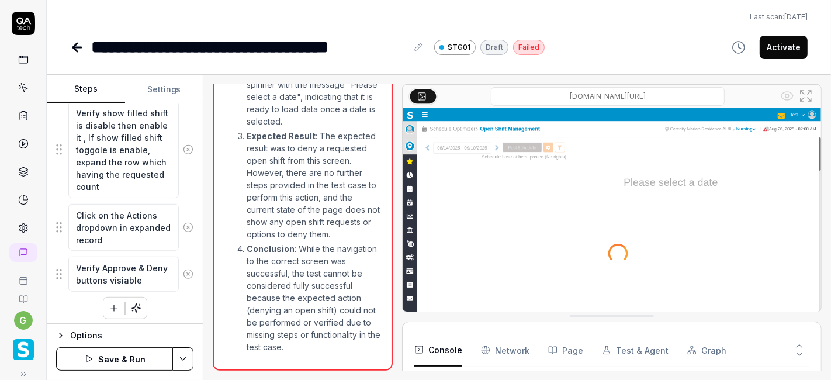
click at [108, 297] on button "button" at bounding box center [113, 307] width 21 height 21
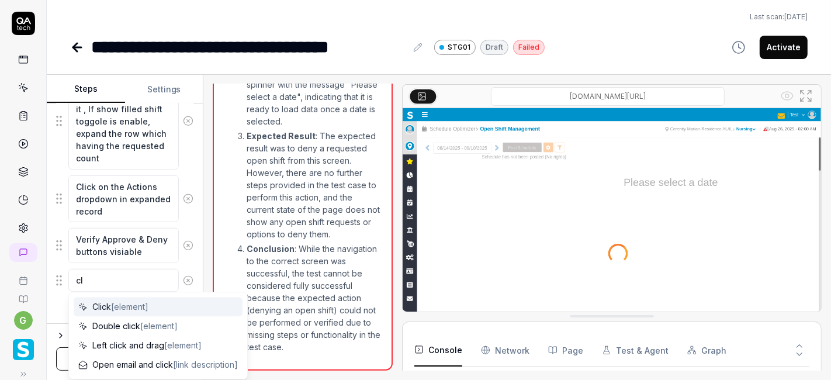
click at [115, 306] on span "[element]" at bounding box center [129, 307] width 37 height 10
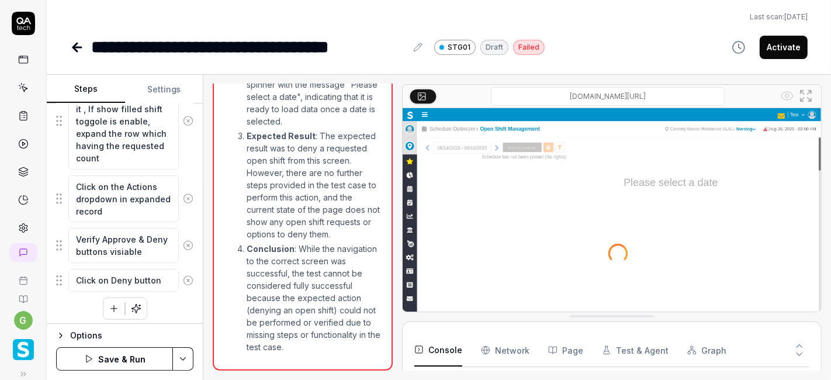
click at [110, 303] on icon "button" at bounding box center [114, 308] width 11 height 11
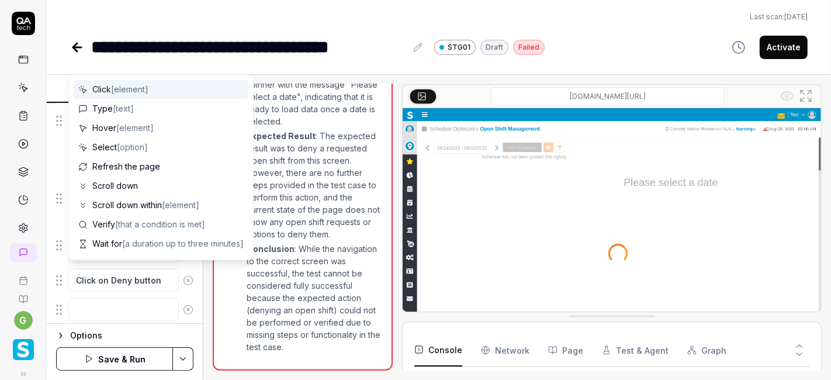
scroll to position [738, 0]
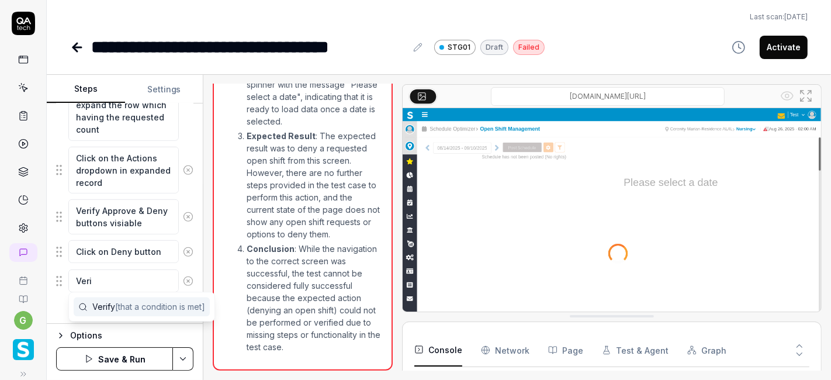
click at [104, 306] on span "Verify [that a condition is met]" at bounding box center [148, 306] width 113 height 12
drag, startPoint x: 144, startPoint y: 304, endPoint x: 101, endPoint y: 277, distance: 51.4
click at [101, 277] on textarea "Verify Open shift request count shouldn't be de" at bounding box center [123, 292] width 110 height 47
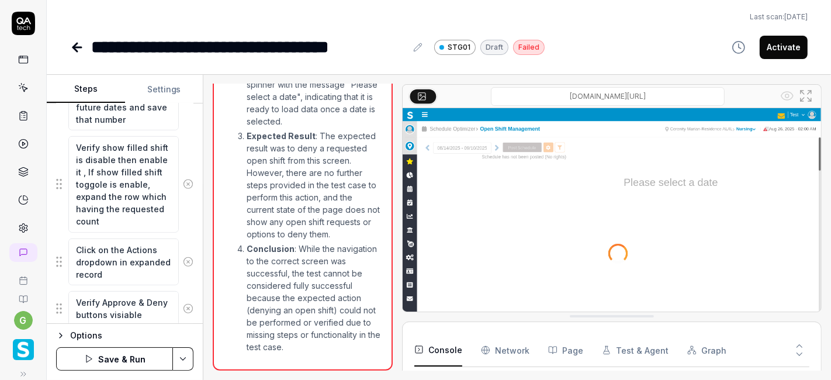
scroll to position [823, 0]
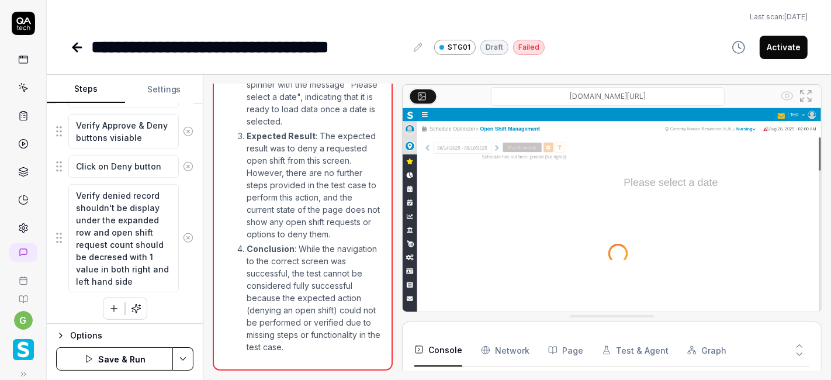
click at [110, 304] on icon "button" at bounding box center [114, 308] width 11 height 11
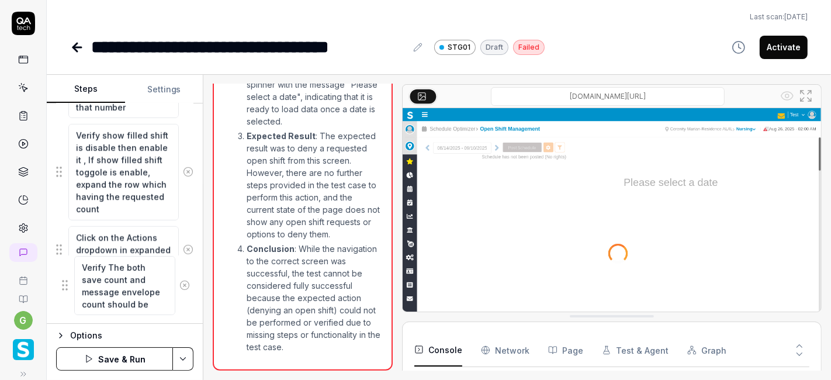
scroll to position [663, 0]
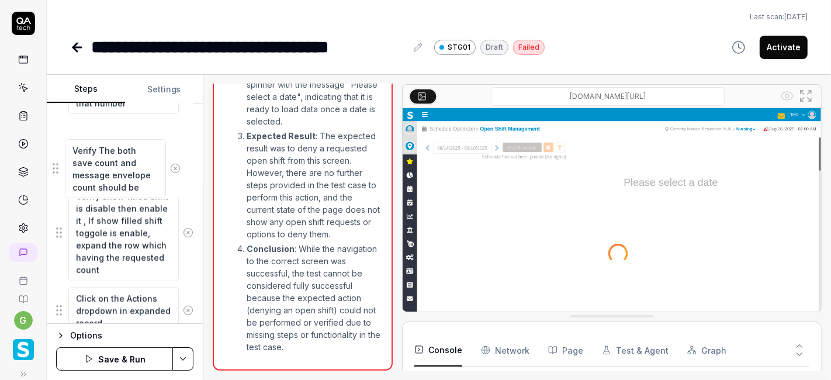
drag, startPoint x: 60, startPoint y: 259, endPoint x: 56, endPoint y: 169, distance: 90.1
click at [56, 169] on fieldset "Enter the username in the username field Enter the password in the password fie…" at bounding box center [124, 80] width 137 height 876
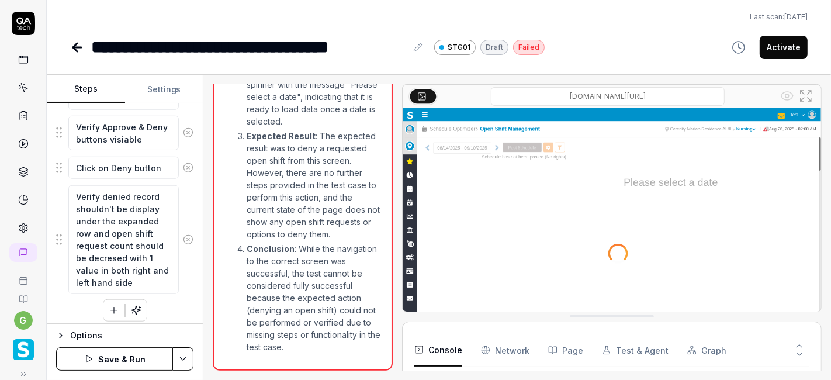
scroll to position [888, 0]
click at [109, 226] on textarea "Verify denied record shouldn't be display under the expanded row and open shift…" at bounding box center [123, 238] width 110 height 108
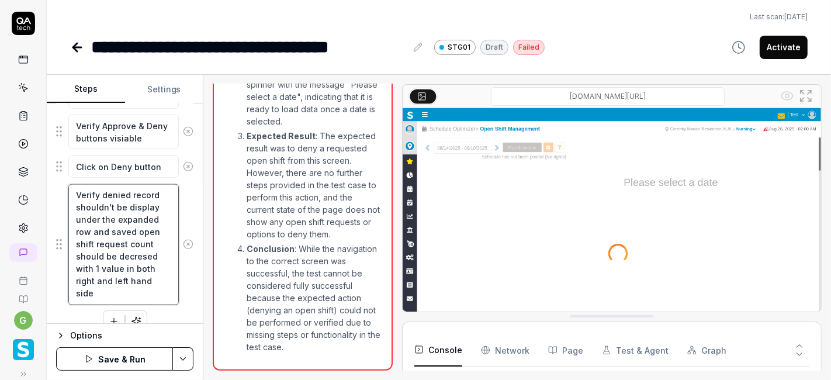
scroll to position [900, 0]
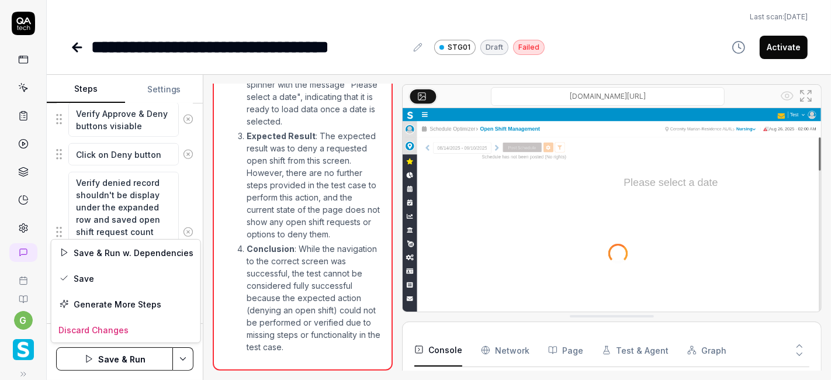
click at [188, 359] on html "**********" at bounding box center [415, 190] width 831 height 380
click at [139, 276] on div "Save" at bounding box center [125, 278] width 149 height 26
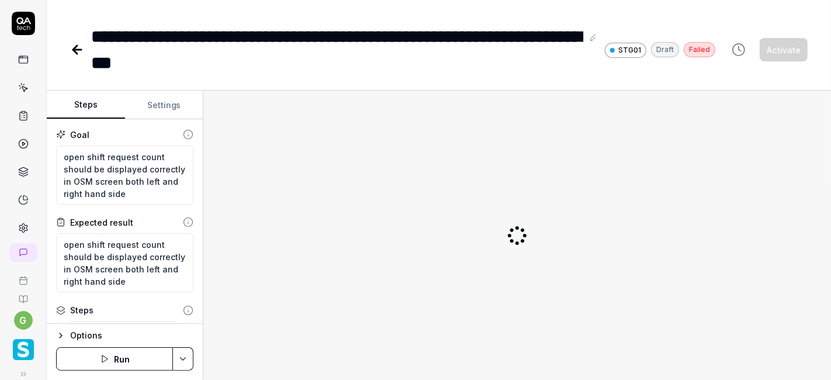
click at [127, 359] on button "Run" at bounding box center [114, 358] width 117 height 23
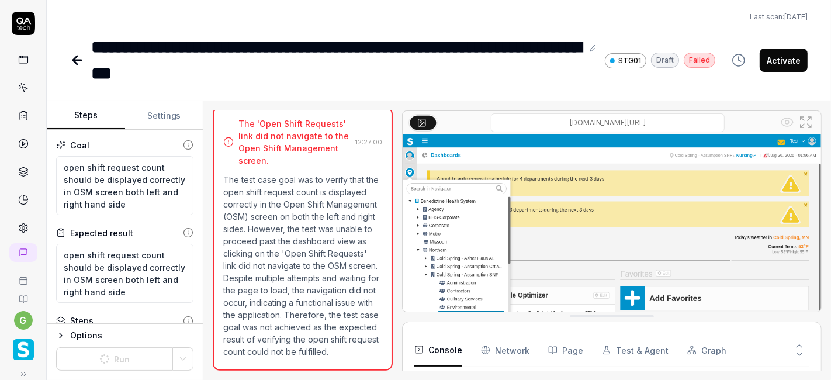
scroll to position [147, 0]
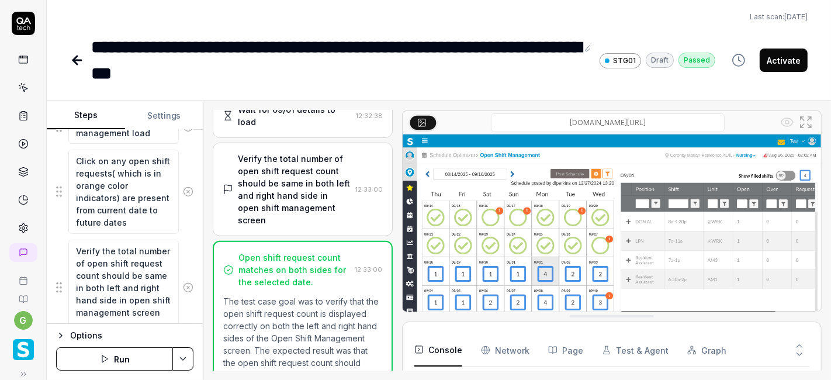
scroll to position [12, 0]
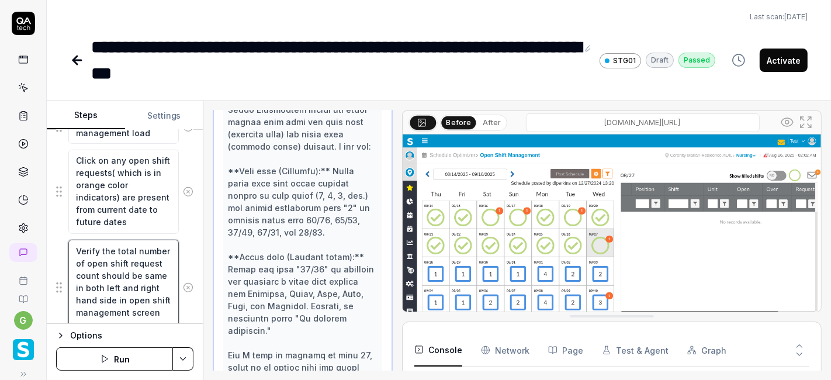
click at [118, 254] on textarea "Verify the total number of open shift request count should be same in both left…" at bounding box center [123, 288] width 110 height 96
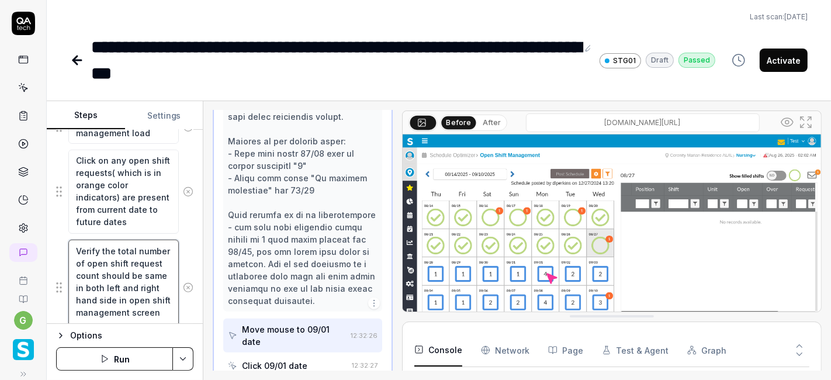
scroll to position [5, 0]
click at [149, 278] on textarea "Verify the total number of open shift request count should be same in both left…" at bounding box center [123, 288] width 110 height 96
type textarea "*"
type textarea "Verify the total number of open shift request count should be same in sboth lef…"
type textarea "*"
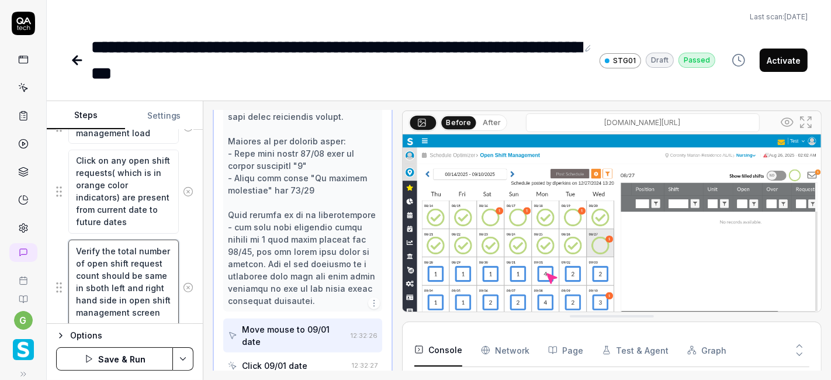
type textarea "Verify the total number of open shift request count should be same in seboth le…"
type textarea "*"
type textarea "Verify the total number of open shift request count should be same in seleboth …"
type textarea "*"
type textarea "Verify the total number of open shift request count should be same in selecboth…"
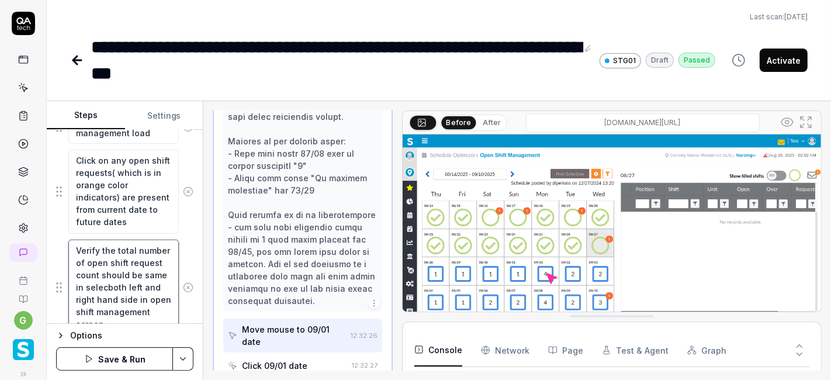
type textarea "*"
type textarea "Verify the total number of open shift request count should be same in selectbot…"
type textarea "*"
type textarea "Verify the total number of open shift request count should be same in select bo…"
type textarea "*"
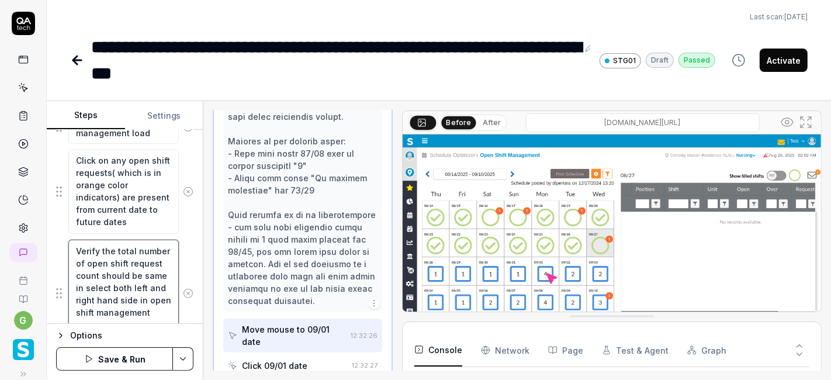
type textarea "Verify the total number of open shift request count should be same in select db…"
type textarea "*"
type textarea "Verify the total number of open shift request count should be same in select da…"
type textarea "*"
type textarea "Verify the total number of open shift request count should be same in select da…"
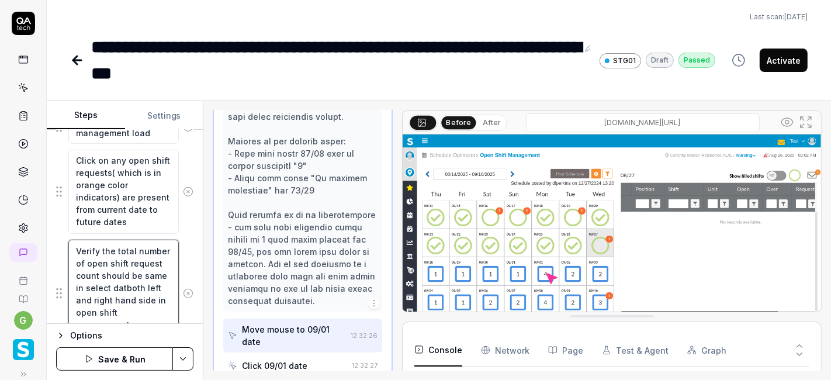
type textarea "*"
type textarea "Verify the total number of open shift request count should be same in select da…"
type textarea "*"
type textarea "Verify the total number of open shift request count should be same in select da…"
type textarea "*"
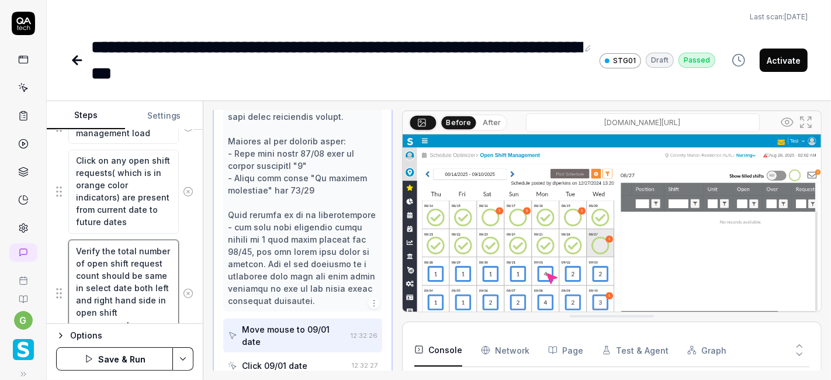
type textarea "Verify the total number of open shift request count should be same in select da…"
type textarea "*"
type textarea "Verify the total number of open shift request count should be same in select da…"
type textarea "*"
type textarea "Verify the total number of open shift request count should be same in select da…"
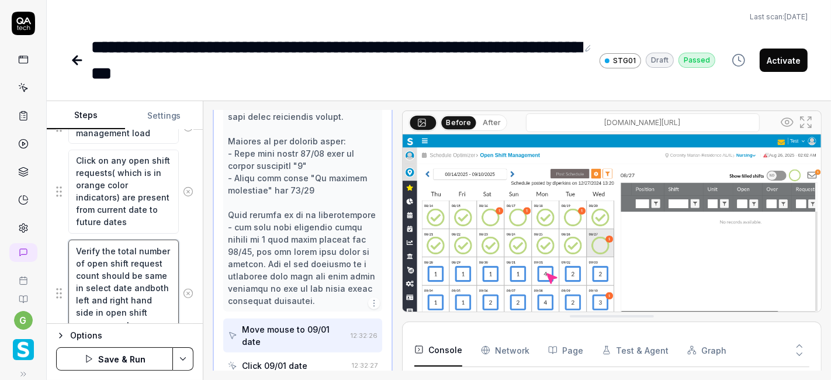
type textarea "*"
type textarea "Verify the total number of open shift request count should be same in select da…"
click at [129, 292] on textarea "Verify the total number of open shift request count should be same in select da…" at bounding box center [123, 294] width 110 height 108
type textarea "*"
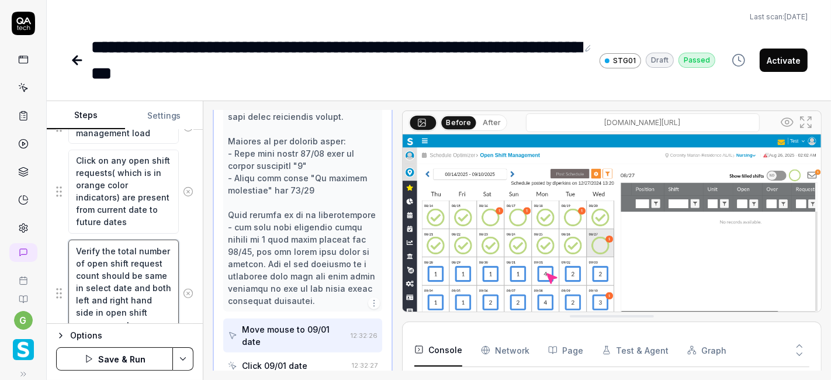
type textarea "Verify the total number of open shift request count should be same in select da…"
type textarea "*"
type textarea "Verify the total number of open shift request count should be same in select da…"
click at [133, 287] on textarea "Verify the total number of open shift request count should be same in select da…" at bounding box center [123, 294] width 110 height 108
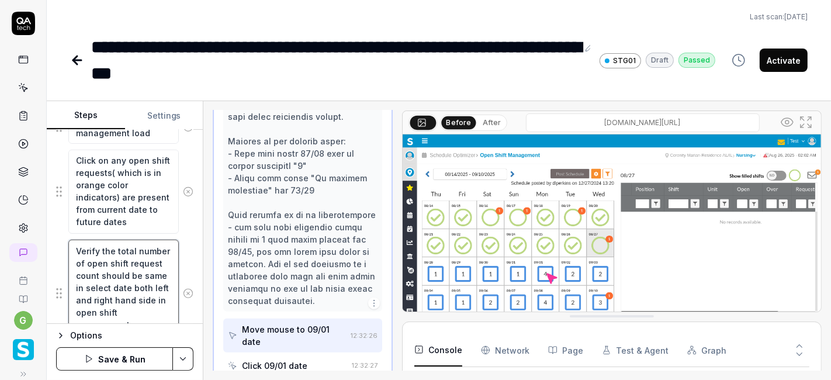
type textarea "*"
type textarea "Verify the total number of open shift request count should be same in select da…"
type textarea "*"
type textarea "Verify the total number of open shift request count should be same in select da…"
click at [131, 295] on textarea "Verify the total number of open shift request count should be same in select da…" at bounding box center [123, 294] width 110 height 108
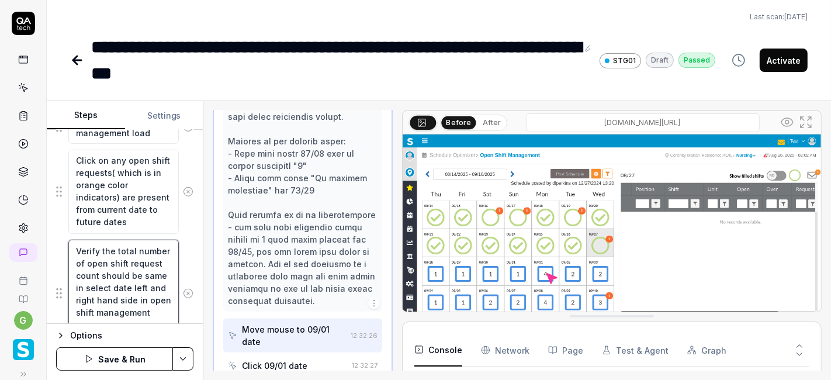
type textarea "*"
type textarea "Verify the total number of open shift request count should be same in select da…"
type textarea "*"
type textarea "Verify the total number of open shift request count should be same in select da…"
type textarea "*"
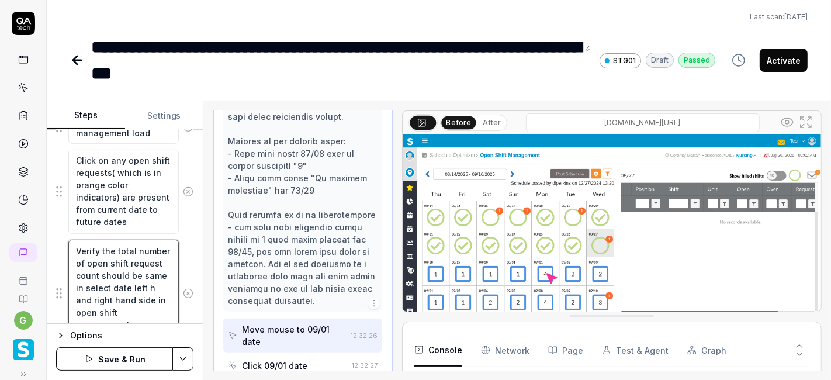
type textarea "Verify the total number of open shift request count should be same in select da…"
type textarea "*"
type textarea "Verify the total number of open shift request count should be same in select da…"
type textarea "*"
type textarea "Verify the total number of open shift request count should be same in select da…"
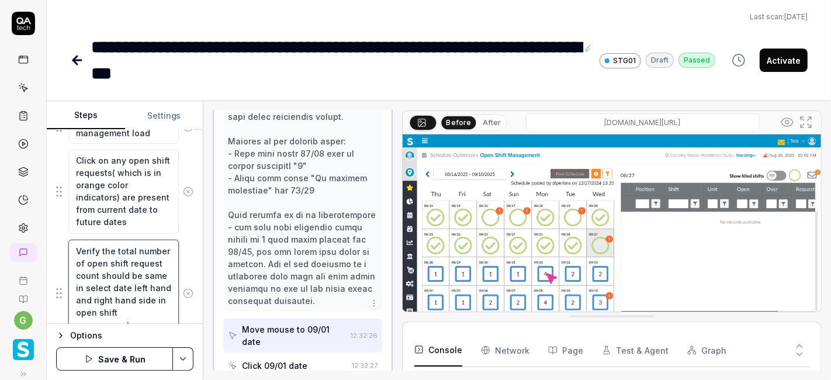
type textarea "*"
type textarea "Verify the total number of open shift request count should be same in select da…"
type textarea "*"
type textarea "Verify the total number of open shift request count should be same in select da…"
type textarea "*"
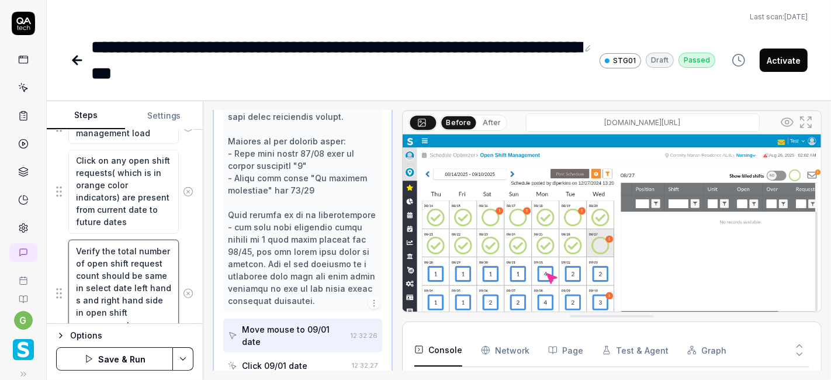
type textarea "Verify the total number of open shift request count should be same in select da…"
type textarea "*"
type textarea "Verify the total number of open shift request count should be same in select da…"
type textarea "*"
type textarea "Verify the total number of open shift request count should be same in select da…"
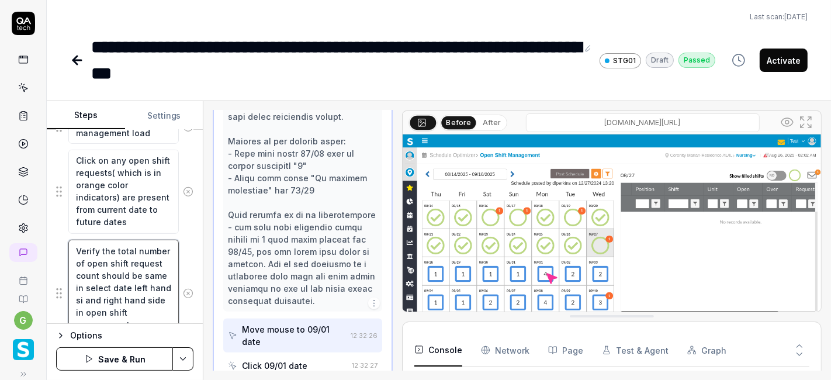
type textarea "*"
type textarea "Verify the total number of open shift request count should be same in select da…"
type textarea "*"
type textarea "Verify the total number of open shift request count should be same in select da…"
type textarea "*"
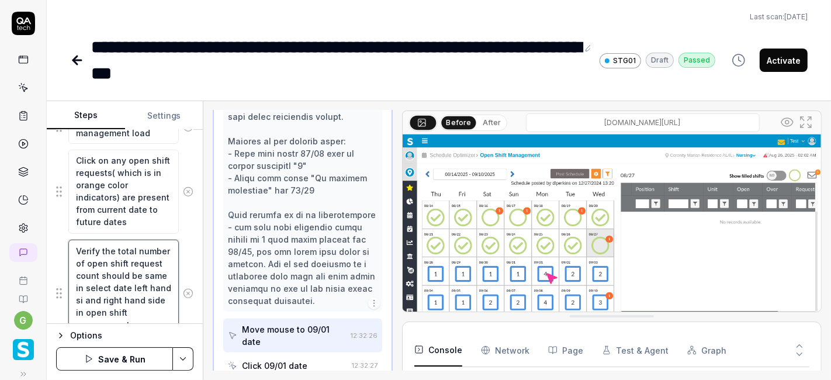
type textarea "Verify the total number of open shift request count should be same in select da…"
type textarea "*"
type textarea "Verify the total number of open shift request count should be same in select da…"
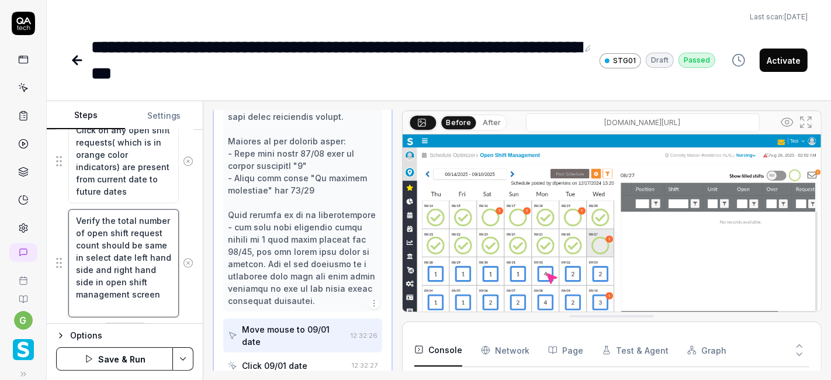
scroll to position [580, 0]
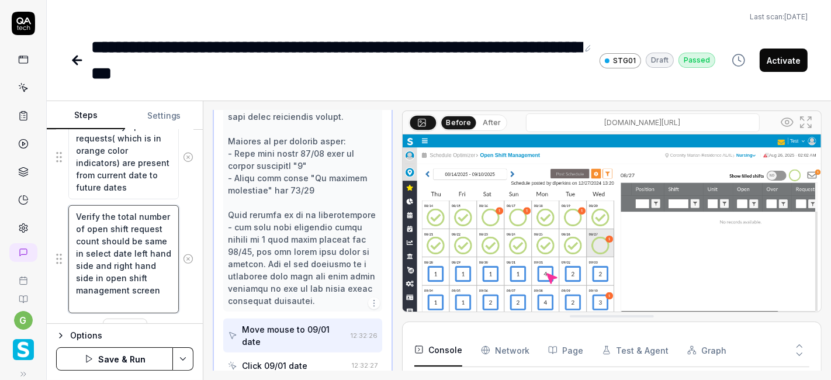
click at [115, 273] on textarea "Verify the total number of open shift request count should be same in select da…" at bounding box center [123, 259] width 110 height 108
type textarea "*"
type textarea "Verify the total number of open shift request count should be same in select da…"
type textarea "*"
type textarea "Verify the total number of open shift request count should be same in select da…"
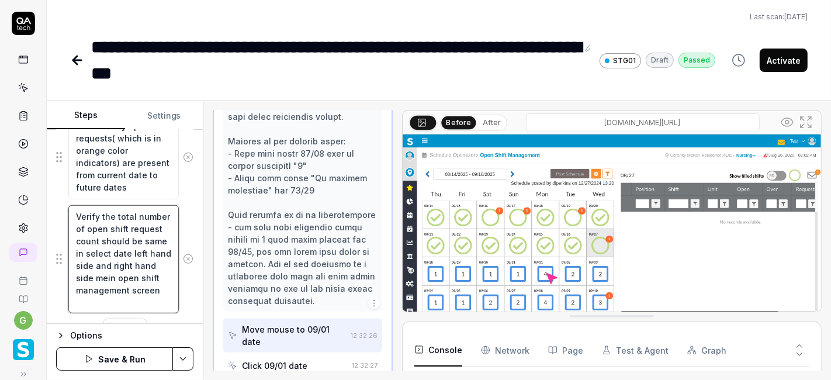
type textarea "*"
type textarea "Verify the total number of open shift request count should be same in select da…"
type textarea "*"
type textarea "Verify the total number of open shift request count should be same in select da…"
type textarea "*"
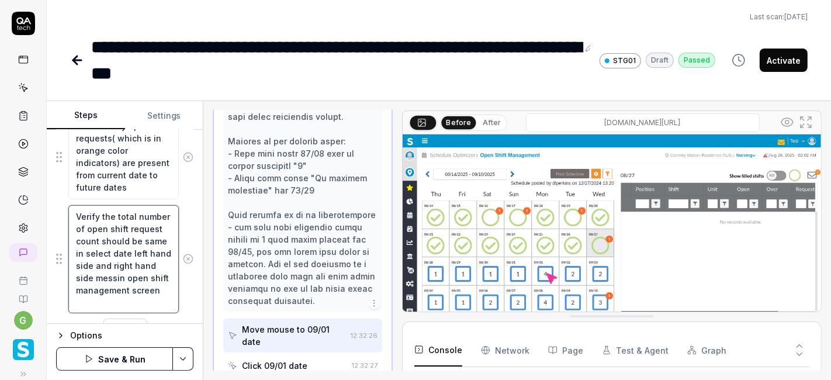
type textarea "Verify the total number of open shift request count should be same in select da…"
type textarea "*"
type textarea "Verify the total number of open shift request count should be same in select da…"
type textarea "*"
type textarea "Verify the total number of open shift request count should be same in select da…"
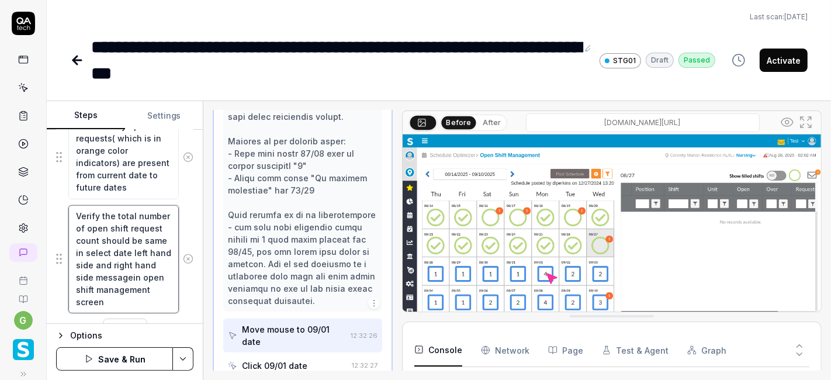
type textarea "*"
type textarea "Verify the total number of open shift request count should be same in select da…"
type textarea "*"
type textarea "Verify the total number of open shift request count should be same in select da…"
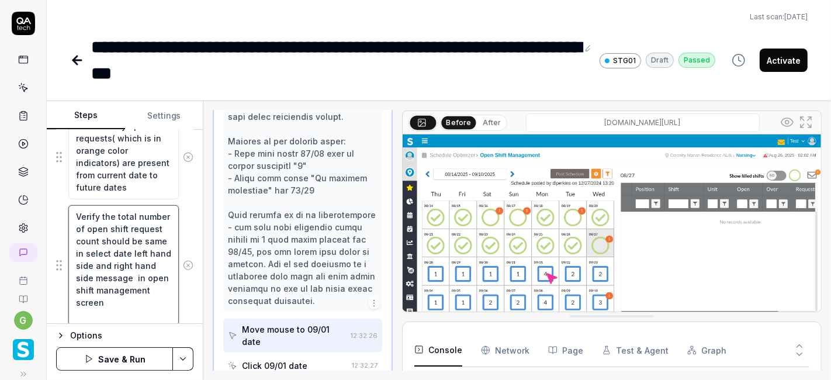
type textarea "*"
type textarea "Verify the total number of open shift request count should be same in select da…"
type textarea "*"
type textarea "Verify the total number of open shift request count should be same in select da…"
type textarea "*"
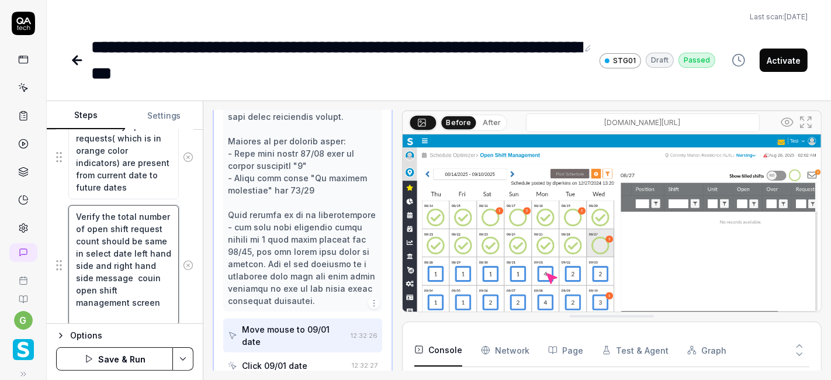
type textarea "Verify the total number of open shift request count should be same in select da…"
type textarea "*"
type textarea "Verify the total number of open shift request count should be same in select da…"
type textarea "*"
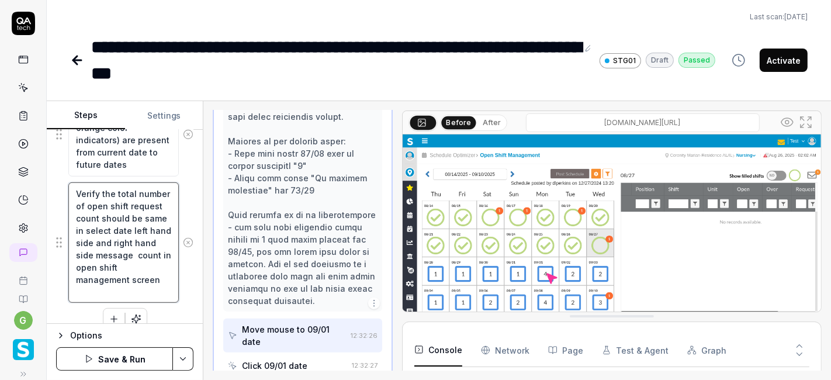
scroll to position [606, 0]
type textarea "Verify the total number of open shift request count should be same in select da…"
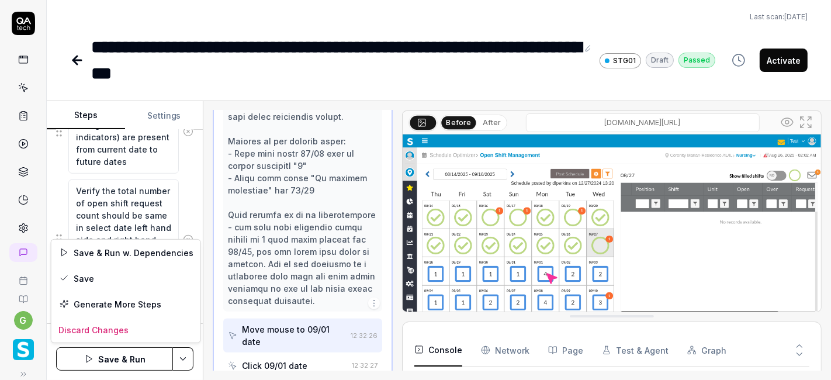
click at [182, 357] on html "**********" at bounding box center [415, 190] width 831 height 380
click at [120, 279] on div "Save" at bounding box center [125, 278] width 149 height 26
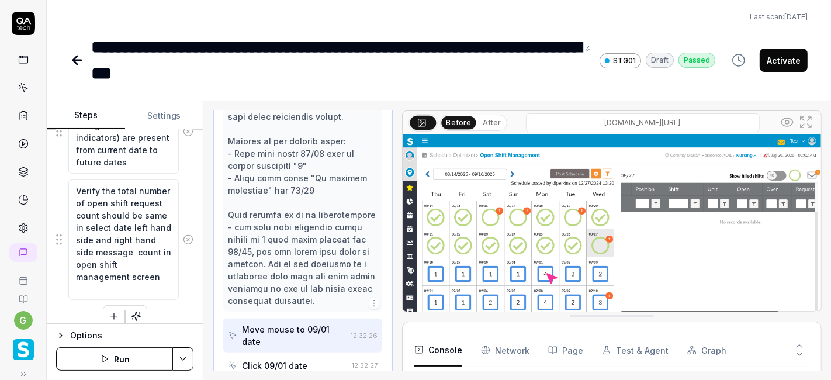
type textarea "*"
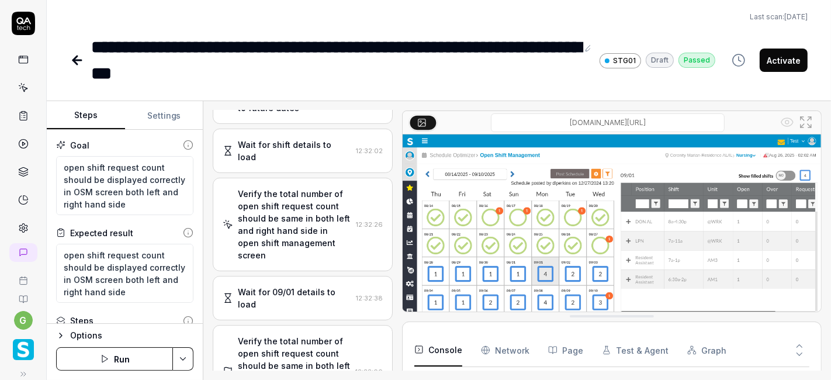
click at [130, 359] on button "Run" at bounding box center [114, 358] width 117 height 23
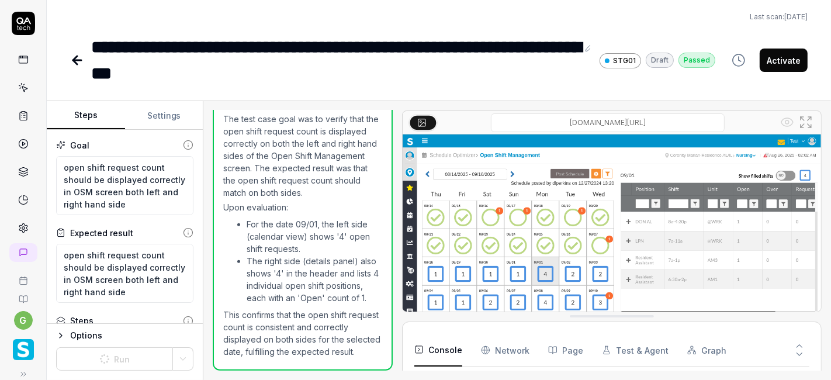
scroll to position [180, 0]
type textarea "*"
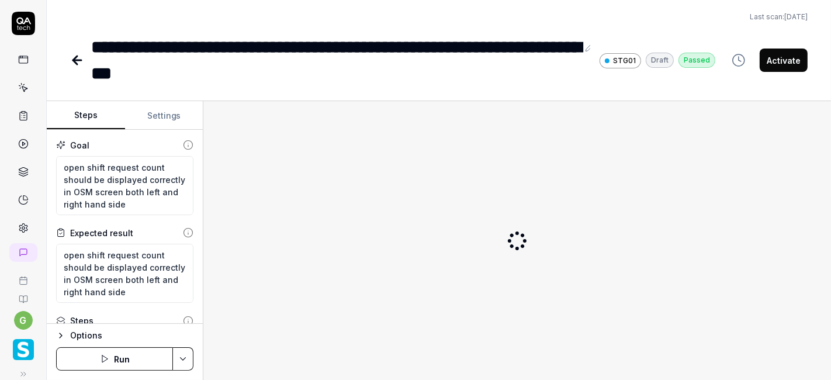
click at [138, 362] on button "Run" at bounding box center [114, 358] width 117 height 23
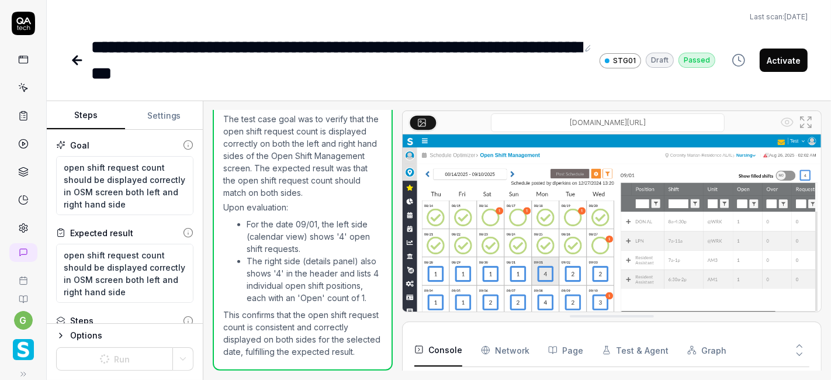
scroll to position [180, 0]
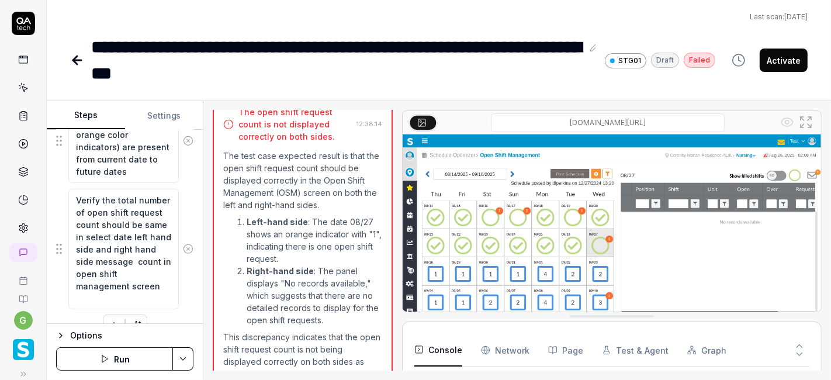
scroll to position [615, 0]
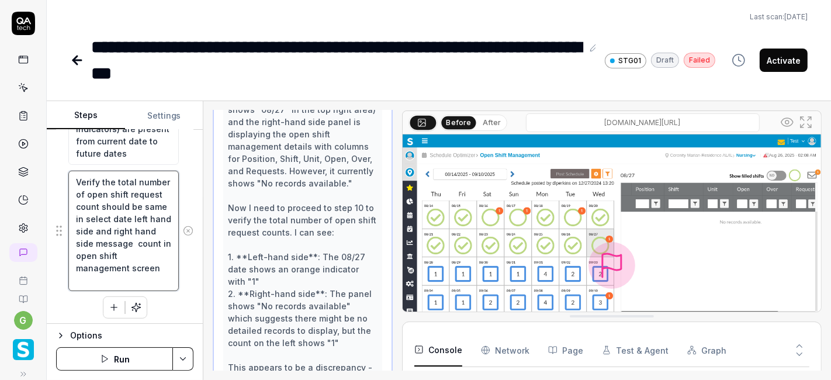
click at [124, 227] on textarea "Verify the total number of open shift request count should be same in select da…" at bounding box center [123, 231] width 110 height 120
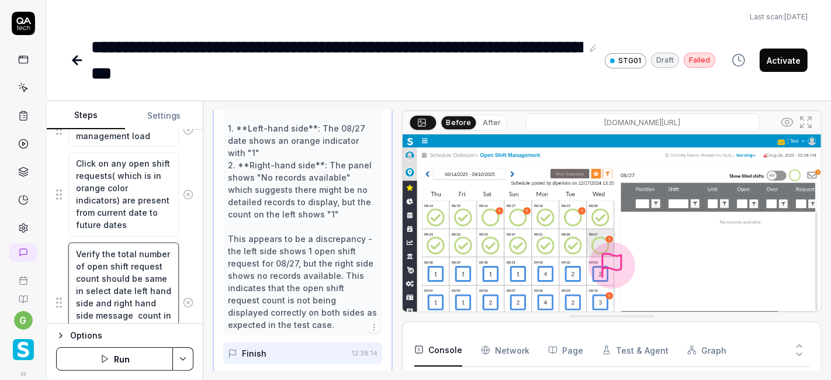
scroll to position [549, 0]
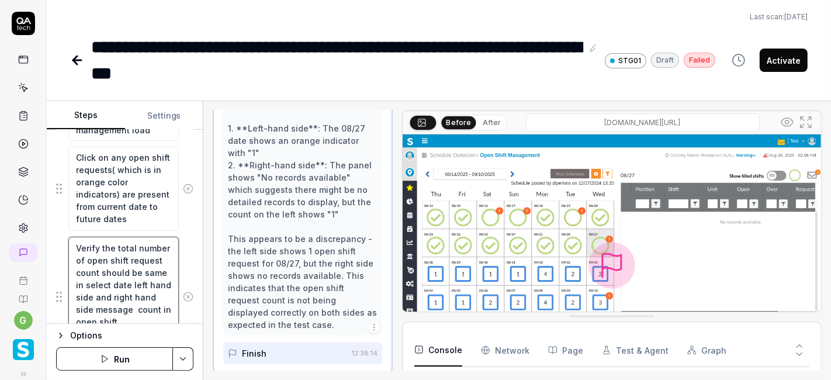
click at [99, 244] on textarea "Verify the total number of open shift request count should be same in select da…" at bounding box center [123, 297] width 110 height 120
type textarea "*"
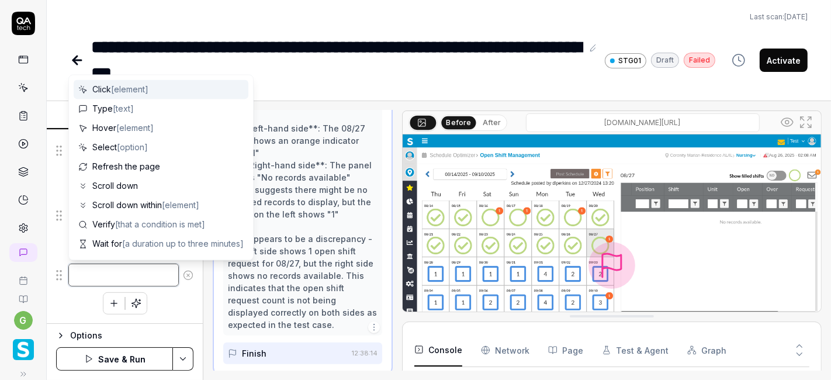
scroll to position [517, 0]
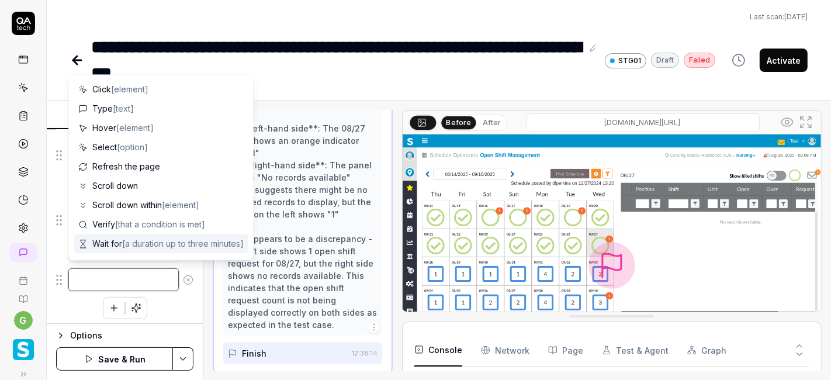
type textarea "*"
type textarea "S"
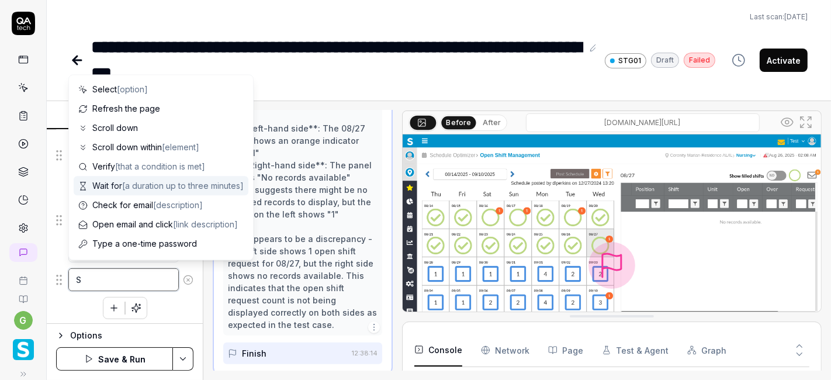
type textarea "*"
type textarea "Sa"
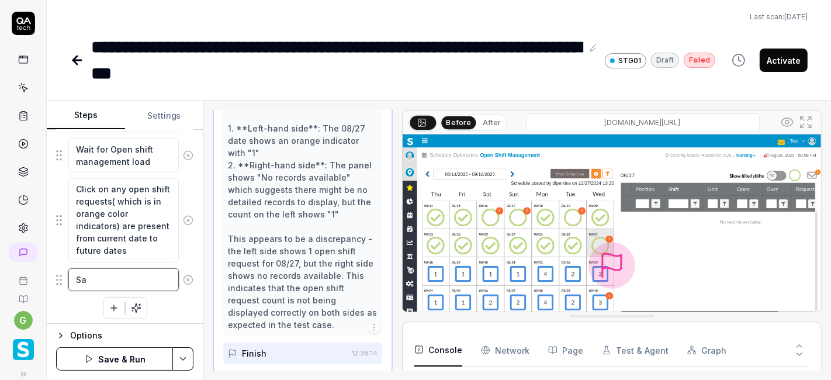
type textarea "*"
type textarea "S"
click at [183, 298] on div "Goal open shift request count should be displayed correctly in OSM screen both …" at bounding box center [125, 227] width 156 height 194
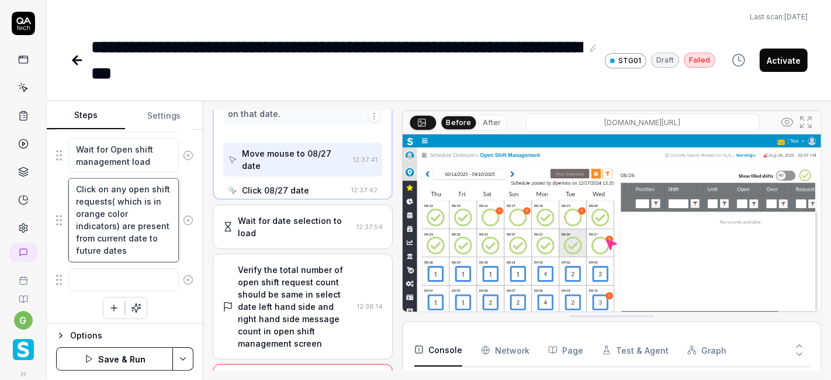
click at [129, 247] on textarea "Click on any open shift requests( which is in orange color indicators) are pres…" at bounding box center [123, 220] width 110 height 84
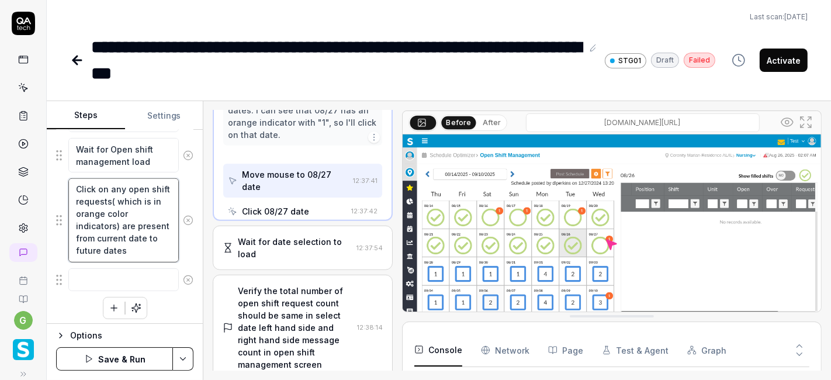
type textarea "*"
type textarea "Click on any open shift requests( which is in orange color indicators) are pres…"
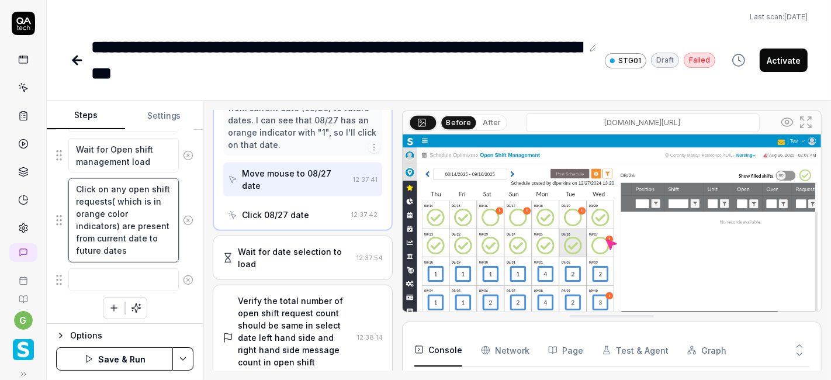
scroll to position [593, 0]
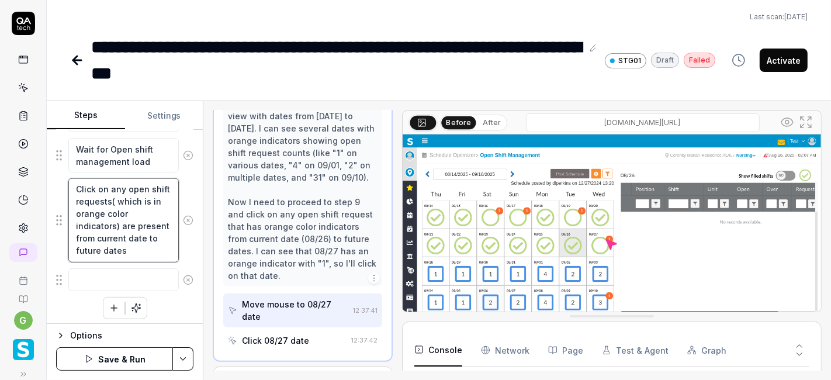
type textarea "*"
type textarea "Click on any open shift requests( which is in orange color indicators) are pres…"
type textarea "*"
type textarea "Click on any open shift requests( which is in orange color indicators) are pres…"
type textarea "*"
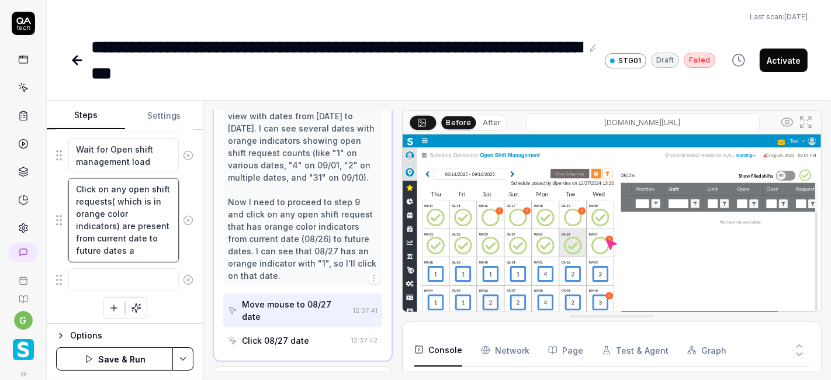
type textarea "Click on any open shift requests( which is in orange color indicators) are pres…"
type textarea "*"
type textarea "Click on any open shift requests( which is in orange color indicators) are pres…"
type textarea "*"
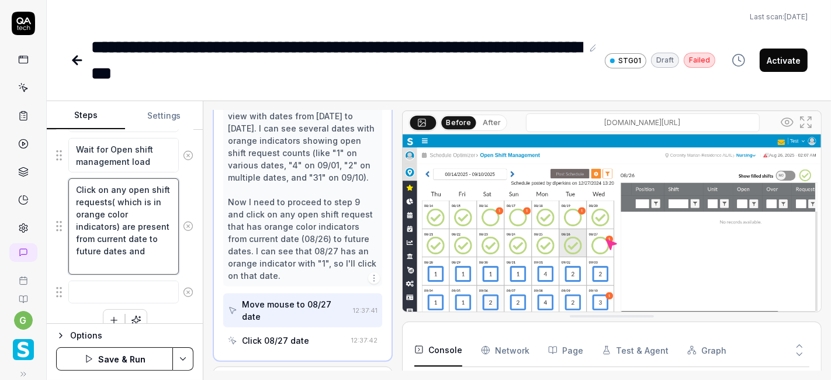
type textarea "Click on any open shift requests( which is in orange color indicators) are pres…"
type textarea "*"
type textarea "Click on any open shift requests( which is in orange color indicators) are pres…"
type textarea "*"
type textarea "Click on any open shift requests( which is in orange color indicators) are pres…"
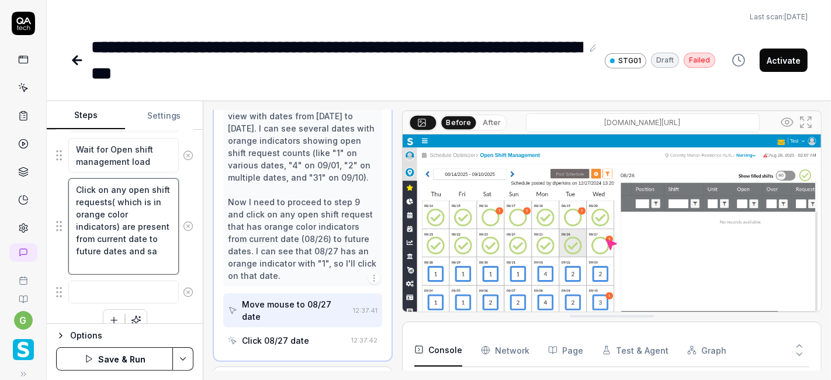
type textarea "*"
type textarea "Click on any open shift requests( which is in orange color indicators) are pres…"
type textarea "*"
type textarea "Click on any open shift requests( which is in orange color indicators) are pres…"
type textarea "*"
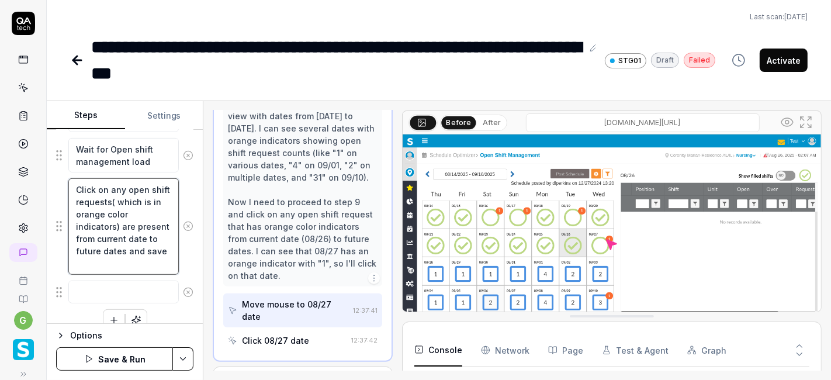
type textarea "Click on any open shift requests( which is in orange color indicators) are pres…"
type textarea "*"
type textarea "Click on any open shift requests( which is in orange color indicators) are pres…"
type textarea "*"
type textarea "Click on any open shift requests( which is in orange color indicators) are pres…"
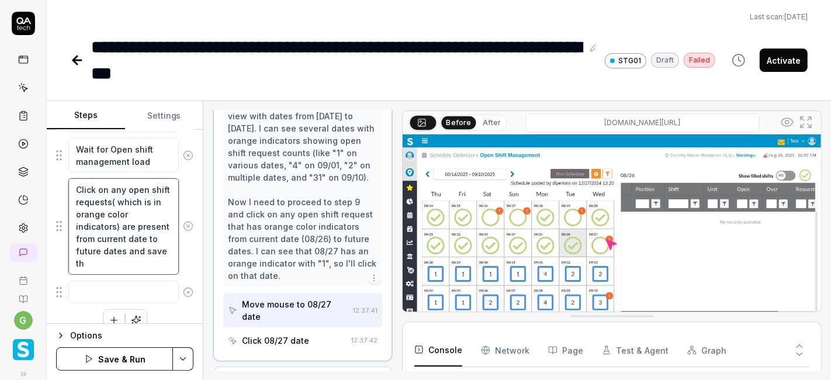
type textarea "*"
type textarea "Click on any open shift requests( which is in orange color indicators) are pres…"
type textarea "*"
type textarea "Click on any open shift requests( which is in orange color indicators) are pres…"
type textarea "*"
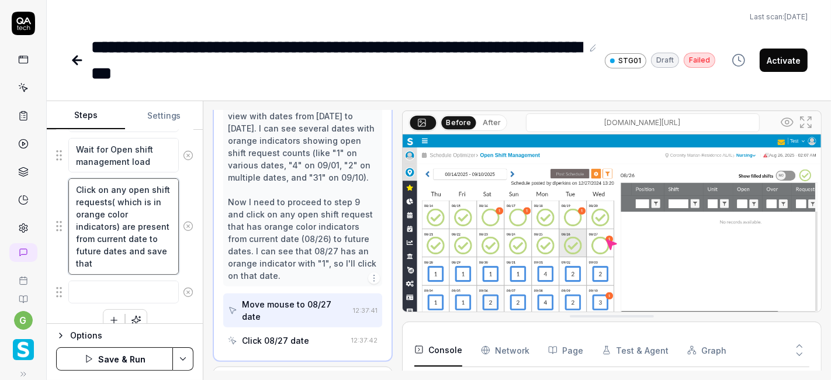
type textarea "Click on any open shift requests( which is in orange color indicators) are pres…"
type textarea "*"
type textarea "Click on any open shift requests( which is in orange color indicators) are pres…"
type textarea "*"
type textarea "Click on any open shift requests( which is in orange color indicators) are pres…"
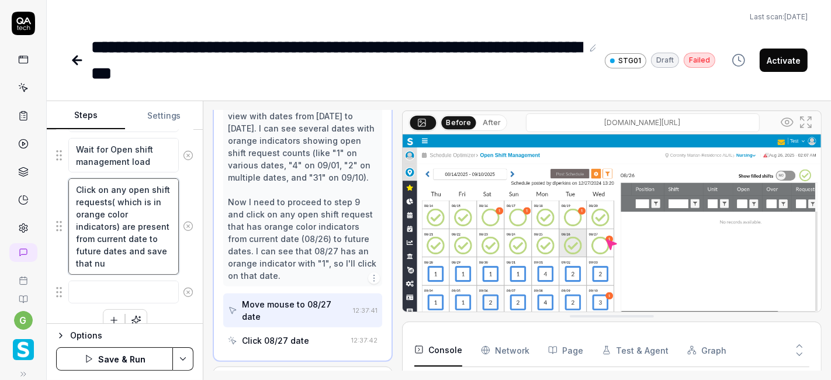
type textarea "*"
type textarea "Click on any open shift requests( which is in orange color indicators) are pres…"
type textarea "*"
type textarea "Click on any open shift requests( which is in orange color indicators) are pres…"
type textarea "*"
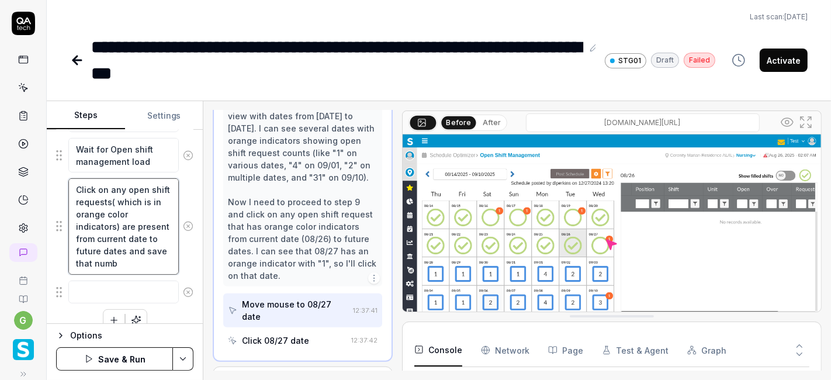
type textarea "Click on any open shift requests( which is in orange color indicators) are pres…"
type textarea "*"
type textarea "Click on any open shift requests( which is in orange color indicators) are pres…"
type textarea "*"
type textarea "Click on any open shift requests( which is in orange color indicators) are pres…"
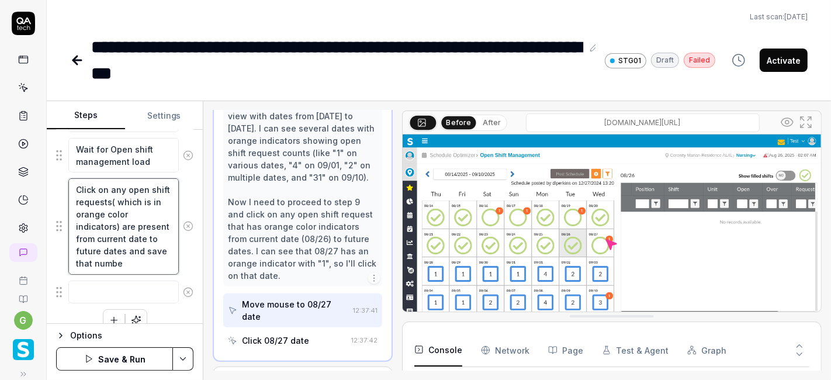
type textarea "*"
type textarea "Click on any open shift requests( which is in orange color indicators) are pres…"
type textarea "*"
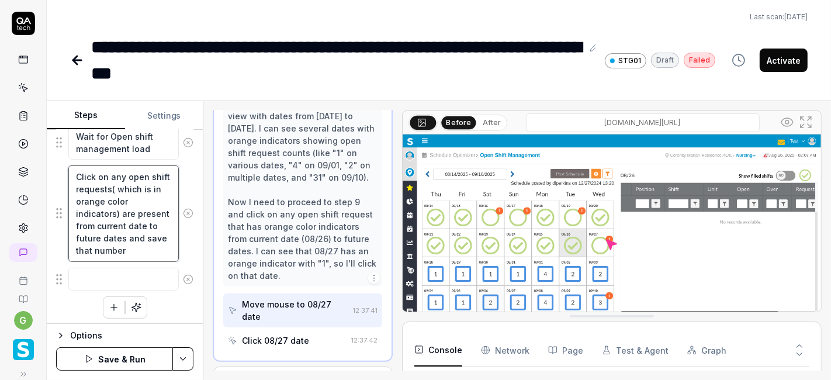
type textarea "Click on any open shift requests( which is in orange color indicators) are pres…"
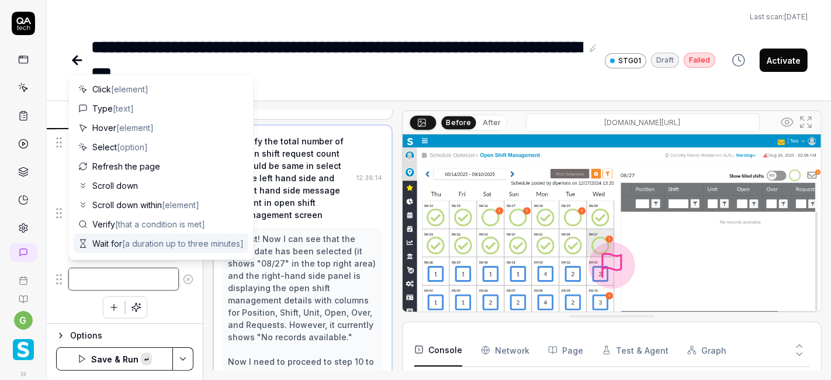
click at [82, 276] on textarea at bounding box center [123, 279] width 110 height 22
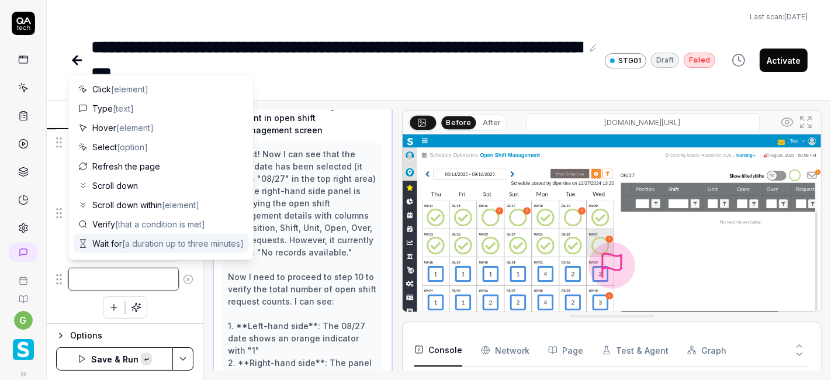
paste textarea "Click on map icon and expand the dropdown and select the Nursing department und…"
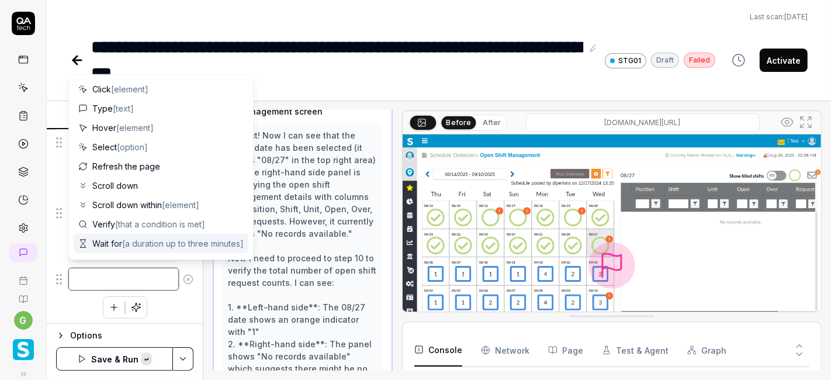
type textarea "*"
type textarea "Click on map icon and expand the dropdown and select the Nursing department und…"
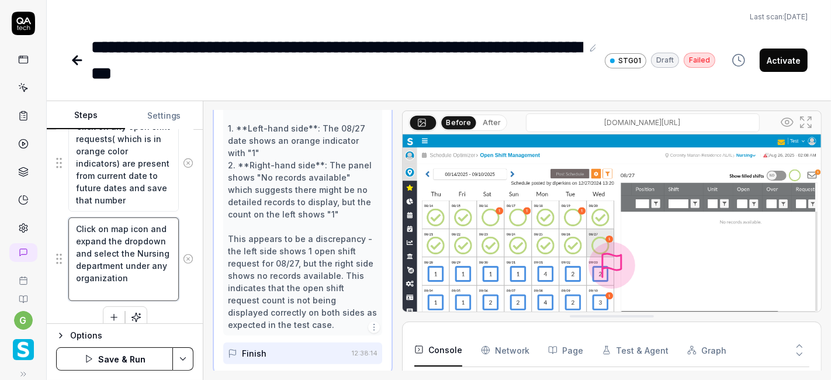
scroll to position [590, 0]
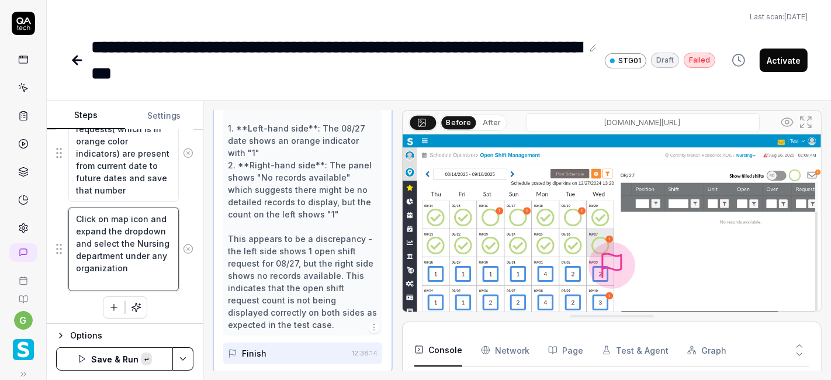
click at [124, 244] on textarea "Click on map icon and expand the dropdown and select the Nursing department und…" at bounding box center [123, 249] width 110 height 84
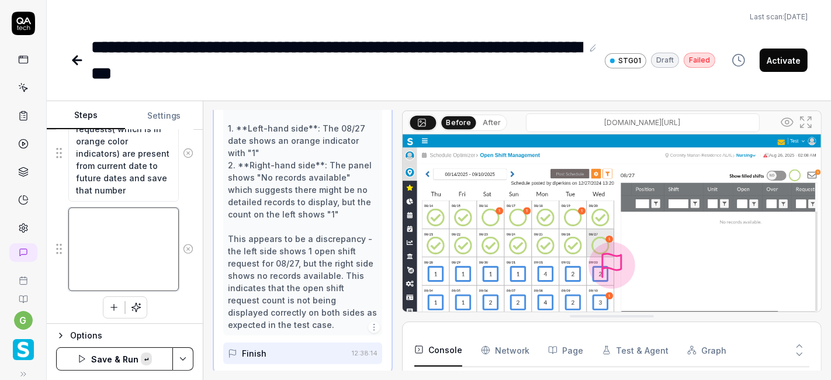
scroll to position [530, 0]
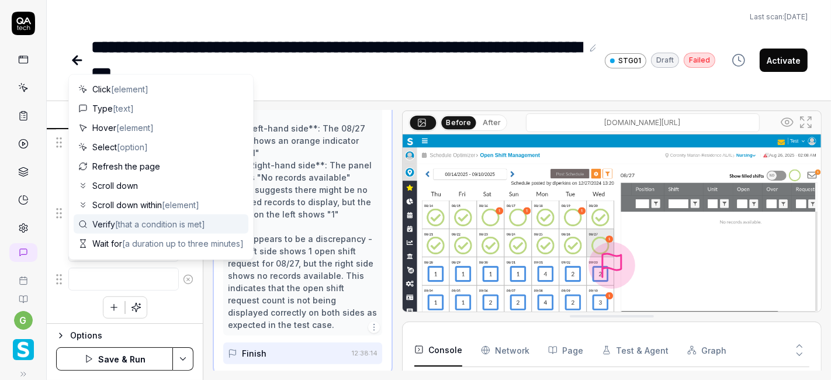
click at [53, 237] on div "Goal open shift request count should be displayed correctly in OSM screen both …" at bounding box center [125, 227] width 156 height 194
click at [109, 281] on textarea at bounding box center [123, 279] width 110 height 22
type textarea "*"
type textarea "H"
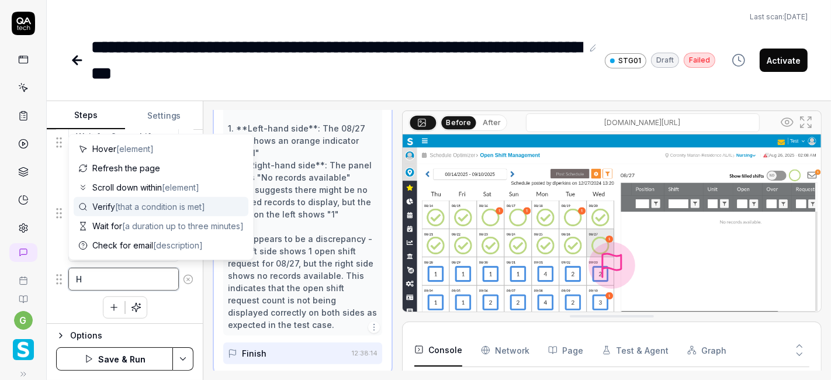
type textarea "*"
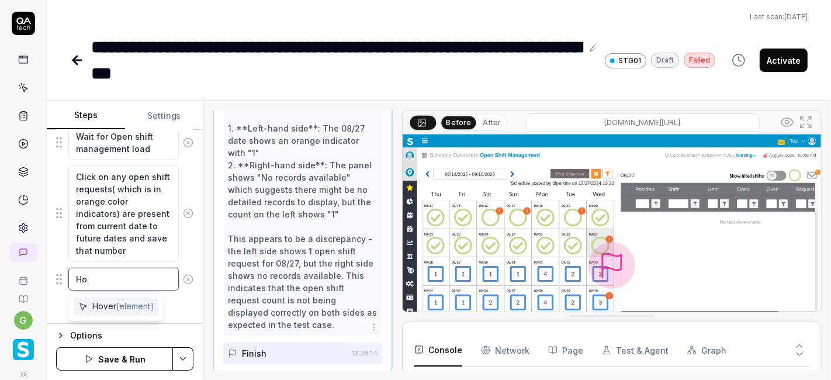
type textarea "Ho"
click at [119, 304] on span "[element]" at bounding box center [134, 307] width 37 height 10
type textarea "*"
type textarea "Hover"
type textarea "*"
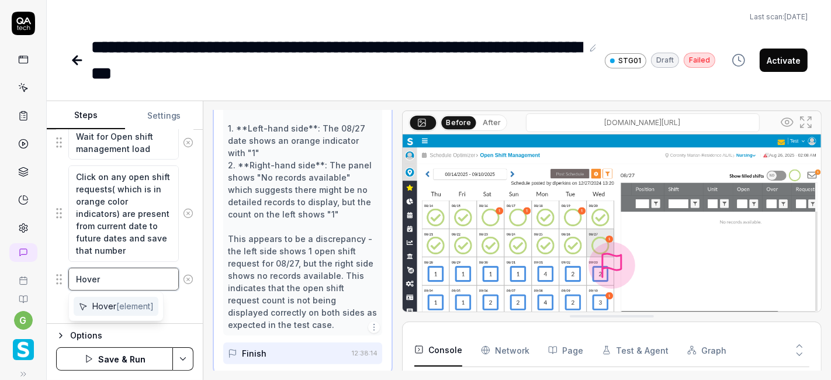
type textarea "Hover t"
type textarea "*"
type textarea "Hover th"
type textarea "*"
type textarea "Hover the"
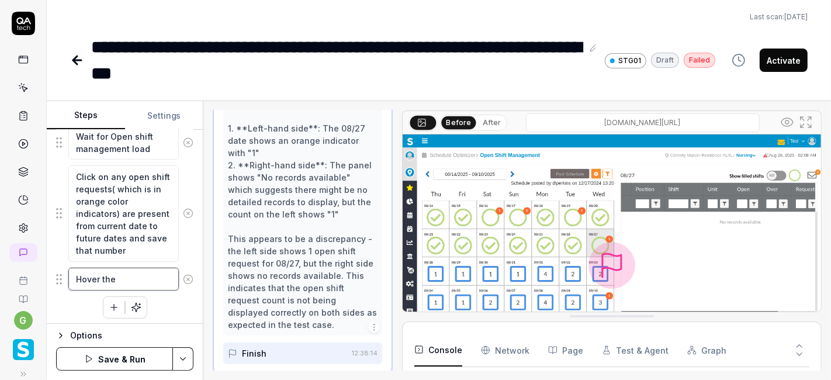
type textarea "*"
type textarea "Hover the"
type textarea "*"
type textarea "Hover the m"
type textarea "*"
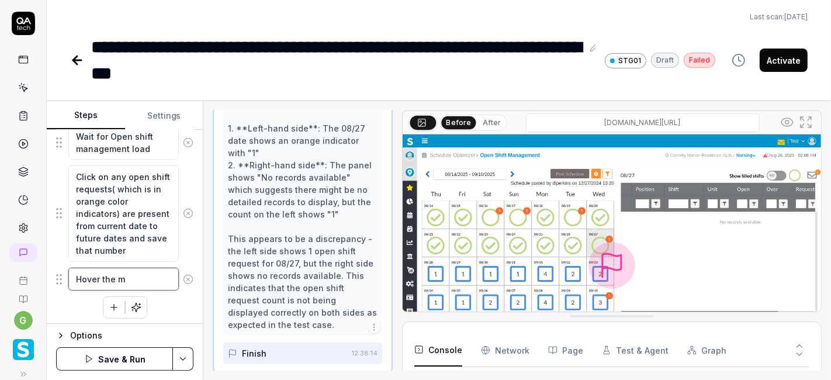
type textarea "Hover the me"
type textarea "*"
type textarea "Hover the mes"
type textarea "*"
type textarea "Hover the mess"
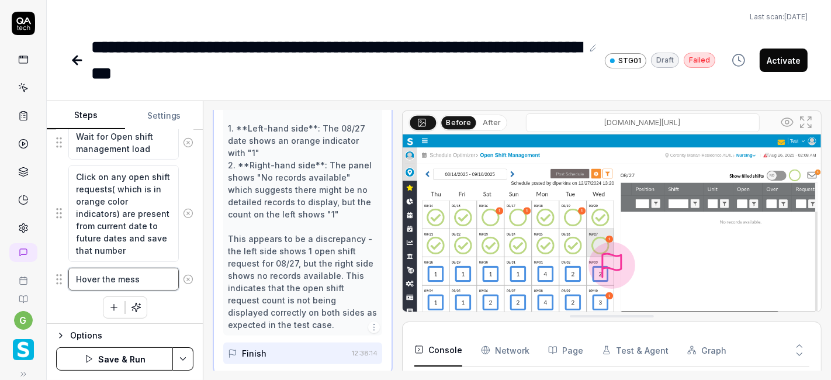
type textarea "*"
type textarea "Hover the messa"
type textarea "*"
type textarea "Hover the messag"
type textarea "*"
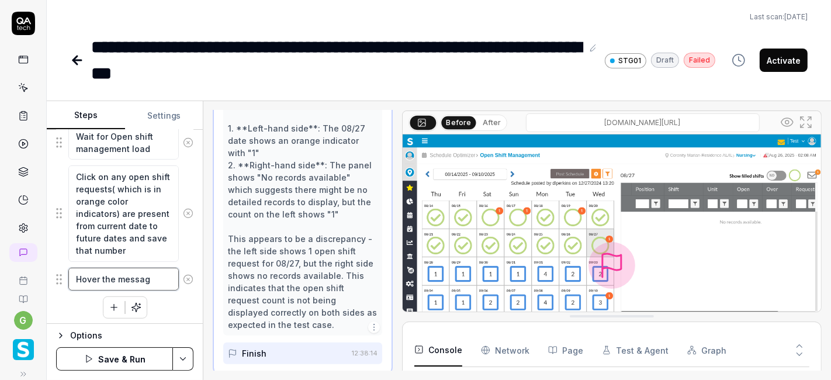
type textarea "Hover the message"
type textarea "*"
type textarea "Hover the message"
type textarea "*"
type textarea "Hover the message e"
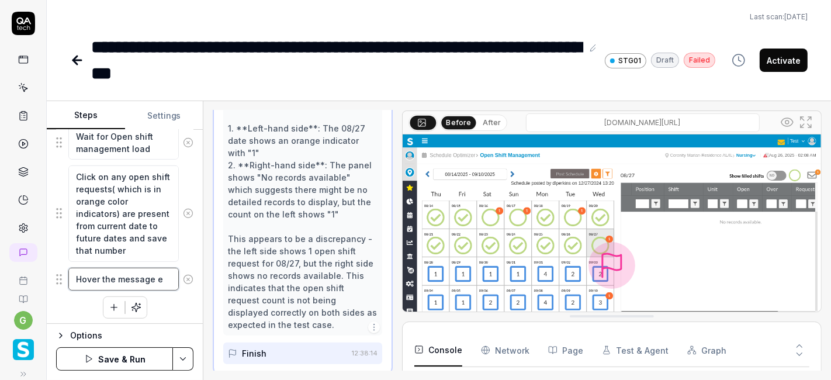
type textarea "*"
type textarea "Hover the message en"
type textarea "*"
type textarea "Hover the message env"
type textarea "*"
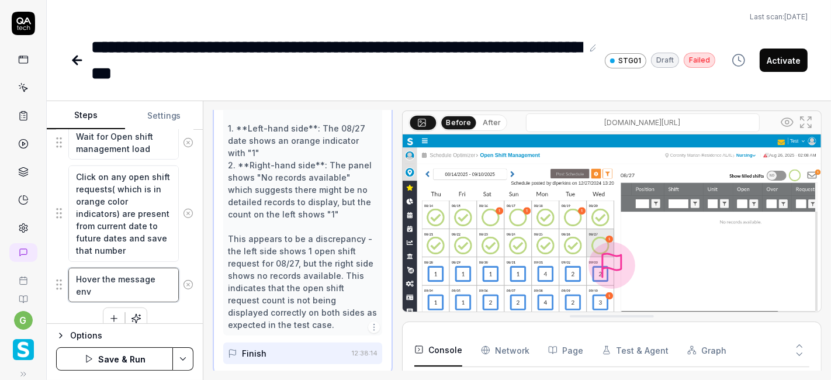
type textarea "Hover the message en"
type textarea "*"
type textarea "Hover the message e"
type textarea "*"
type textarea "Hover the message"
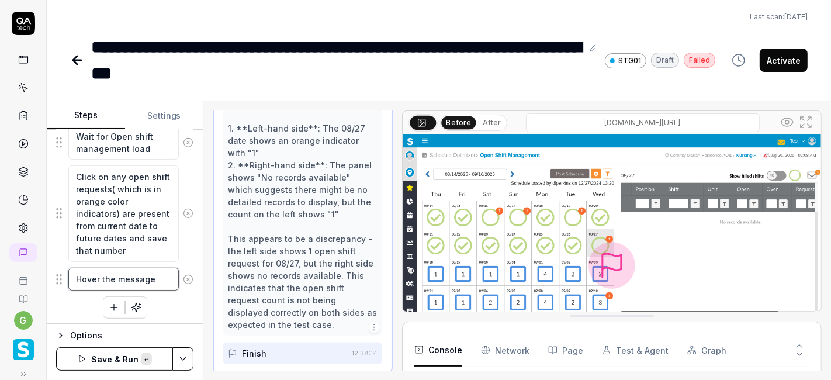
paste textarea "message envelope"
type textarea "*"
type textarea "Hover the message message envelope"
click at [136, 275] on textarea "Hover the message message envelope" at bounding box center [123, 285] width 110 height 34
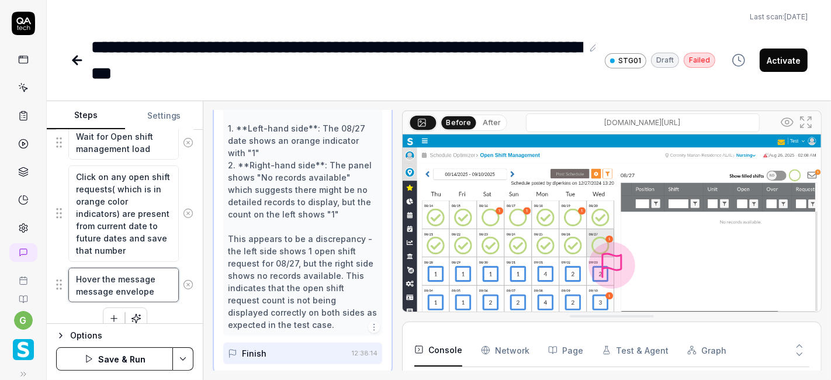
type textarea "*"
type textarea "Hover the message envelope"
type textarea "*"
type textarea "Hover the message envelope"
click at [127, 286] on textarea "Hover the message envelope" at bounding box center [123, 285] width 110 height 34
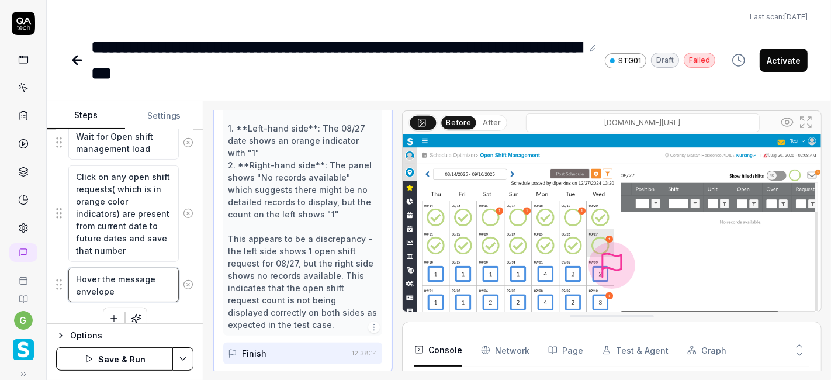
type textarea "*"
type textarea "Hover the message envelope"
type textarea "*"
type textarea "Hover the message envelope a"
type textarea "*"
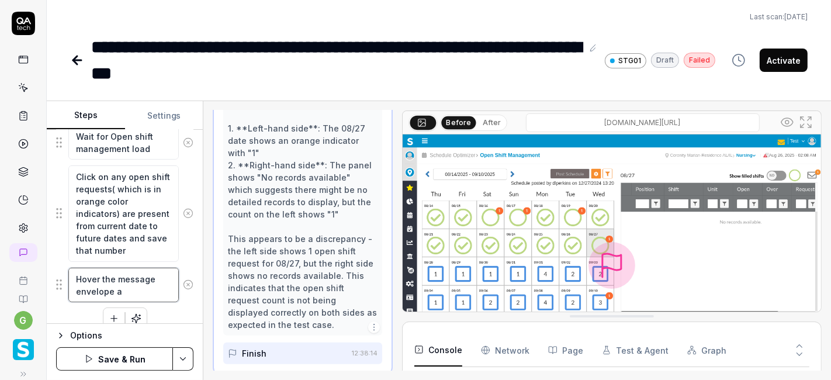
type textarea "Hover the message envelope an"
type textarea "*"
type textarea "Hover the message envelope and"
type textarea "*"
type textarea "Hover the message envelope and"
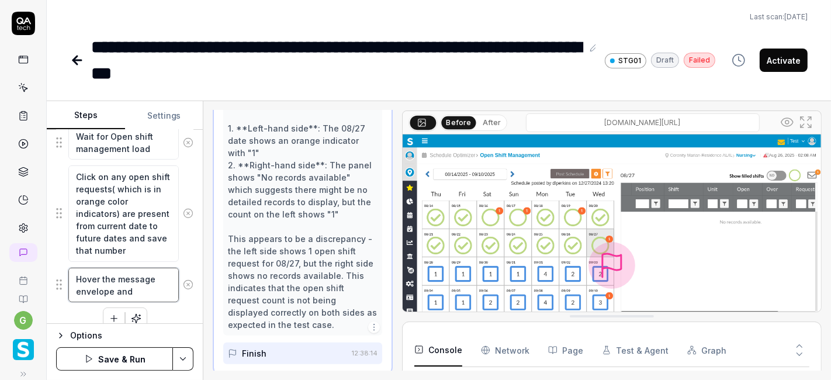
scroll to position [541, 0]
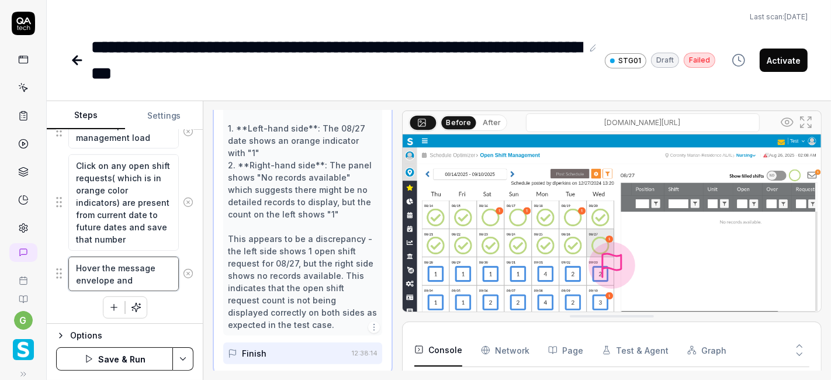
type textarea "*"
type textarea "Hover the message envelope and v"
type textarea "*"
type textarea "Hover the message envelope and ve"
type textarea "*"
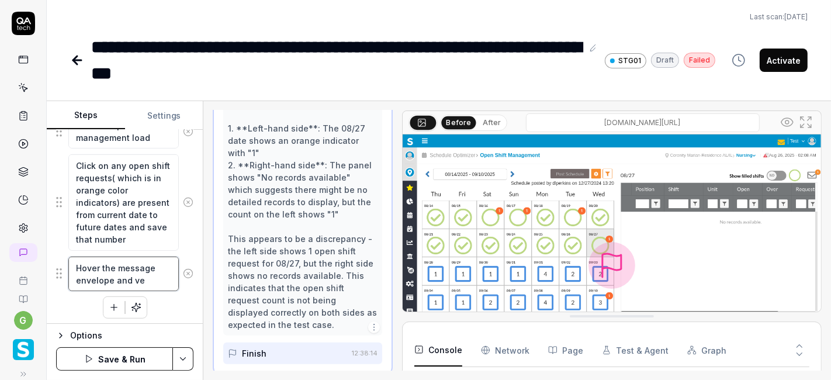
type textarea "Hover the message envelope and ver"
type textarea "*"
type textarea "Hover the message envelope and veri"
type textarea "*"
type textarea "Hover the message envelope and verif"
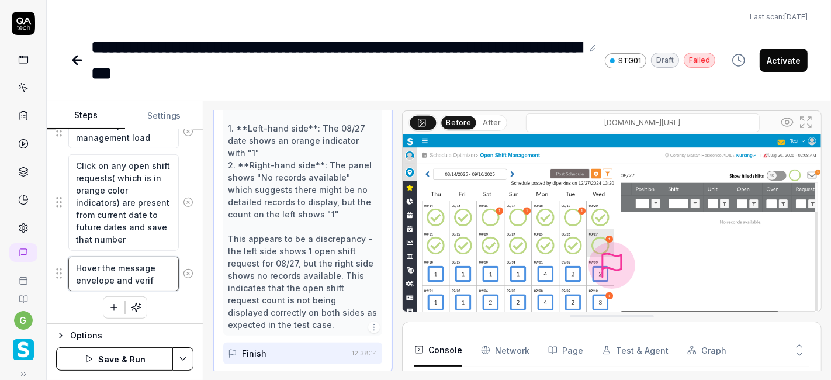
type textarea "*"
type textarea "Hover the message envelope and verify"
type textarea "*"
type textarea "Hover the message envelope and verify"
type textarea "*"
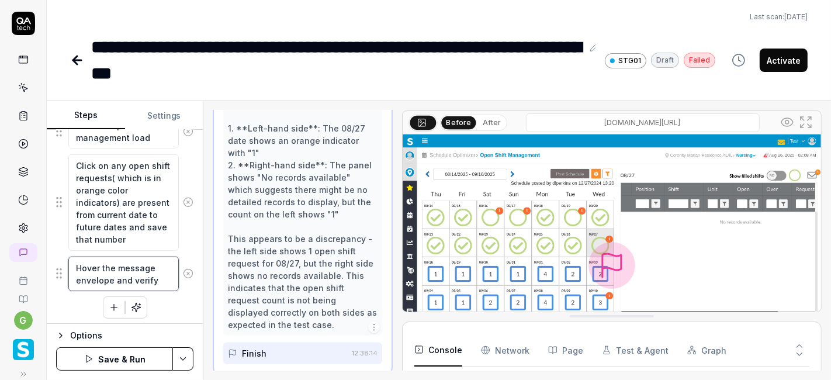
type textarea "Hover the message envelope and verify t"
type textarea "*"
type textarea "Hover the message envelope and verify th"
type textarea "*"
type textarea "Hover the message envelope and verify tha"
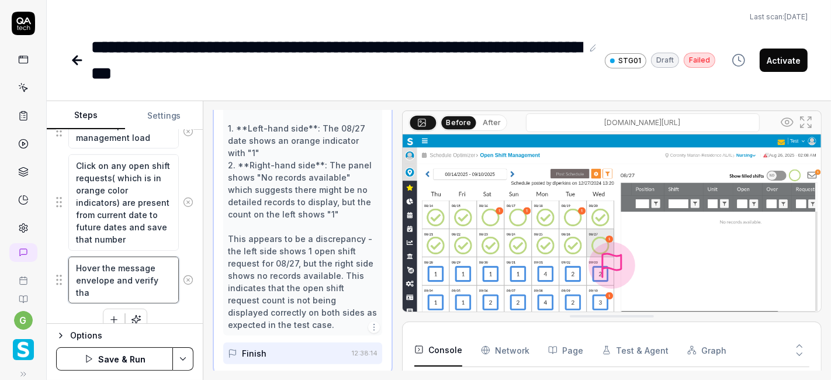
type textarea "*"
type textarea "Hover the message envelope and verify that"
type textarea "*"
type textarea "Hover the message envelope and verify that"
type textarea "*"
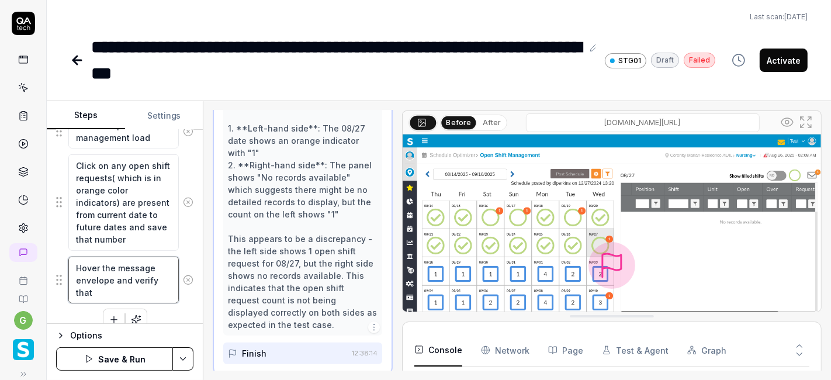
type textarea "Hover the message envelope and verify that c"
type textarea "*"
type textarea "Hover the message envelope and verify that co"
type textarea "*"
type textarea "Hover the message envelope and verify that cou"
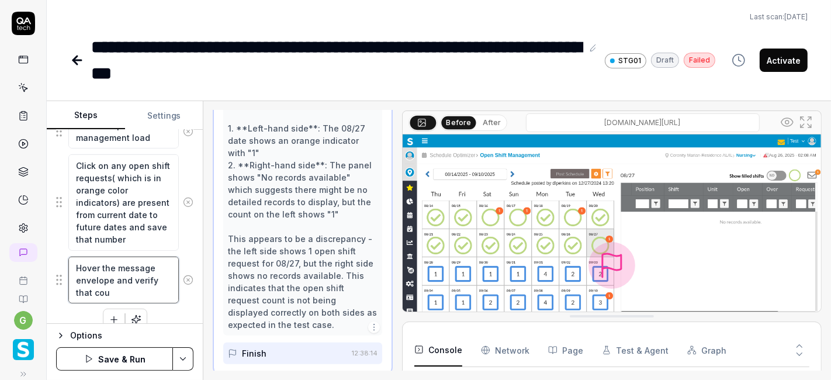
type textarea "*"
type textarea "Hover the message envelope and verify that coun"
type textarea "*"
type textarea "Hover the message envelope and verify that count"
type textarea "*"
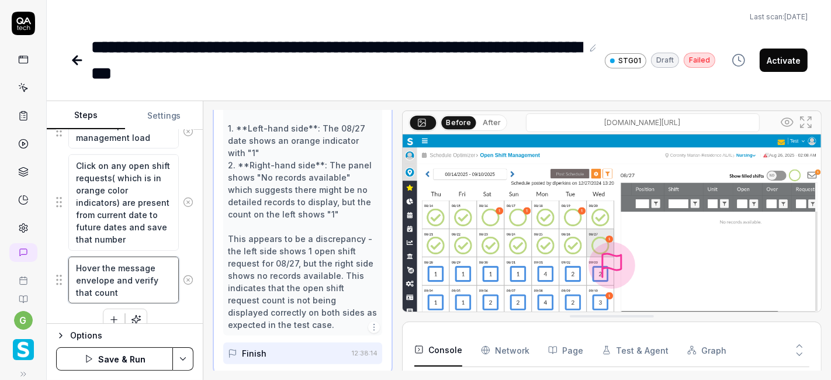
type textarea "Hover the message envelope and verify that count"
type textarea "*"
type textarea "Hover the message envelope and verify that count o"
type textarea "*"
type textarea "Hover the message envelope and verify that count on"
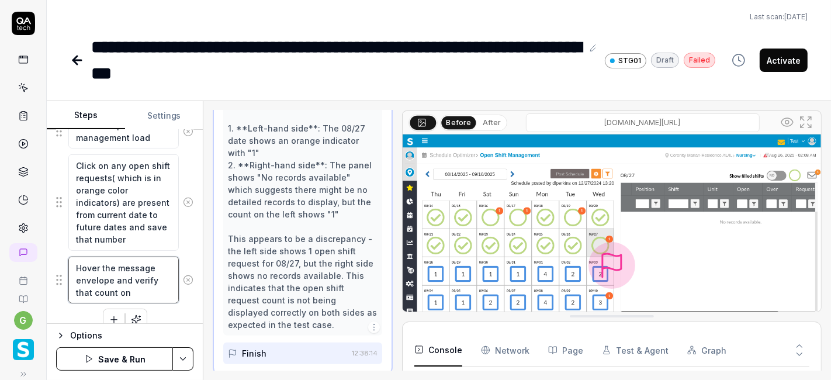
type textarea "*"
type textarea "Hover the message envelope and verify that count on"
type textarea "*"
type textarea "Hover the message envelope and verify that count on t"
type textarea "*"
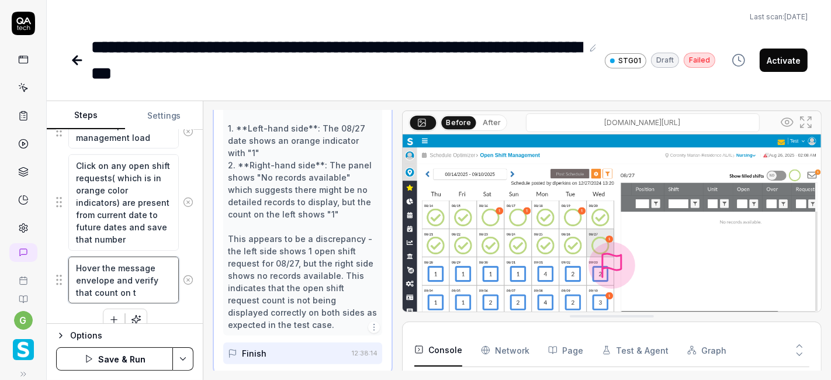
type textarea "Hover the message envelope and verify that count on th"
type textarea "*"
type textarea "Hover the message envelope and verify that count on the"
type textarea "*"
type textarea "Hover the message envelope and verify that count on the"
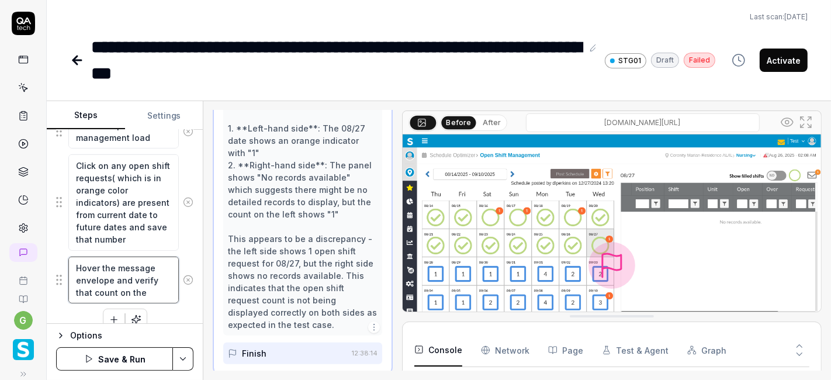
click at [98, 276] on textarea "Hover the message envelope and verify that count on the" at bounding box center [123, 280] width 110 height 47
click at [144, 286] on textarea "Hover the message envelope and verify that count on the" at bounding box center [123, 280] width 110 height 47
paste textarea "envelope"
type textarea "*"
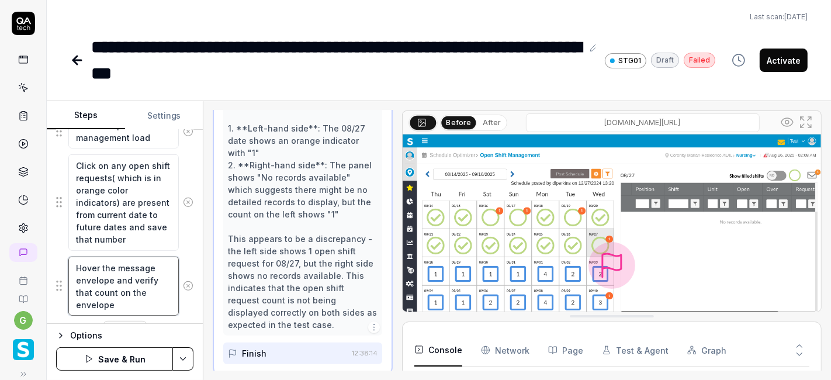
scroll to position [566, 0]
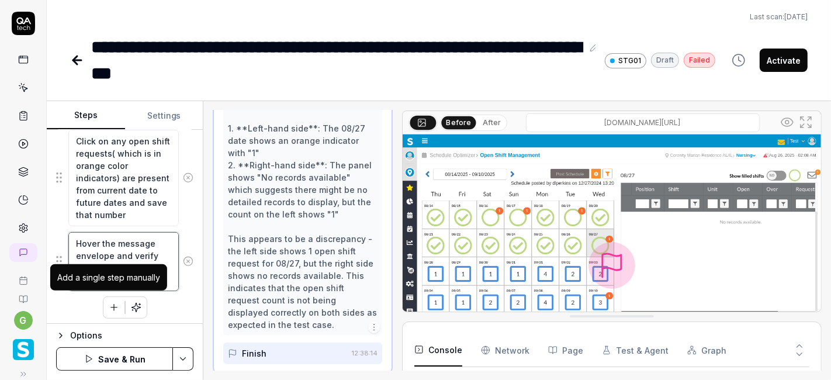
type textarea "Hover the message envelope and verify that count on the envelope"
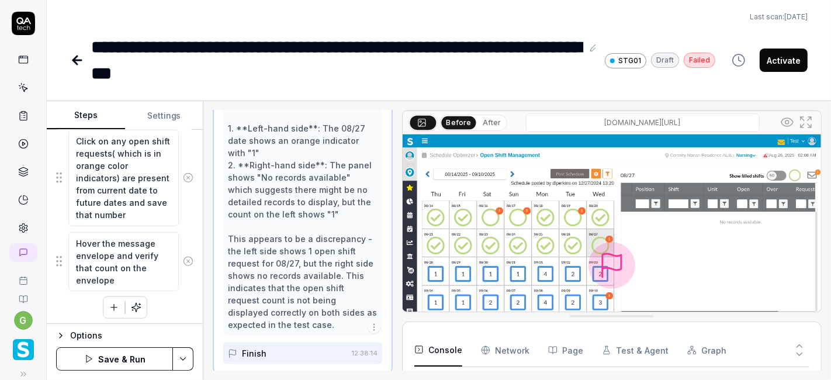
click at [118, 300] on button "button" at bounding box center [113, 307] width 21 height 21
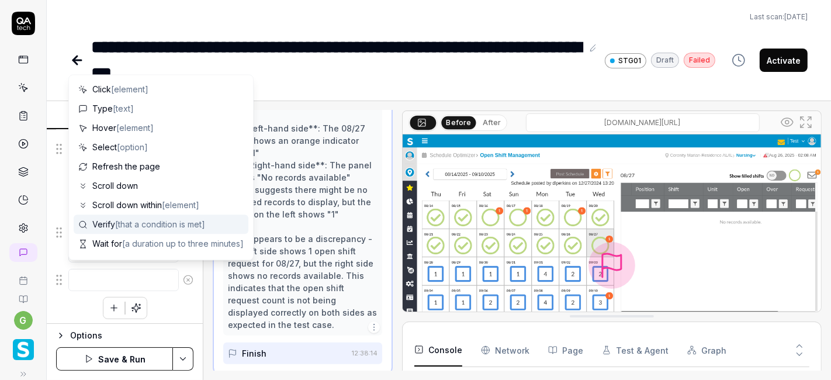
click at [125, 224] on span "[that a condition is met]" at bounding box center [160, 224] width 90 height 10
type textarea "*"
type textarea "Verify"
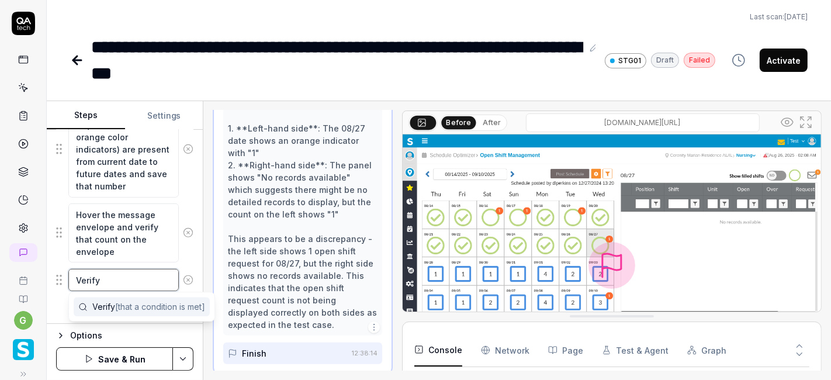
type textarea "*"
type textarea "Verify T"
type textarea "*"
type textarea "Verify Th"
type textarea "*"
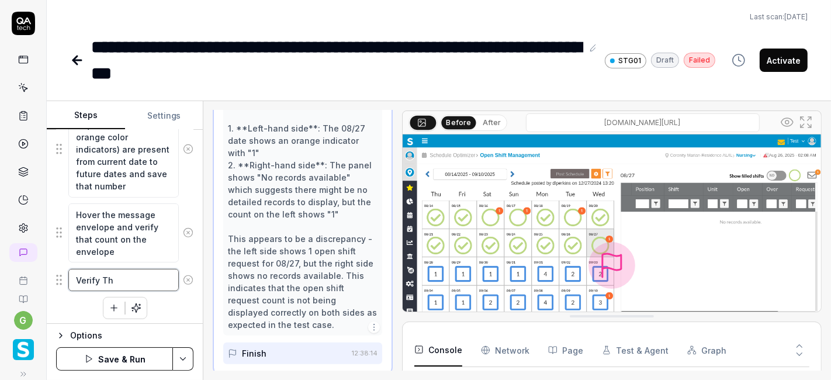
type textarea "Verify The"
type textarea "*"
type textarea "Verify The"
type textarea "*"
type textarea "Verify The b"
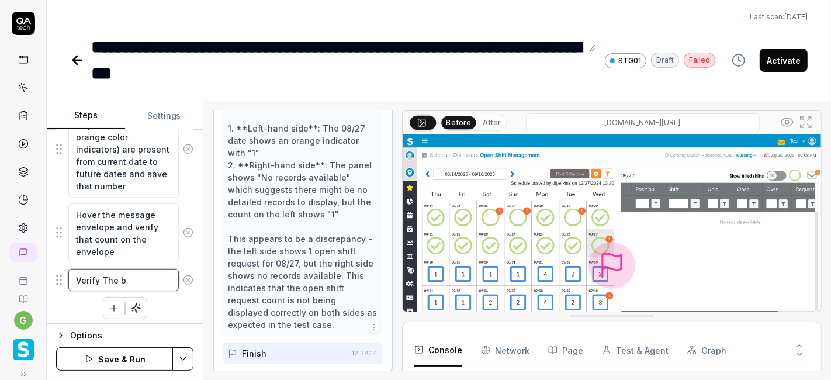
type textarea "*"
type textarea "Verify The bo"
type textarea "*"
type textarea "Verify The bot"
type textarea "*"
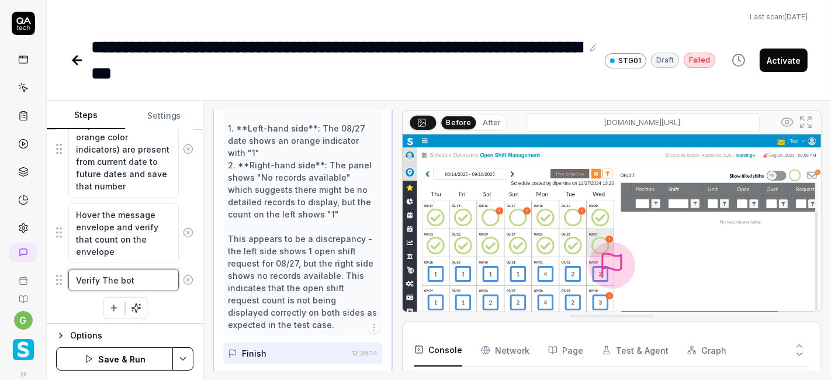
type textarea "Verify The both"
type textarea "*"
type textarea "Verify The bothe"
type textarea "*"
type textarea "Verify The both"
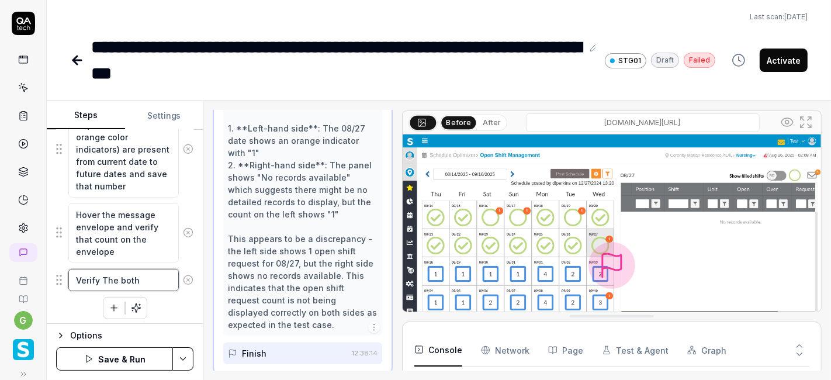
type textarea "*"
type textarea "Verify The both"
type textarea "*"
type textarea "Verify The both c"
type textarea "*"
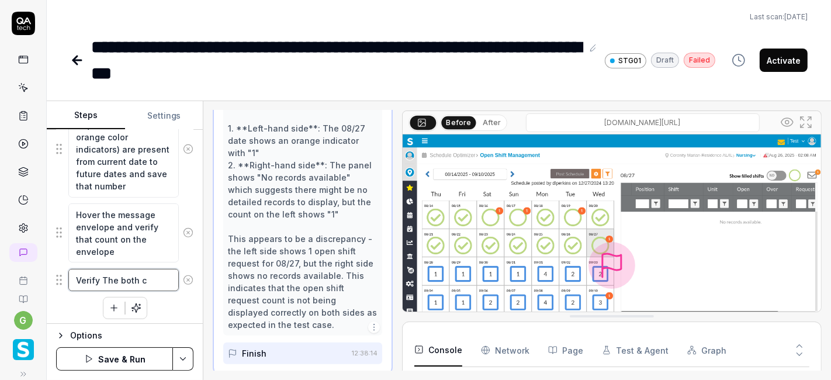
type textarea "Verify The both co"
click at [138, 276] on textarea "Verify The both count should be same" at bounding box center [123, 285] width 110 height 34
click at [143, 288] on textarea "Verify The both count should be same" at bounding box center [123, 285] width 110 height 34
click at [138, 273] on textarea "Verify The both count should be same" at bounding box center [123, 285] width 110 height 34
click at [97, 285] on textarea "Verify The both save count should be same" at bounding box center [123, 285] width 110 height 34
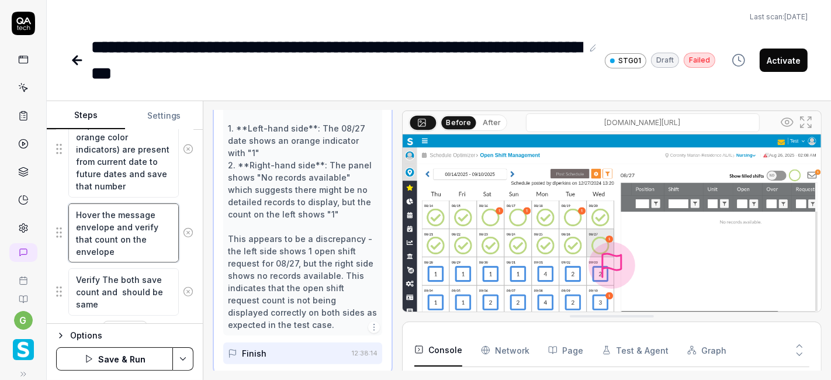
drag, startPoint x: 115, startPoint y: 210, endPoint x: 113, endPoint y: 223, distance: 12.4
click at [113, 223] on textarea "Hover the message envelope and verify that count on the envelope" at bounding box center [123, 232] width 110 height 59
click at [120, 290] on textarea "Verify The both save count and should be same" at bounding box center [123, 291] width 110 height 47
paste textarea "message envelope"
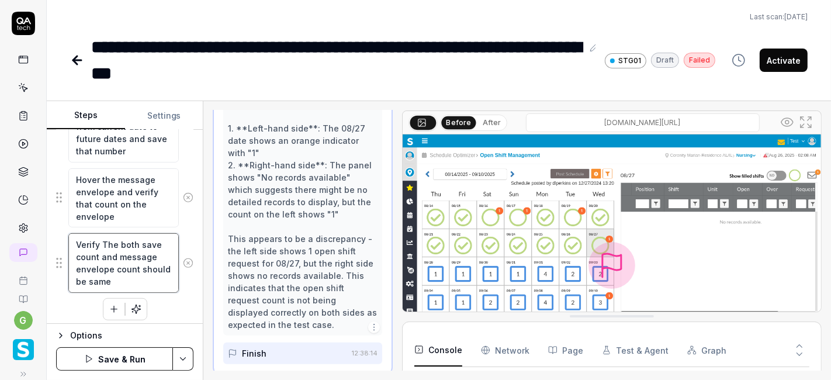
scroll to position [631, 0]
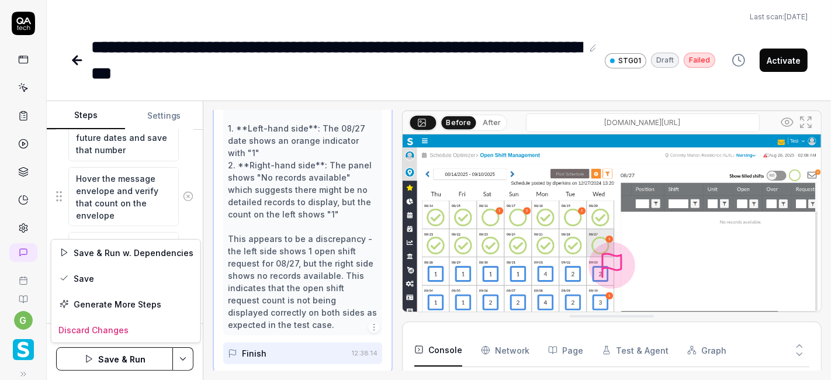
click at [184, 355] on html "**********" at bounding box center [415, 190] width 831 height 380
click at [131, 278] on div "Save" at bounding box center [125, 278] width 149 height 26
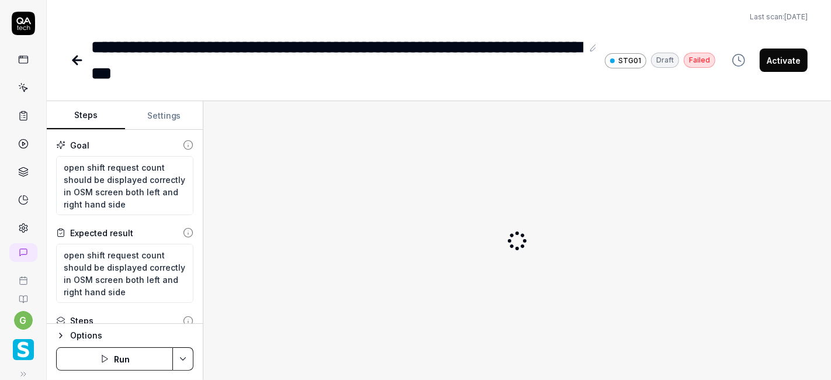
click at [123, 356] on button "Run" at bounding box center [114, 358] width 117 height 23
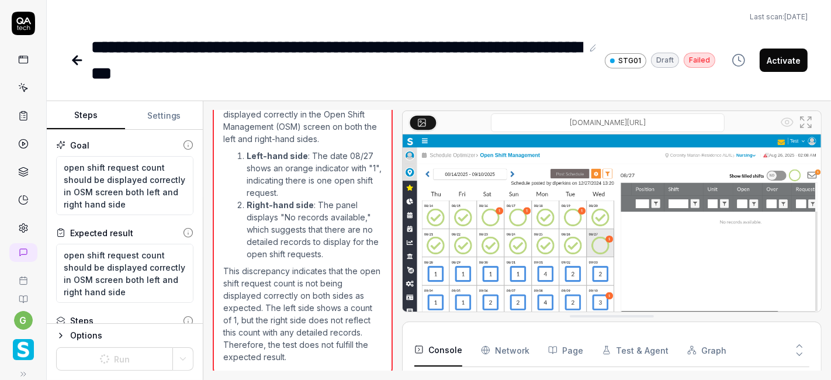
scroll to position [180, 0]
type textarea "*"
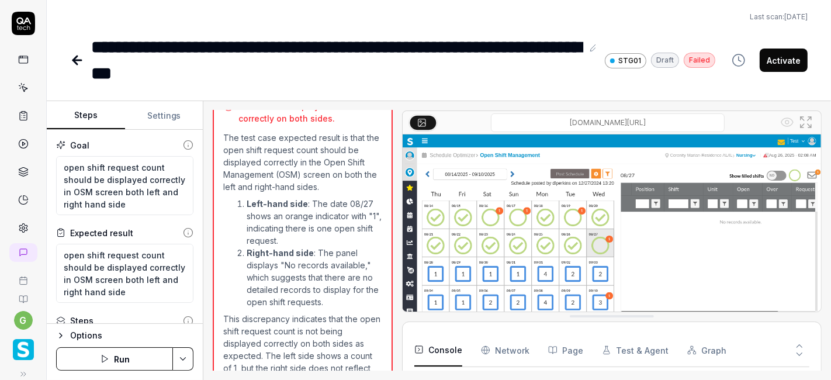
scroll to position [798, 0]
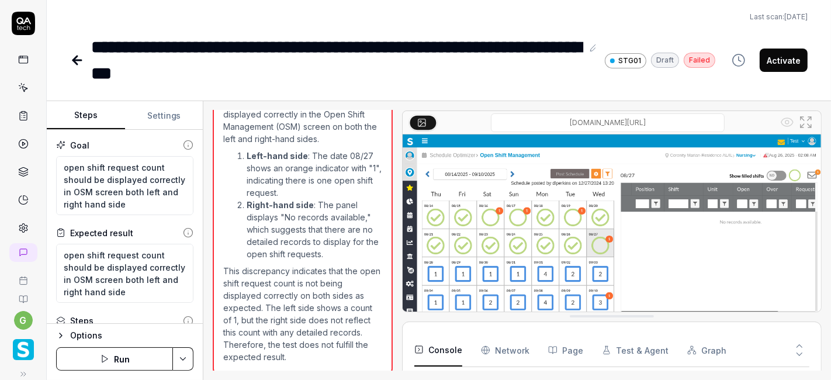
click at [139, 360] on button "Run" at bounding box center [114, 358] width 117 height 23
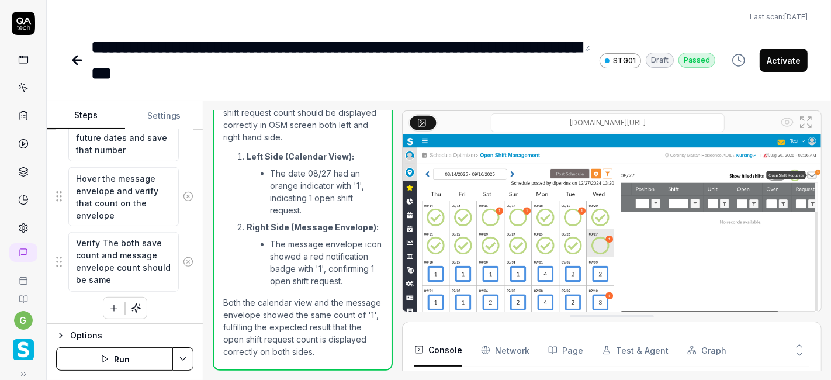
scroll to position [180, 0]
click at [110, 308] on icon "button" at bounding box center [113, 308] width 6 height 0
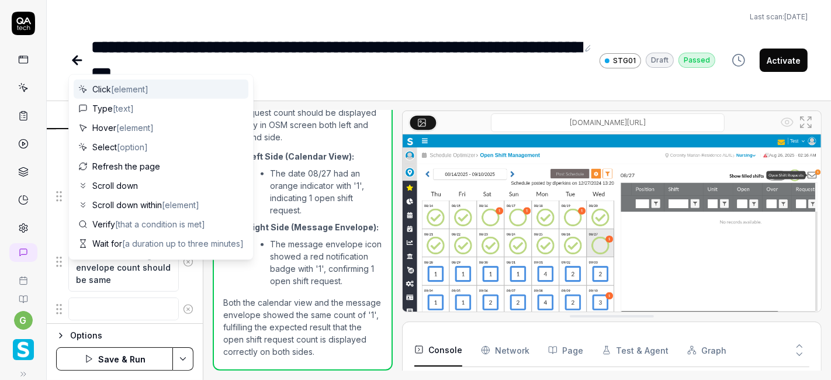
scroll to position [659, 0]
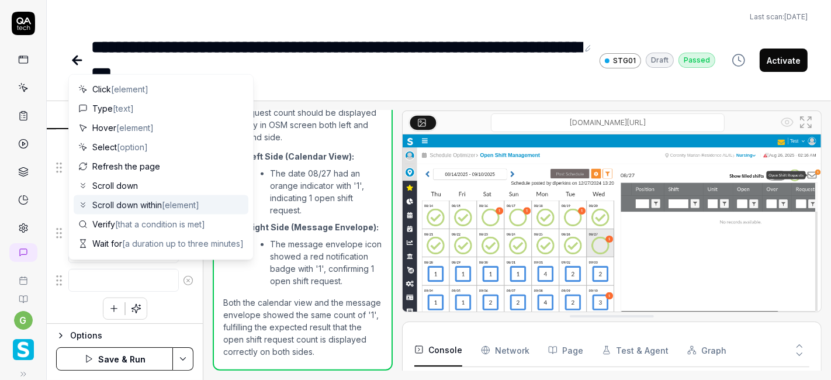
type textarea "*"
type textarea "h"
type textarea "*"
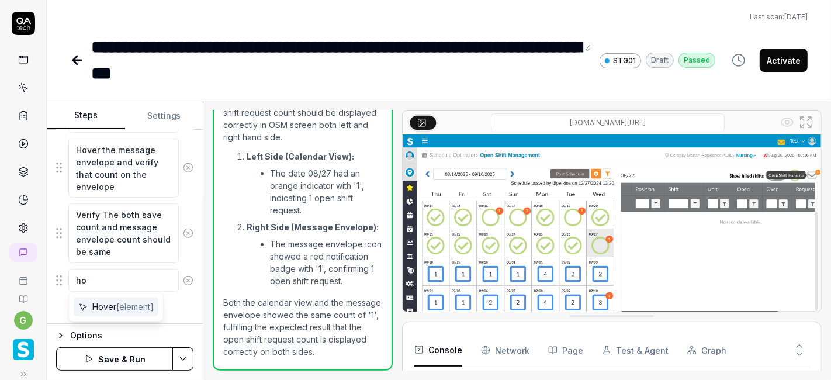
type textarea "ho"
click at [111, 306] on span "Hover [element]" at bounding box center [122, 306] width 61 height 12
type textarea "*"
type textarea "Hover"
type textarea "*"
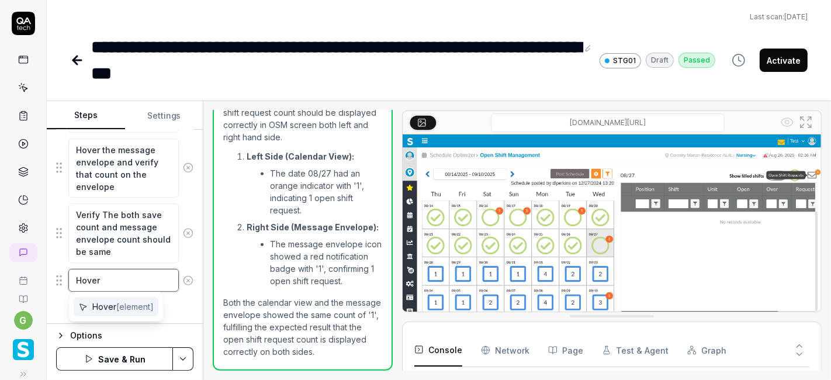
type textarea "Hover S"
type textarea "*"
type textarea "Hover Se"
type textarea "*"
type textarea "Hover S"
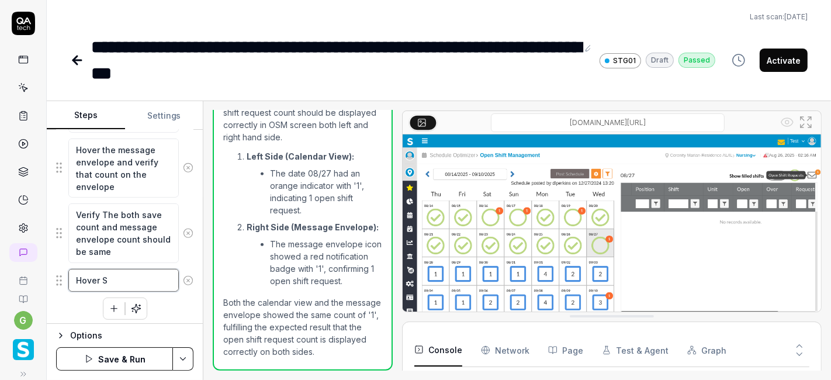
type textarea "*"
type textarea "Hover Sh"
type textarea "*"
type textarea "Hover Sho"
type textarea "*"
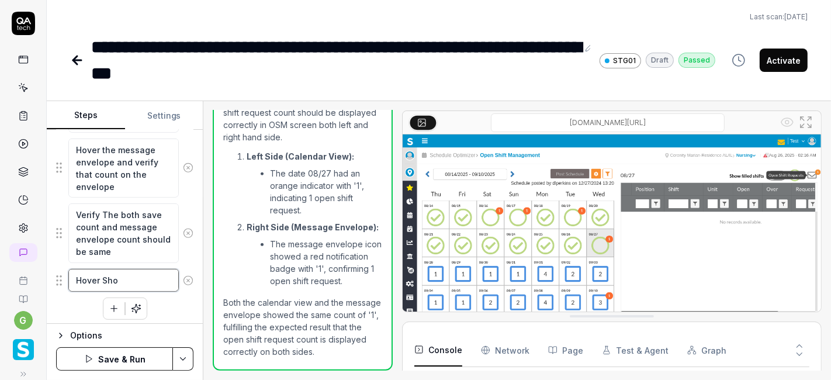
type textarea "Hover Show"
type textarea "*"
type textarea "Hover Show"
type textarea "*"
type textarea "Hover Show s"
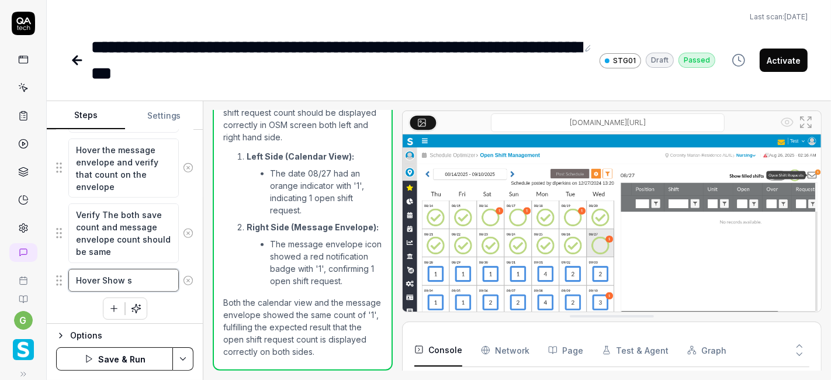
type textarea "*"
type textarea "Hover Show se"
type textarea "*"
type textarea "Hover Show sel"
type textarea "*"
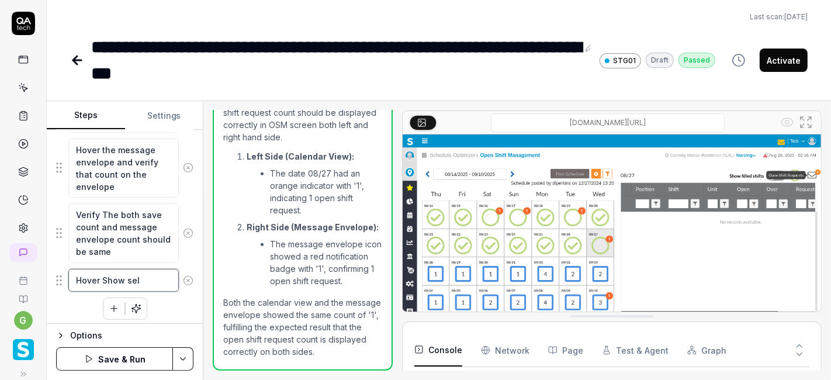
type textarea "Hover Show sele"
type textarea "*"
type textarea "Hover Show selec"
type textarea "*"
type textarea "Hover Show select"
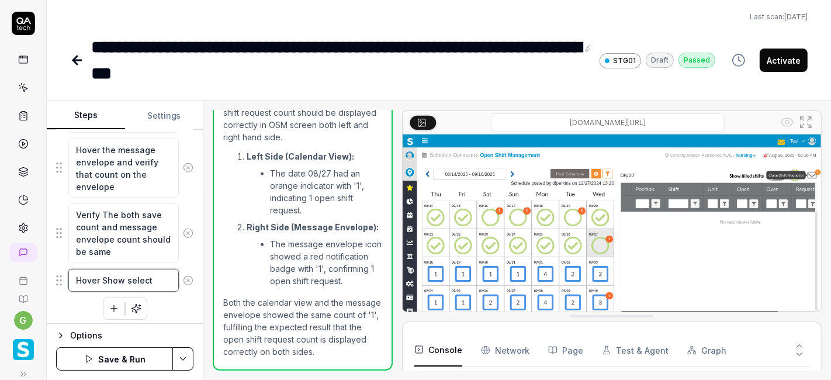
type textarea "*"
type textarea "Hover Show selecte"
type textarea "*"
type textarea "Hover Show selected"
type textarea "*"
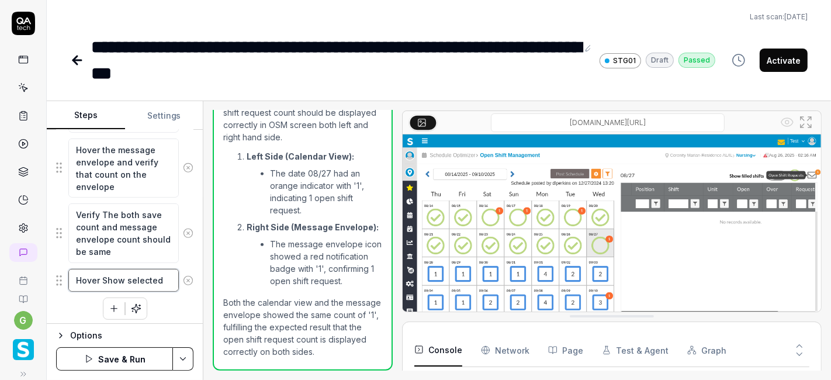
type textarea "Hover Show selected"
click at [113, 279] on textarea "Hover Show selected" at bounding box center [123, 280] width 110 height 22
type textarea "*"
type textarea "V"
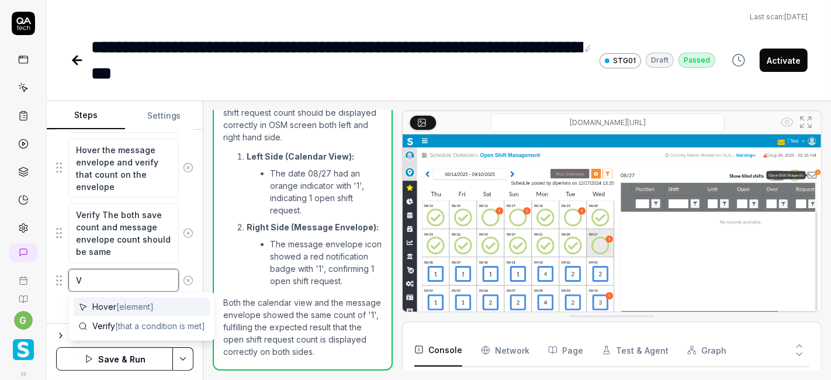
type textarea "*"
type textarea "Ve"
type textarea "*"
type textarea "Ver"
type textarea "*"
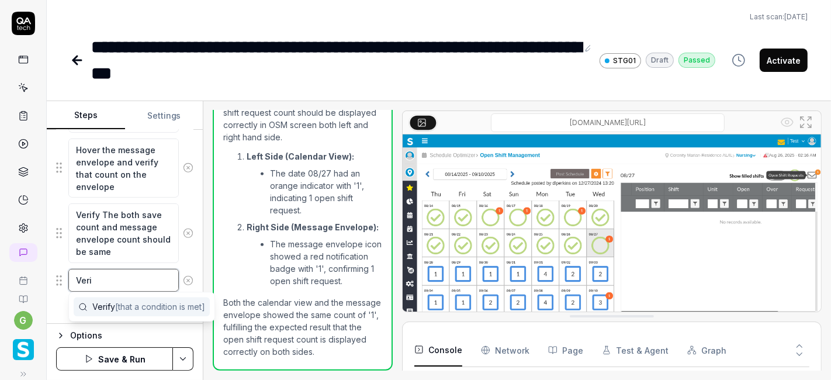
type textarea "Veri"
click at [113, 300] on span "Verify [that a condition is met]" at bounding box center [148, 306] width 113 height 12
type textarea "*"
type textarea "Verify"
type textarea "*"
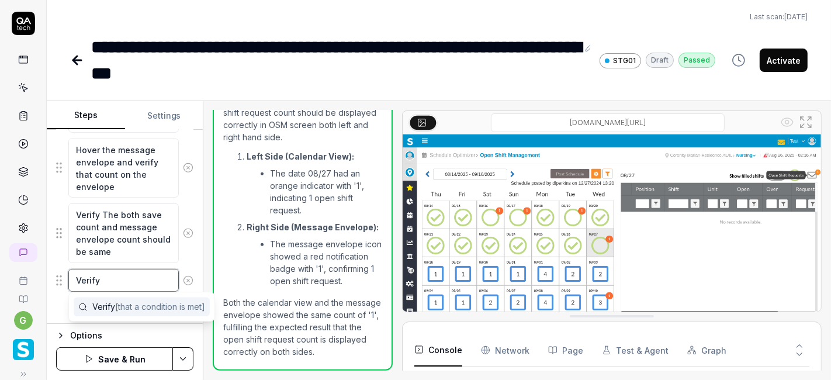
type textarea "Verify"
type textarea "*"
type textarea "Verify"
type textarea "*"
type textarea "Verify s"
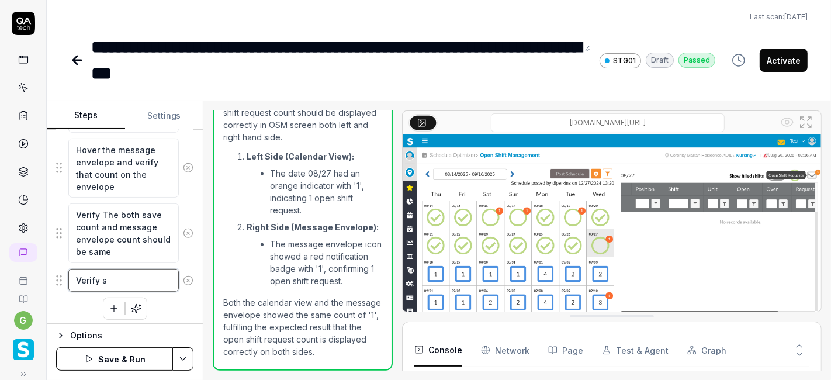
type textarea "*"
type textarea "Verify sh"
type textarea "*"
type textarea "Verify sho"
type textarea "*"
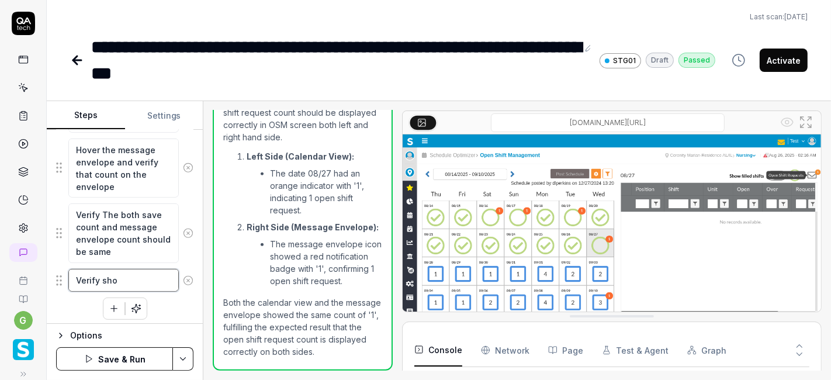
type textarea "Verify show"
type textarea "*"
type textarea "Verify show"
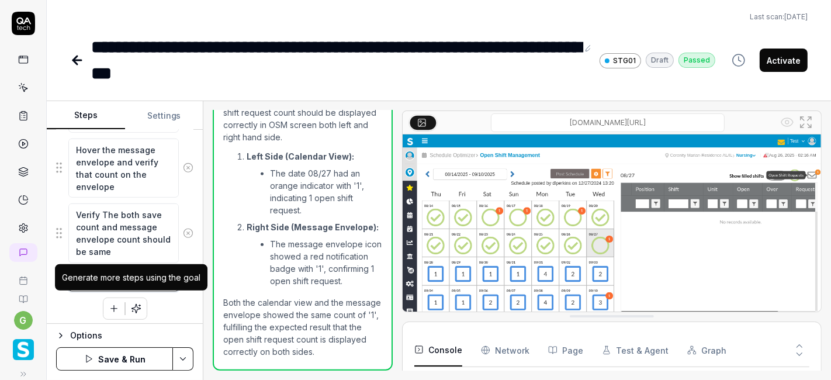
type textarea "*"
type textarea "Verify show f"
type textarea "*"
type textarea "Verify show fi"
type textarea "*"
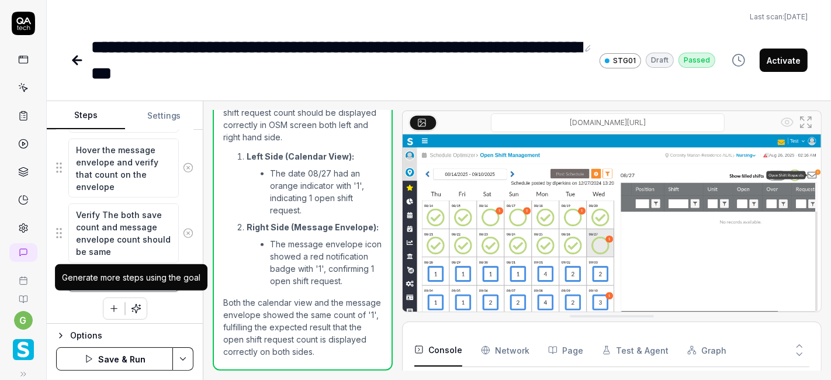
type textarea "Verify show fil"
type textarea "*"
type textarea "Verify show fill"
type textarea "*"
type textarea "Verify show fille"
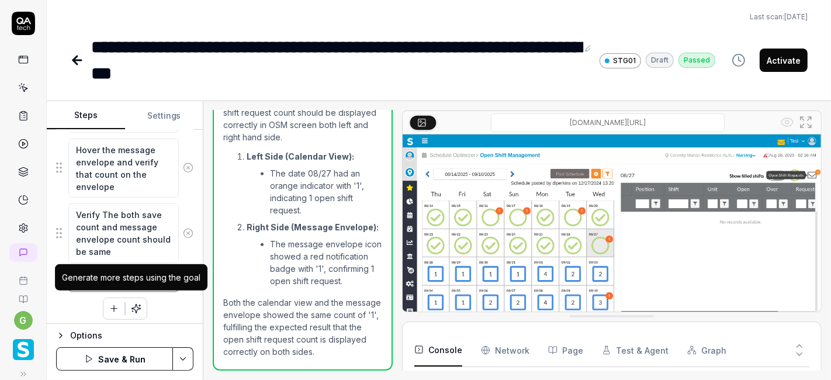
type textarea "*"
type textarea "Verify show filled"
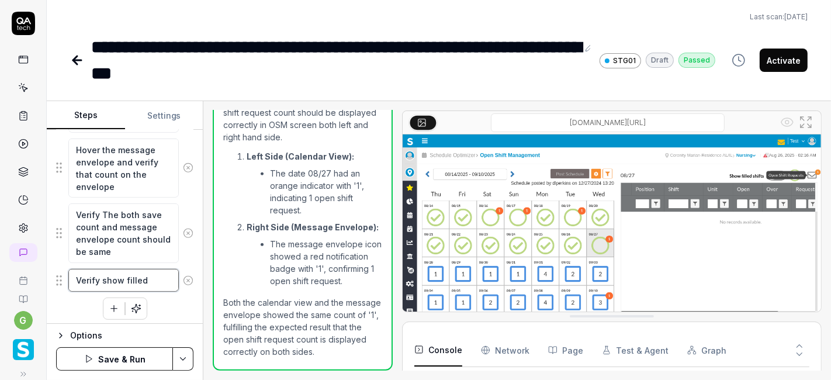
type textarea "*"
type textarea "Verify show filled"
type textarea "*"
type textarea "Verify show filled s"
type textarea "*"
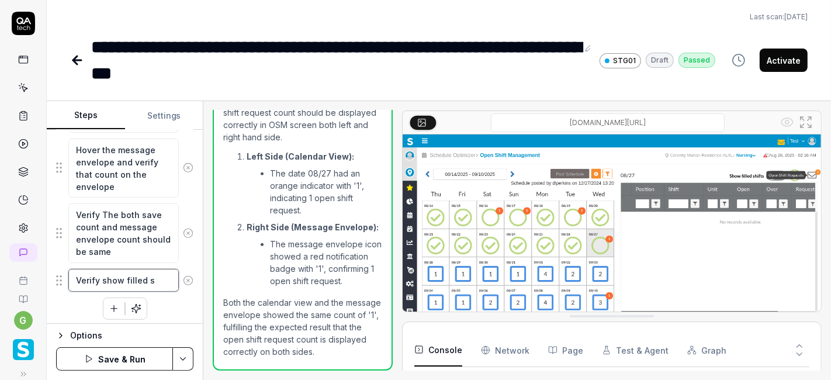
type textarea "Verify show filled sh"
type textarea "*"
type textarea "Verify show filled shi"
type textarea "*"
type textarea "Verify show filled shif"
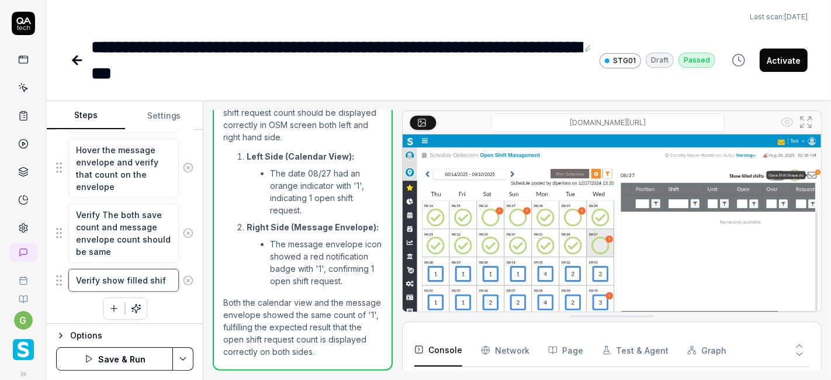
type textarea "*"
type textarea "Verify show filled shift"
type textarea "*"
type textarea "Verify show filled shift"
type textarea "*"
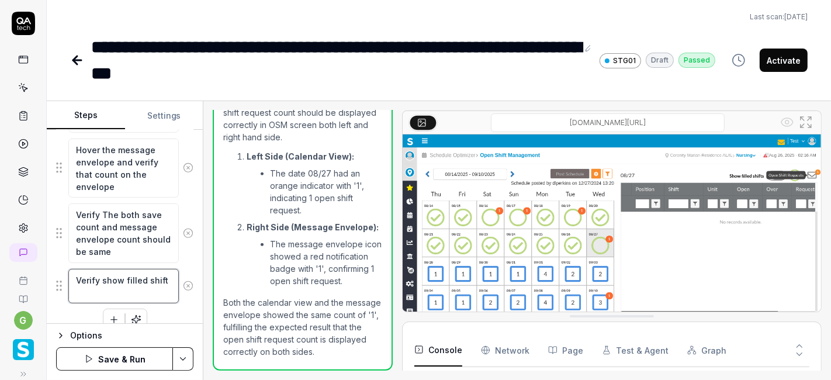
type textarea "Verify show filled shift i"
type textarea "*"
type textarea "Verify show filled shift is"
type textarea "*"
type textarea "Verify show filled shift is"
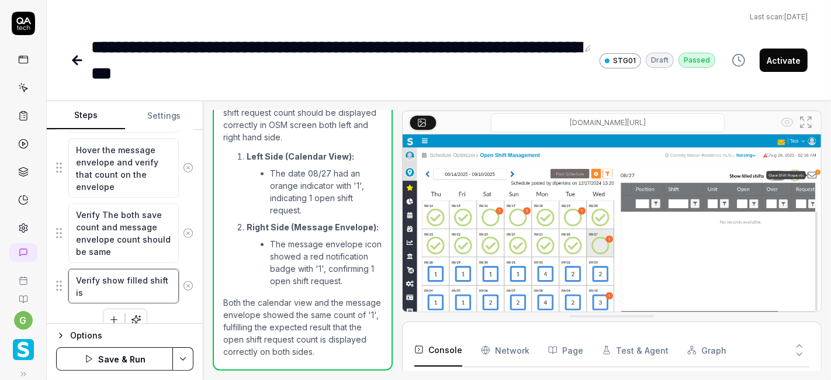
type textarea "*"
type textarea "Verify show filled shift is d"
type textarea "*"
type textarea "Verify show filled shift is di"
type textarea "*"
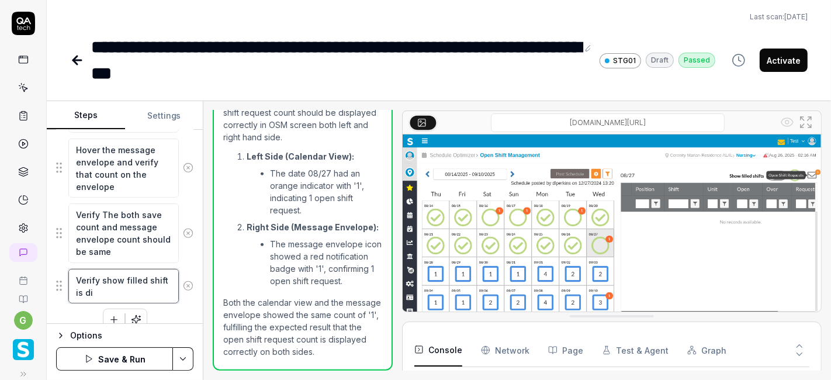
type textarea "Verify show filled shift is dis"
type textarea "*"
type textarea "Verify show filled shift is disa"
type textarea "*"
type textarea "Verify show filled shift is disab"
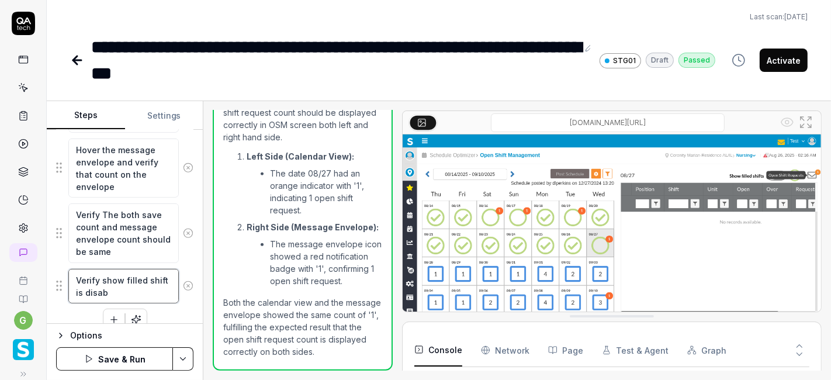
type textarea "*"
type textarea "Verify show filled shift is disabl"
type textarea "*"
type textarea "Verify show filled shift is disable"
type textarea "*"
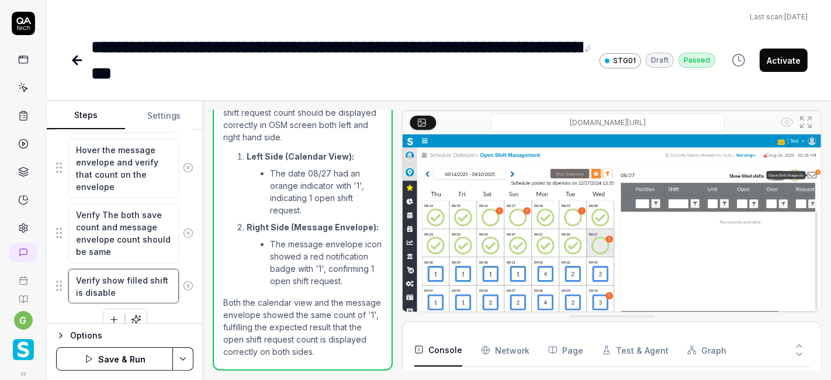
type textarea "Verify show filled shift is disable"
type textarea "*"
type textarea "Verify show filled shift is disable t"
type textarea "*"
type textarea "Verify show filled shift is disable th"
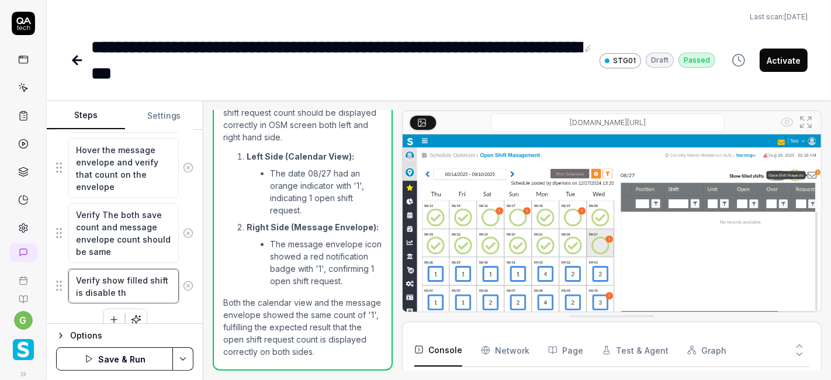
type textarea "*"
type textarea "Verify show filled shift is disable the"
type textarea "*"
type textarea "Verify show filled shift is disable then"
type textarea "*"
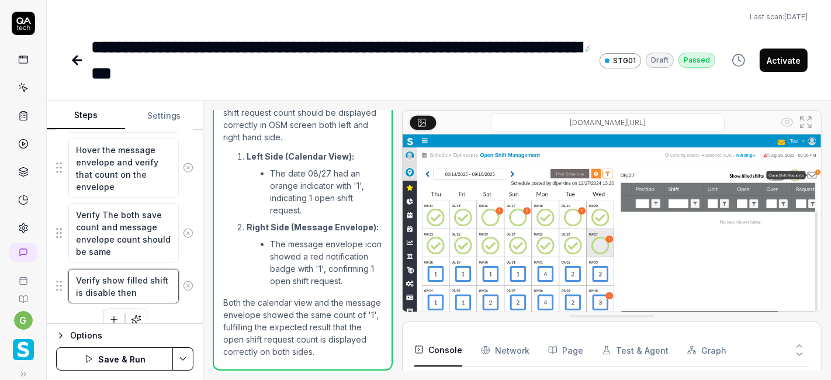
type textarea "Verify show filled shift is disable then"
type textarea "*"
type textarea "Verify show filled shift is disable then c"
type textarea "*"
type textarea "Verify show filled shift is disable then cl"
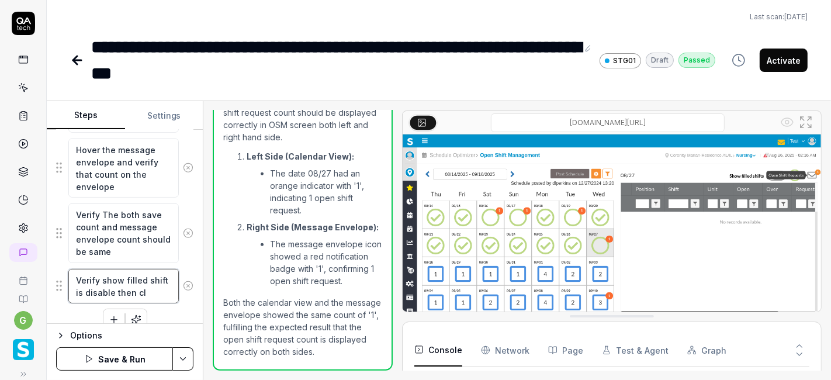
type textarea "*"
type textarea "Verify show filled shift is disable then cli"
type textarea "*"
type textarea "Verify show filled shift is disable then cl"
type textarea "*"
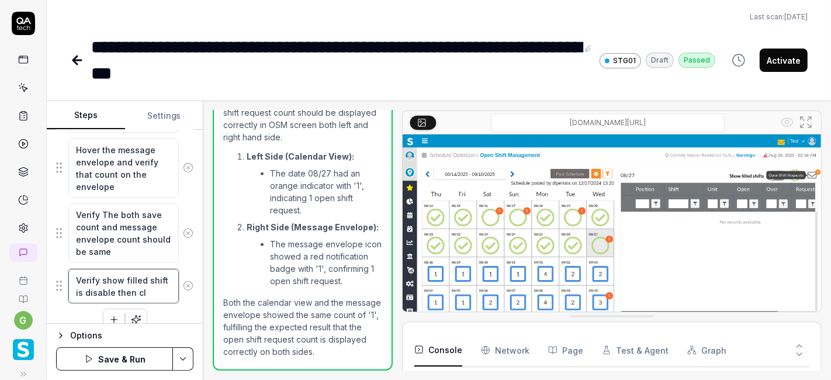
type textarea "Verify show filled shift is disable then c"
type textarea "*"
type textarea "Verify show filled shift is disable then"
type textarea "*"
type textarea "Verify show filled shift is disable then e"
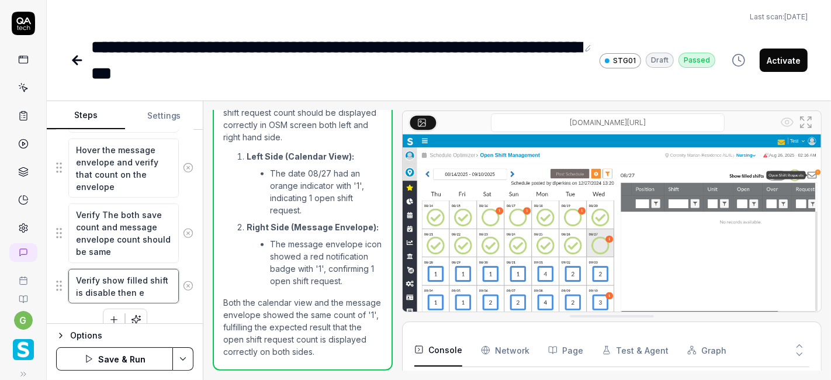
type textarea "*"
type textarea "Verify show filled shift is disable then en"
type textarea "*"
type textarea "Verify show filled shift is disable then ena"
type textarea "*"
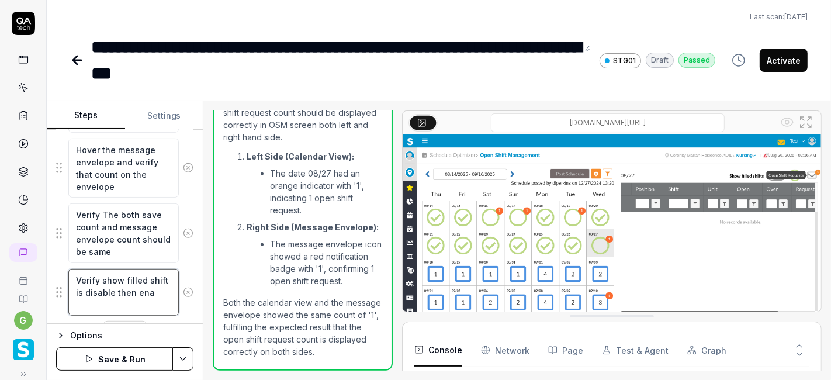
type textarea "Verify show filled shift is disable then enab"
type textarea "*"
type textarea "Verify show filled shift is disable then enabe"
type textarea "*"
type textarea "Verify show filled shift is disable then enabel"
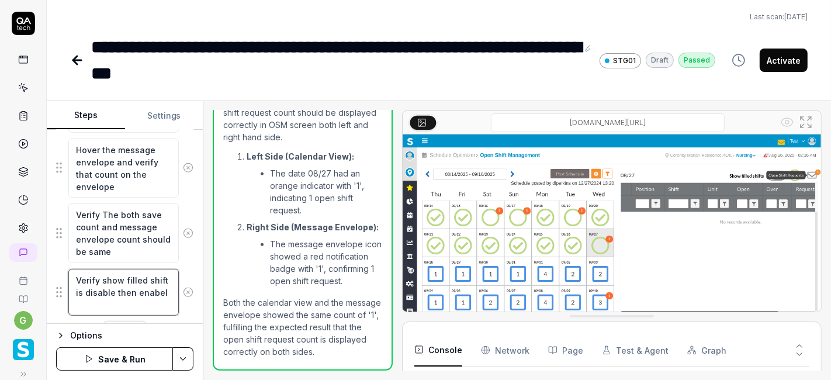
type textarea "*"
type textarea "Verify show filled shift is disable then enabe"
type textarea "*"
type textarea "Verify show filled shift is disable then enab"
type textarea "*"
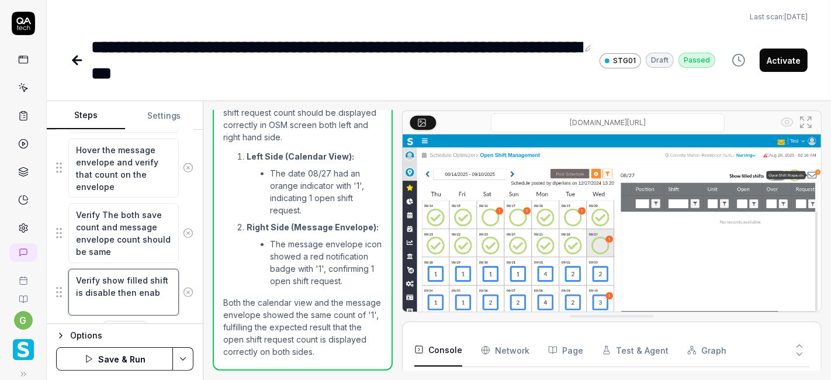
type textarea "Verify show filled shift is disable then enabl"
type textarea "*"
type textarea "Verify show filled shift is disable then enable"
type textarea "*"
type textarea "Verify show filled shift is disable then enable"
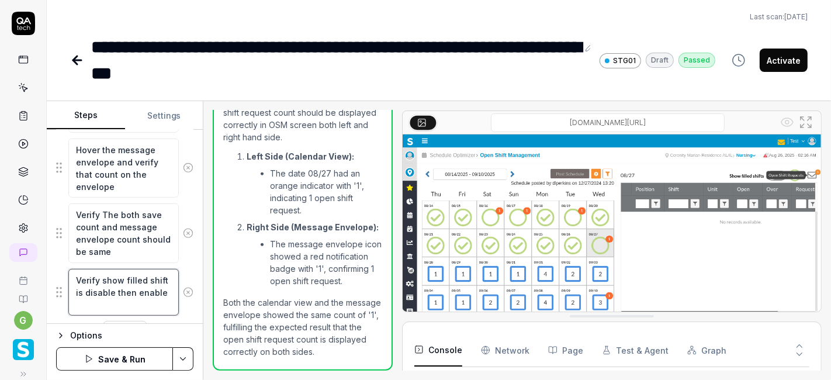
type textarea "*"
type textarea "Verify show filled shift is disable then enable i"
type textarea "*"
type textarea "Verify show filled shift is disable then enable it"
type textarea "*"
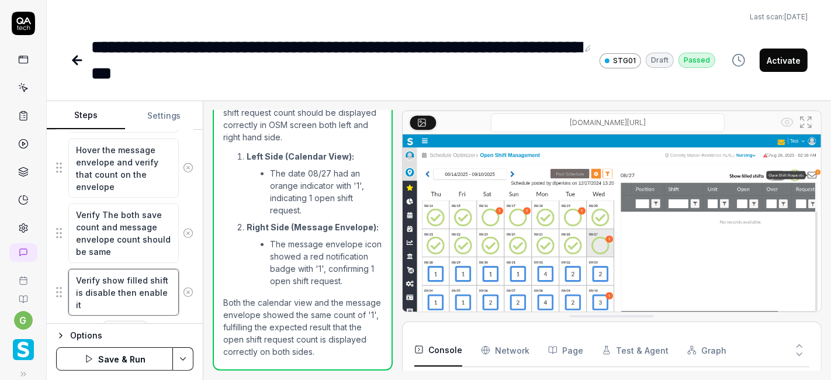
type textarea "Verify show filled shift is disable then enable it"
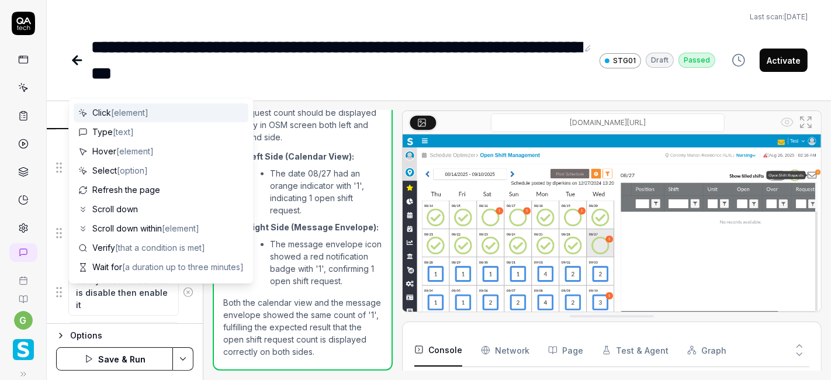
scroll to position [688, 0]
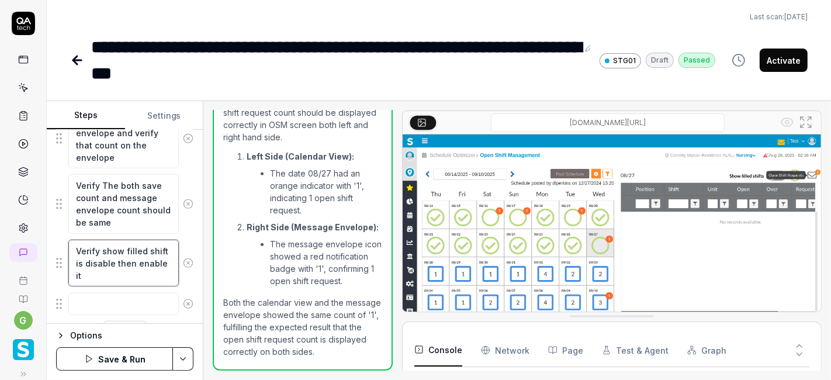
click at [123, 270] on textarea "Verify show filled shift is disable then enable it" at bounding box center [123, 263] width 110 height 47
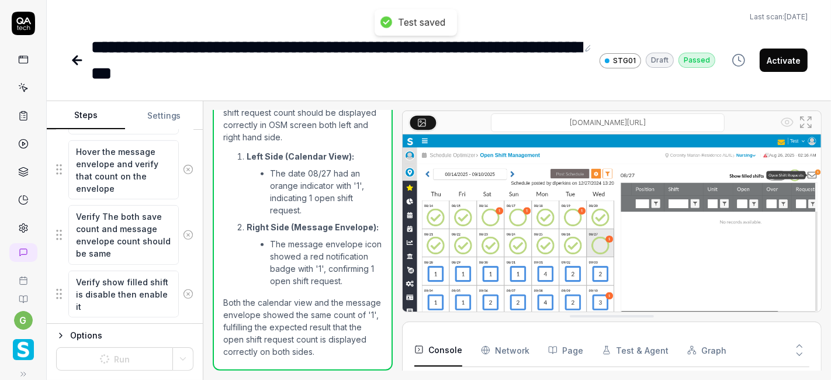
scroll to position [741, 0]
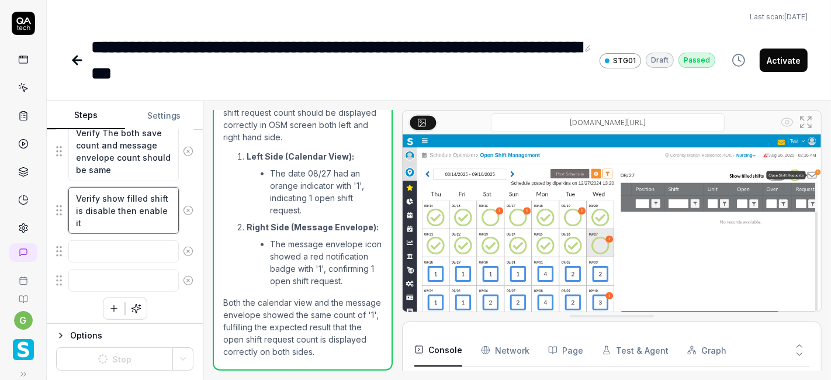
click at [117, 220] on textarea "Verify show filled shift is disable then enable it" at bounding box center [123, 210] width 110 height 47
type textarea "*"
type textarea "Verify show filled shift is disable then enable it"
type textarea "*"
type textarea "Verify show filled shift is disable then enable it"
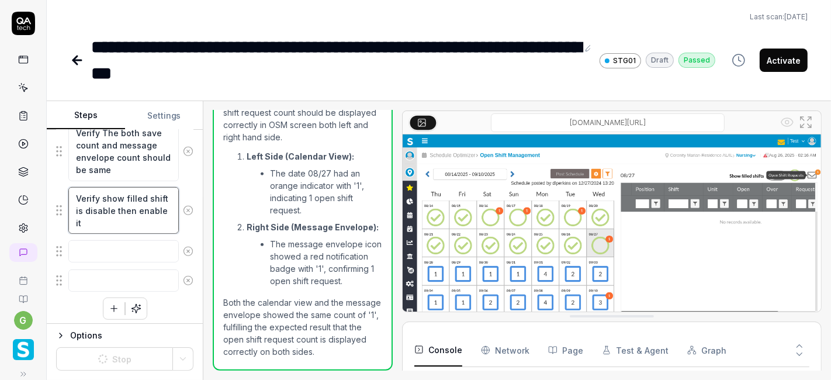
type textarea "*"
type textarea "Verify show filled shift is disable then enable it"
type textarea "*"
type textarea "Verify show filled shift is disable then enable it"
type textarea "*"
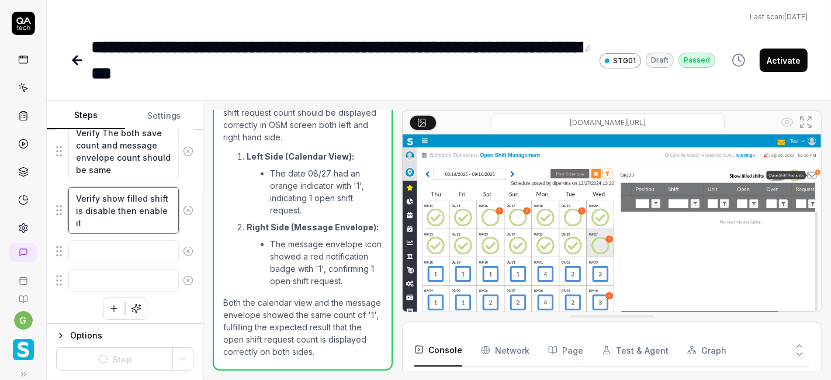
type textarea "Verify show filled shift is disable then enable it"
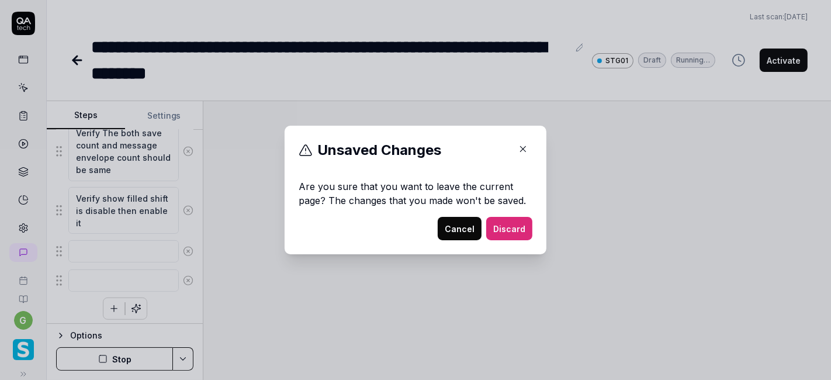
click at [524, 149] on button "button" at bounding box center [523, 149] width 19 height 19
click at [502, 227] on button "Discard" at bounding box center [509, 228] width 46 height 23
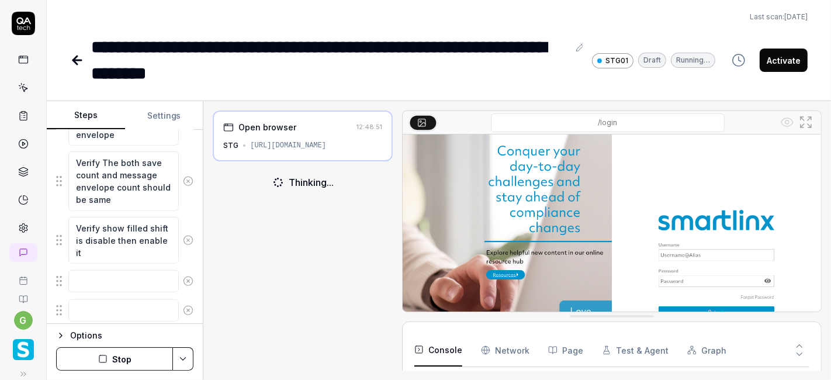
scroll to position [711, 0]
click at [124, 250] on textarea "Verify show filled shift is disable then enable it" at bounding box center [123, 240] width 110 height 47
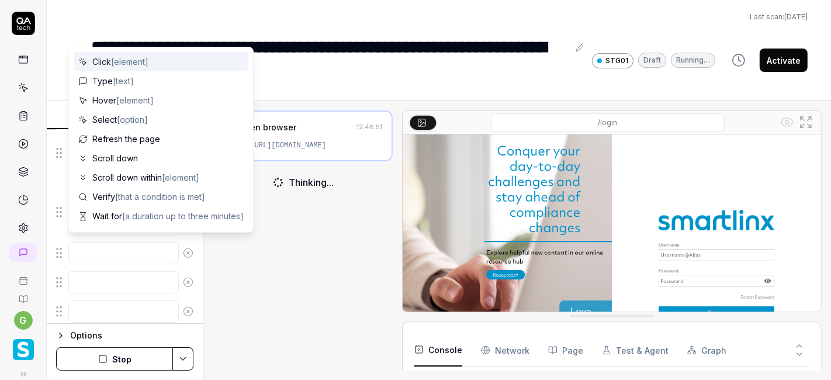
click at [183, 248] on icon at bounding box center [188, 253] width 11 height 11
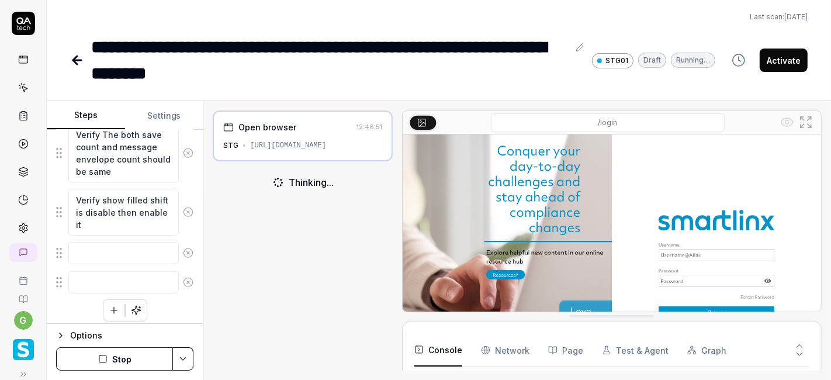
click at [183, 248] on icon at bounding box center [188, 253] width 11 height 11
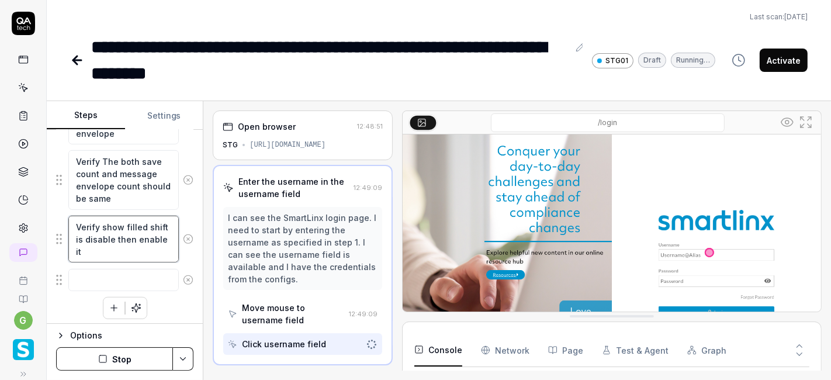
click at [126, 252] on textarea "Verify show filled shift is disable then enable it" at bounding box center [123, 239] width 110 height 47
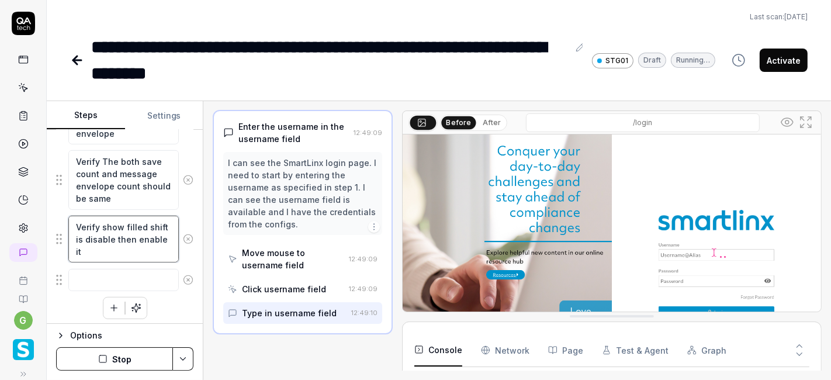
scroll to position [54, 0]
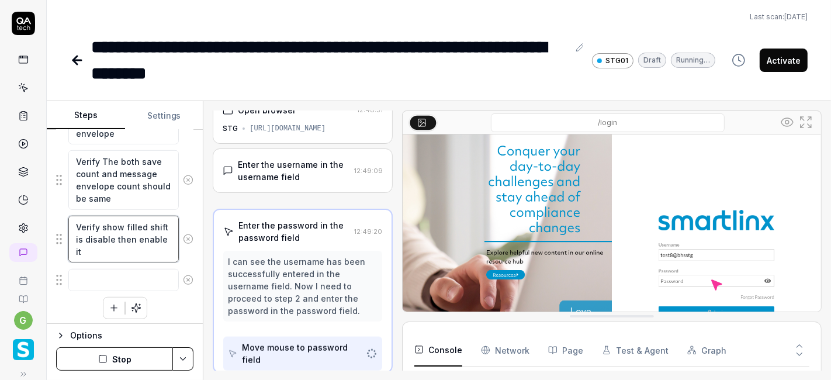
type textarea "*"
type textarea "Verify show filled shift is disable then enable it"
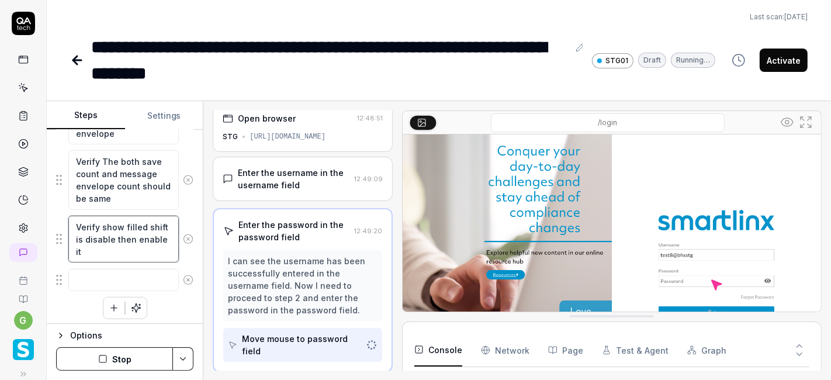
type textarea "*"
type textarea "Verify show filled shift is disable then enable it"
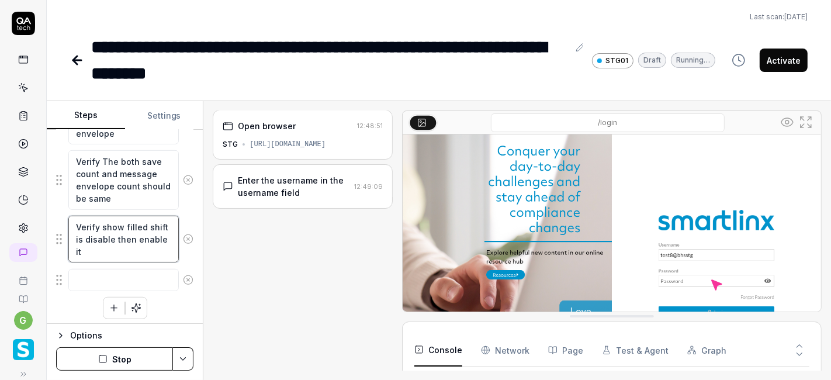
type textarea "*"
type textarea "Verify show filled shift is disable then enable it"
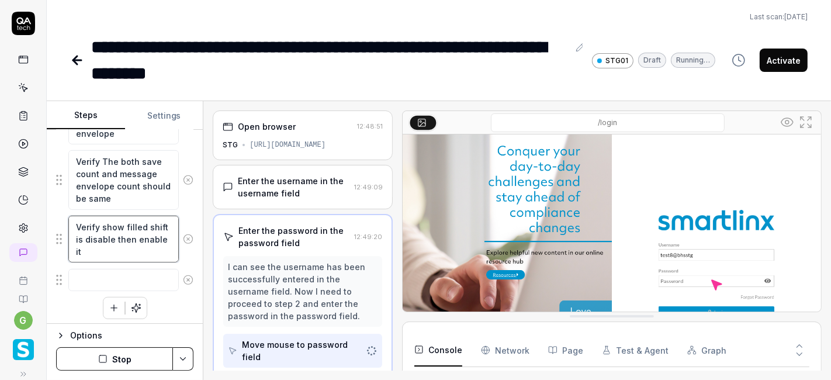
type textarea "*"
type textarea "Verify show filled shift is disable then enable it"
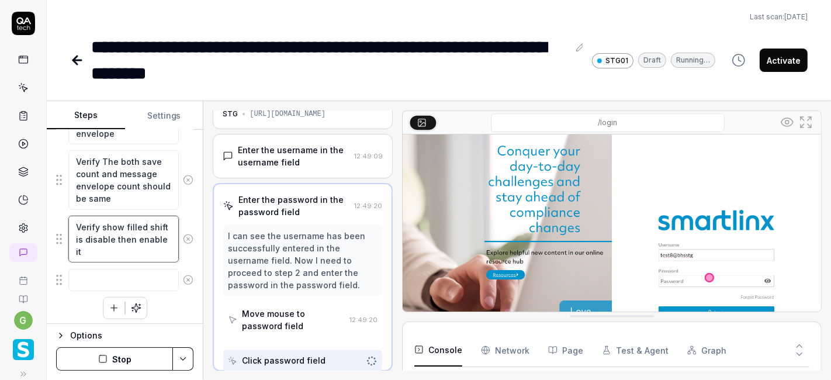
type textarea "*"
type textarea "Verify show filled shift is disable then enable it"
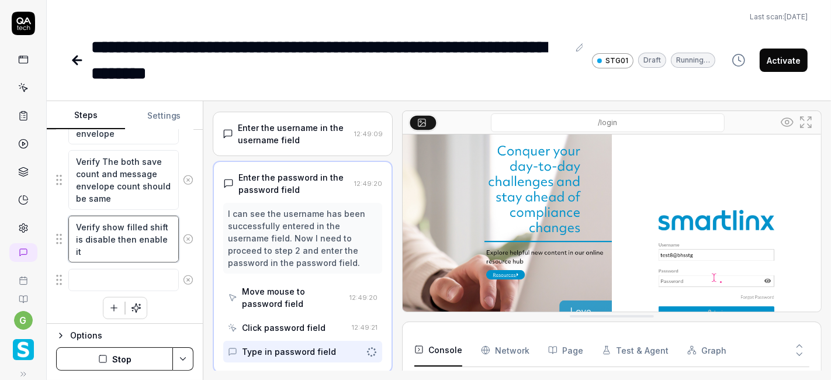
type textarea "*"
type textarea "Verify show filled shift is disable then enable it ,"
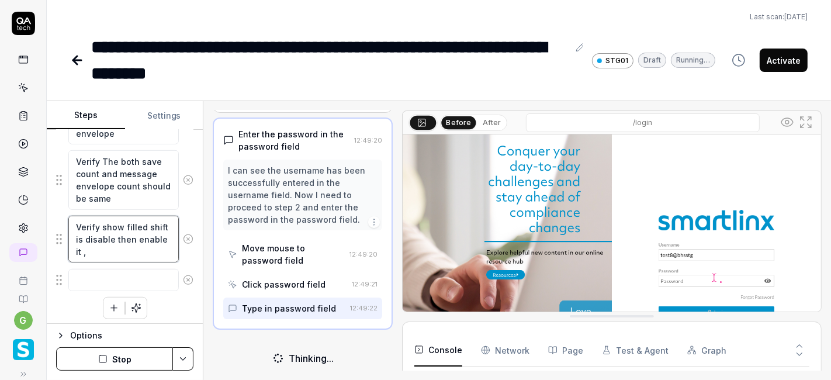
type textarea "*"
type textarea "Verify show filled shift is disable then enable it ,"
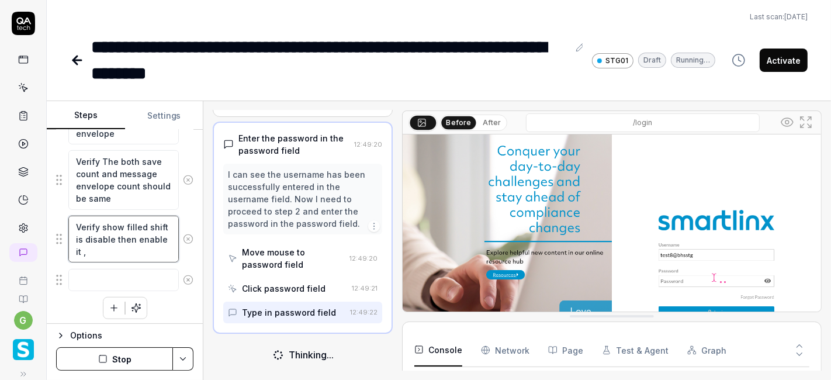
scroll to position [91, 0]
type textarea "*"
type textarea "Verify show filled shift is disable then enable it , I"
type textarea "*"
type textarea "Verify show filled shift is disable then enable it , If"
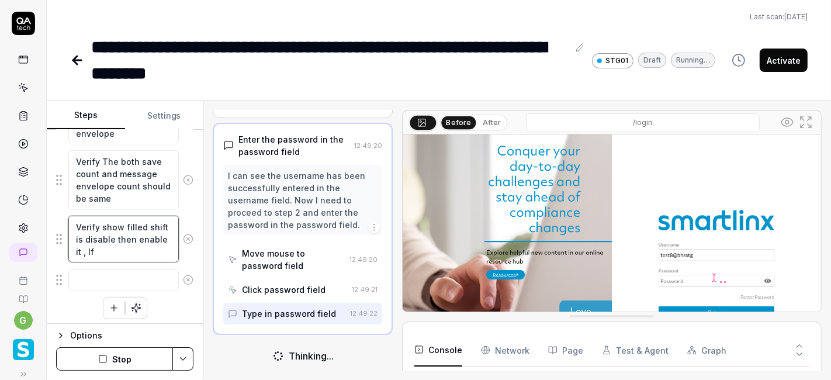
type textarea "*"
type textarea "Verify show filled shift is disable then enable it , If i"
type textarea "*"
type textarea "Verify show filled shift is disable then enable it , If it"
type textarea "*"
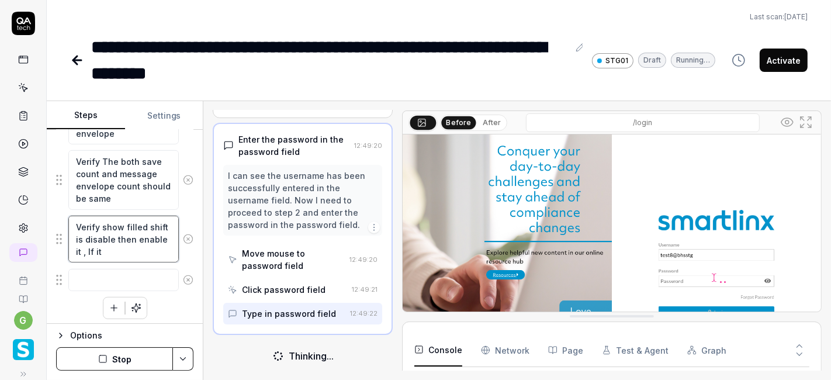
type textarea "Verify show filled shift is disable then enable it , If its"
type textarea "*"
type textarea "Verify show filled shift is disable then enable it , If its"
type textarea "*"
type textarea "Verify show filled shift is disable then enable it , If its"
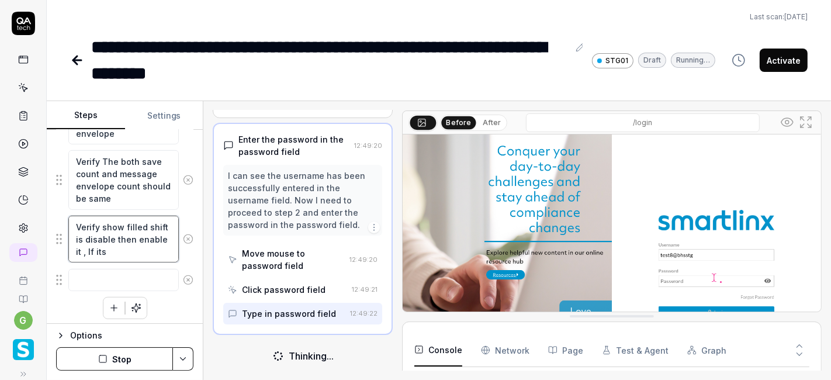
type textarea "*"
type textarea "Verify show filled shift is disable then enable it , If it"
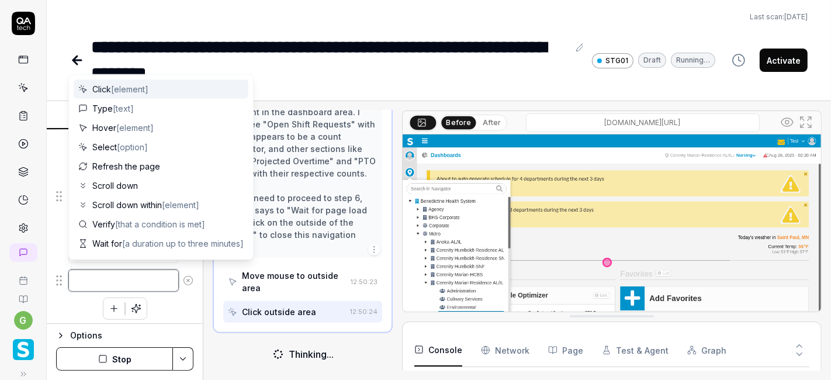
scroll to position [422, 0]
click at [106, 275] on textarea at bounding box center [123, 280] width 110 height 22
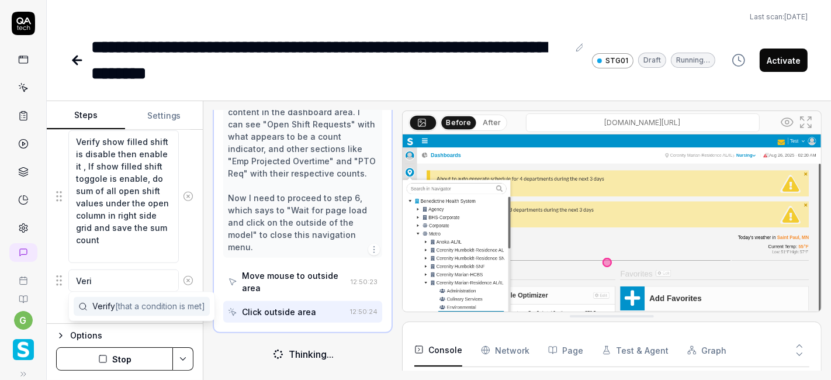
click at [118, 302] on span "[that a condition is met]" at bounding box center [160, 307] width 90 height 10
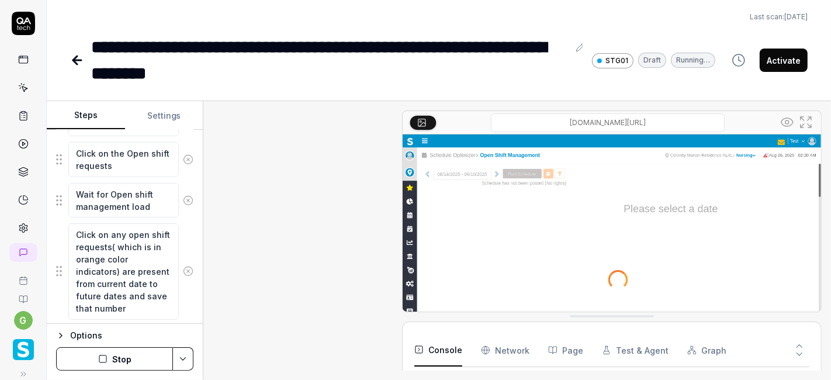
scroll to position [0, 0]
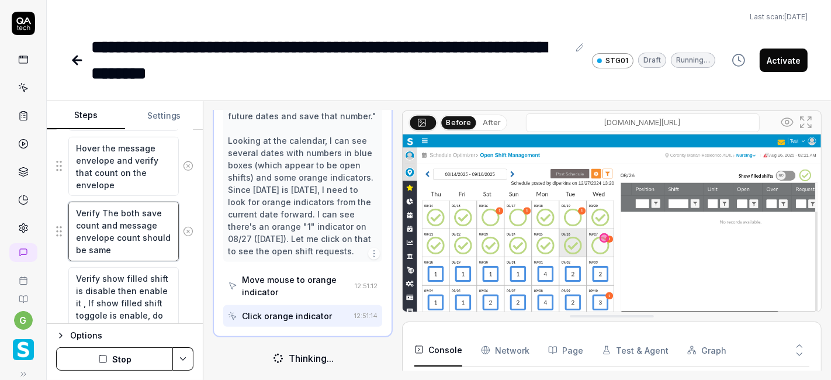
drag, startPoint x: 117, startPoint y: 221, endPoint x: 137, endPoint y: 229, distance: 21.5
click at [137, 229] on textarea "Verify The both save count and message envelope count should be same" at bounding box center [123, 231] width 110 height 59
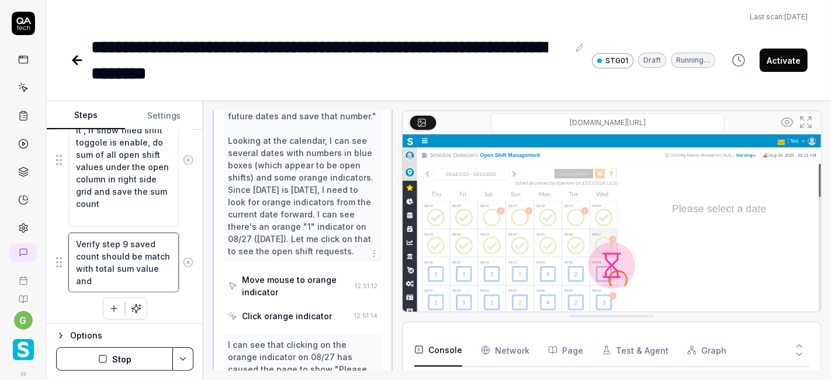
click at [126, 271] on textarea "Verify step 9 saved count should be match with total sum value and" at bounding box center [123, 262] width 110 height 59
paste textarea "message envelope count"
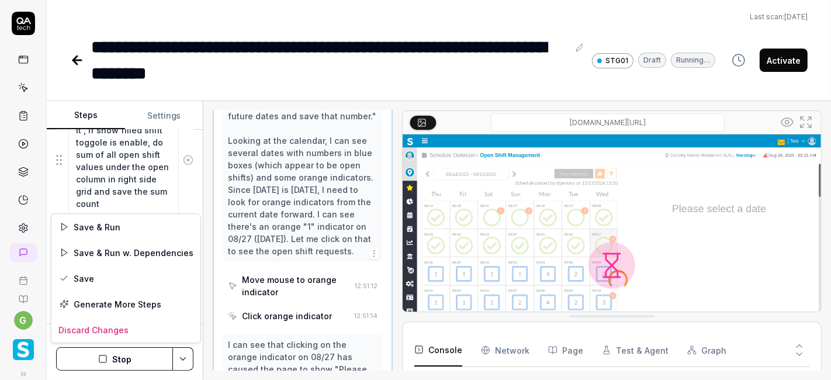
click at [181, 363] on html "**********" at bounding box center [415, 190] width 831 height 380
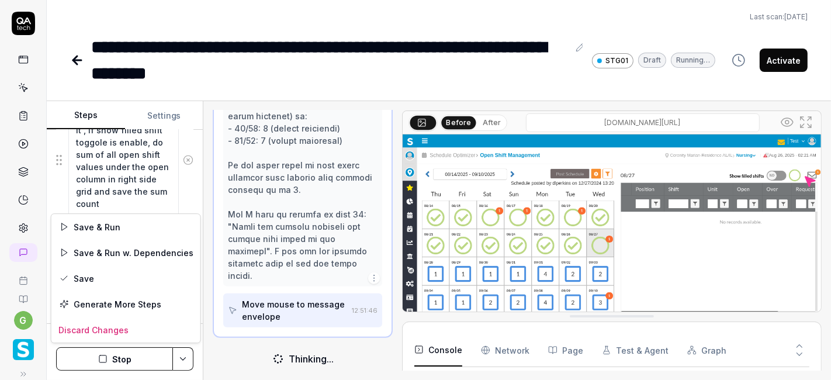
scroll to position [664, 0]
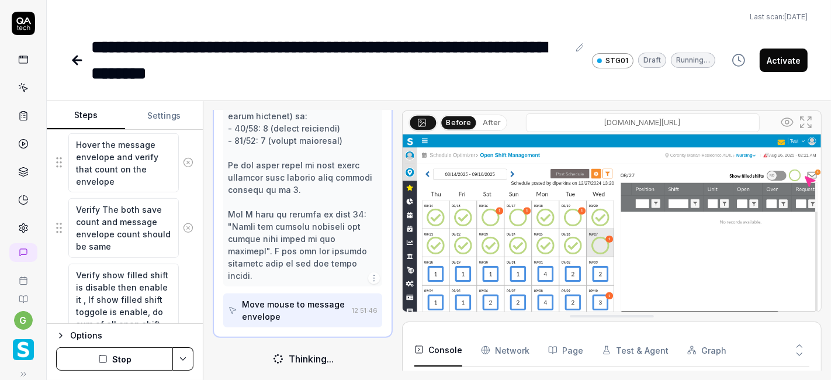
click at [201, 193] on html "**********" at bounding box center [415, 190] width 831 height 380
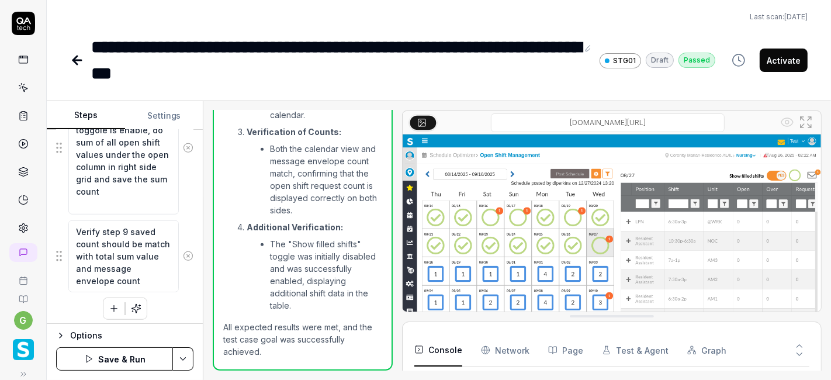
scroll to position [12, 0]
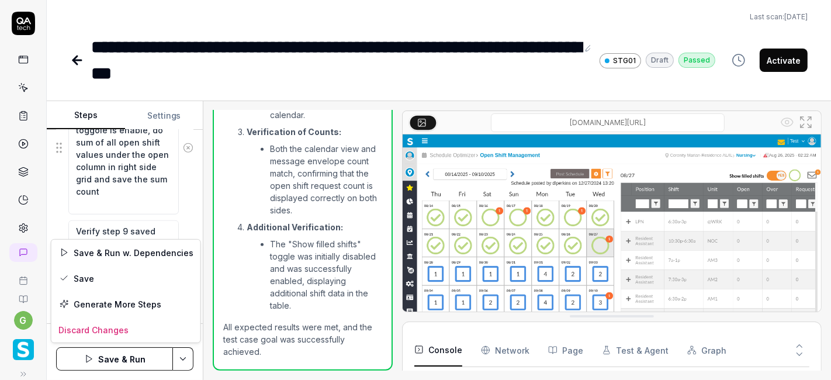
click at [180, 356] on html "**********" at bounding box center [415, 190] width 831 height 380
click at [115, 279] on div "Save" at bounding box center [125, 278] width 149 height 26
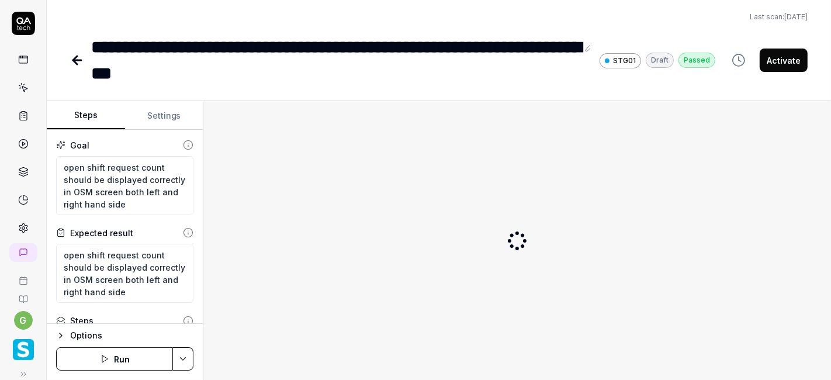
click at [127, 360] on button "Run" at bounding box center [114, 358] width 117 height 23
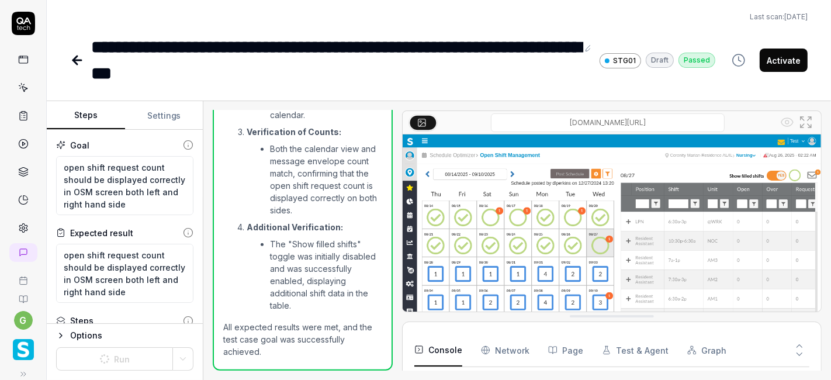
scroll to position [180, 0]
type textarea "*"
click at [122, 361] on button "Run" at bounding box center [114, 358] width 117 height 23
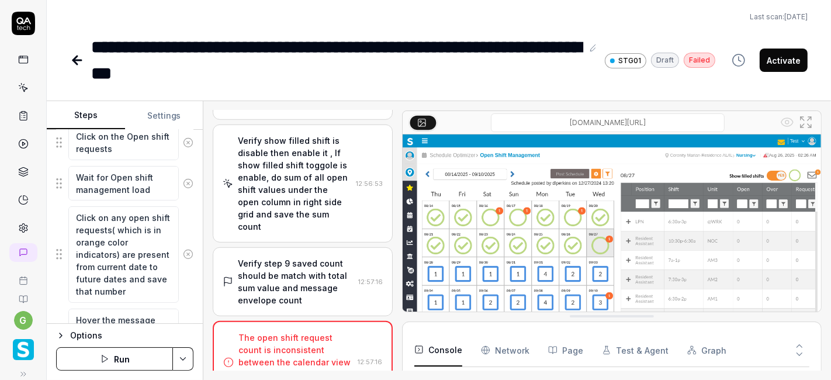
scroll to position [666, 0]
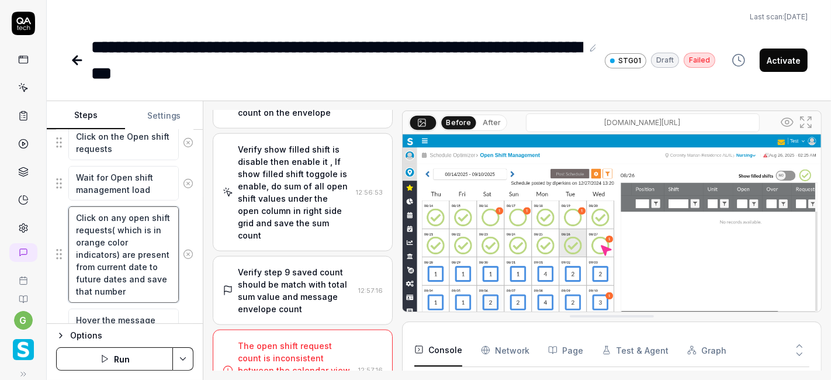
click at [124, 214] on textarea "Click on any open shift requests( which is in orange color indicators) are pres…" at bounding box center [123, 254] width 110 height 96
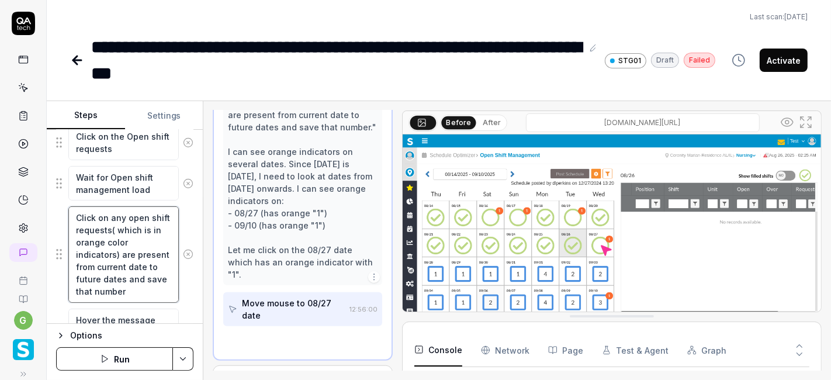
type textarea "*"
type textarea "Click on any open shift requests( which is in orange color indicators) are pres…"
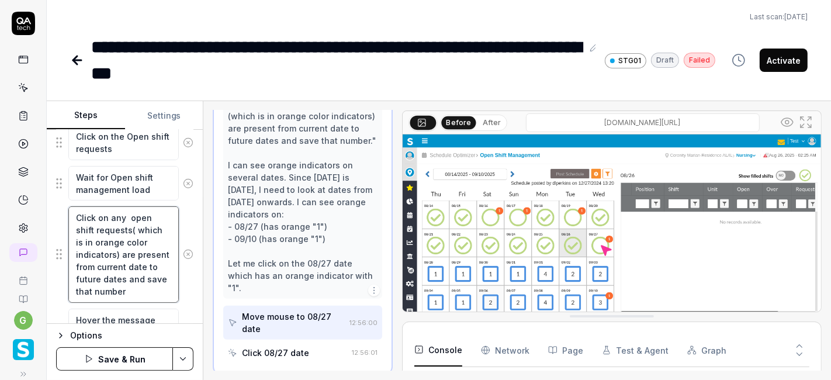
type textarea "*"
type textarea "Click on any o open shift requests( which is in orange color indicators) are pr…"
type textarea "*"
type textarea "Click on any on open shift requests( which is in orange color indicators) are p…"
type textarea "*"
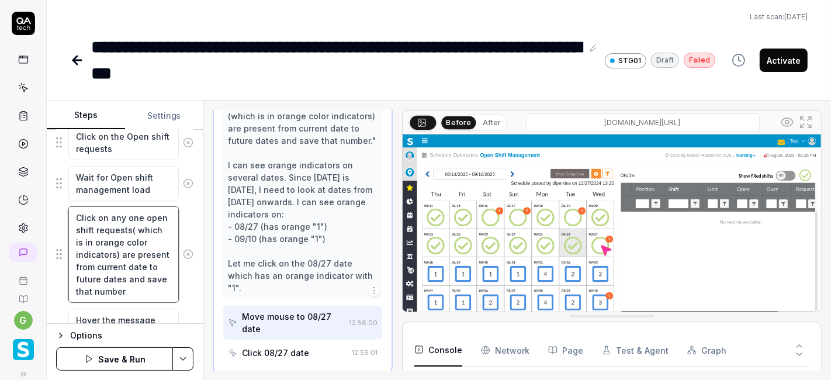
type textarea "Click on any one open shift requests( which is in orange color indicators) are …"
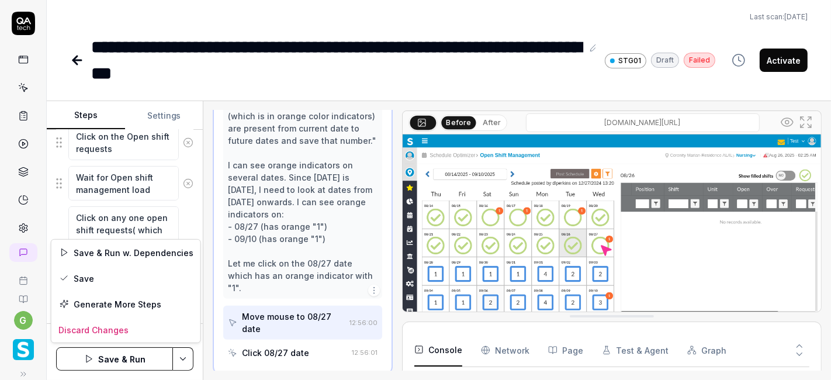
click at [182, 361] on html "**********" at bounding box center [415, 190] width 831 height 380
click at [132, 276] on div "Save" at bounding box center [125, 278] width 149 height 26
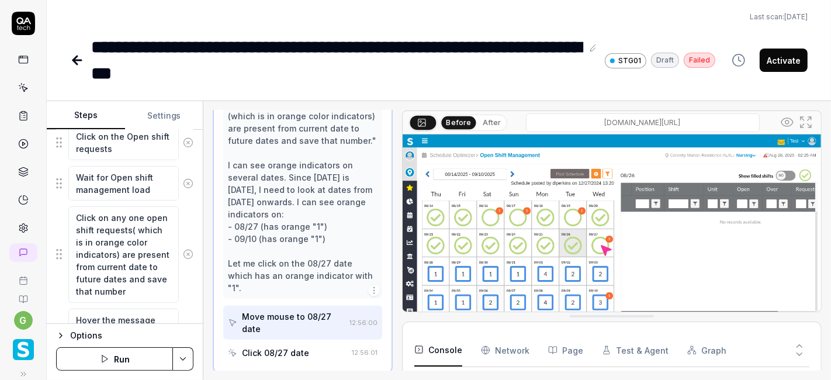
click at [120, 361] on button "Run" at bounding box center [114, 358] width 117 height 23
type textarea "*"
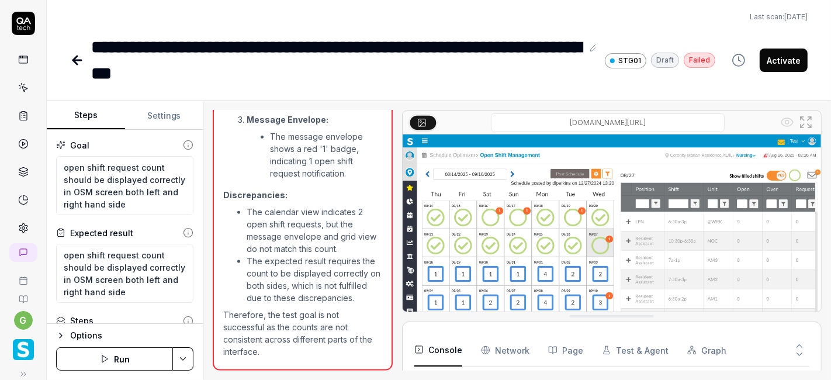
scroll to position [180, 0]
click at [122, 358] on button "Run" at bounding box center [114, 358] width 117 height 23
type textarea "*"
click at [124, 358] on button "Run" at bounding box center [114, 358] width 117 height 23
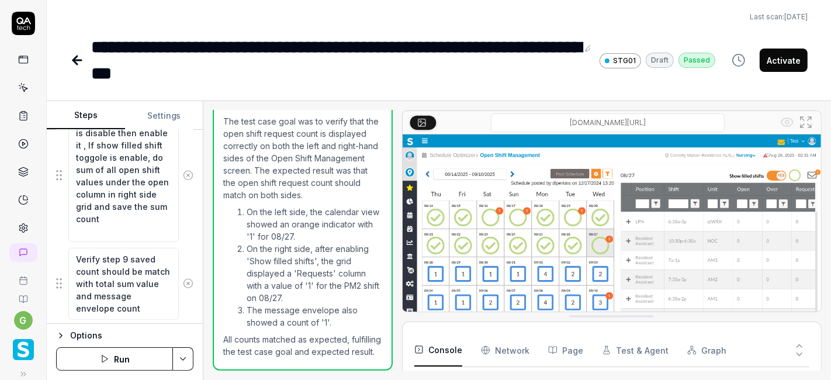
scroll to position [812, 0]
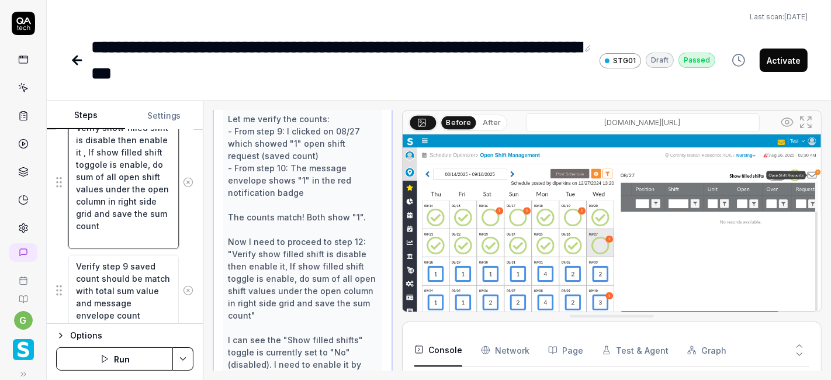
click at [126, 196] on textarea "Verify show filled shift is disable then enable it , If show filled shift toggo…" at bounding box center [123, 182] width 110 height 133
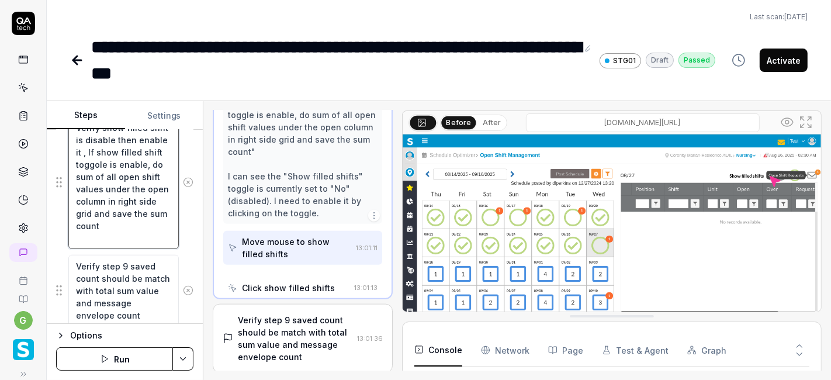
scroll to position [1021, 0]
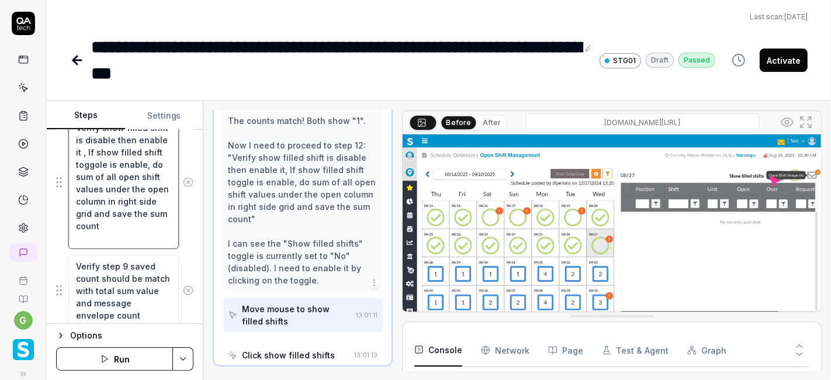
click at [126, 196] on textarea "Verify show filled shift is disable then enable it , If show filled shift toggo…" at bounding box center [123, 182] width 110 height 133
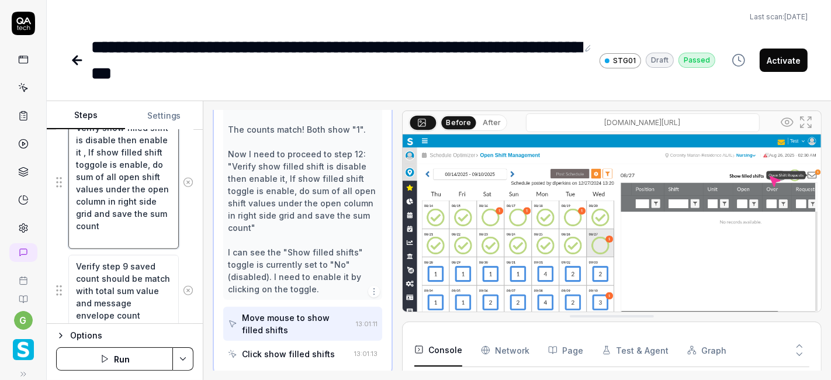
type textarea "*"
type textarea "Verify show filled shift is disable then enable it , If show filled shift toggo…"
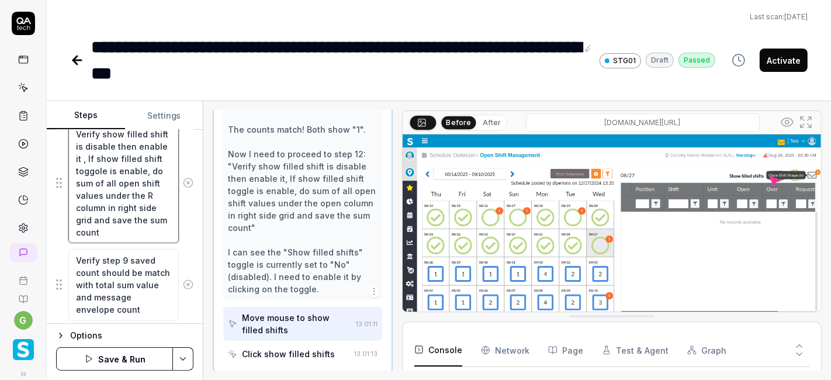
type textarea "*"
type textarea "Verify show filled shift is disable then enable it , If show filled shift toggo…"
type textarea "*"
type textarea "Verify show filled shift is disable then enable it , If show filled shift toggo…"
type textarea "*"
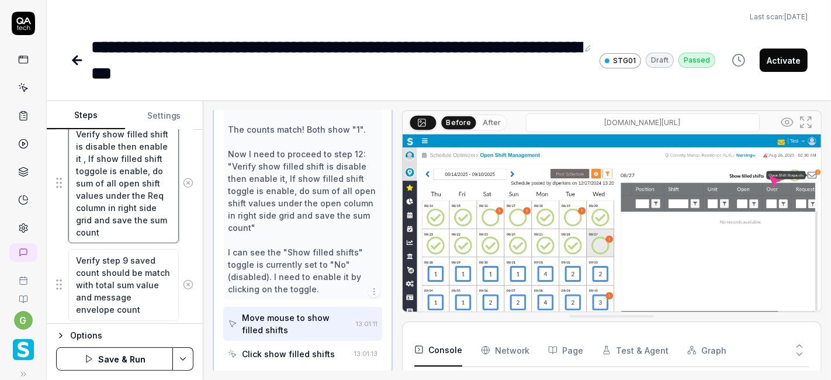
type textarea "Verify show filled shift is disable then enable it , If show filled shift toggo…"
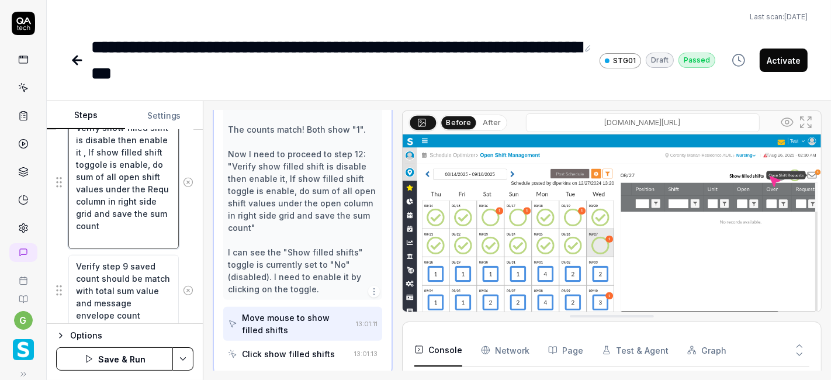
type textarea "*"
type textarea "Verify show filled shift is disable then enable it , If show filled shift toggo…"
type textarea "*"
type textarea "Verify show filled shift is disable then enable it , If show filled shift toggo…"
type textarea "*"
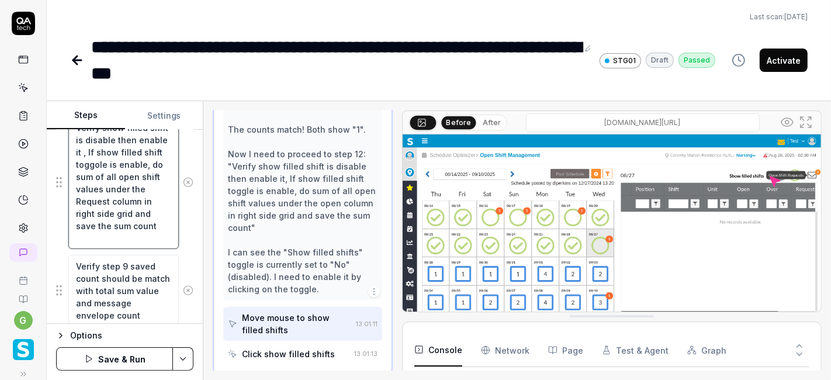
type textarea "Verify show filled shift is disable then enable it , If show filled shift toggo…"
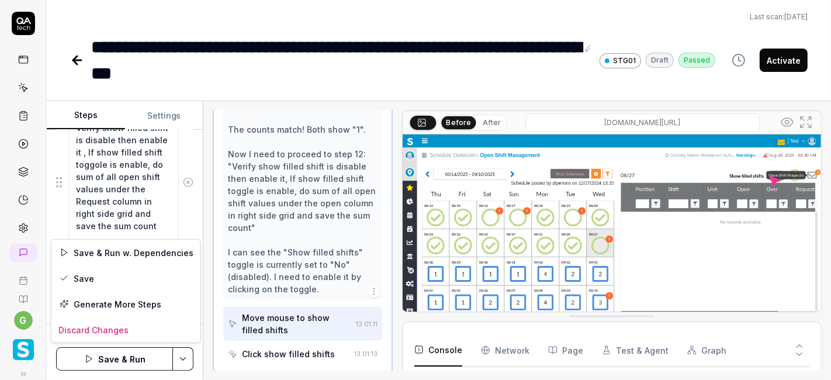
click at [183, 355] on html "**********" at bounding box center [415, 190] width 831 height 380
click at [140, 280] on div "Save" at bounding box center [125, 278] width 149 height 26
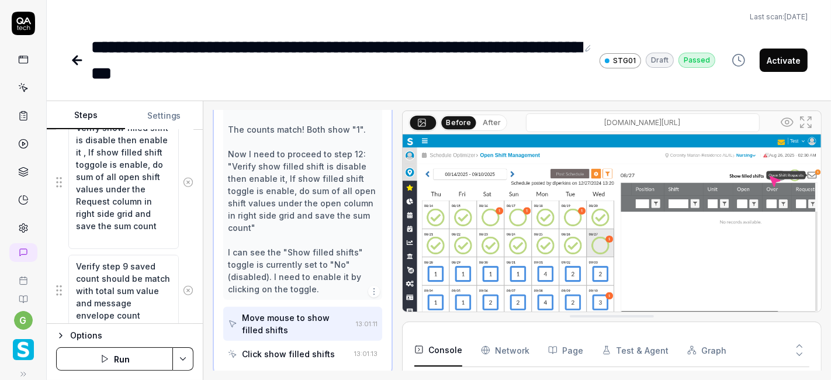
click at [803, 71] on button "Activate" at bounding box center [784, 60] width 48 height 23
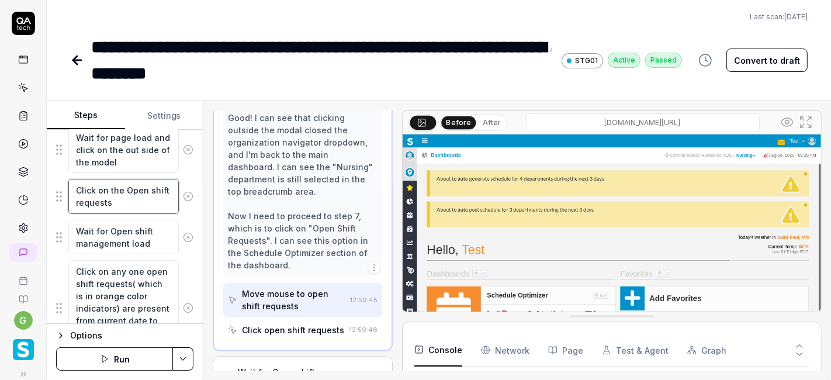
scroll to position [409, 0]
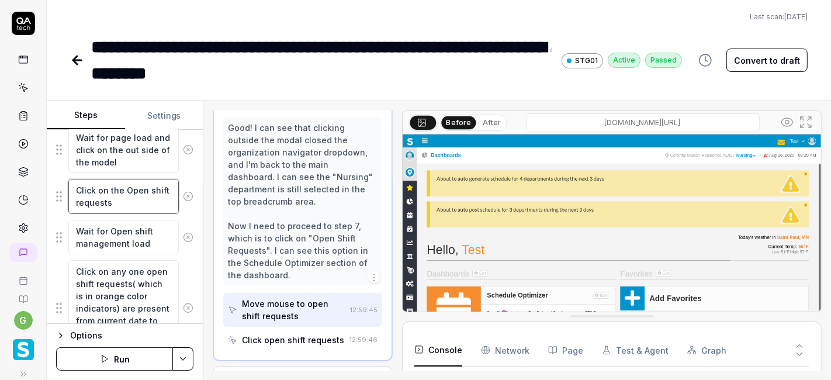
drag, startPoint x: 136, startPoint y: 198, endPoint x: 74, endPoint y: 182, distance: 63.9
click at [74, 182] on textarea "Click on the Open shift requests" at bounding box center [123, 196] width 110 height 34
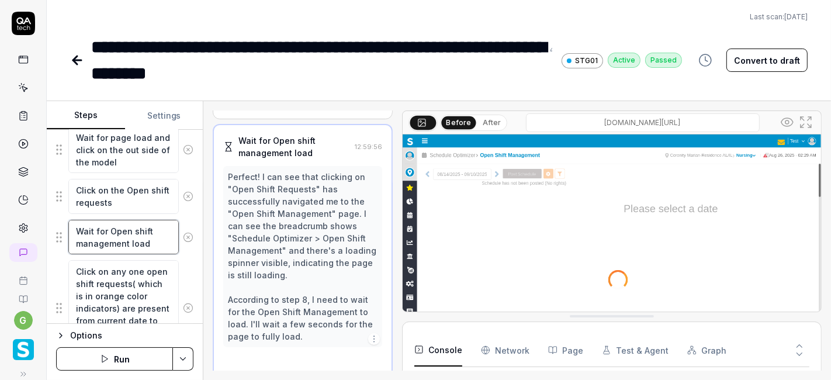
click at [129, 227] on textarea "Wait for Open shift management load" at bounding box center [123, 237] width 110 height 34
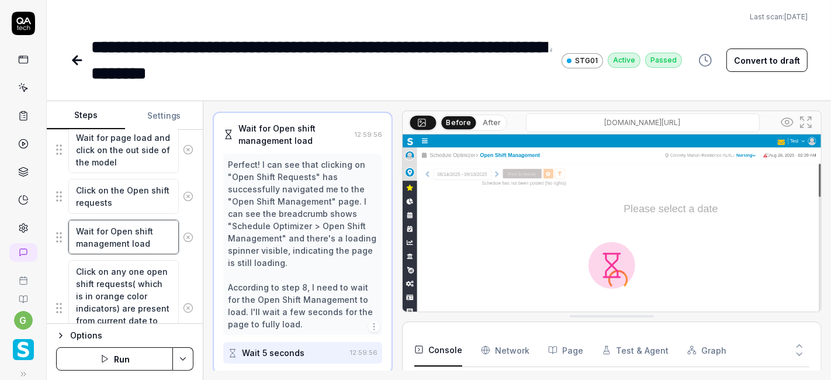
click at [129, 227] on textarea "Wait for Open shift management load" at bounding box center [123, 237] width 110 height 34
click at [112, 282] on textarea "Click on any one open shift requests( which is in orange color indicators) are …" at bounding box center [123, 308] width 110 height 96
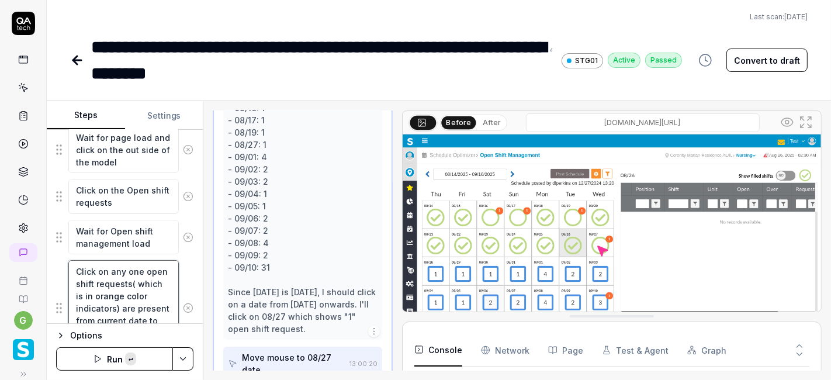
scroll to position [886, 0]
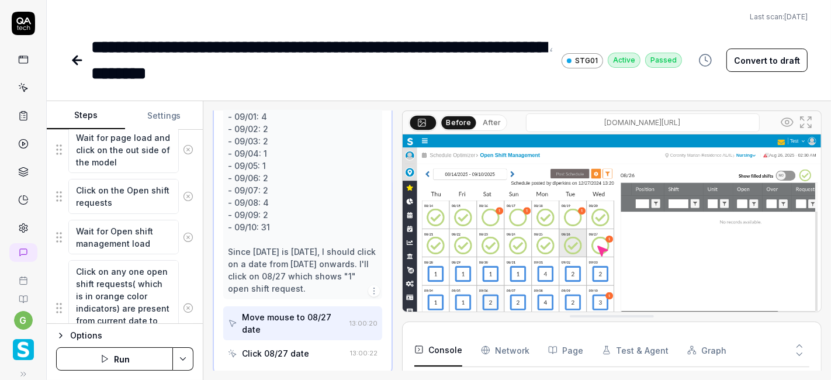
click at [185, 279] on div "Goal open shift request count should be displayed correctly in OSM screen both …" at bounding box center [125, 227] width 156 height 194
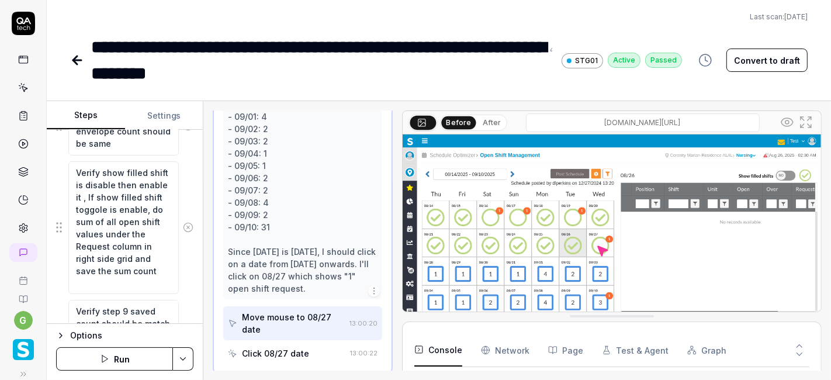
scroll to position [768, 0]
click at [84, 164] on textarea "Verify show filled shift is disable then enable it , If show filled shift toggo…" at bounding box center [123, 226] width 110 height 133
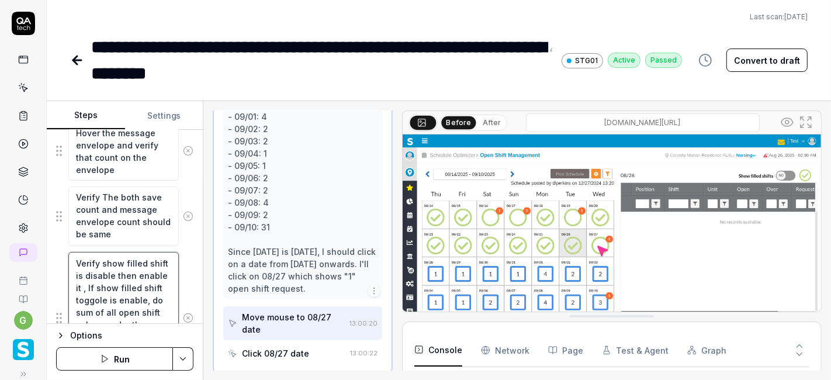
scroll to position [0, 0]
click at [125, 207] on textarea "Verify The both save count and message envelope count should be same" at bounding box center [123, 215] width 110 height 59
click at [84, 57] on icon at bounding box center [77, 60] width 14 height 14
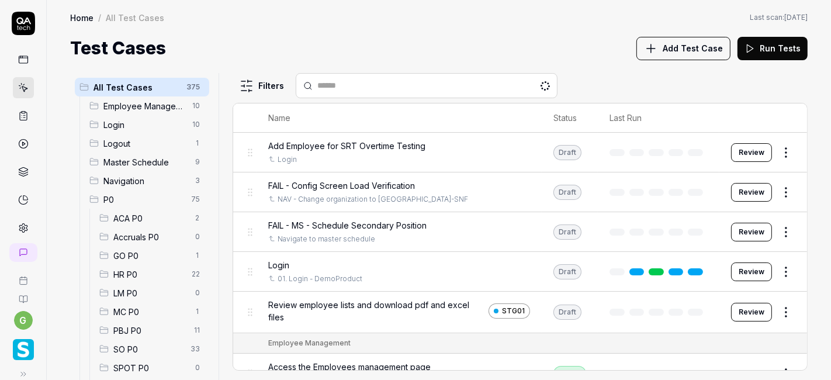
click at [132, 347] on span "SO P0" at bounding box center [148, 349] width 70 height 12
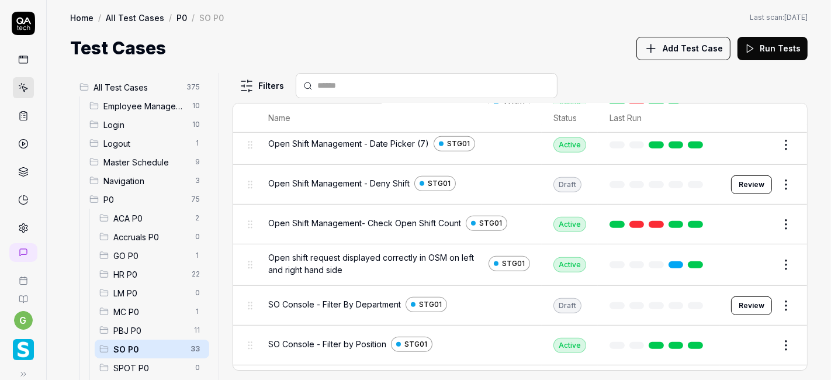
scroll to position [479, 0]
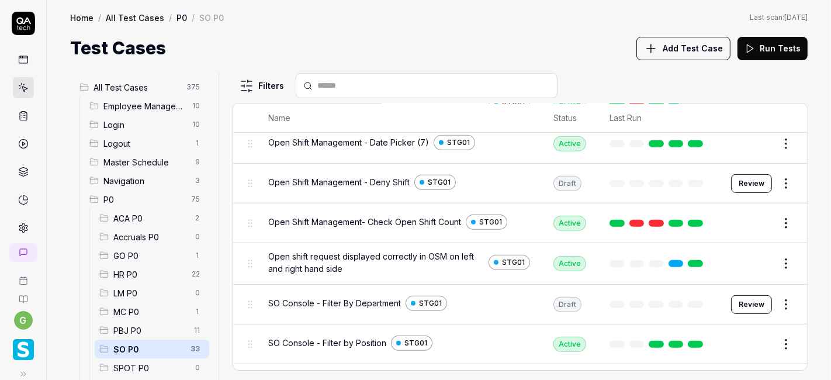
click at [754, 262] on button "Edit" at bounding box center [758, 263] width 28 height 19
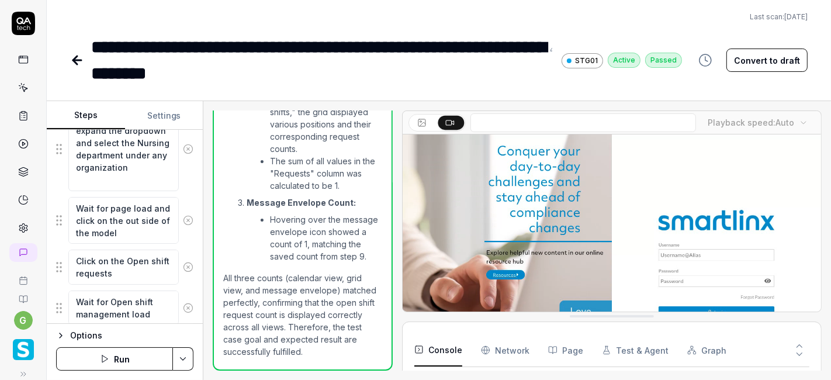
scroll to position [365, 0]
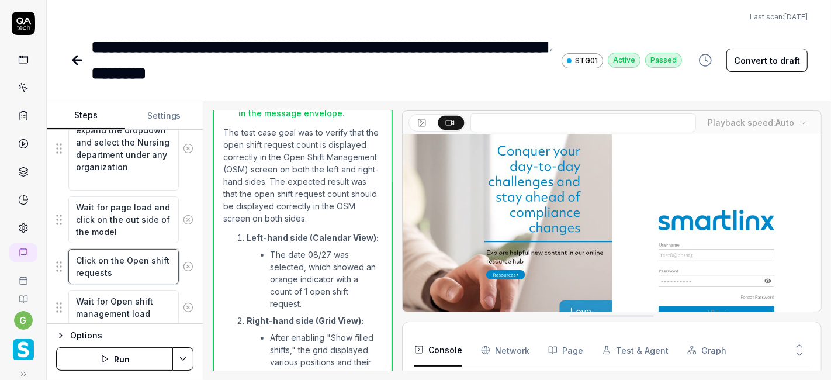
click at [118, 262] on textarea "Click on the Open shift requests" at bounding box center [123, 266] width 110 height 34
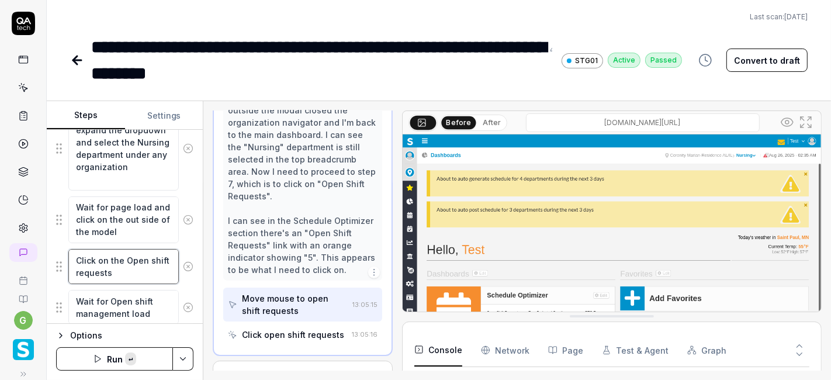
scroll to position [433, 0]
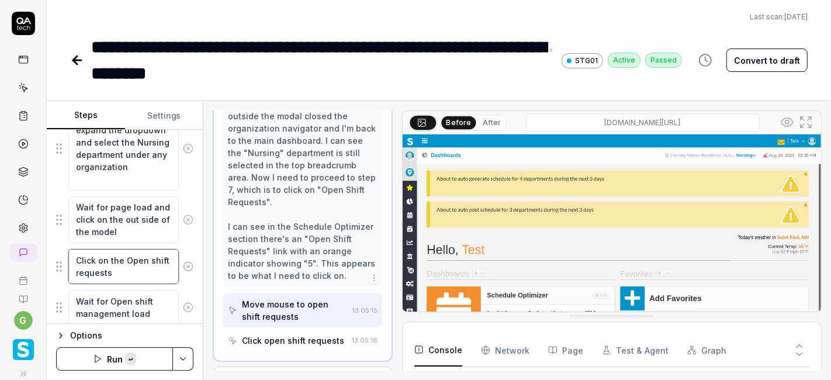
paste textarea "hamburger menu and navigate into Schedule optimizer >> Schedule >> Open shift m…"
type textarea "*"
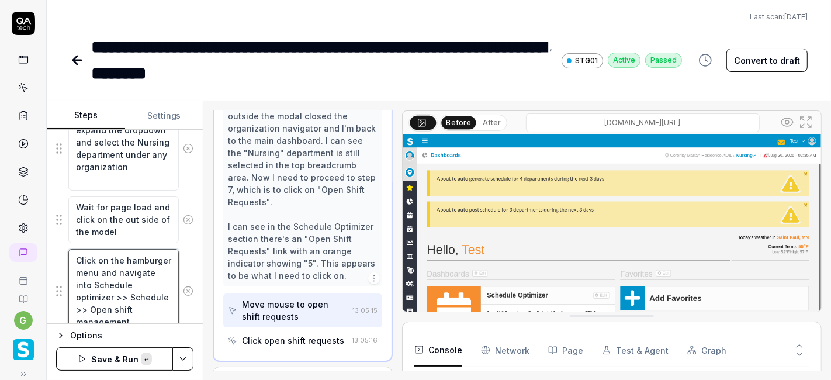
scroll to position [372, 0]
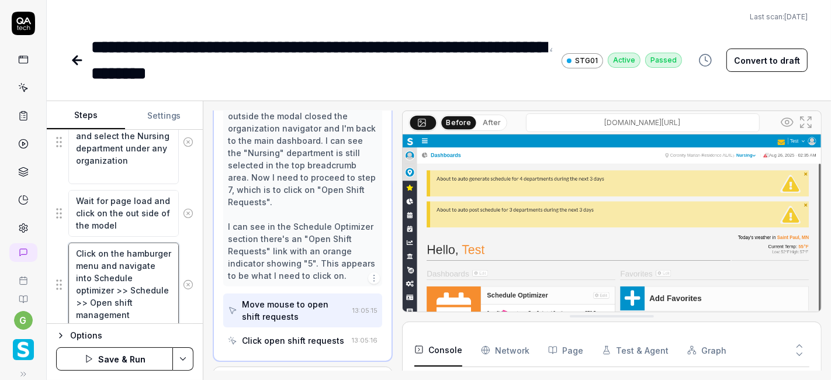
type textarea "Click on the hamburger menu and navigate into Schedule optimizer >> Schedule >>…"
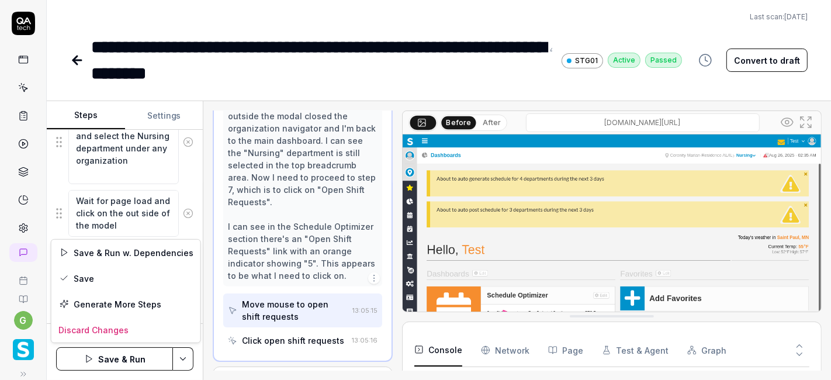
click at [181, 366] on html "**********" at bounding box center [415, 190] width 831 height 380
click at [120, 278] on div "Save" at bounding box center [125, 278] width 149 height 26
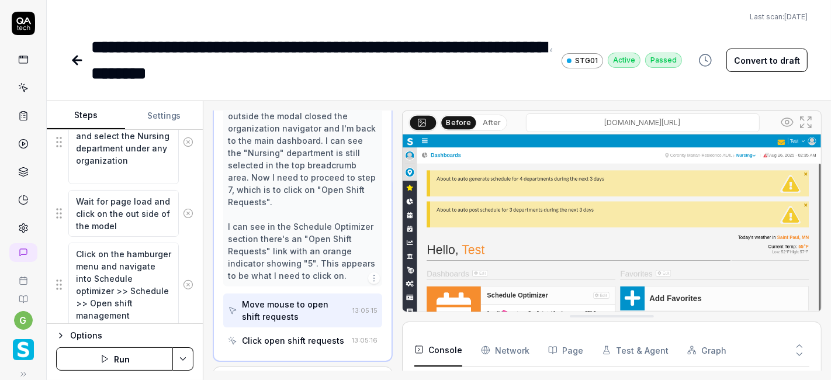
type textarea "*"
click at [78, 65] on icon at bounding box center [77, 60] width 14 height 14
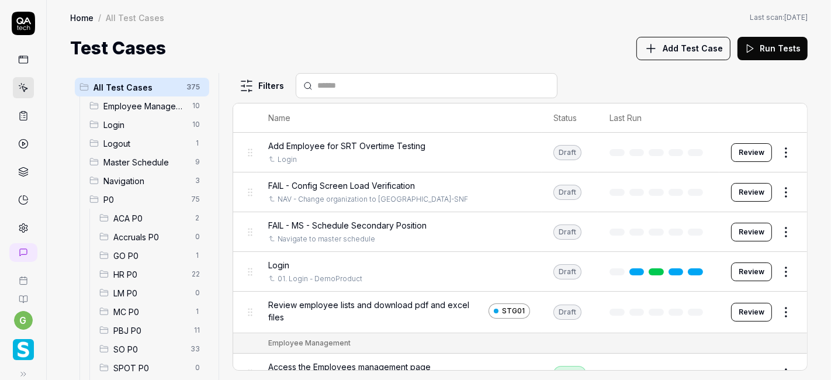
click at [131, 345] on span "SO P0" at bounding box center [148, 349] width 70 height 12
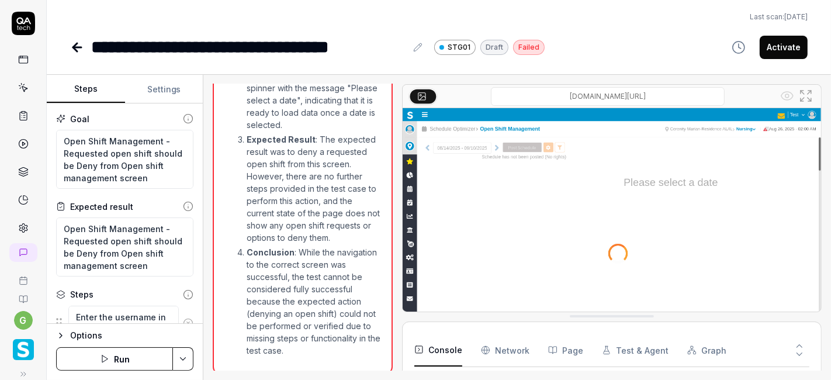
scroll to position [819, 0]
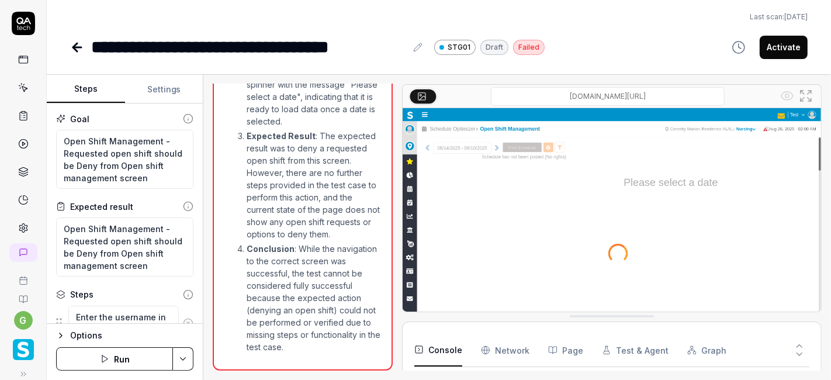
click at [123, 361] on button "Run" at bounding box center [114, 358] width 117 height 23
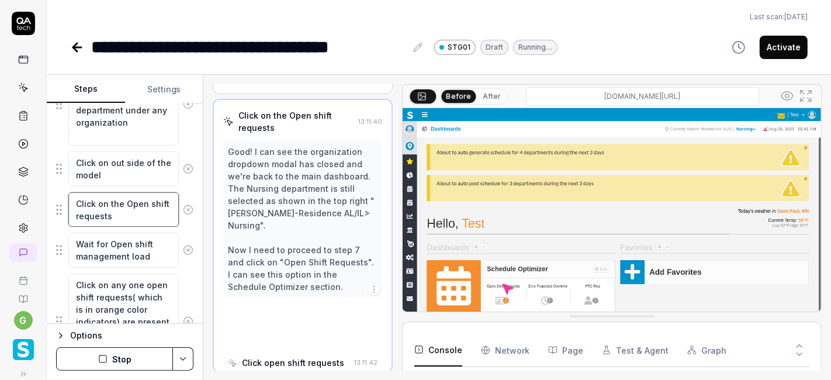
scroll to position [358, 0]
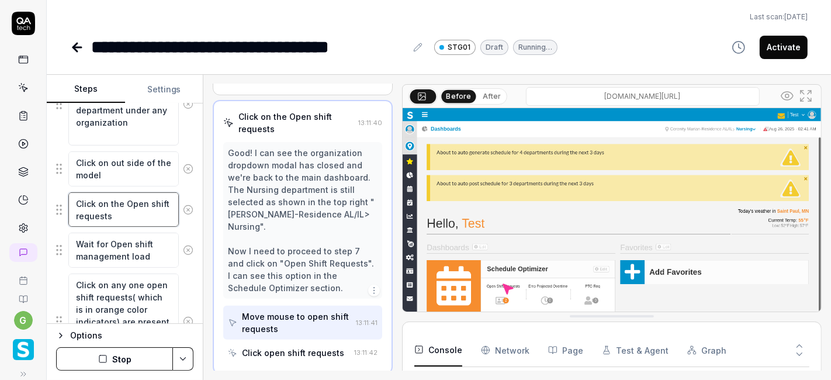
drag, startPoint x: 130, startPoint y: 212, endPoint x: 122, endPoint y: 203, distance: 12.0
click at [122, 203] on textarea "Click on the Open shift requests" at bounding box center [123, 209] width 110 height 34
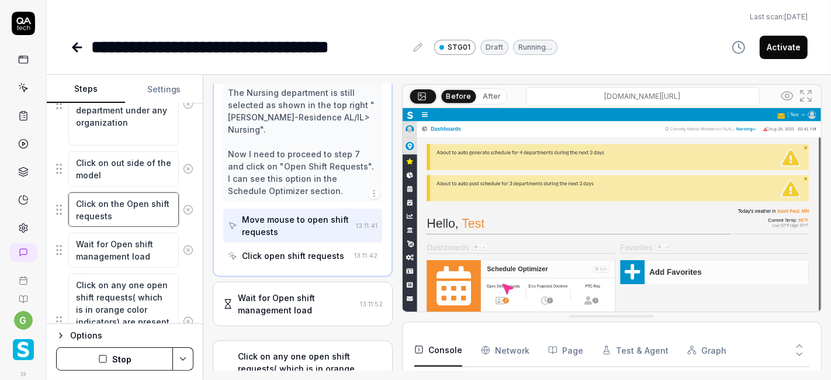
scroll to position [456, 0]
click at [346, 14] on div "Last scan: [DATE]" at bounding box center [438, 17] width 737 height 11
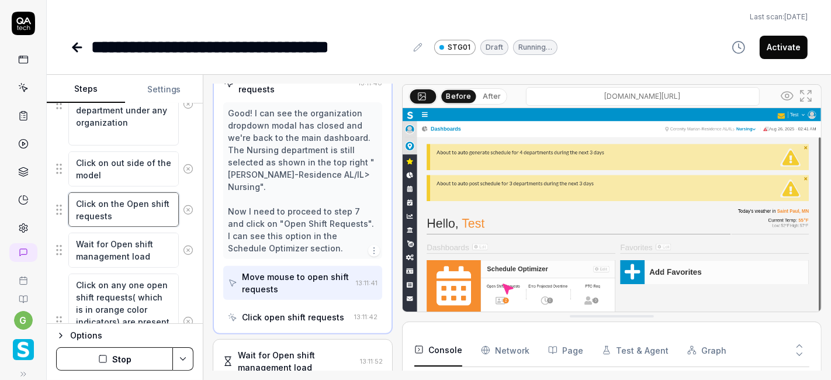
scroll to position [358, 0]
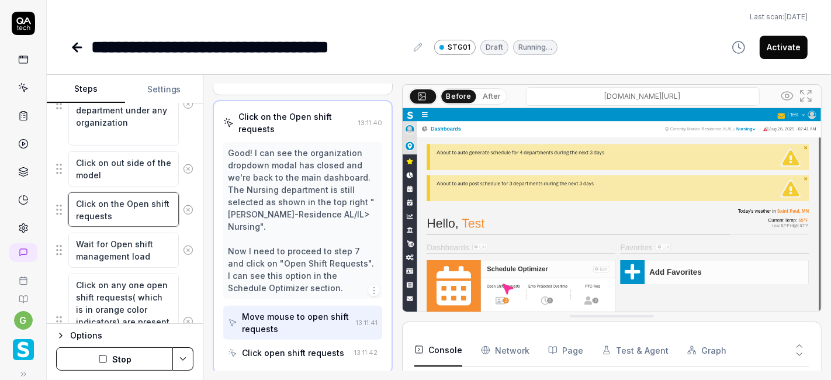
drag, startPoint x: 130, startPoint y: 212, endPoint x: 122, endPoint y: 200, distance: 14.7
click at [122, 200] on textarea "Click on the Open shift requests" at bounding box center [123, 209] width 110 height 34
type textarea "*"
type textarea "Click on the"
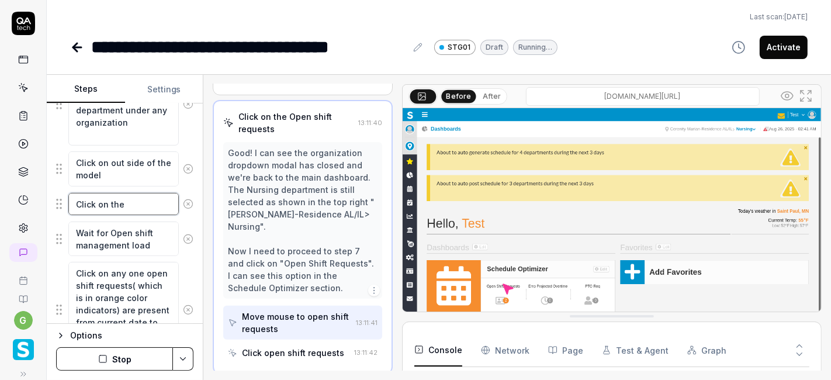
type textarea "*"
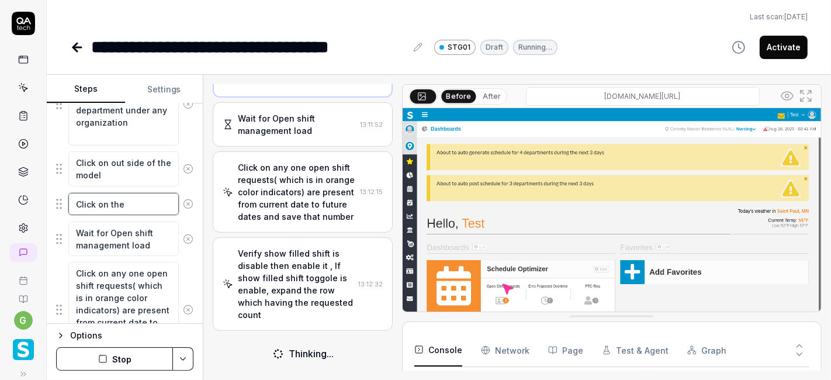
scroll to position [640, 0]
type textarea "Click on the"
click at [251, 268] on div "Verify show filled shift is disable then enable it , If show filled shift toggo…" at bounding box center [296, 287] width 116 height 74
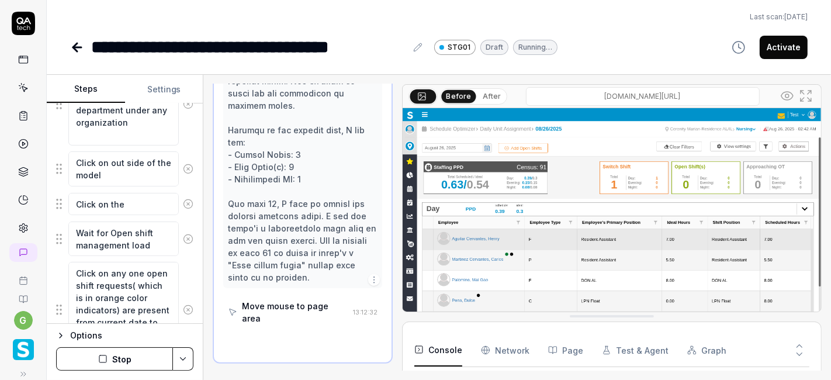
scroll to position [1007, 0]
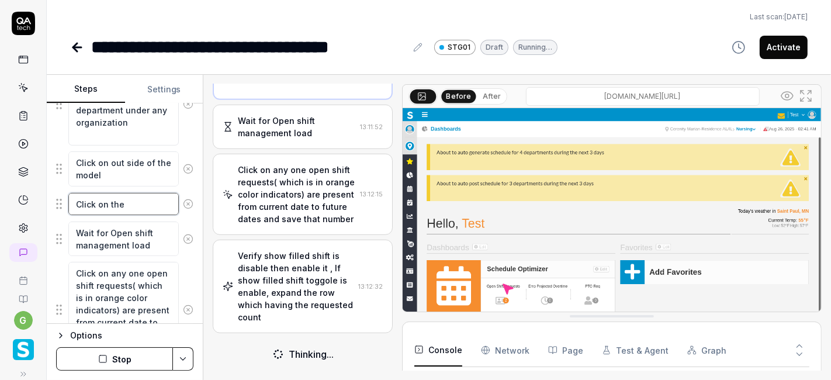
click at [133, 198] on textarea "Click on the" at bounding box center [123, 204] width 110 height 22
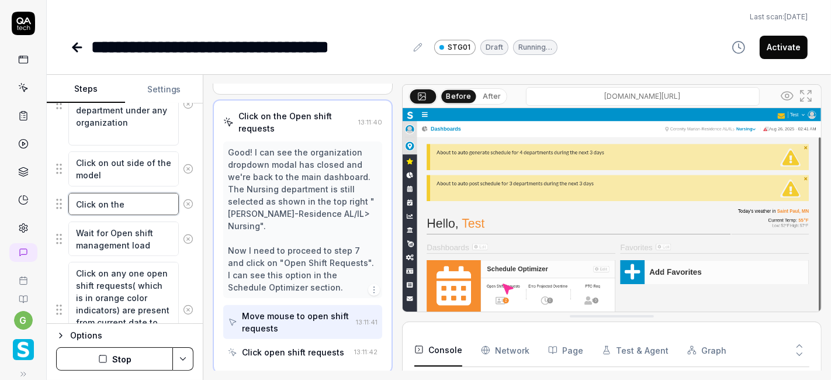
scroll to position [358, 0]
type textarea "*"
type textarea "Click on the"
paste textarea "hamburger menu"
type textarea "*"
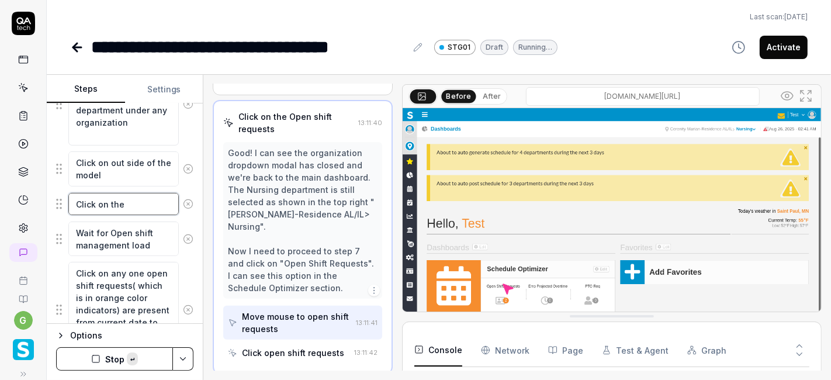
type textarea "Click on the hamburger menu"
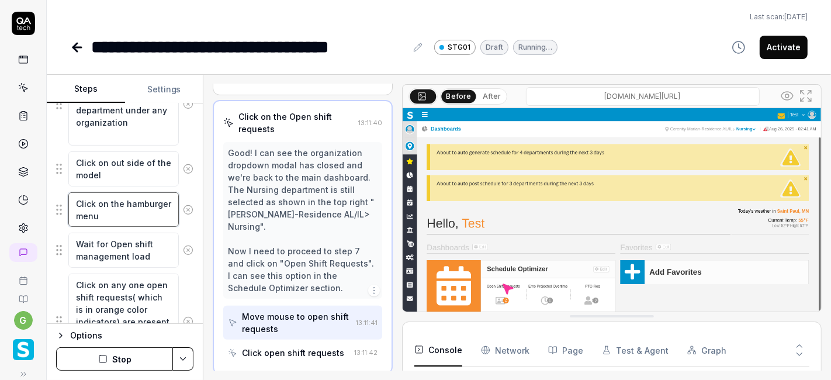
type textarea "*"
type textarea "Click on the hamburger menu"
type textarea "*"
type textarea "Click on the hamburger menu a"
type textarea "*"
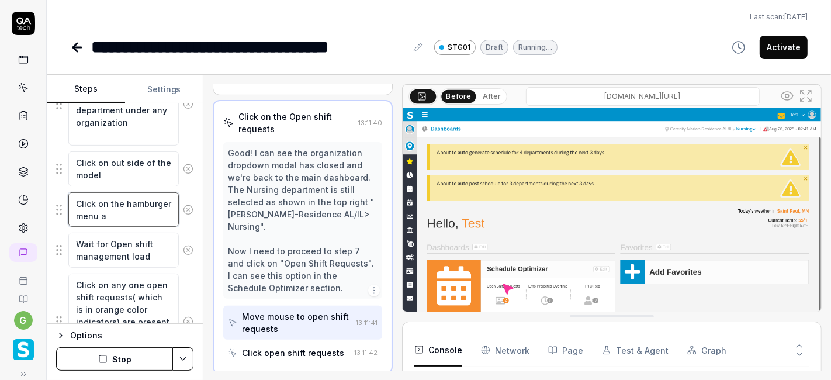
type textarea "Click on the hamburger menu an"
type textarea "*"
type textarea "Click on the hamburger menu and"
type textarea "*"
type textarea "Click on the hamburger menu and"
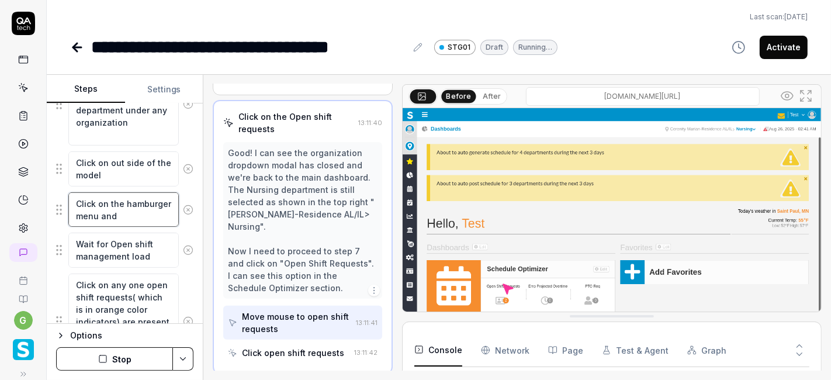
type textarea "*"
type textarea "Click on the hamburger menu and n"
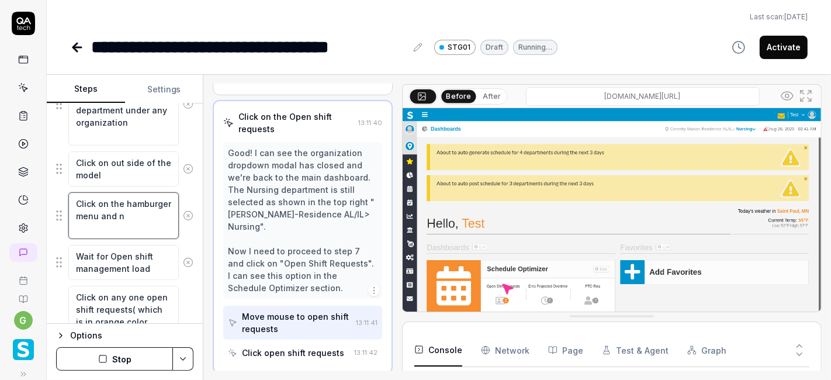
type textarea "*"
type textarea "Click on the hamburger menu and na"
type textarea "*"
type textarea "Click on the hamburger menu and nav"
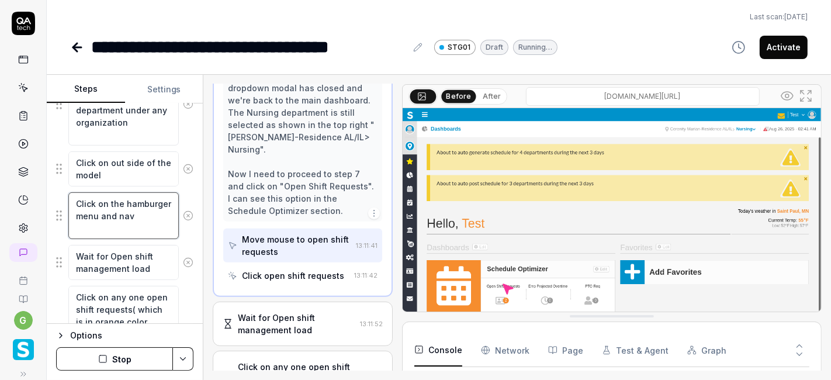
type textarea "*"
type textarea "Click on the hamburger menu and navi"
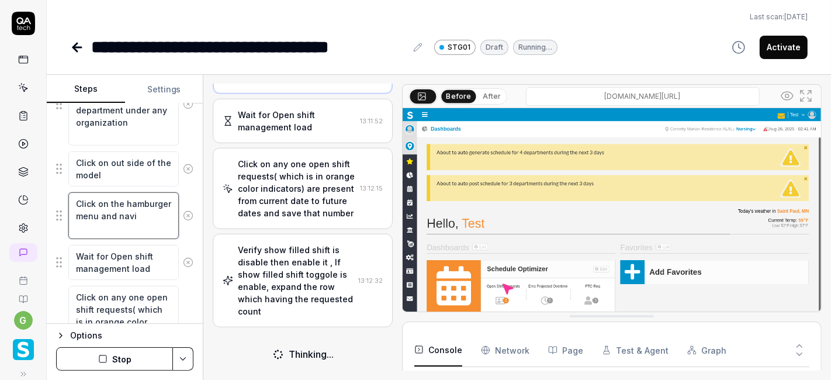
type textarea "*"
type textarea "Click on the hamburger menu and navig"
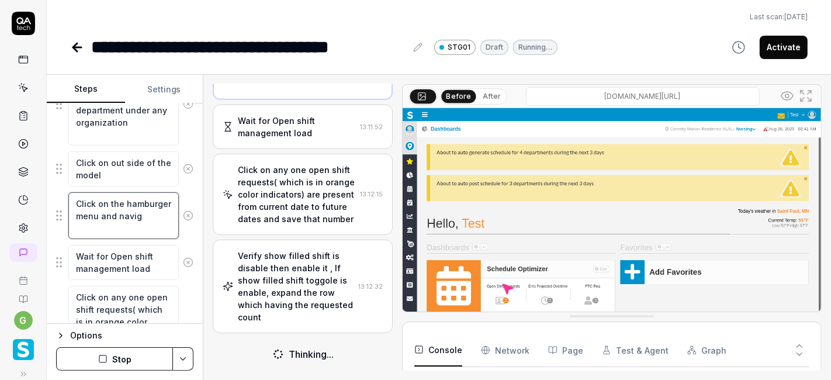
type textarea "*"
type textarea "Click on the hamburger menu and naviga"
type textarea "*"
type textarea "Click on the hamburger menu and navigat"
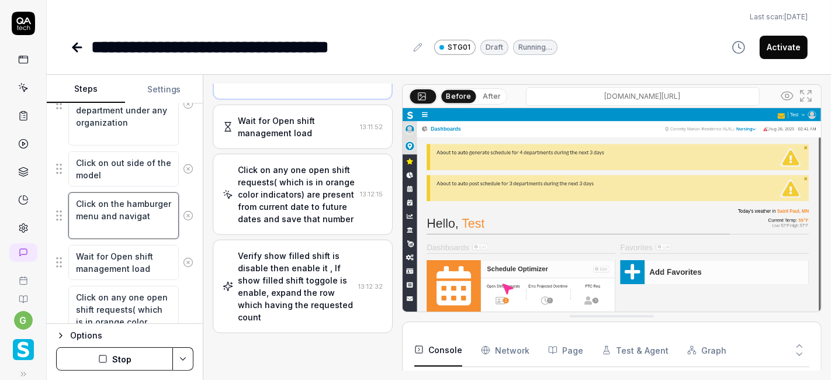
type textarea "*"
type textarea "Click on the hamburger menu and navigate"
type textarea "*"
type textarea "Click on the hamburger menu and navigate"
type textarea "*"
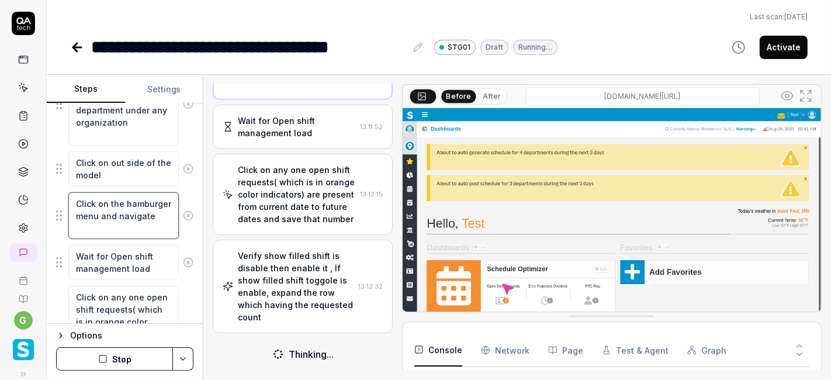
type textarea "Click on the hamburger menu and navigate i"
type textarea "*"
type textarea "Click on the hamburger menu and navigate in"
type textarea "*"
type textarea "Click on the hamburger menu and navigate int"
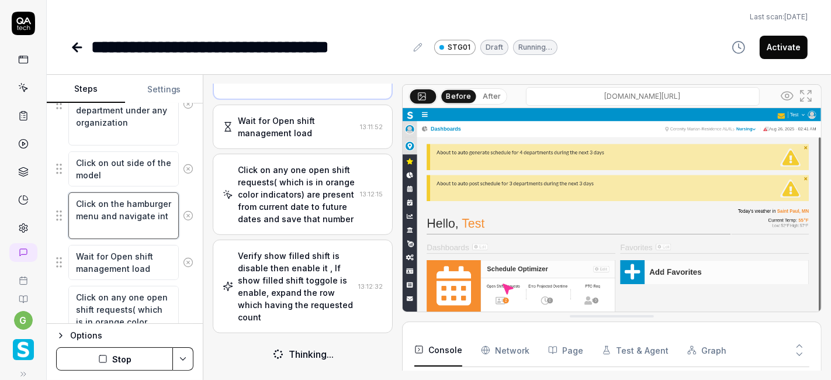
type textarea "*"
type textarea "Click on the hamburger menu and navigate into"
type textarea "*"
type textarea "Click on the hamburger menu and navigate into"
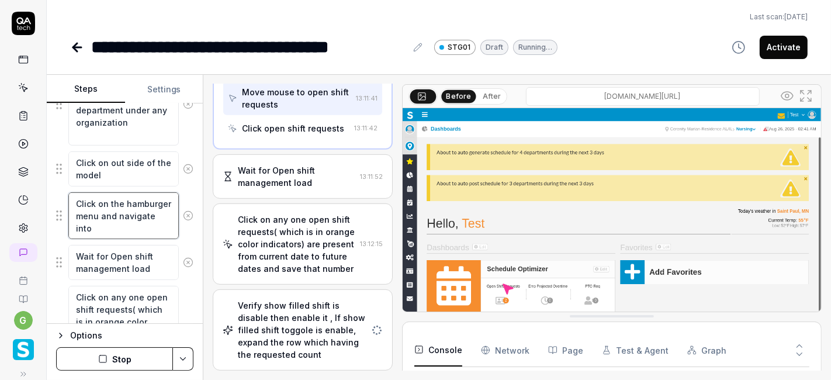
scroll to position [590, 0]
paste textarea "Schedule optimizer"
type textarea "*"
type textarea "Click on the hamburger menu and navigate into Schedule optimizer"
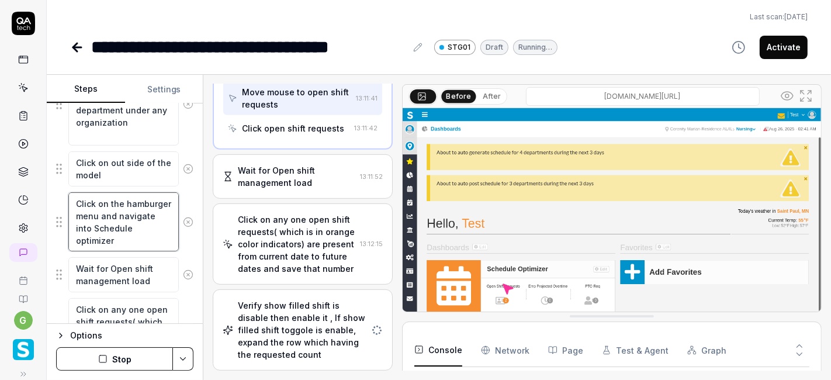
type textarea "*"
type textarea "Click on the hamburger menu and navigate into Schedule optimizer >"
type textarea "*"
type textarea "Click on the hamburger menu and navigate into Schedule optimizer >>"
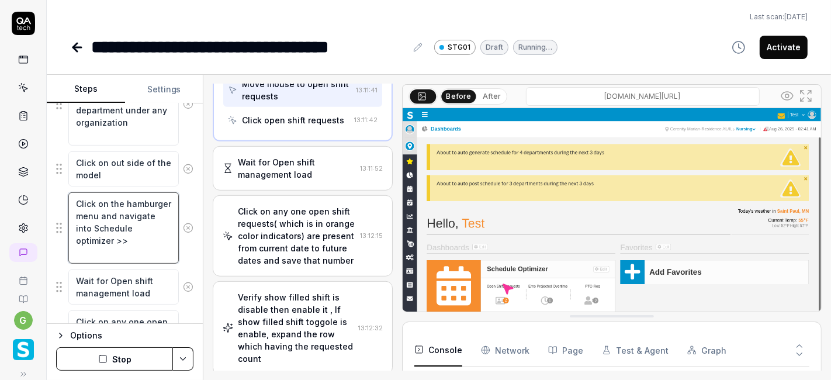
type textarea "*"
type textarea "Click on the hamburger menu and navigate into Schedule optimizer >>"
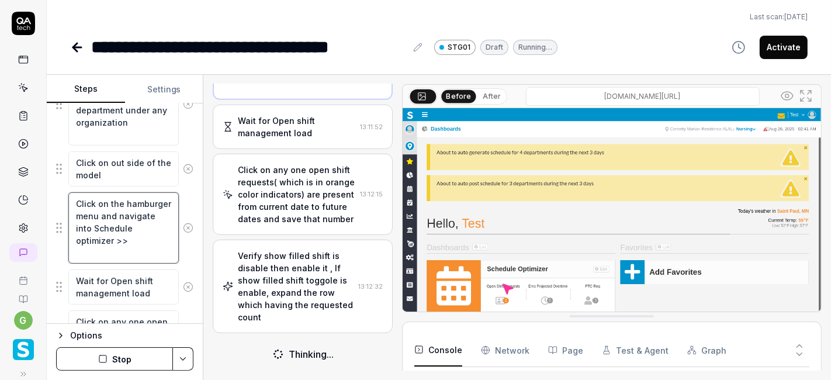
scroll to position [640, 0]
type textarea "*"
type textarea "Click on the hamburger menu and navigate into Schedule optimizer >> S"
type textarea "*"
type textarea "Click on the hamburger menu and navigate into Schedule optimizer >> Sc"
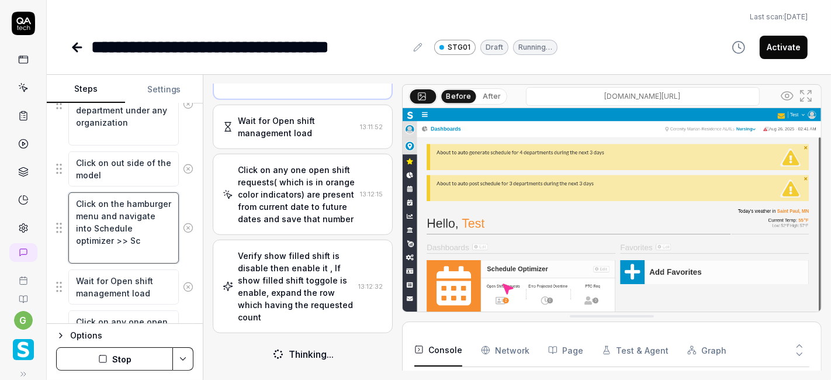
type textarea "*"
type textarea "Click on the hamburger menu and navigate into Schedule optimizer >> Sch"
type textarea "*"
type textarea "Click on the hamburger menu and navigate into Schedule optimizer >> Sche"
type textarea "*"
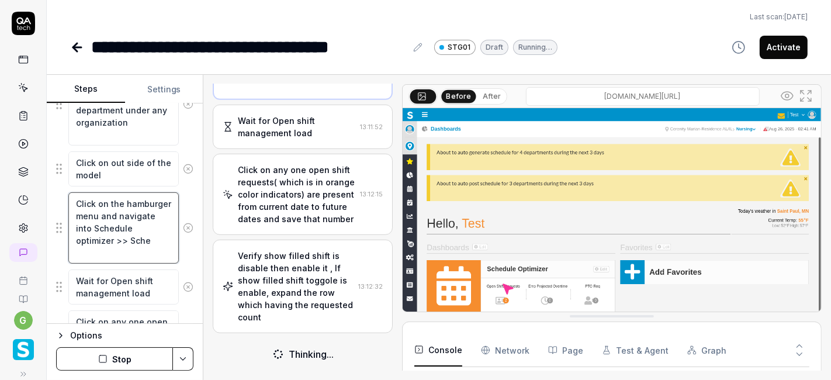
type textarea "Click on the hamburger menu and navigate into Schedule optimizer >> Sched"
type textarea "*"
type textarea "Click on the hamburger menu and navigate into Schedule optimizer >> Schedu"
type textarea "*"
type textarea "Click on the hamburger menu and navigate into Schedule optimizer >> Schedul"
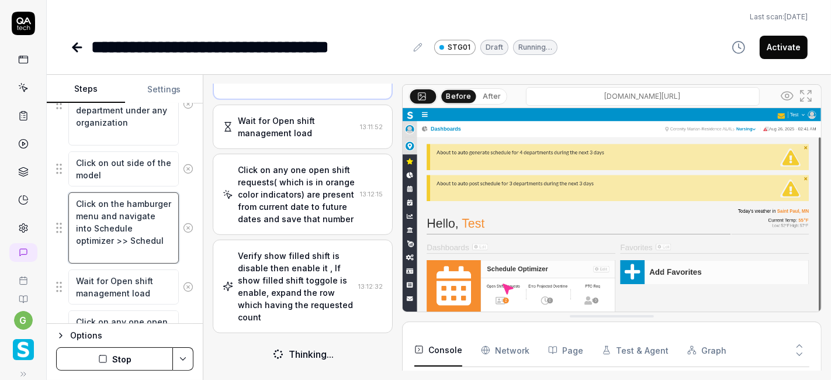
type textarea "*"
type textarea "Click on the hamburger menu and navigate into Schedule optimizer >> Schedule"
type textarea "*"
type textarea "Click on the hamburger menu and navigate into Schedule optimizer >> Schedule"
type textarea "*"
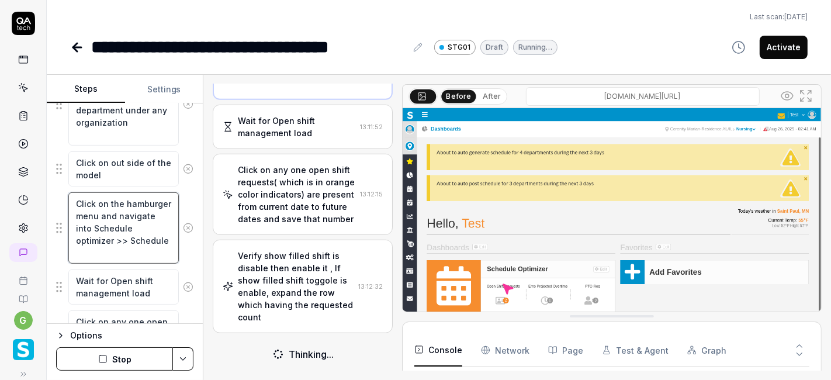
type textarea "Click on the hamburger menu and navigate into Schedule optimizer >> Schedule >"
type textarea "*"
type textarea "Click on the hamburger menu and navigate into Schedule optimizer >> Schedule >>"
type textarea "*"
type textarea "Click on the hamburger menu and navigate into Schedule optimizer >> Schedule >>"
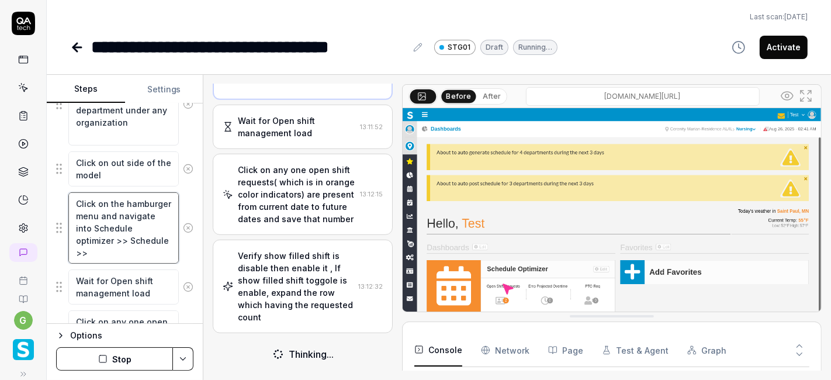
type textarea "*"
type textarea "Click on the hamburger menu and navigate into Schedule optimizer >> Schedule >>…"
type textarea "*"
type textarea "Click on the hamburger menu and navigate into Schedule optimizer >> Schedule >>…"
type textarea "*"
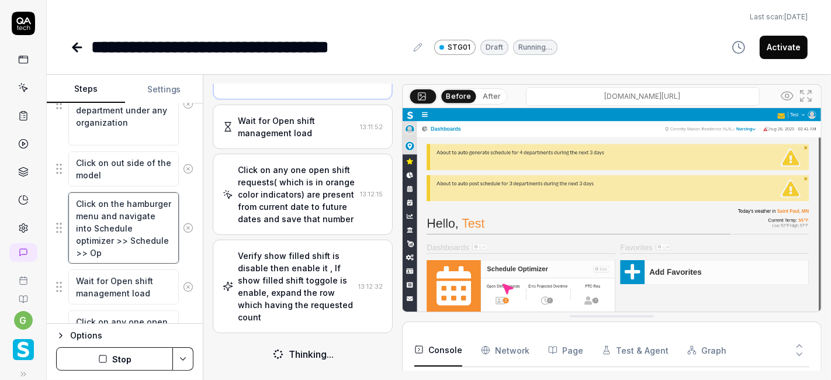
type textarea "Click on the hamburger menu and navigate into Schedule optimizer >> Schedule >>…"
type textarea "*"
type textarea "Click on the hamburger menu and navigate into Schedule optimizer >> Schedule >>…"
type textarea "*"
type textarea "Click on the hamburger menu and navigate into Schedule optimizer >> Schedule >>…"
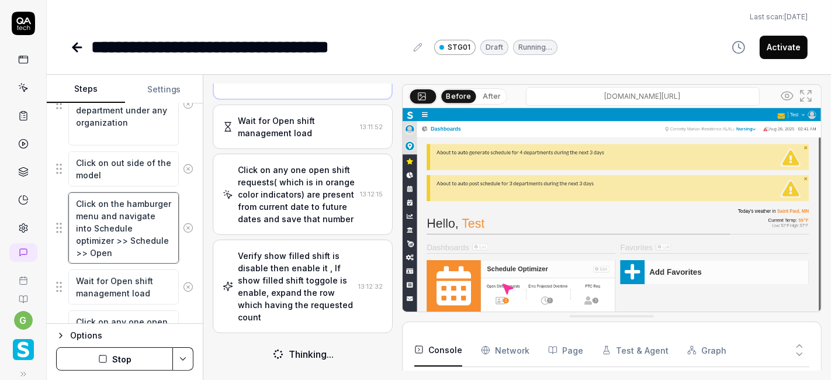
type textarea "*"
type textarea "Click on the hamburger menu and navigate into Schedule optimizer >> Schedule >>…"
type textarea "*"
type textarea "Click on the hamburger menu and navigate into Schedule optimizer >> Schedule >>…"
type textarea "*"
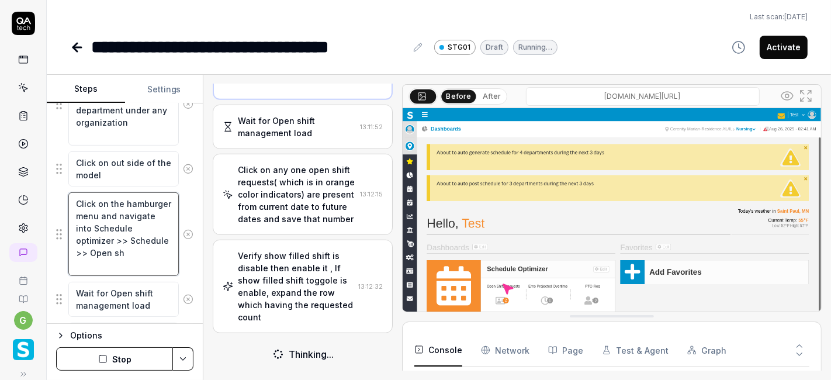
type textarea "Click on the hamburger menu and navigate into Schedule optimizer >> Schedule >>…"
type textarea "*"
type textarea "Click on the hamburger menu and navigate into Schedule optimizer >> Schedule >>…"
type textarea "*"
type textarea "Click on the hamburger menu and navigate into Schedule optimizer >> Schedule >>…"
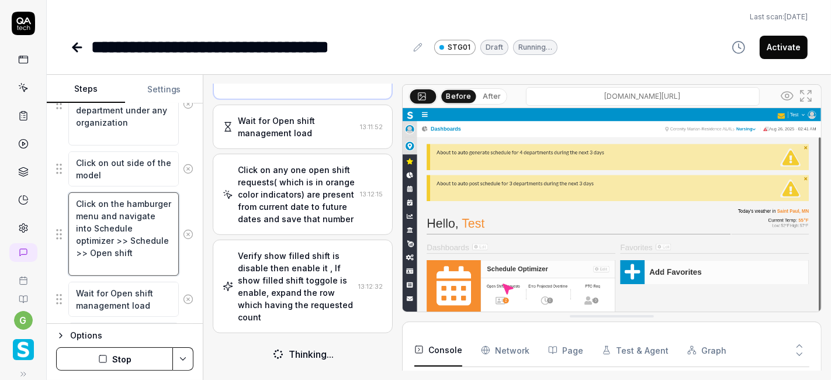
type textarea "*"
type textarea "Click on the hamburger menu and navigate into Schedule optimizer >> Schedule >>…"
type textarea "*"
type textarea "Click on the hamburger menu and navigate into Schedule optimizer >> Schedule >>…"
type textarea "*"
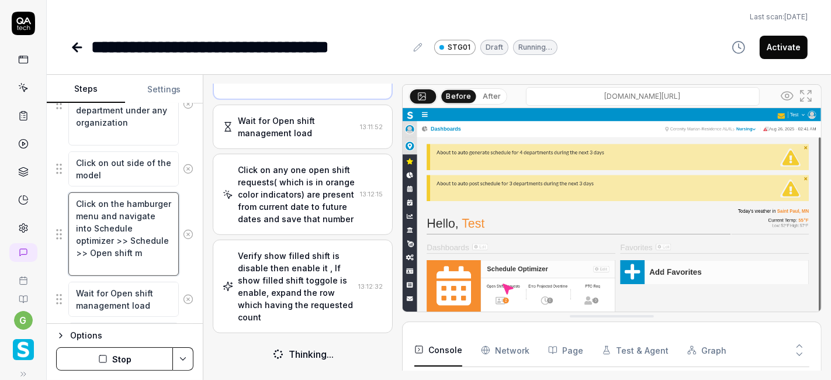
type textarea "Click on the hamburger menu and navigate into Schedule optimizer >> Schedule >>…"
type textarea "*"
type textarea "Click on the hamburger menu and navigate into Schedule optimizer >> Schedule >>…"
type textarea "*"
type textarea "Click on the hamburger menu and navigate into Schedule optimizer >> Schedule >>…"
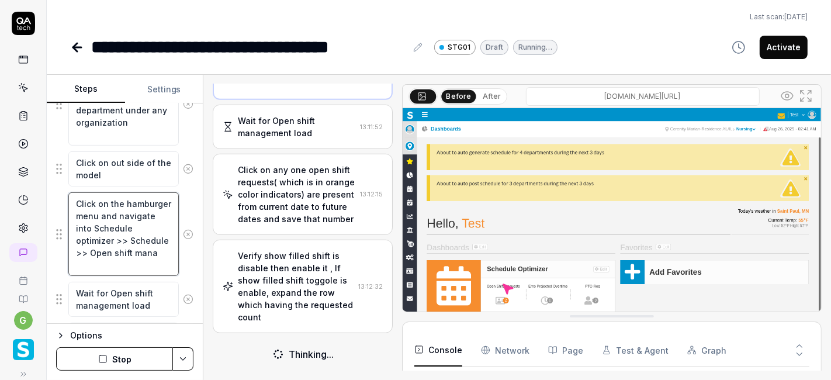
type textarea "*"
type textarea "Click on the hamburger menu and navigate into Schedule optimizer >> Schedule >>…"
type textarea "*"
type textarea "Click on the hamburger menu and navigate into Schedule optimizer >> Schedule >>…"
type textarea "*"
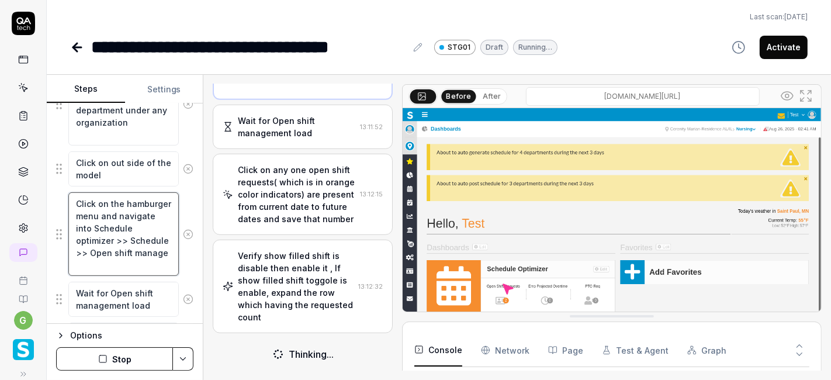
type textarea "Click on the hamburger menu and navigate into Schedule optimizer >> Schedule >>…"
type textarea "*"
type textarea "Click on the hamburger menu and navigate into Schedule optimizer >> Schedule >>…"
type textarea "*"
type textarea "Click on the hamburger menu and navigate into Schedule optimizer >> Schedule >>…"
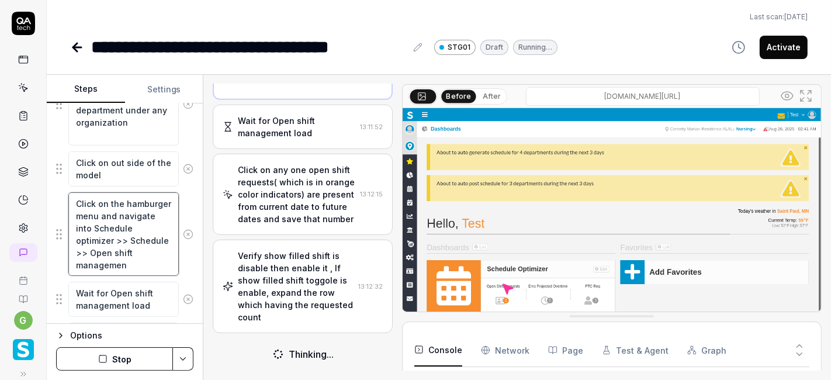
type textarea "*"
type textarea "Click on the hamburger menu and navigate into Schedule optimizer >> Schedule >>…"
type textarea "*"
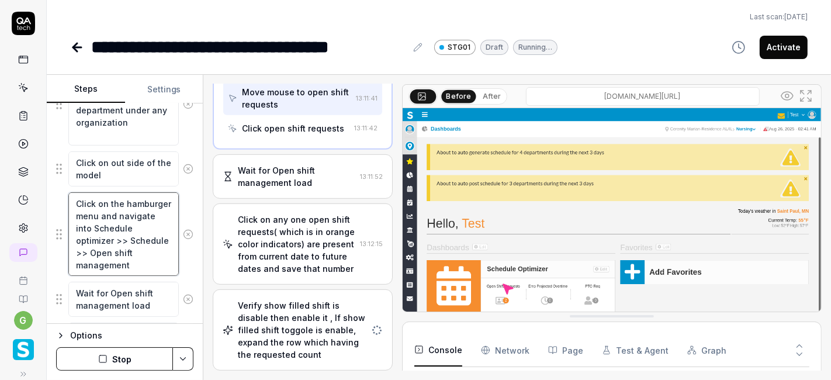
drag, startPoint x: 152, startPoint y: 258, endPoint x: 72, endPoint y: 205, distance: 95.6
click at [72, 205] on textarea "Click on the hamburger menu and navigate into Schedule optimizer >> Schedule >>…" at bounding box center [123, 234] width 110 height 84
type textarea "Click on the hamburger menu and navigate into Schedule optimizer >> Schedule >>…"
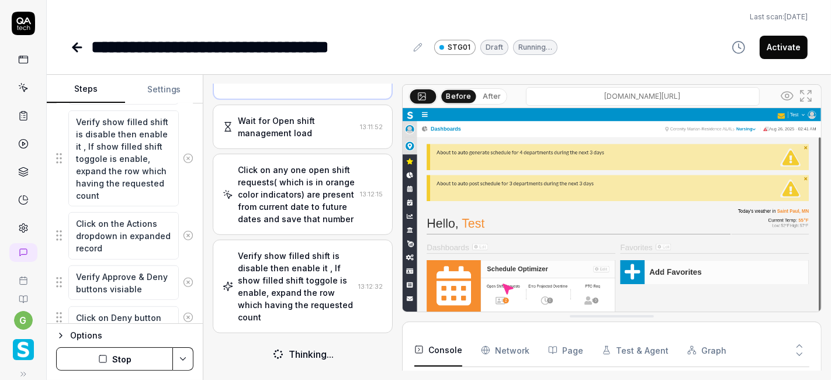
scroll to position [950, 0]
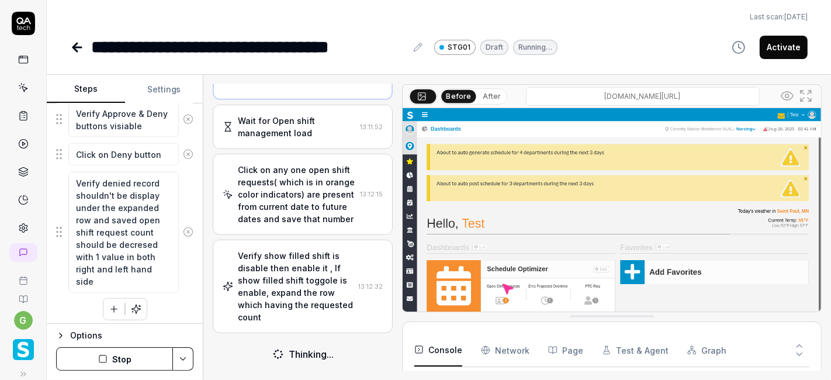
click at [127, 358] on button "Stop" at bounding box center [114, 358] width 117 height 23
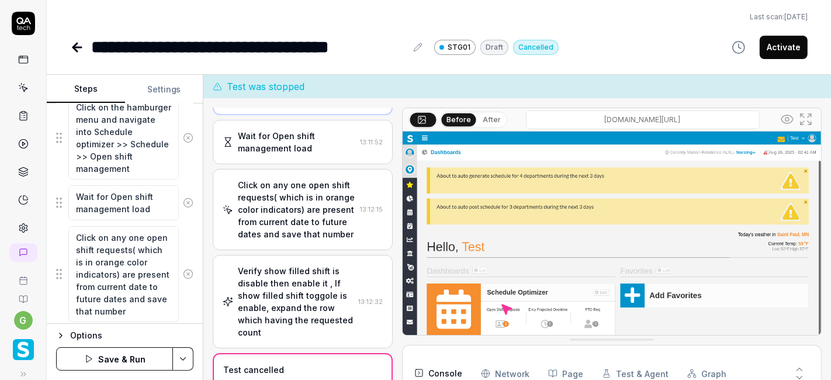
scroll to position [466, 0]
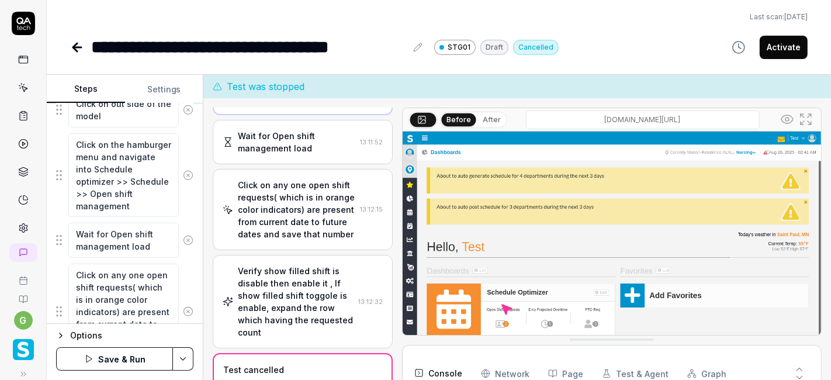
click at [189, 366] on html "**********" at bounding box center [415, 190] width 831 height 380
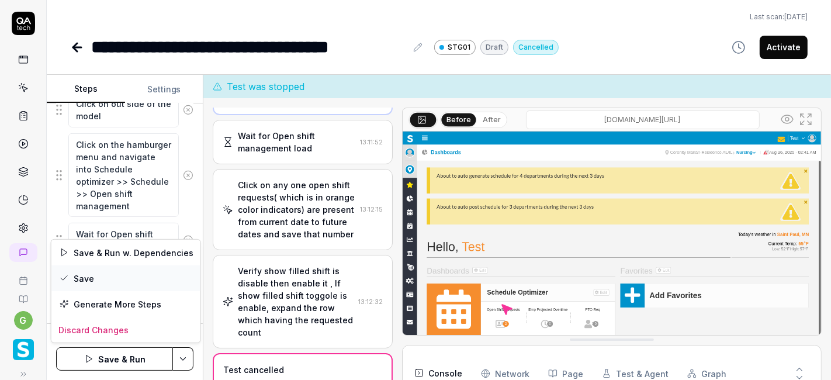
click at [119, 279] on div "Save" at bounding box center [125, 278] width 149 height 26
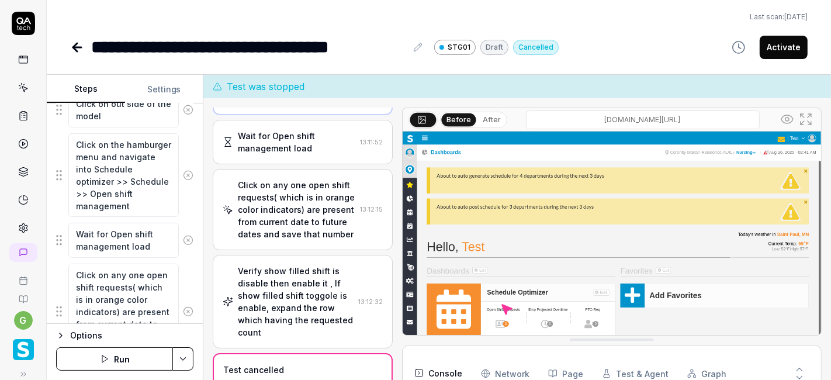
type textarea "*"
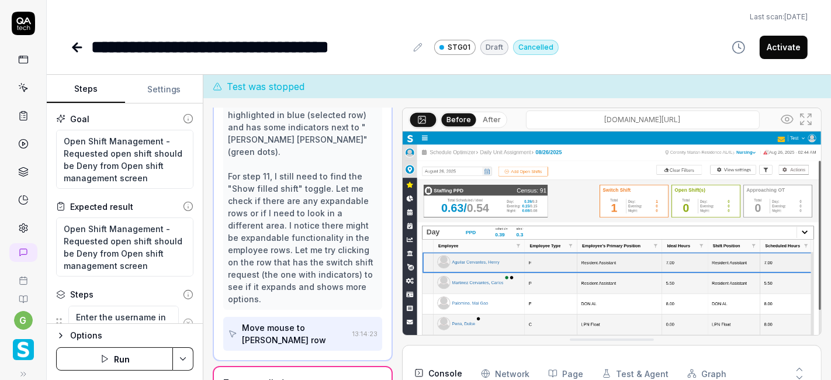
scroll to position [180, 0]
click at [135, 354] on button "Run" at bounding box center [114, 358] width 117 height 23
type textarea "*"
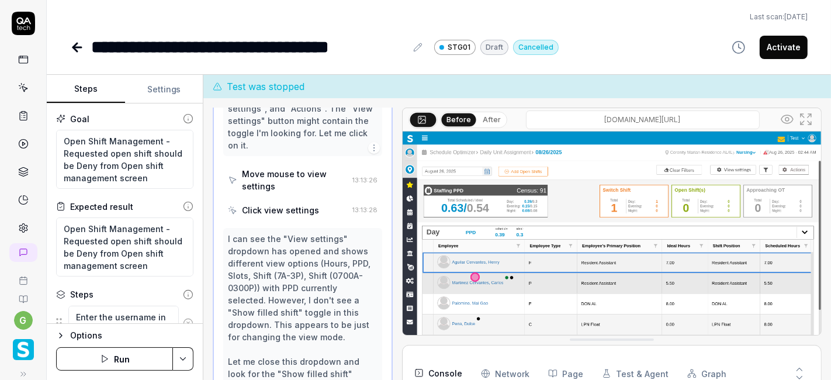
scroll to position [2919, 0]
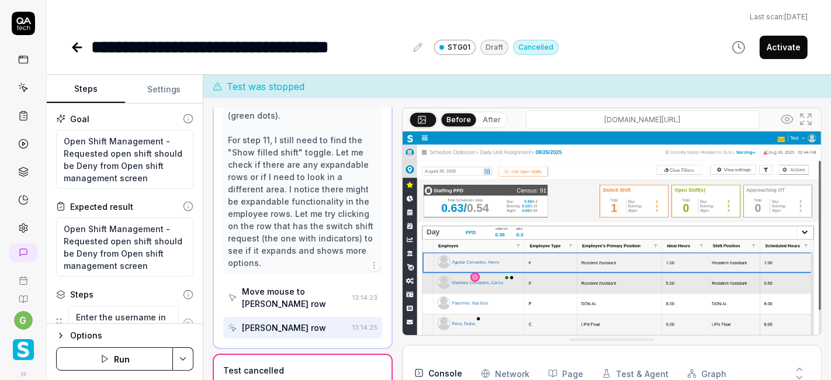
click at [119, 356] on button "Run" at bounding box center [114, 358] width 117 height 23
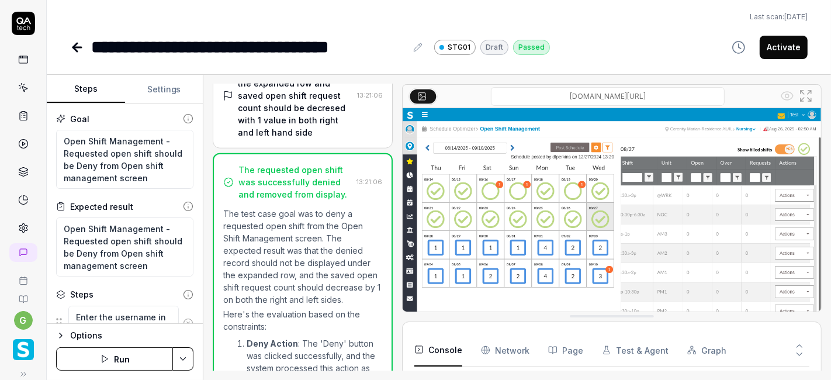
scroll to position [988, 0]
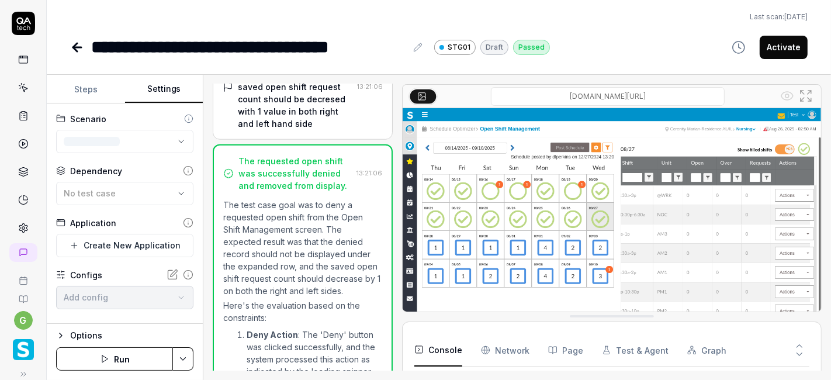
click at [168, 84] on button "Settings" at bounding box center [164, 89] width 78 height 28
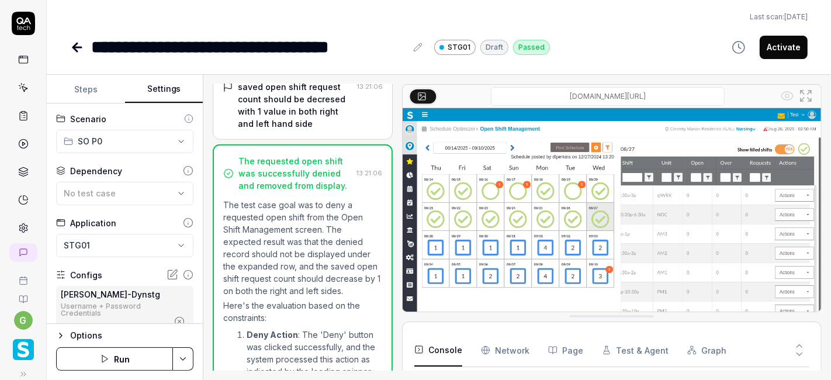
scroll to position [96, 0]
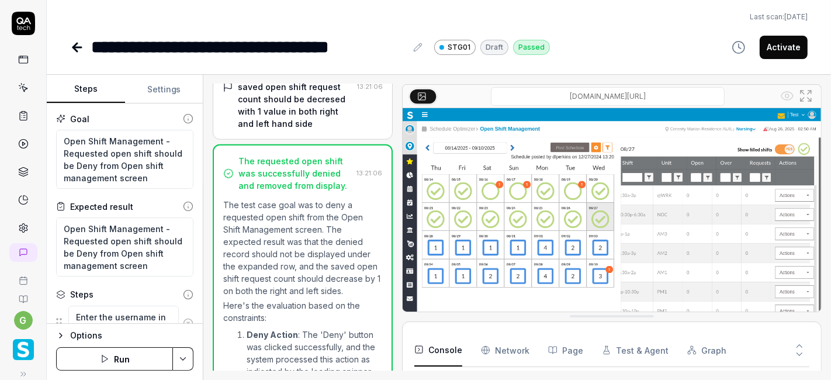
click at [96, 95] on button "Steps" at bounding box center [86, 89] width 78 height 28
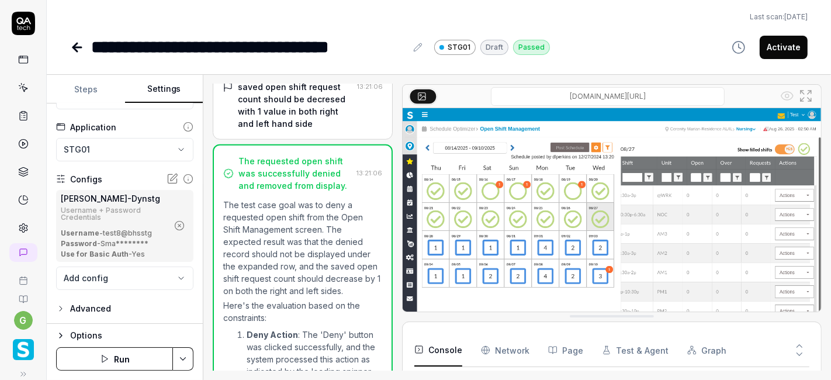
click at [157, 92] on button "Settings" at bounding box center [164, 89] width 78 height 28
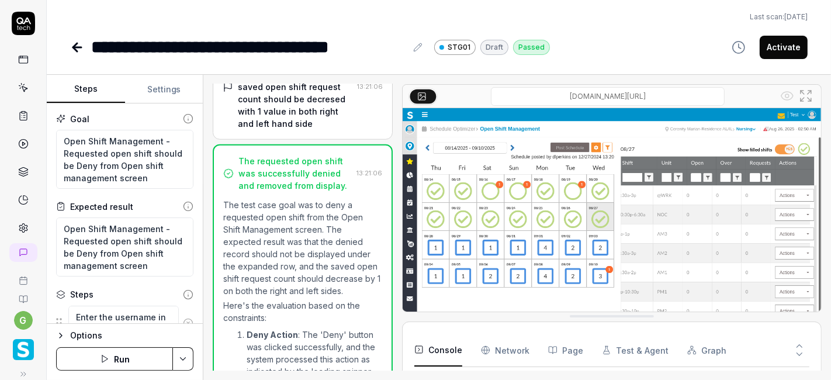
click at [96, 91] on button "Steps" at bounding box center [86, 89] width 78 height 28
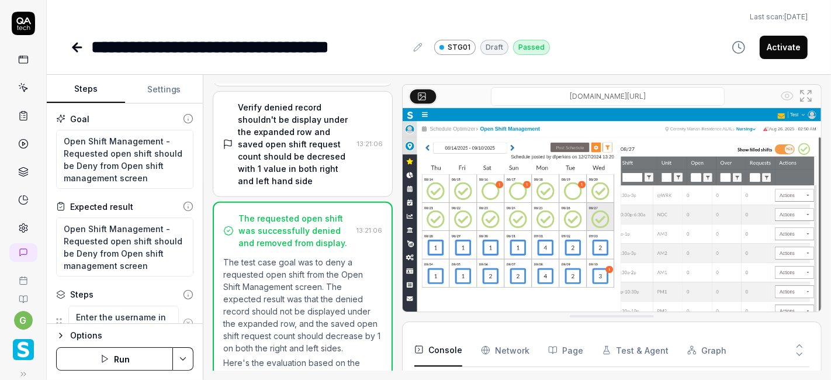
scroll to position [930, 0]
type textarea "*"
